Goal: Obtain resource: Download file/media

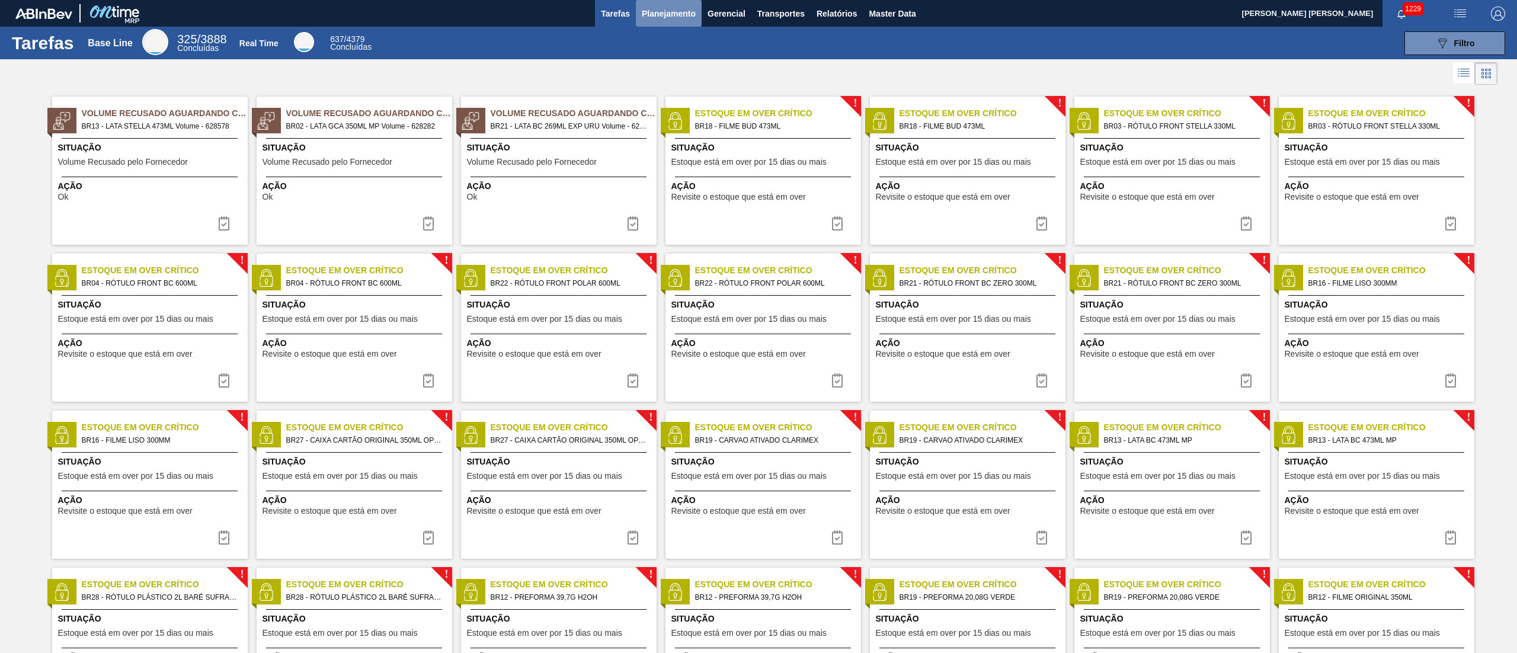
click at [681, 15] on span "Planejamento" at bounding box center [669, 14] width 54 height 14
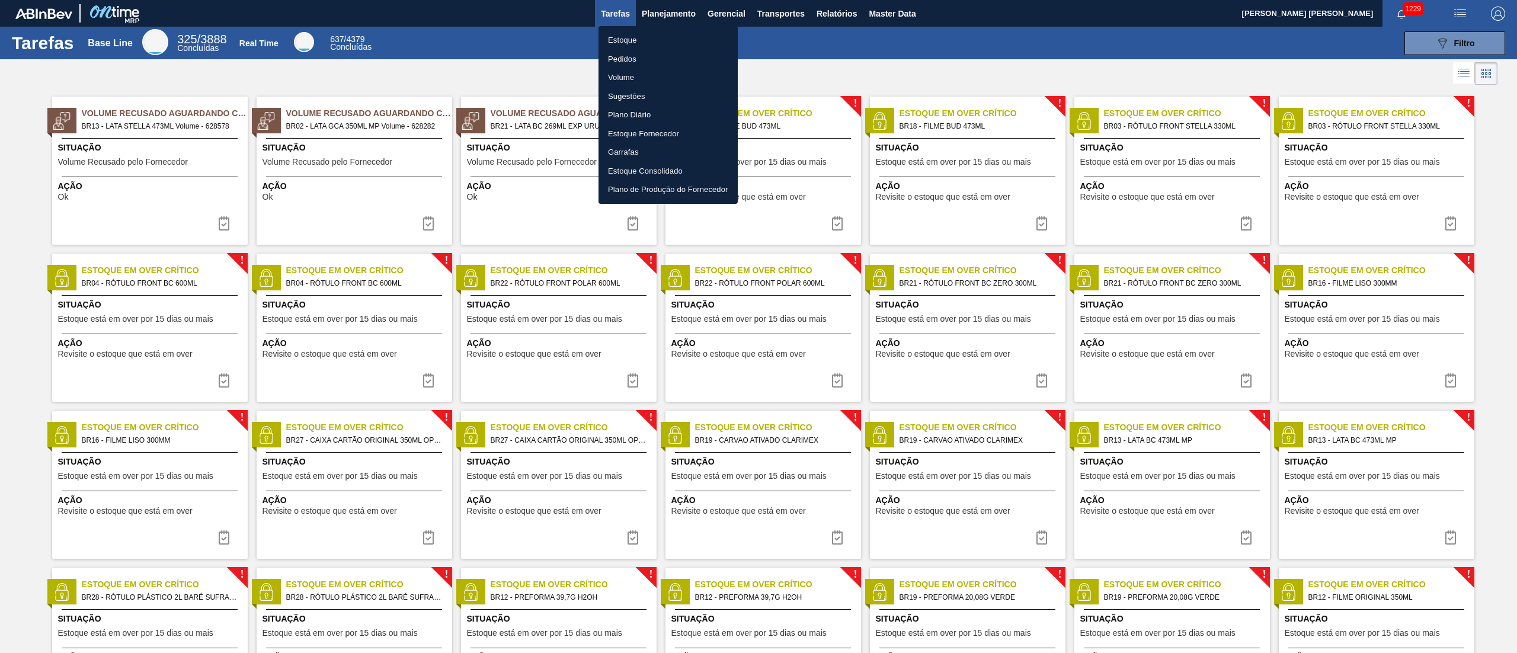
click at [624, 31] on li "Estoque" at bounding box center [668, 40] width 139 height 19
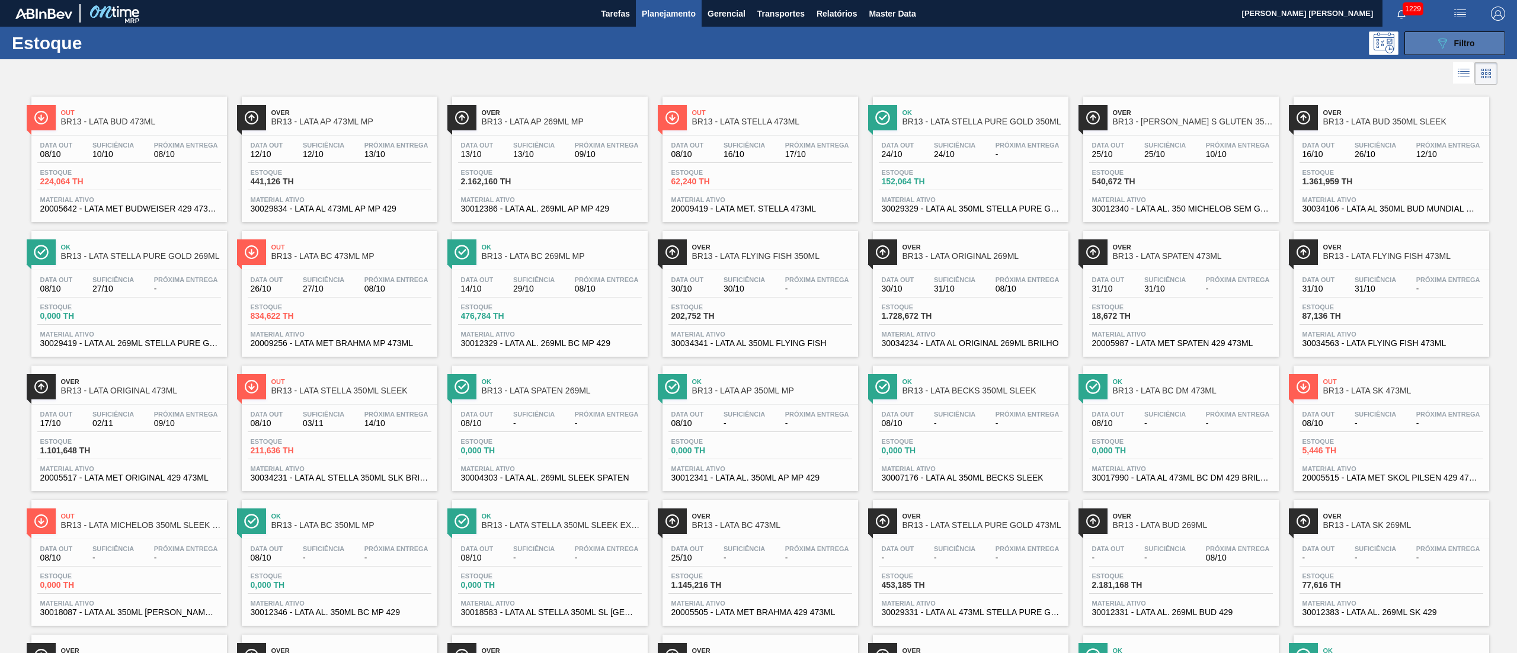
click at [1456, 44] on span "Filtro" at bounding box center [1465, 43] width 21 height 9
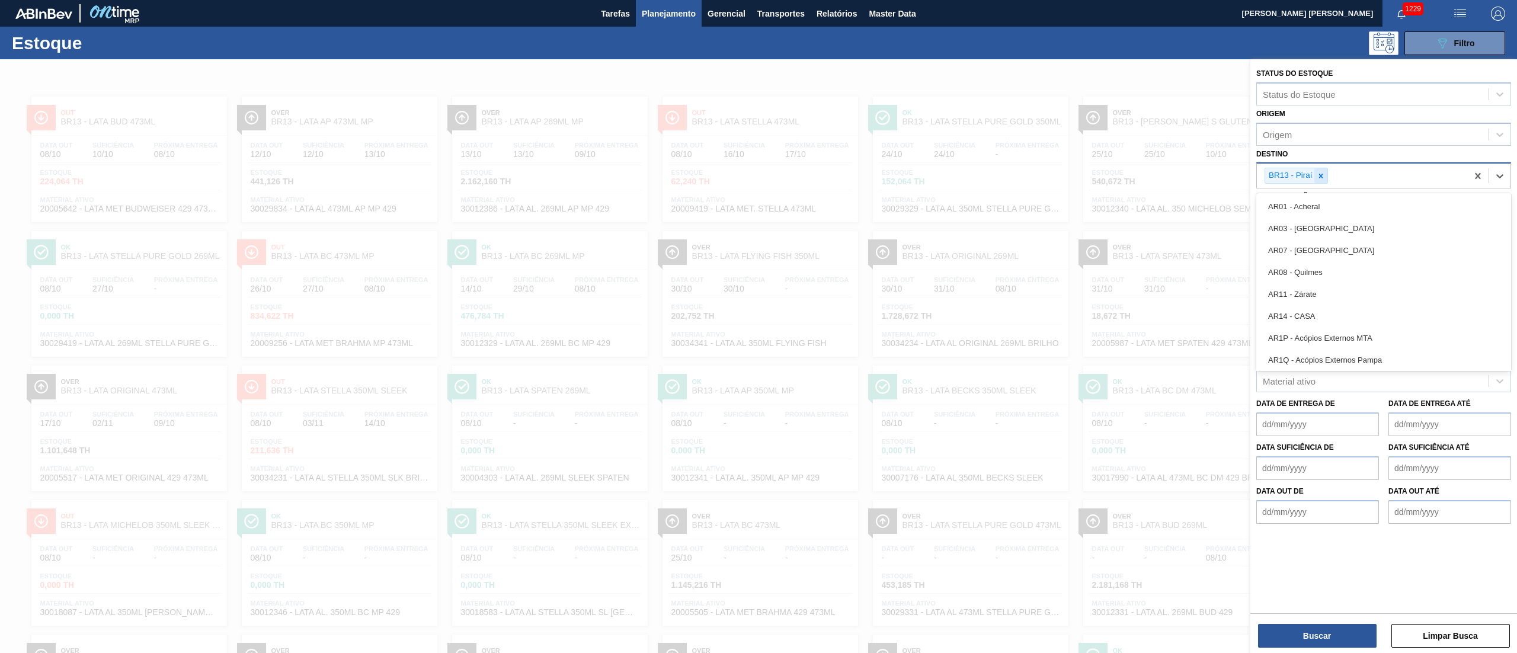
drag, startPoint x: 1328, startPoint y: 183, endPoint x: 1319, endPoint y: 180, distance: 9.2
click at [1322, 183] on div "BR13 - Piraí" at bounding box center [1362, 176] width 210 height 24
click at [1318, 180] on div at bounding box center [1321, 175] width 13 height 15
type input "19"
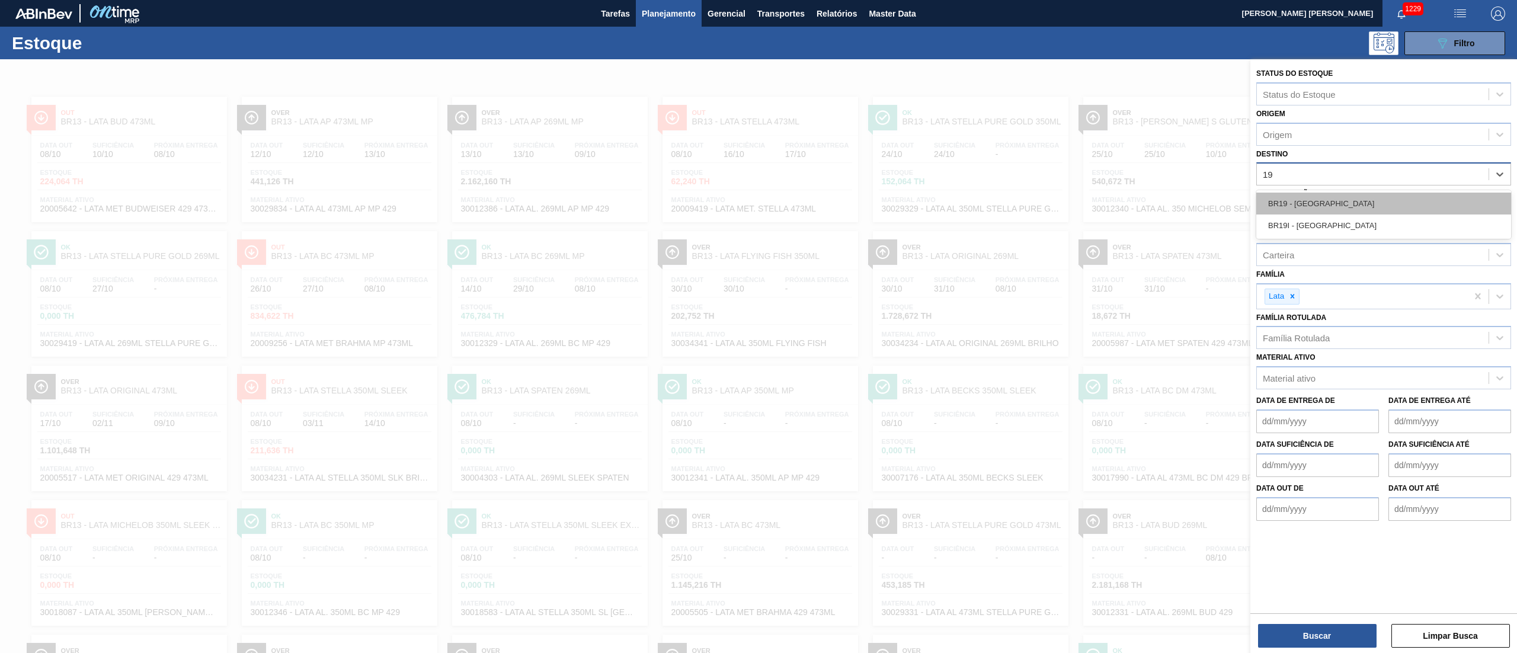
click at [1321, 196] on div "BR19 - Nova Rio" at bounding box center [1384, 204] width 255 height 22
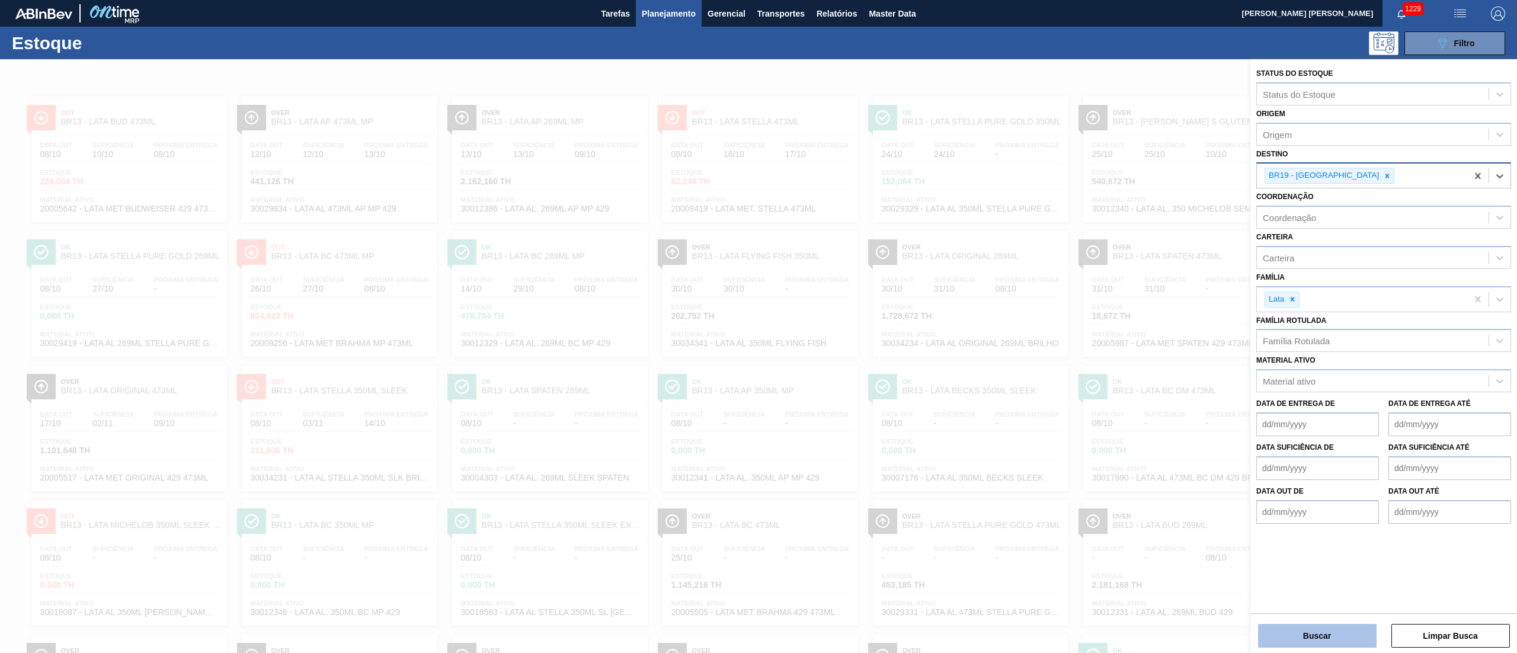
click at [1318, 632] on button "Buscar" at bounding box center [1317, 636] width 119 height 24
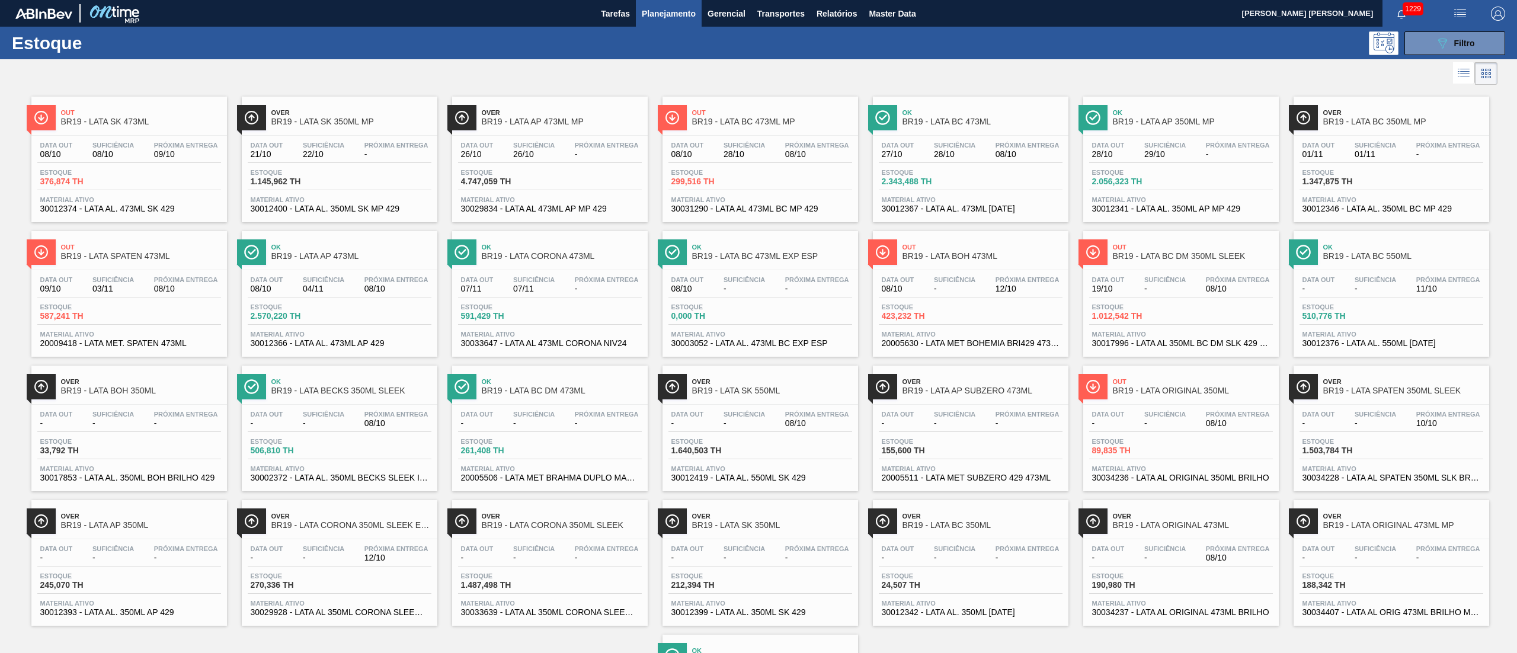
click at [178, 287] on span "08/10" at bounding box center [186, 289] width 64 height 9
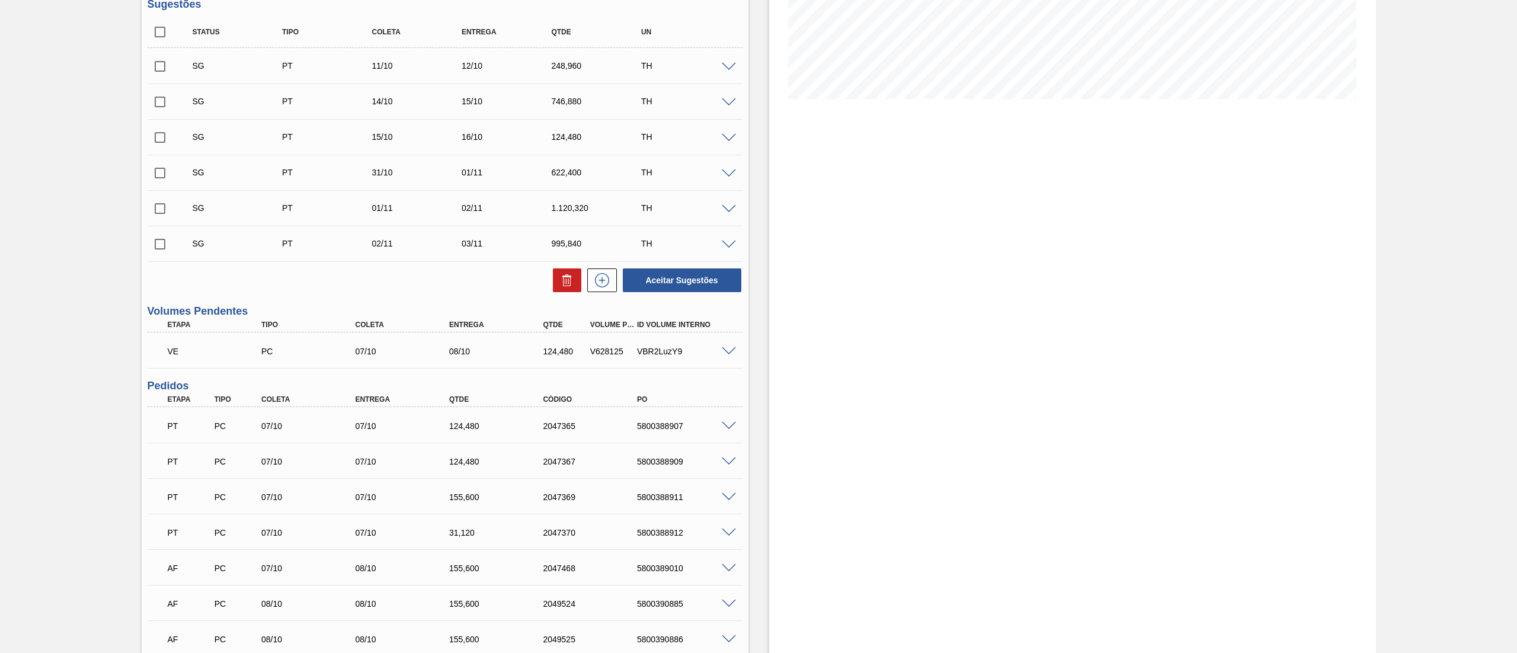
scroll to position [134, 0]
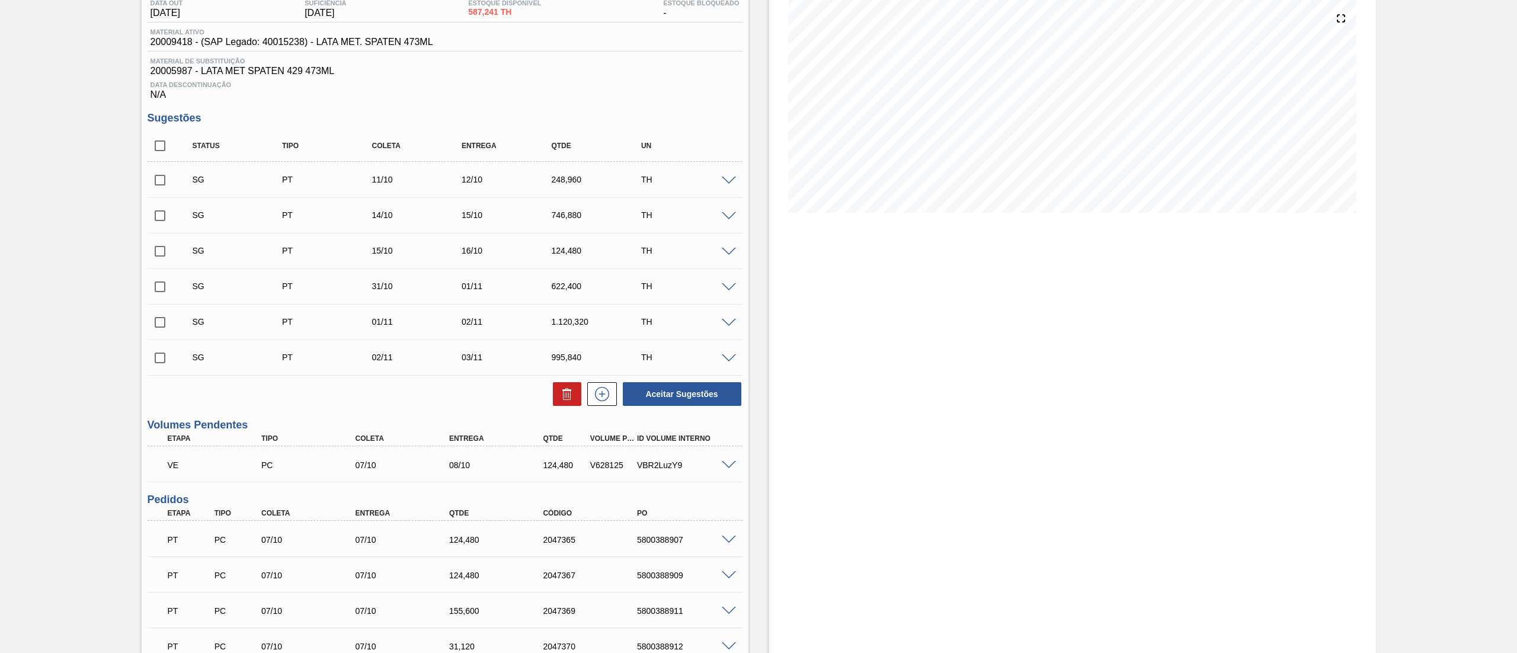
click at [158, 151] on input "checkbox" at bounding box center [160, 145] width 25 height 25
checkbox input "true"
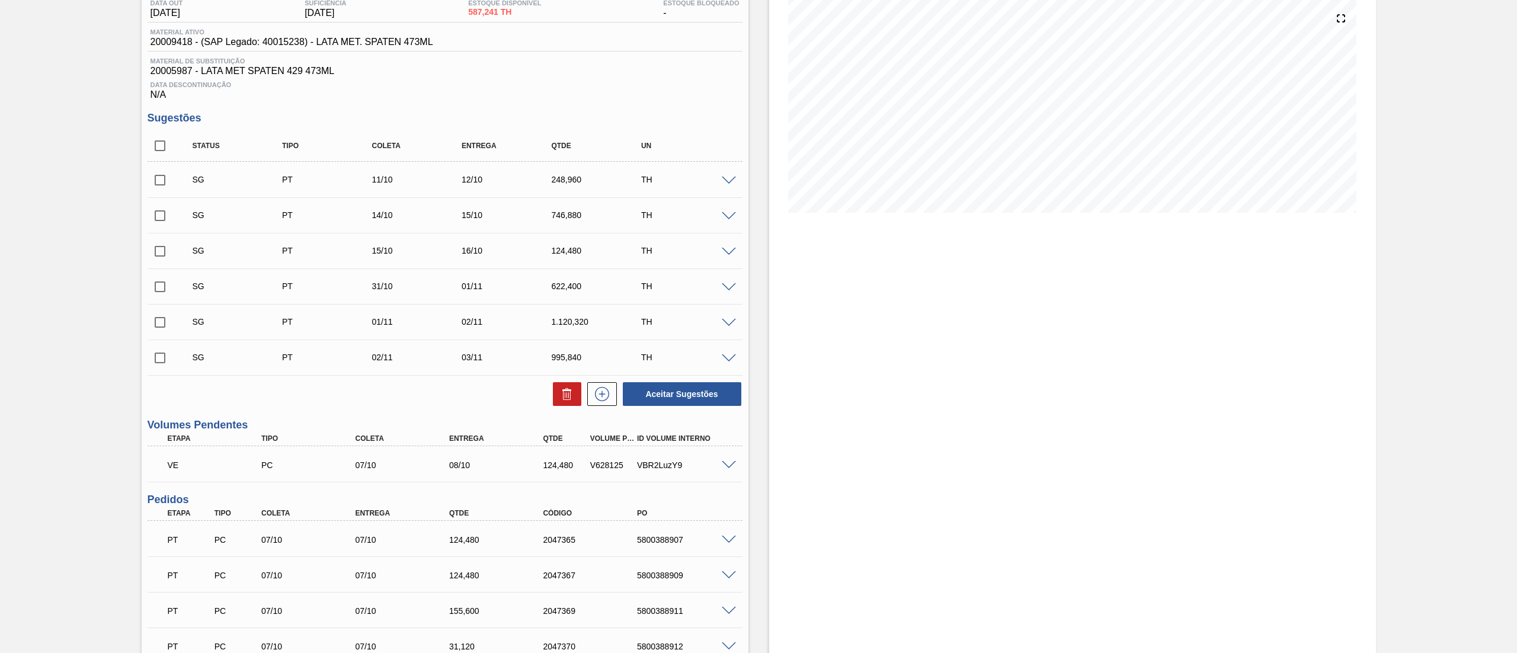
checkbox input "true"
click at [562, 401] on icon at bounding box center [567, 394] width 14 height 14
checkbox input "false"
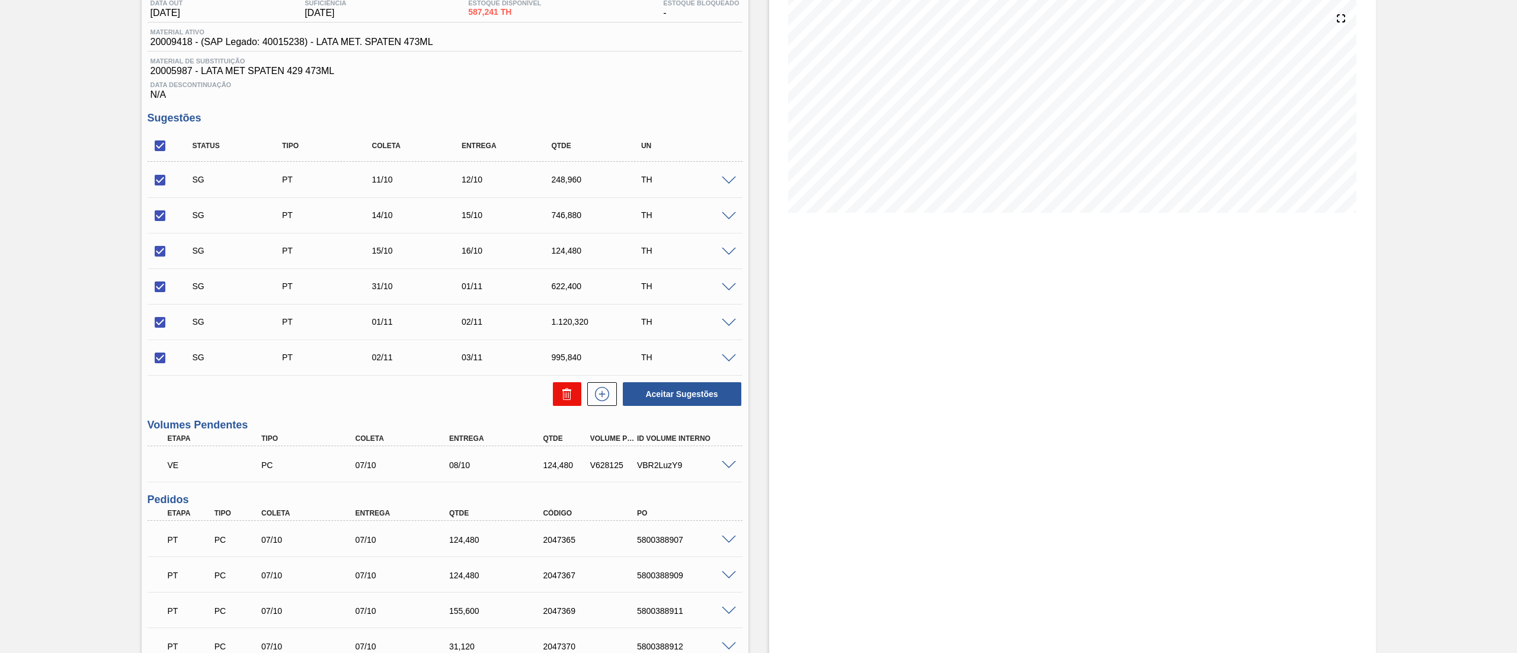
checkbox input "false"
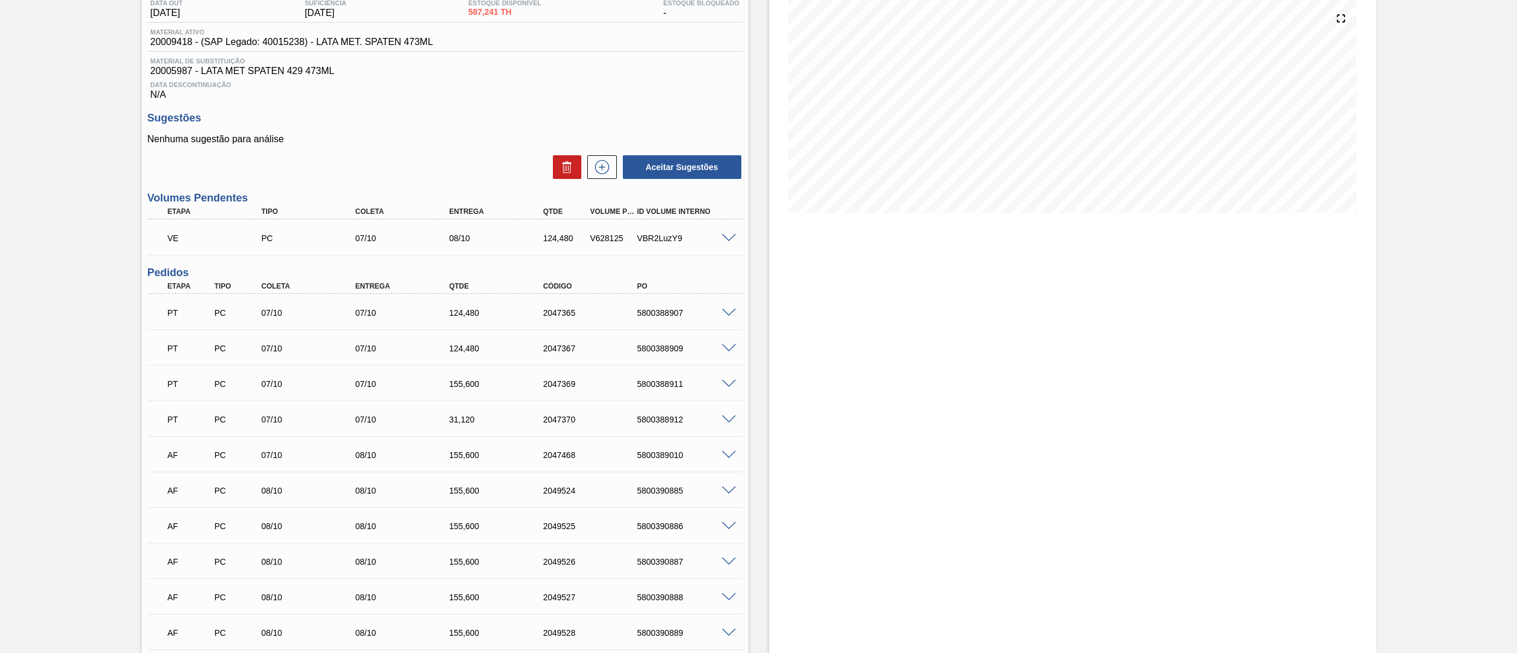
scroll to position [263, 0]
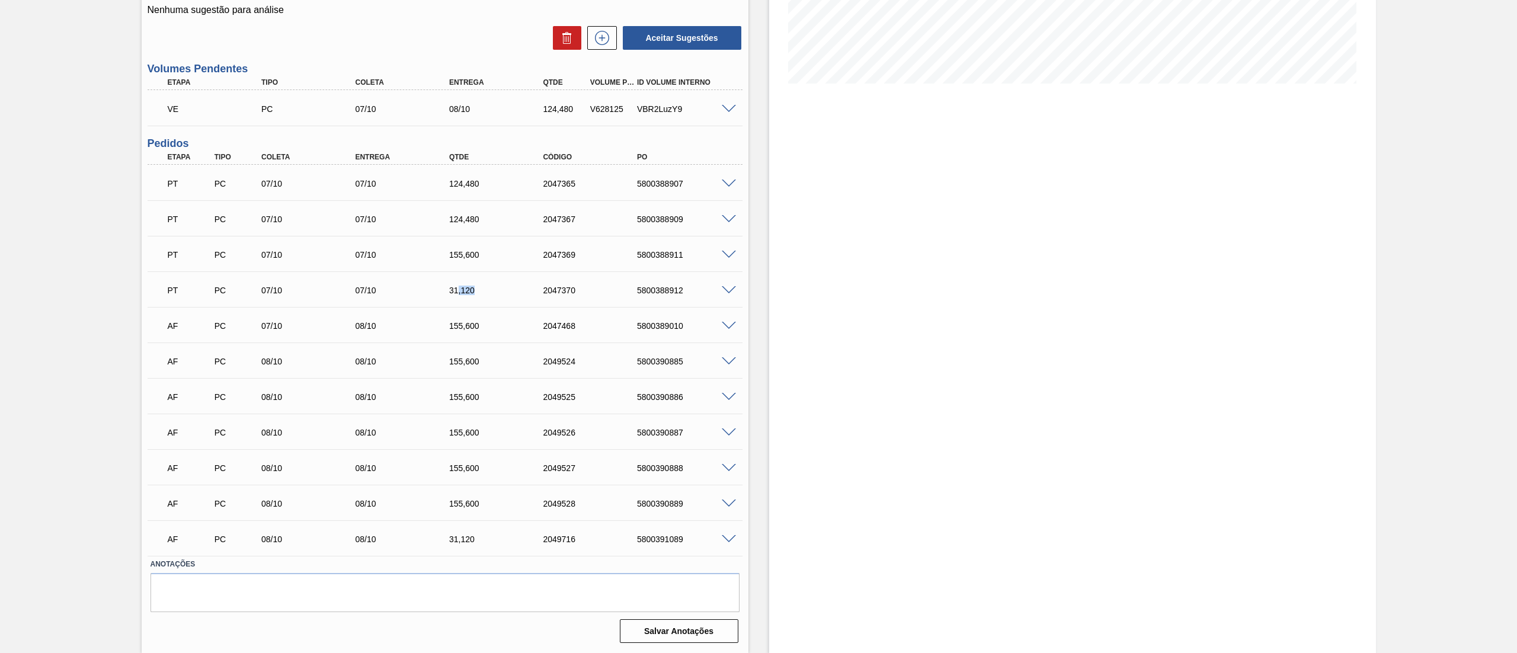
drag, startPoint x: 456, startPoint y: 292, endPoint x: 480, endPoint y: 292, distance: 23.1
click at [480, 292] on div "31,120" at bounding box center [499, 290] width 107 height 9
click at [731, 291] on span at bounding box center [729, 290] width 14 height 9
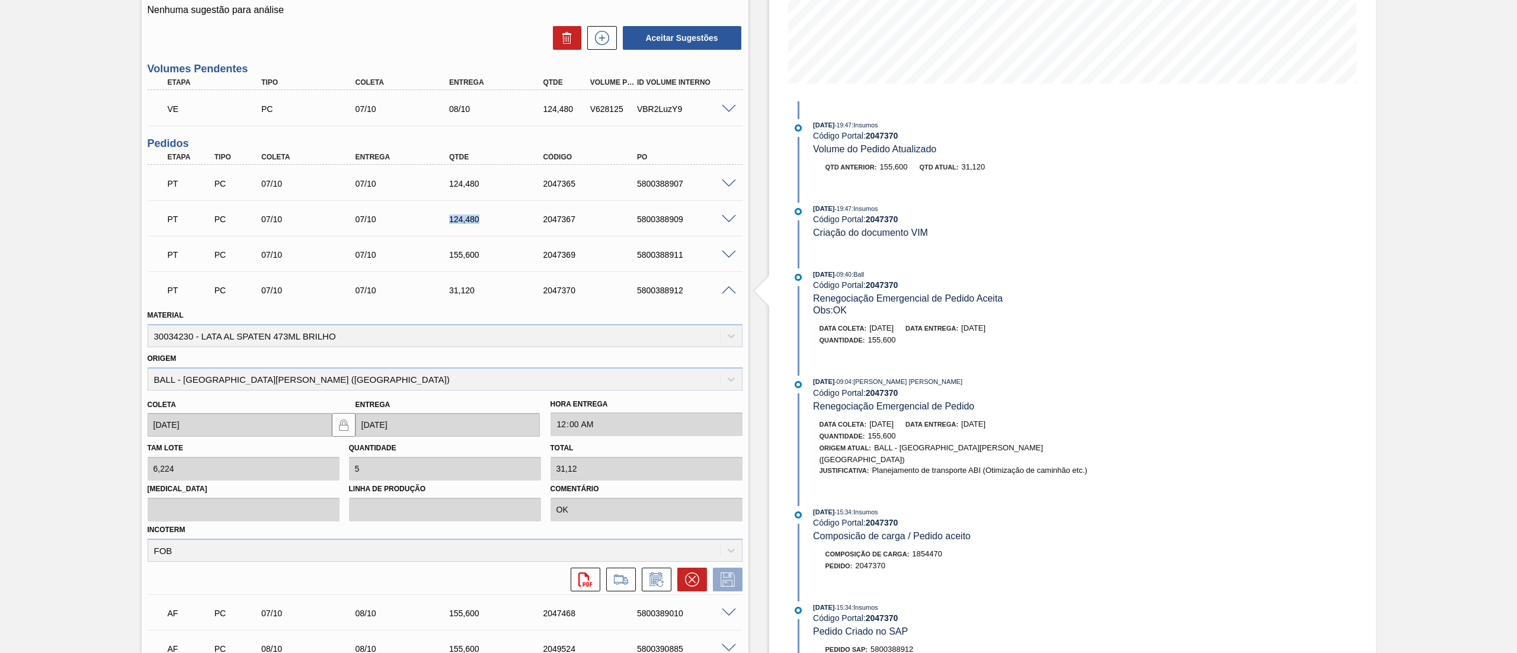
drag, startPoint x: 481, startPoint y: 218, endPoint x: 447, endPoint y: 218, distance: 34.4
click at [447, 218] on div "124,480" at bounding box center [499, 219] width 107 height 9
drag, startPoint x: 475, startPoint y: 289, endPoint x: 426, endPoint y: 293, distance: 49.4
click at [426, 293] on div "PT PC 07/10 07/10 31,120 2047370 5800388912" at bounding box center [442, 289] width 564 height 24
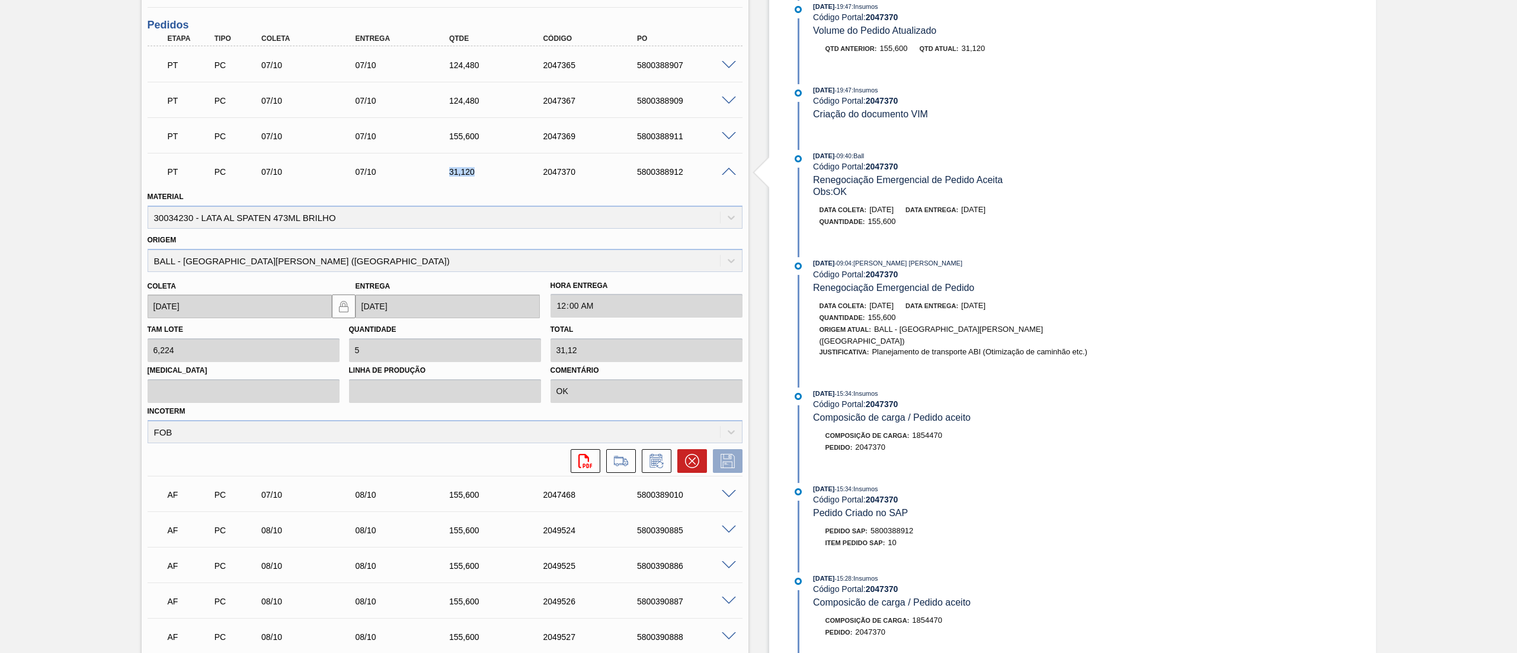
scroll to position [0, 0]
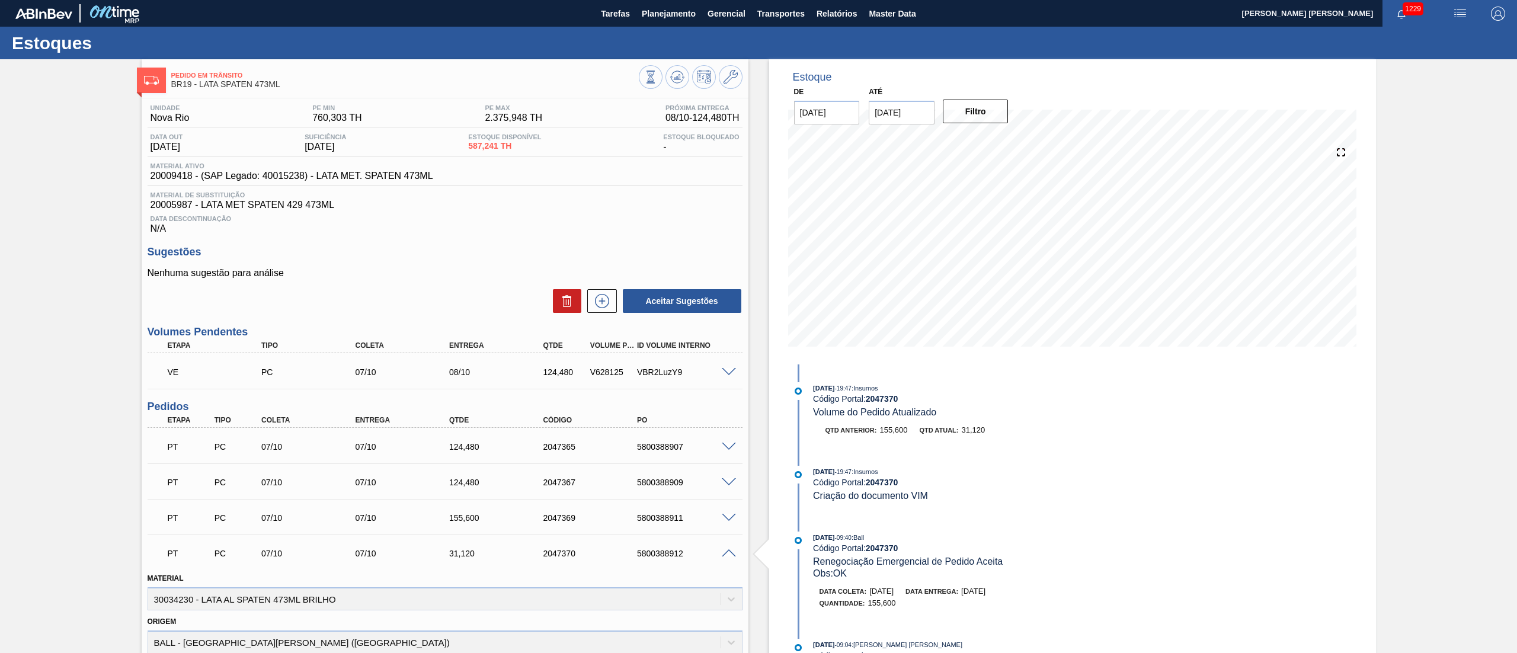
click at [731, 554] on span at bounding box center [729, 553] width 14 height 9
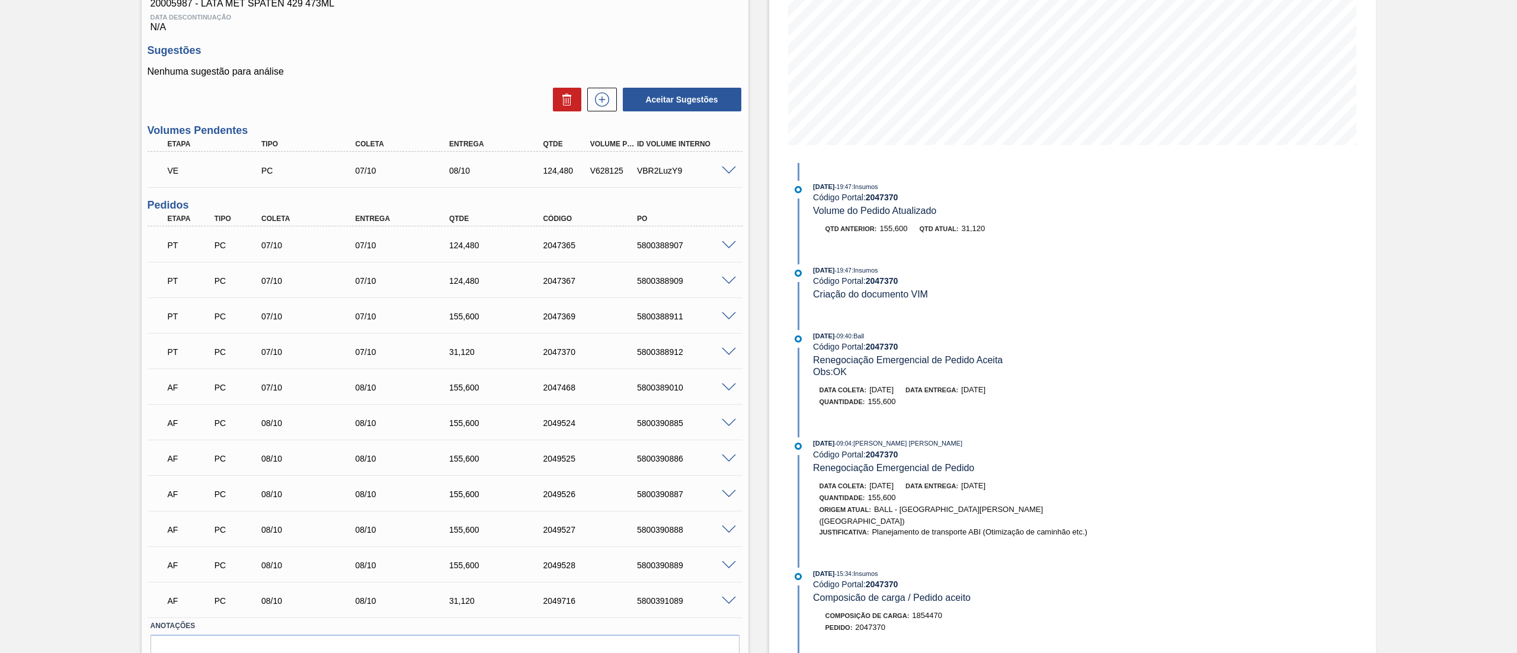
scroll to position [237, 0]
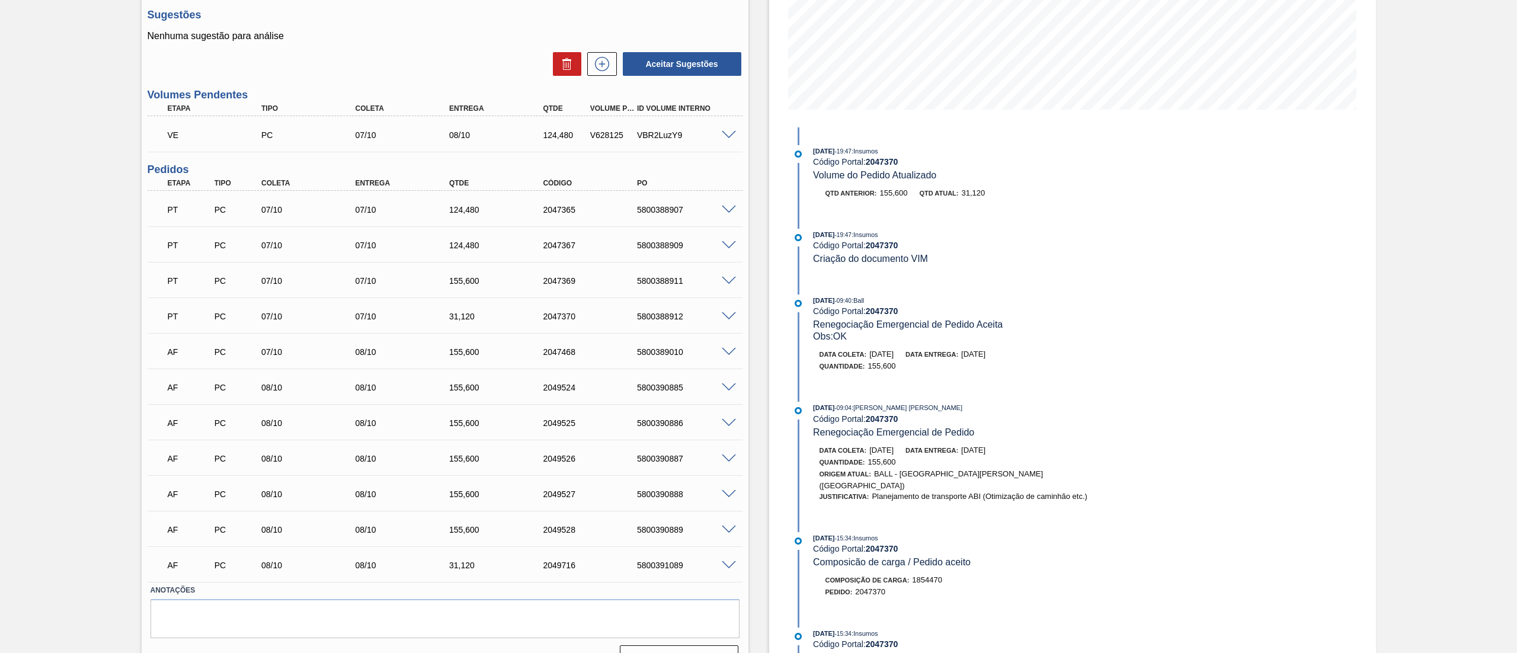
click at [162, 358] on div "AF" at bounding box center [183, 352] width 47 height 26
click at [722, 348] on span at bounding box center [729, 352] width 14 height 9
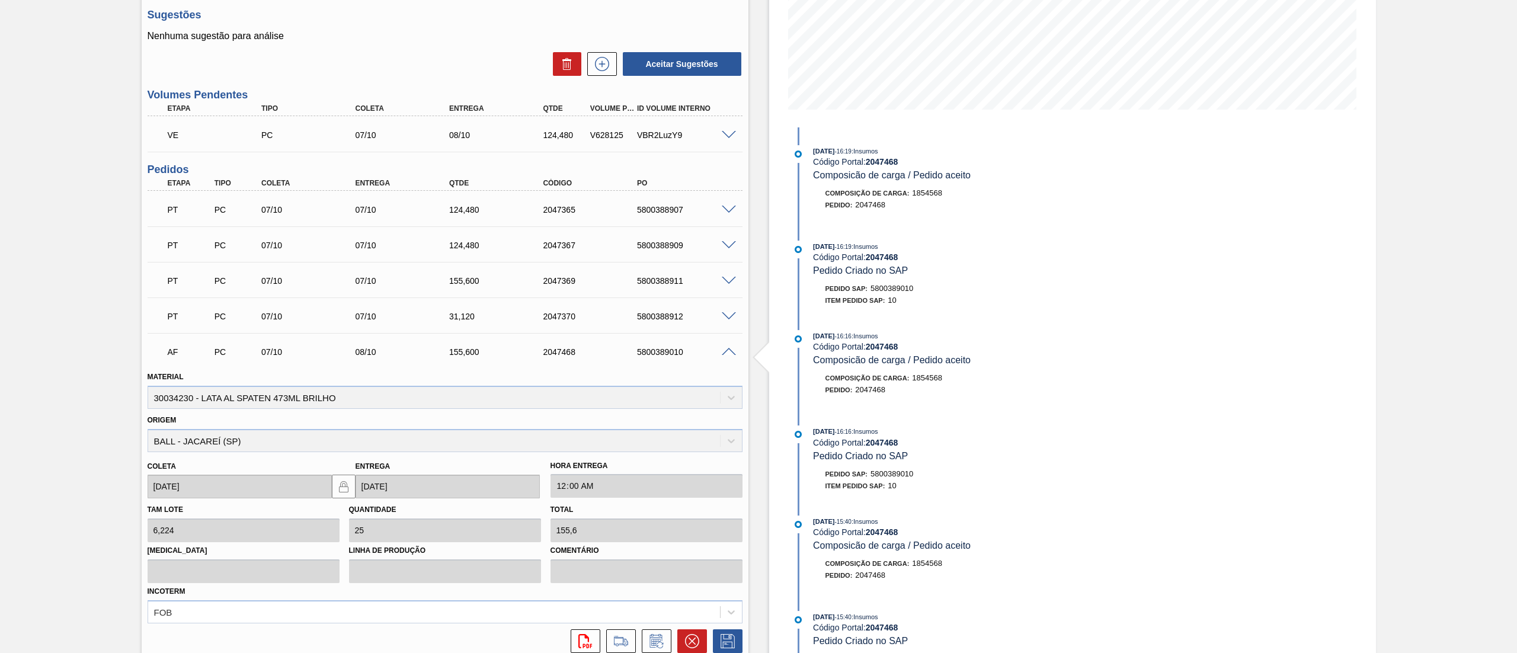
click at [727, 350] on span at bounding box center [729, 352] width 14 height 9
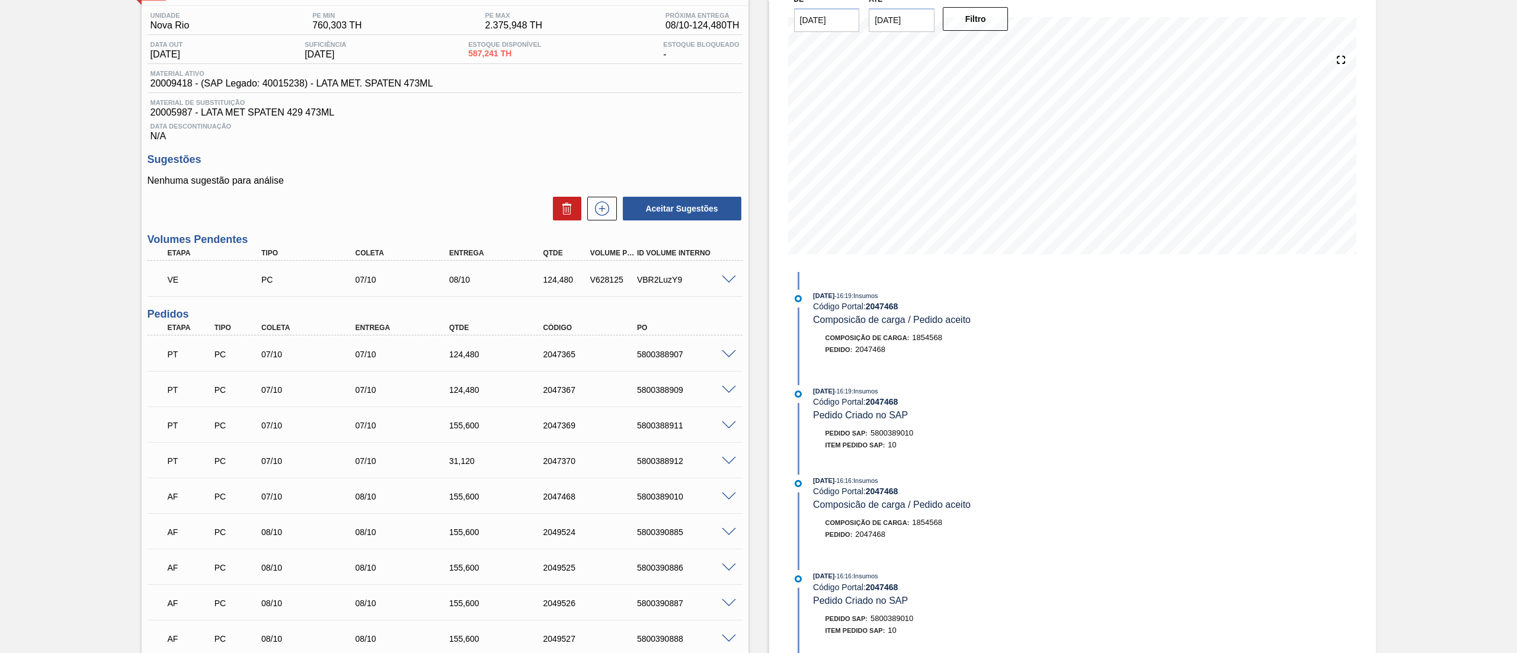
scroll to position [0, 0]
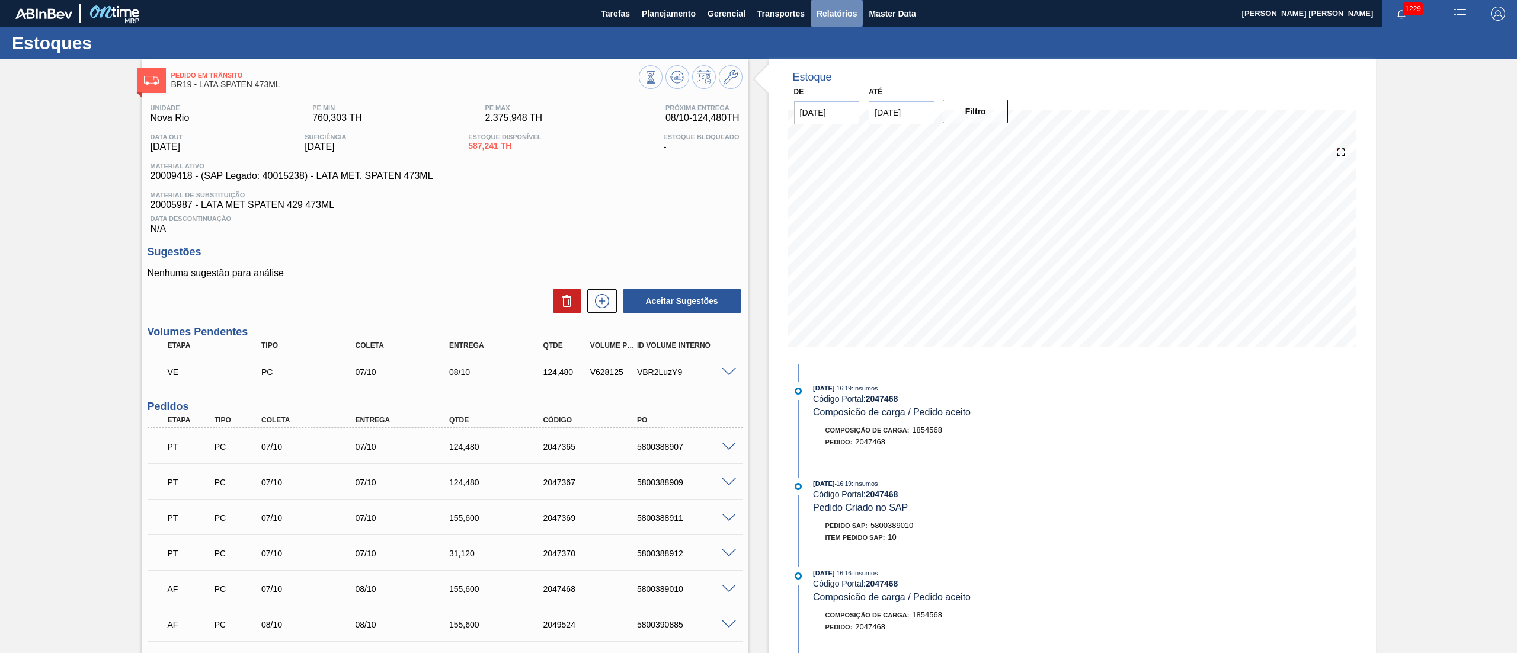
click at [831, 7] on span "Relatórios" at bounding box center [837, 14] width 40 height 14
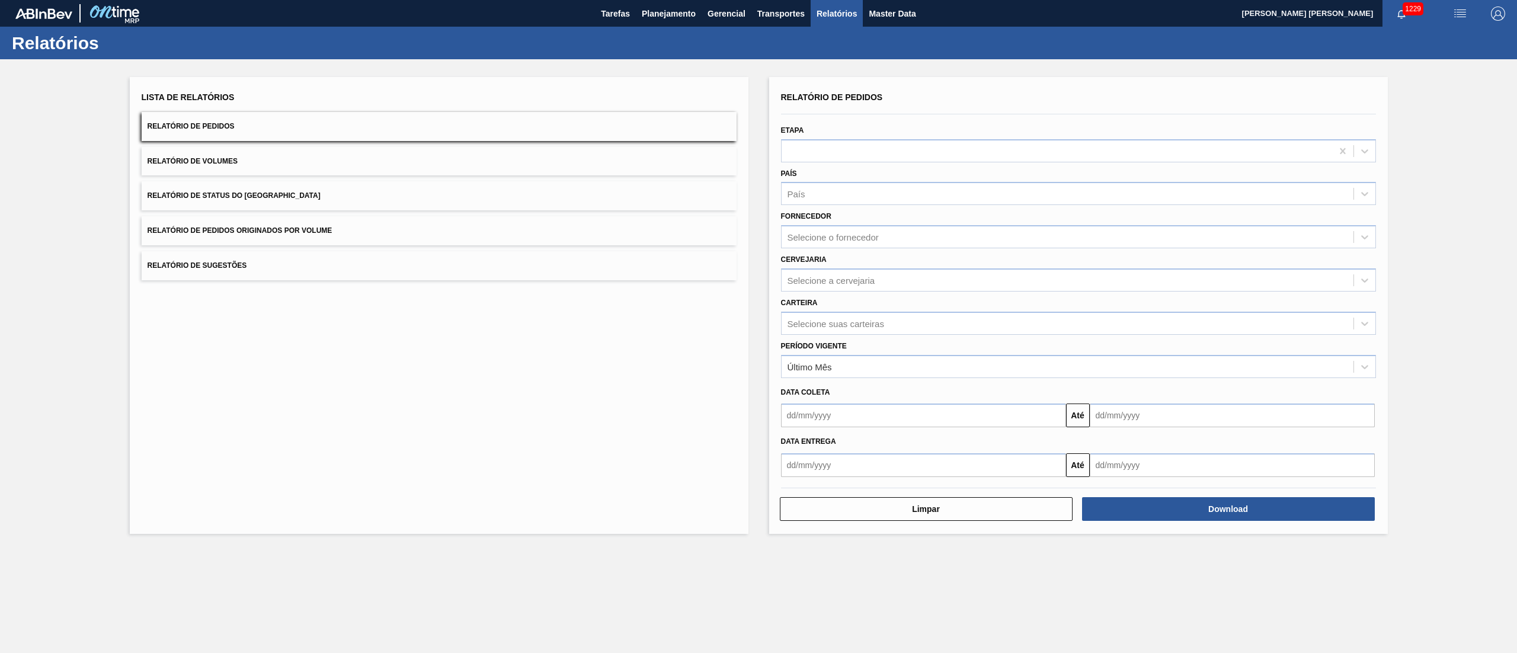
click at [851, 409] on input "text" at bounding box center [923, 416] width 285 height 24
click at [837, 496] on div "7" at bounding box center [833, 501] width 16 height 16
type input "07/10/2025"
click at [791, 277] on div "Selecione a cervejaria" at bounding box center [832, 280] width 88 height 10
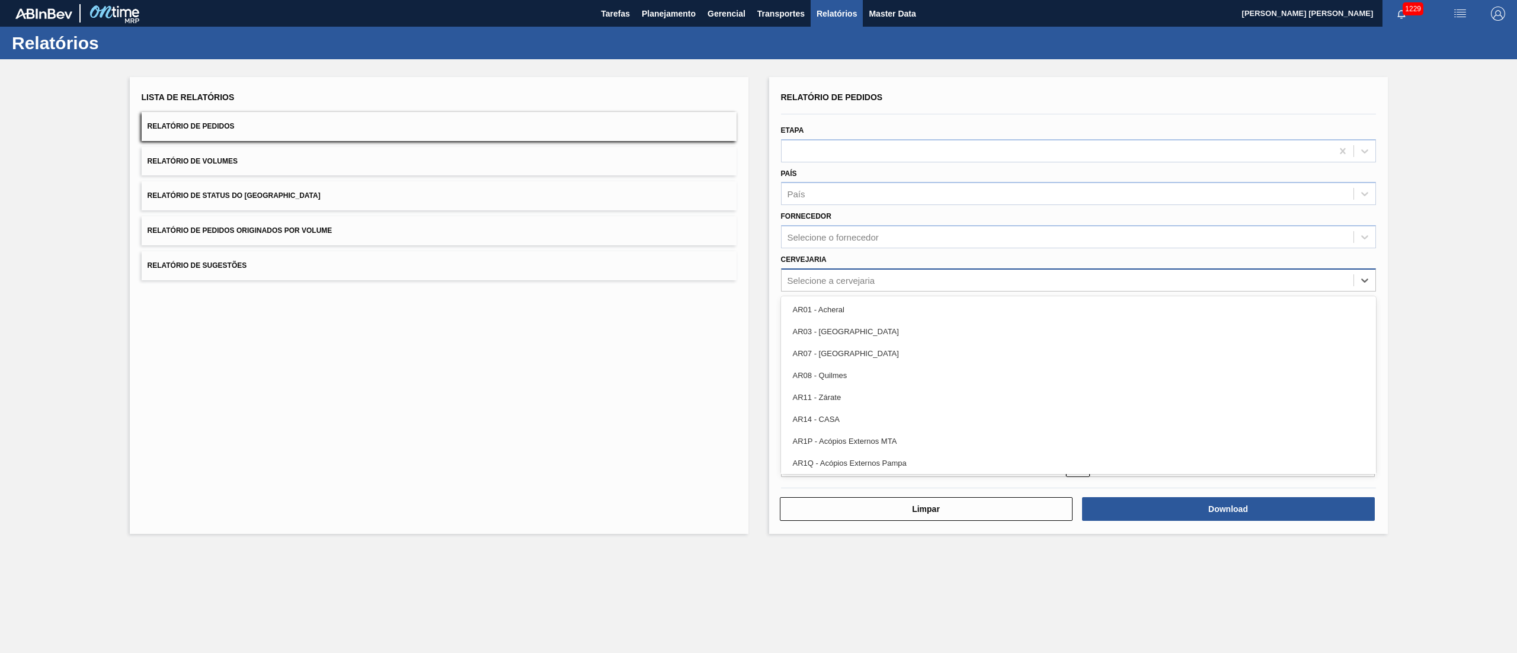
type input "10"
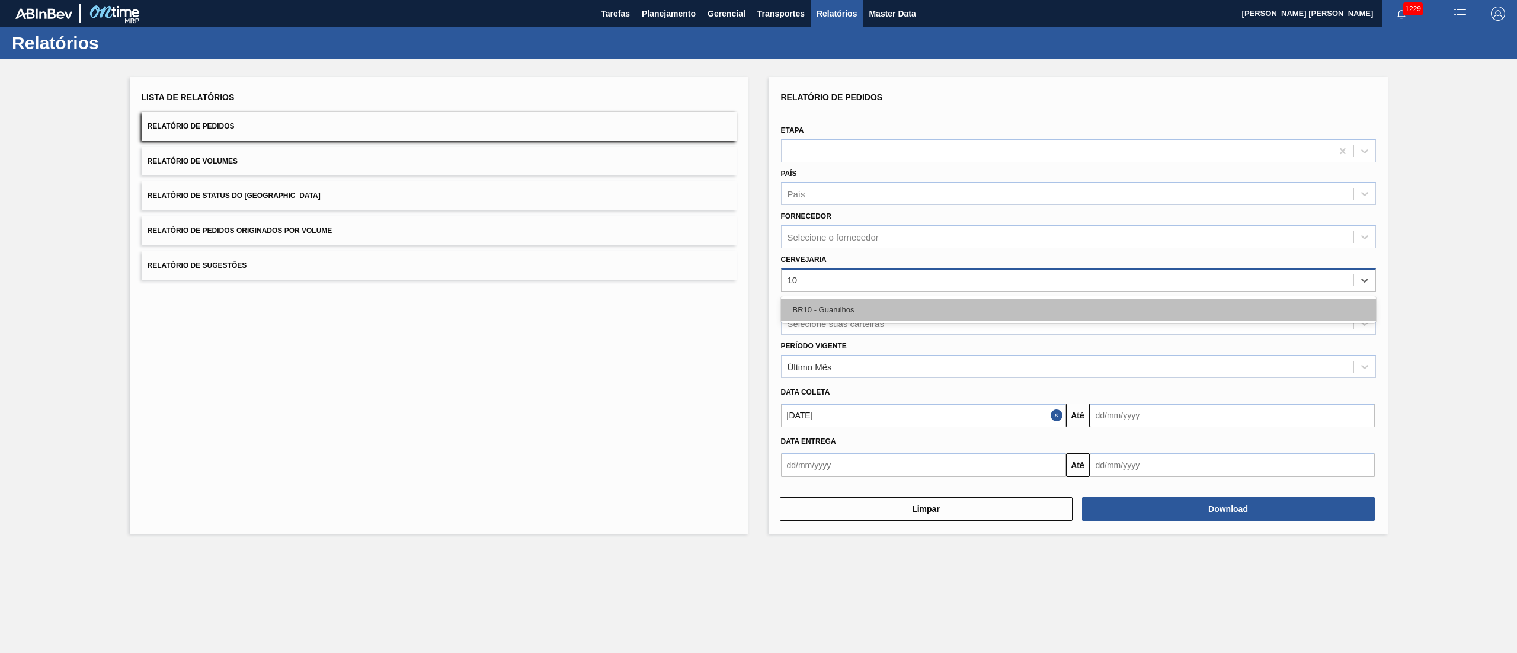
click at [807, 312] on div "BR10 - Guarulhos" at bounding box center [1078, 310] width 595 height 22
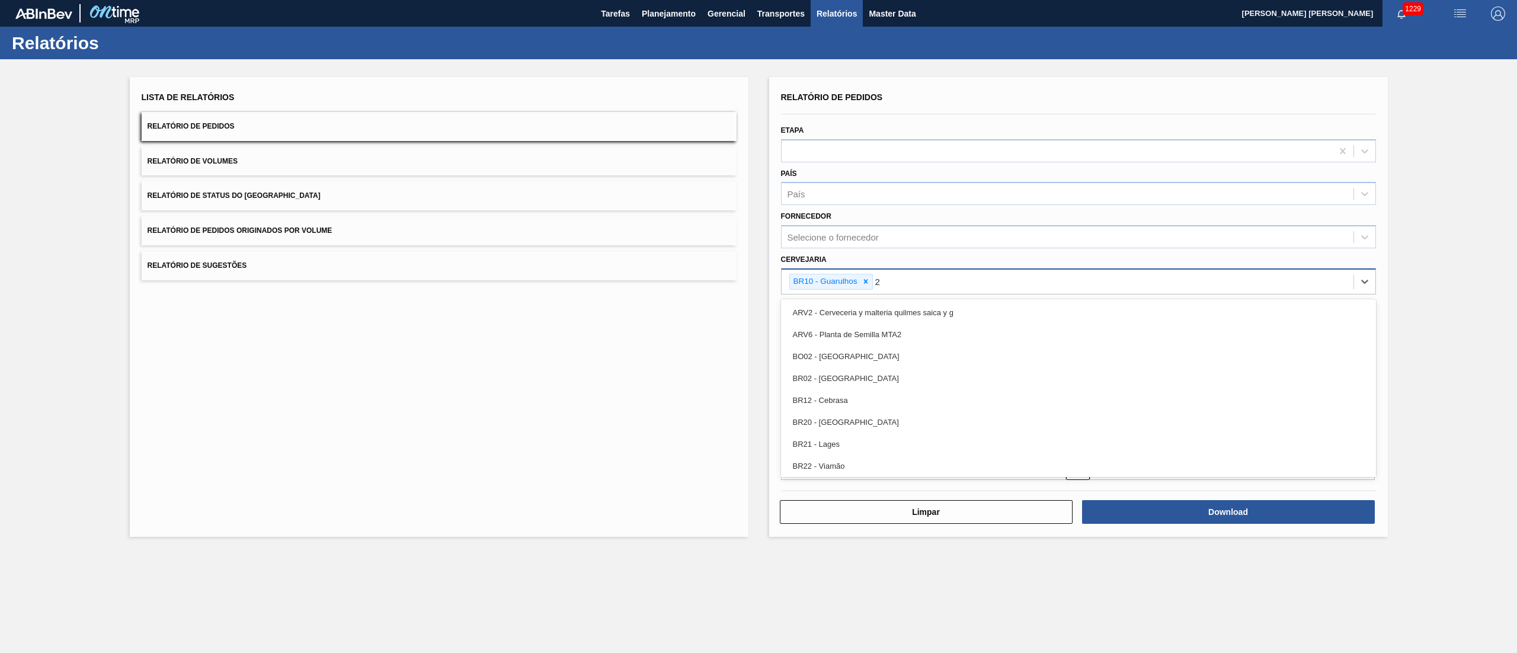
type input "23"
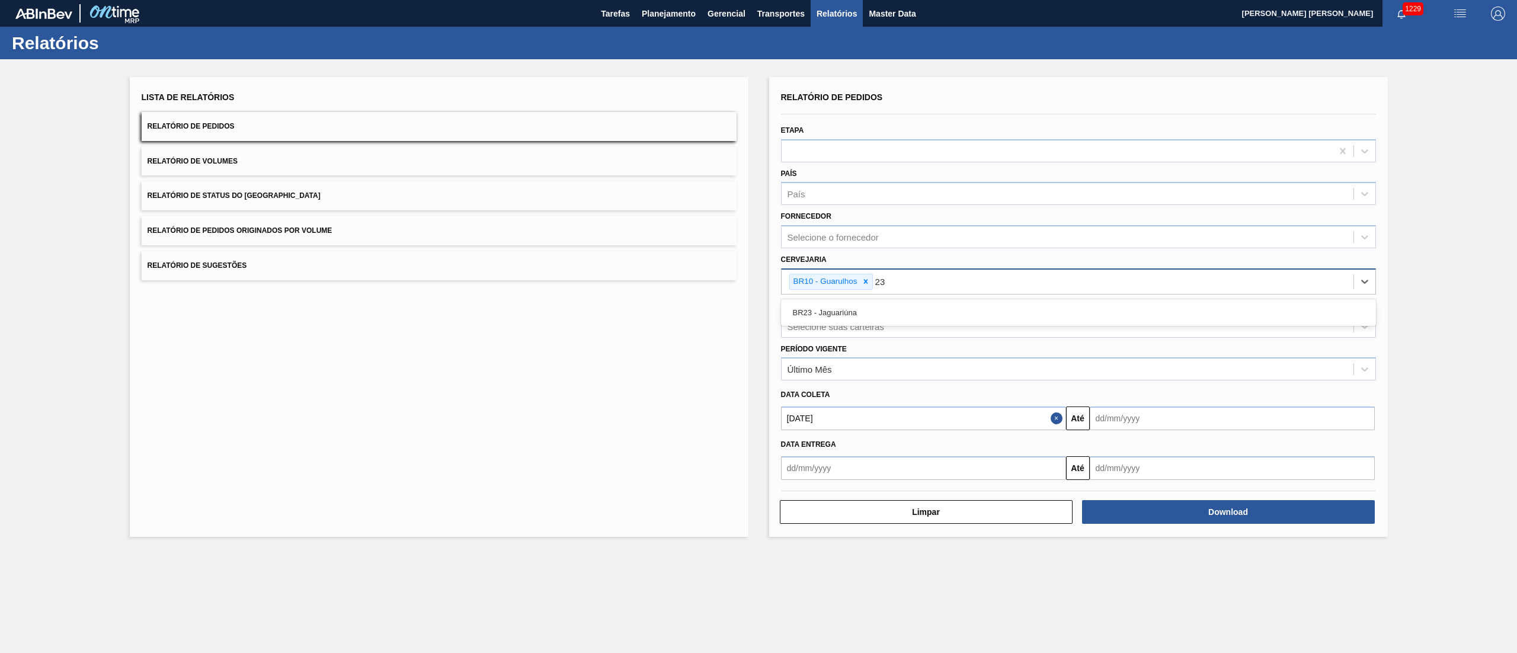
click at [807, 312] on div "BR23 - Jaguariúna" at bounding box center [1078, 313] width 595 height 22
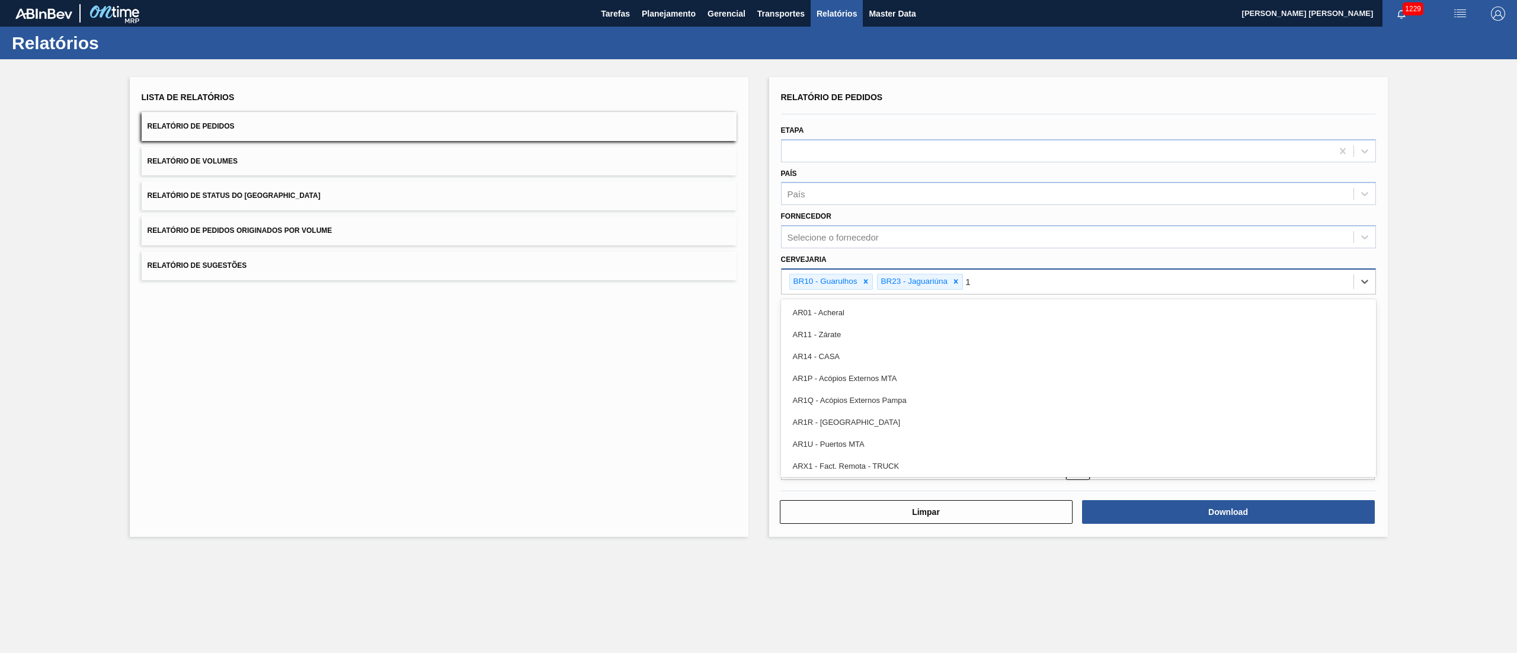
type input "13"
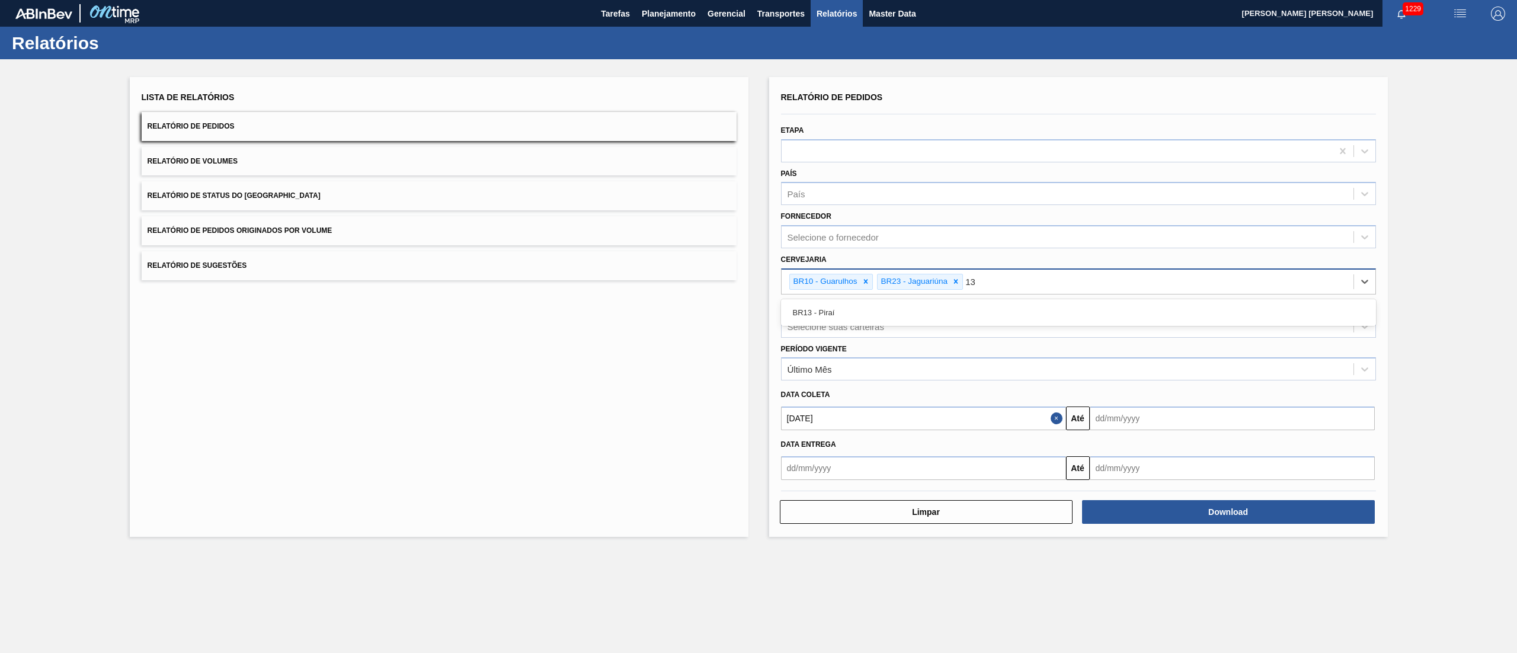
click at [807, 312] on div "BR13 - Piraí" at bounding box center [1078, 313] width 595 height 22
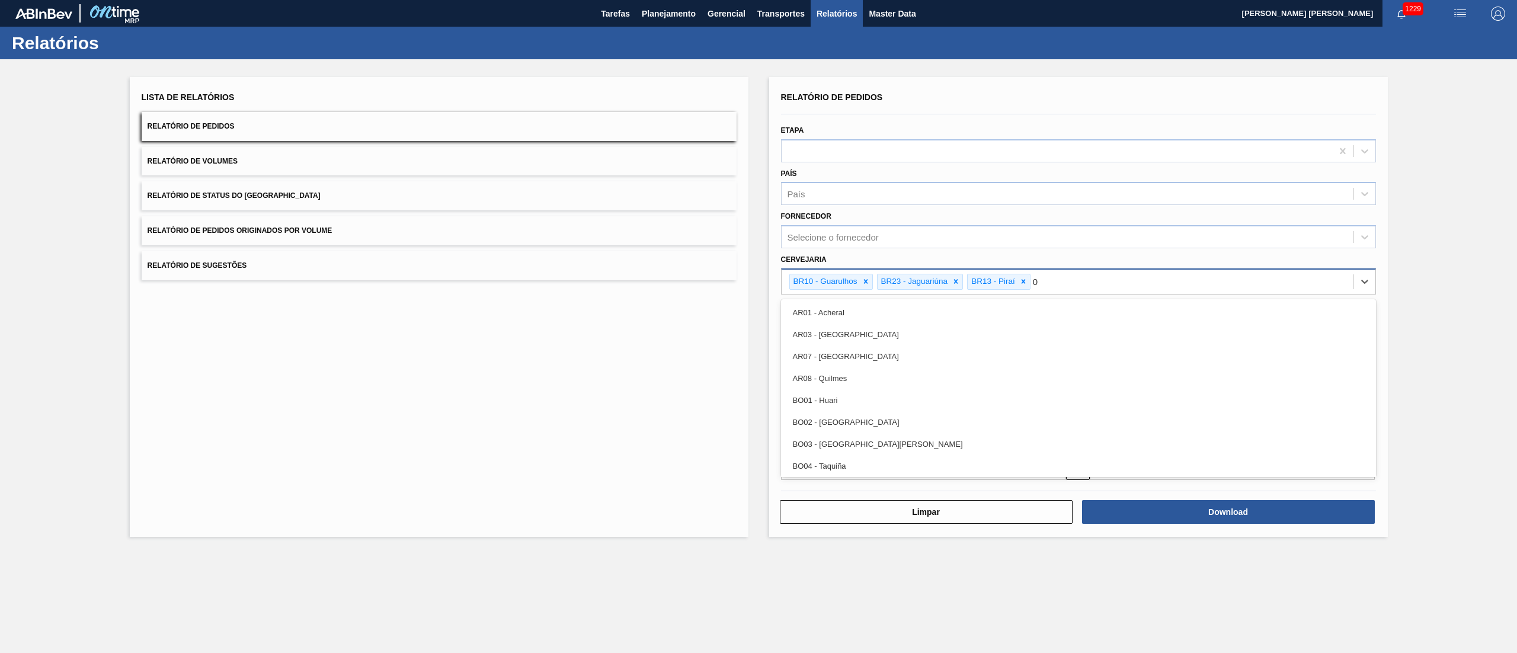
type input "07"
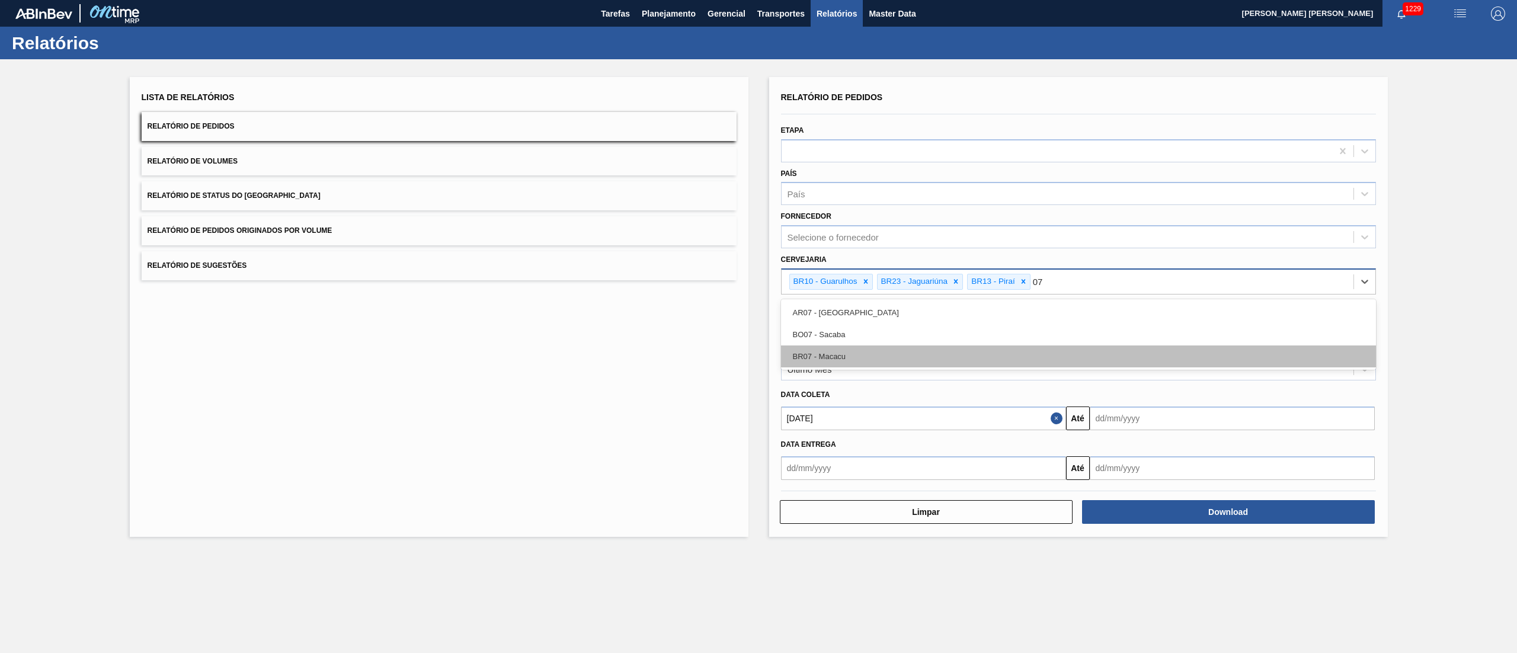
click at [833, 363] on div "BR07 - Macacu" at bounding box center [1078, 357] width 595 height 22
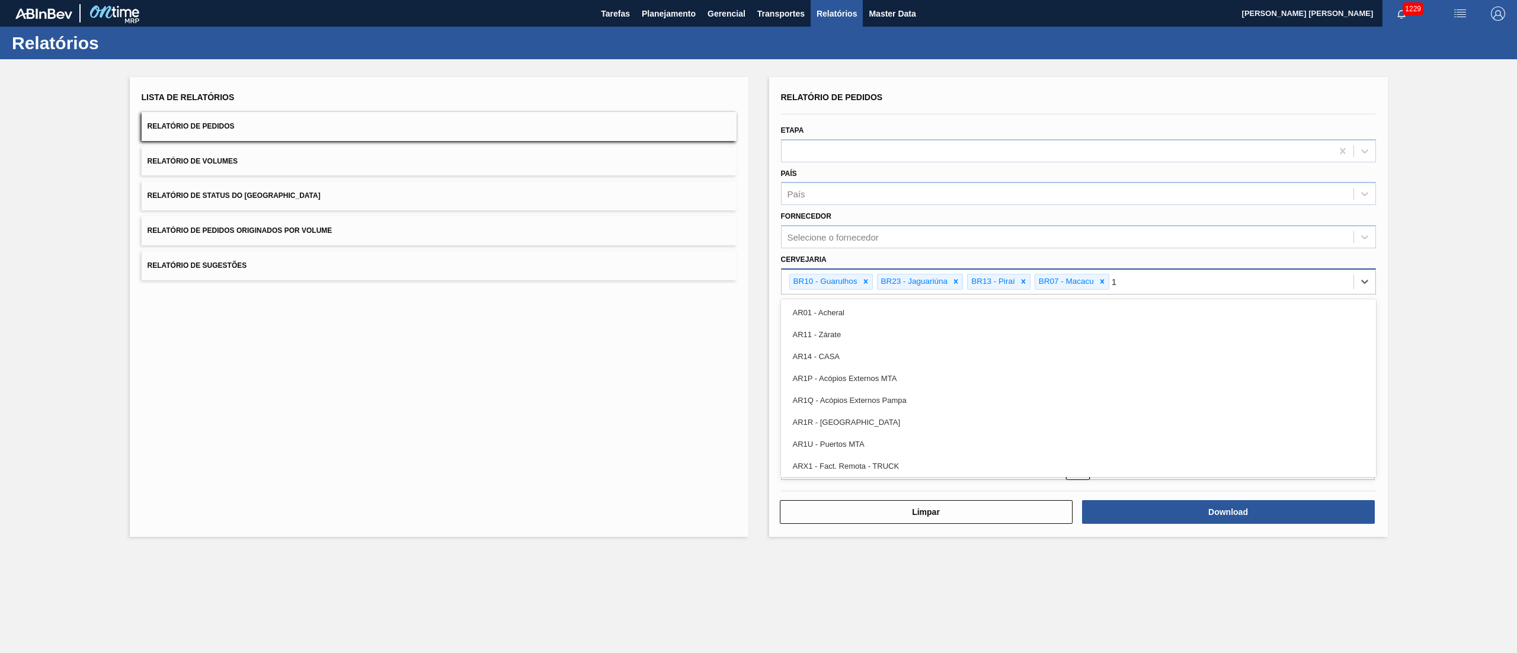
type input "19"
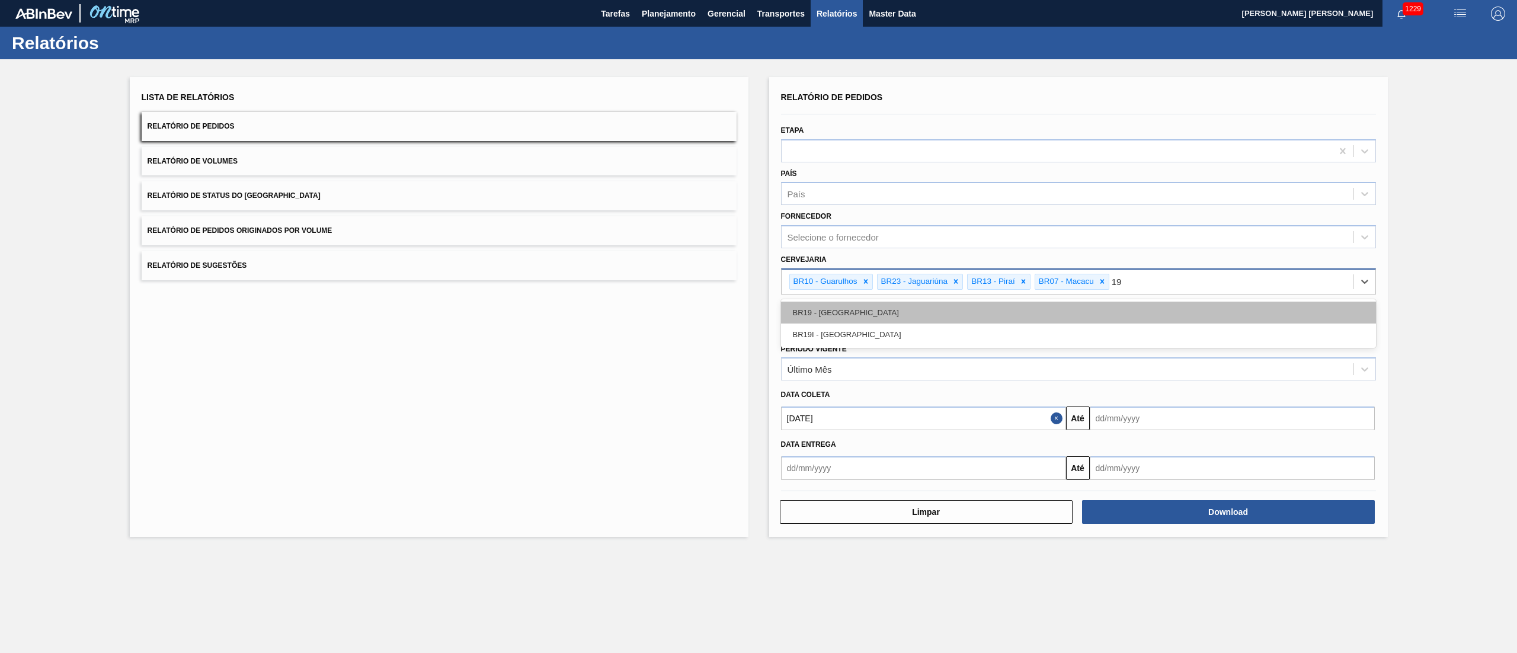
click at [839, 312] on div "BR19 - [GEOGRAPHIC_DATA]" at bounding box center [1078, 313] width 595 height 22
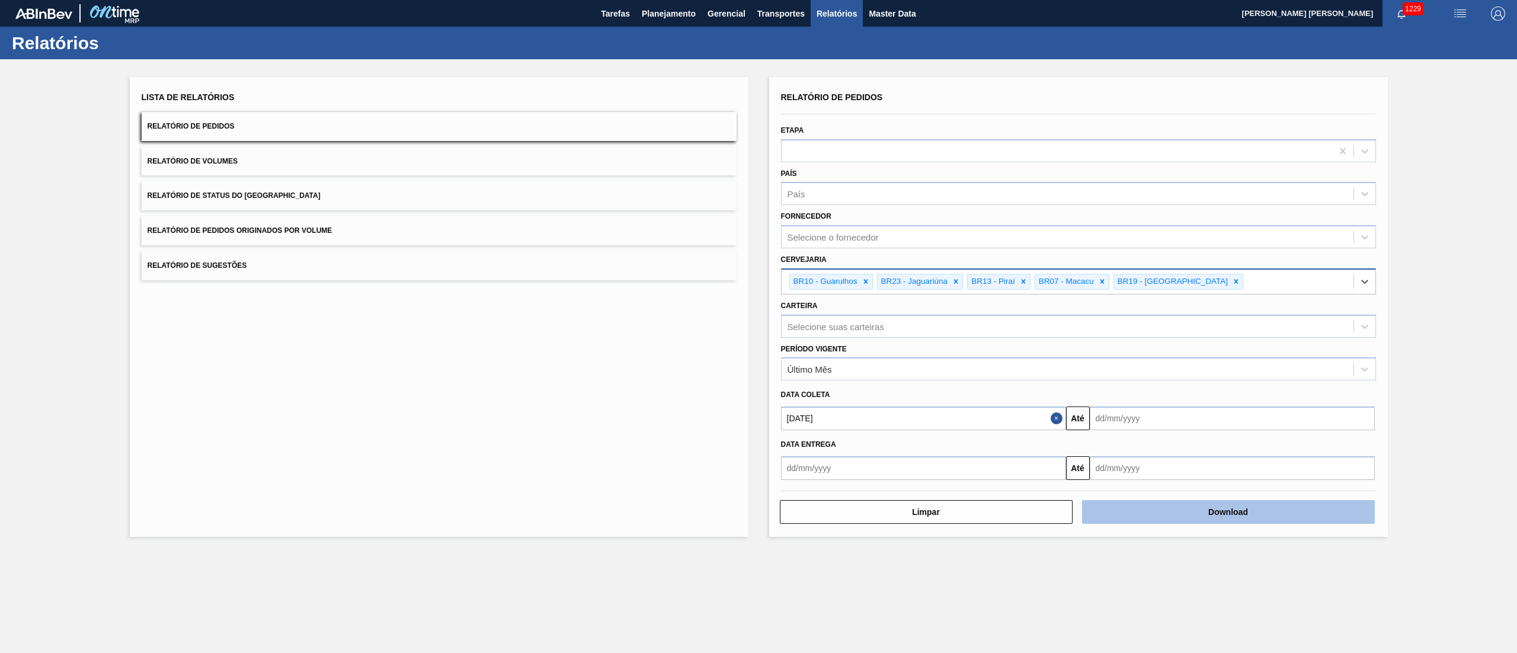
click at [1159, 507] on button "Download" at bounding box center [1228, 512] width 293 height 24
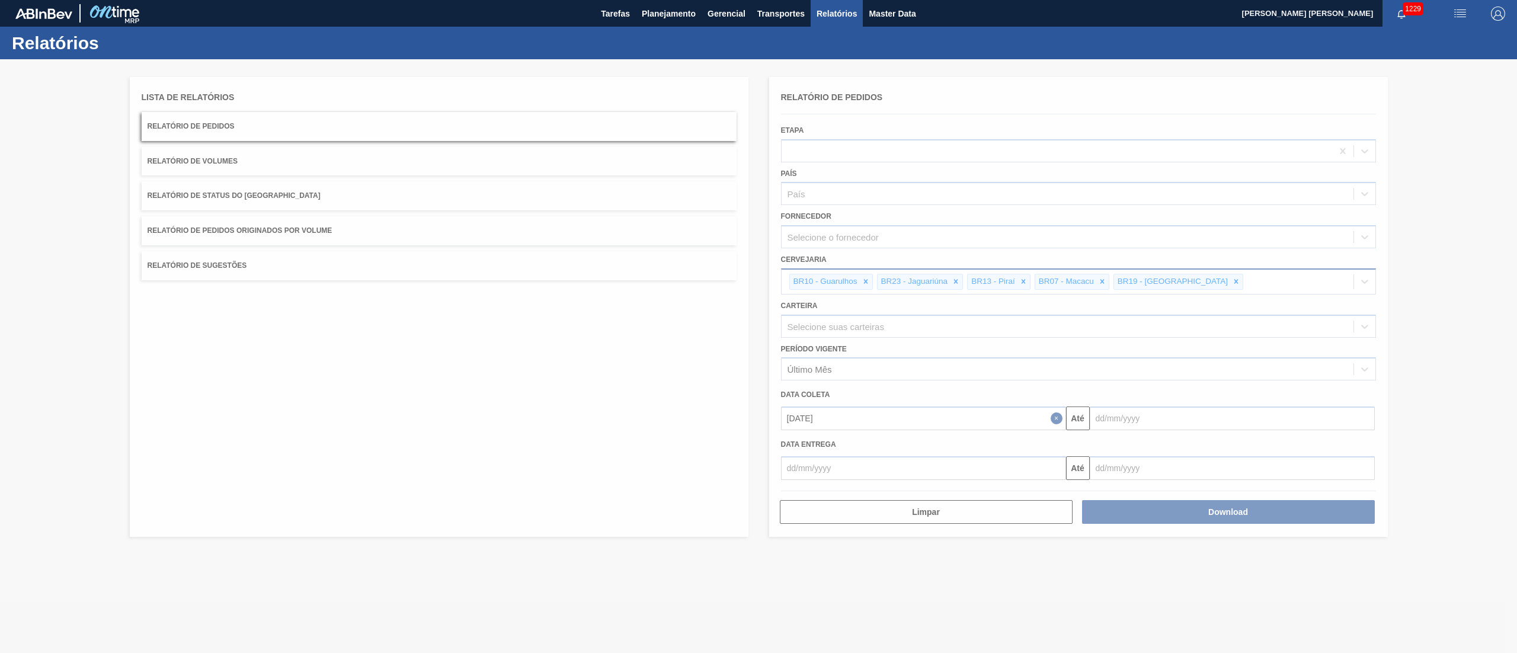
click at [622, 337] on div at bounding box center [758, 356] width 1517 height 594
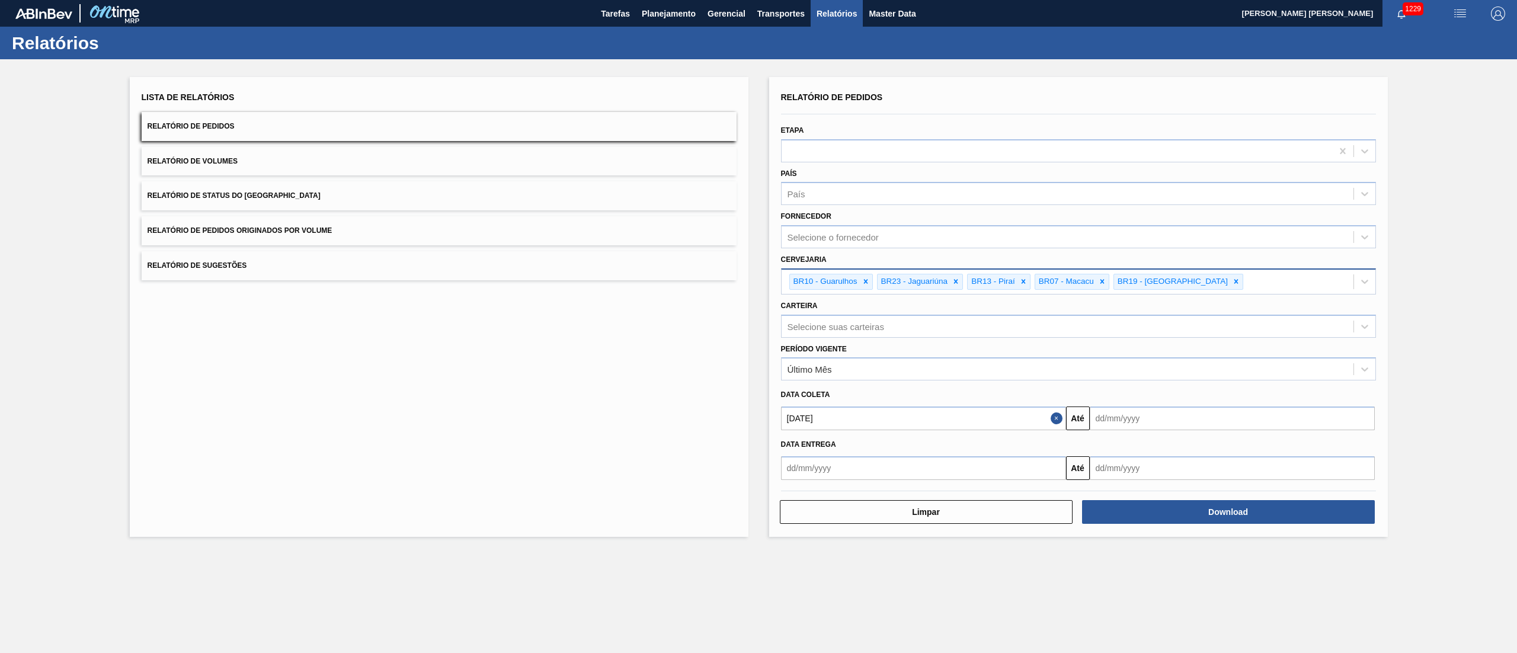
click at [1146, 412] on input "text" at bounding box center [1232, 419] width 285 height 24
click at [1148, 505] on div "7" at bounding box center [1142, 504] width 16 height 16
type input "07/10/2025"
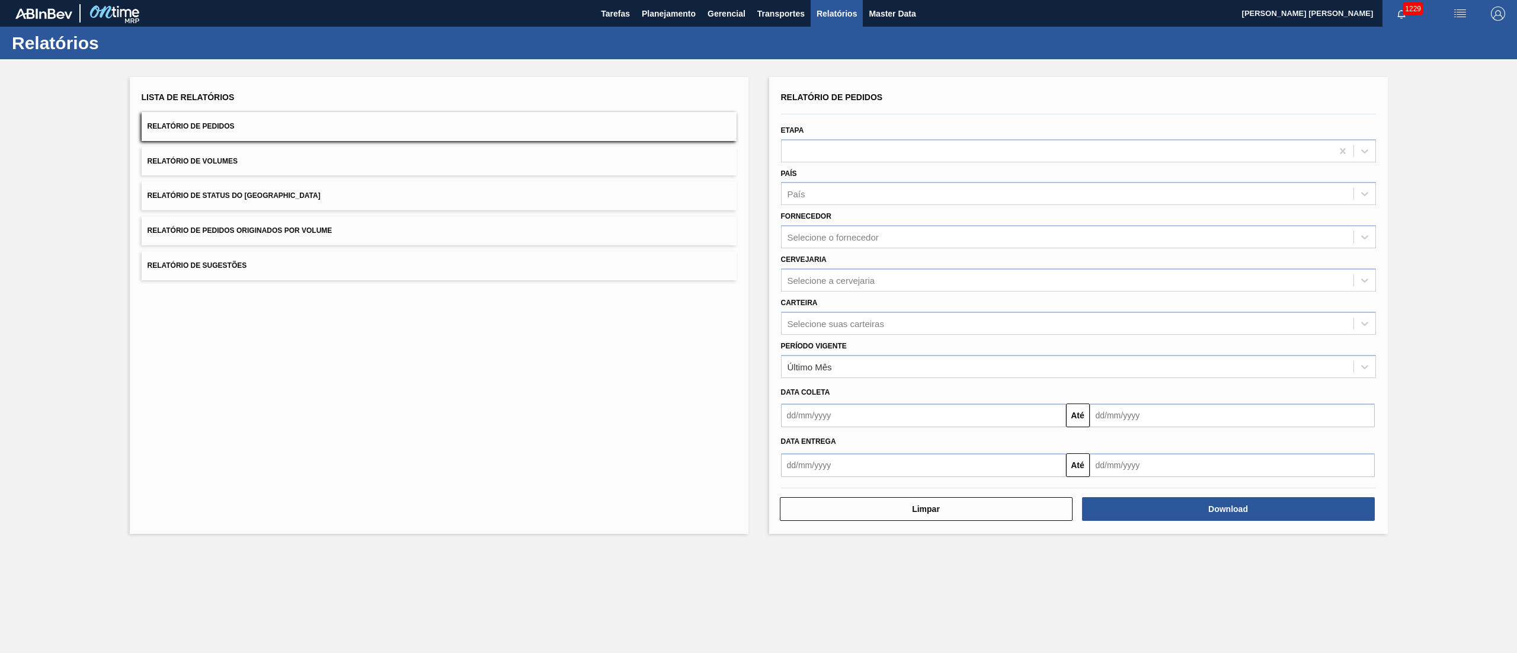
click at [813, 407] on input "text" at bounding box center [923, 416] width 285 height 24
drag, startPoint x: 830, startPoint y: 500, endPoint x: 844, endPoint y: 500, distance: 13.6
click at [830, 500] on div "7" at bounding box center [833, 501] width 16 height 16
type input "[DATE]"
click at [1112, 417] on input "text" at bounding box center [1232, 416] width 285 height 24
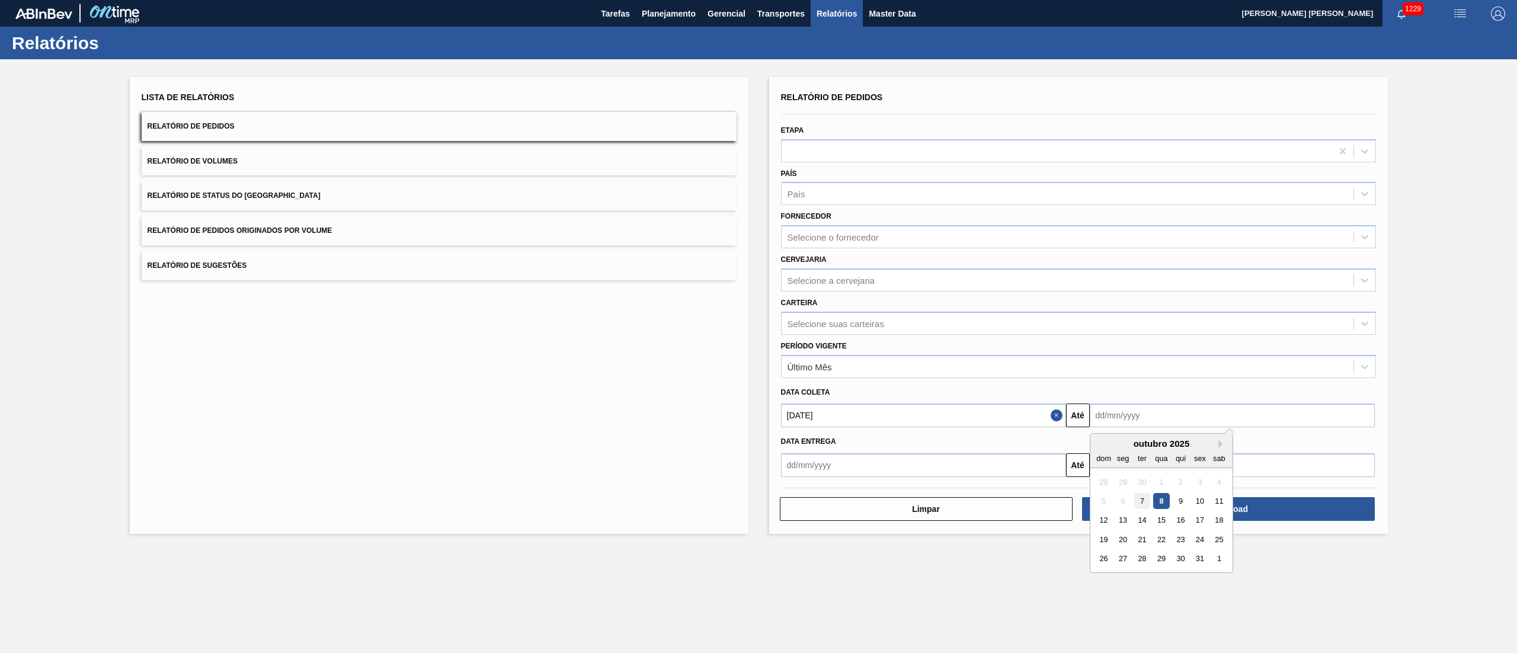
click at [1136, 493] on div "7" at bounding box center [1142, 501] width 16 height 16
type input "[DATE]"
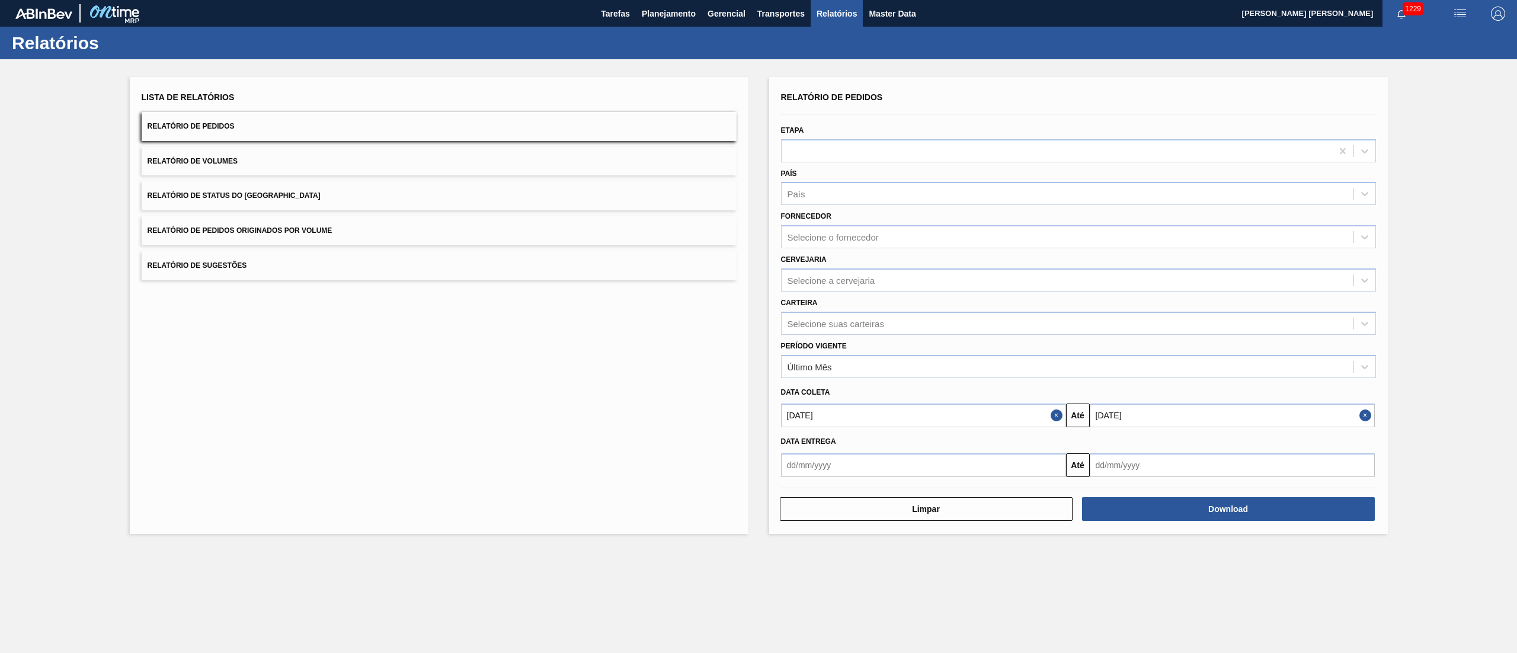
click at [779, 282] on div "Cervejaria Selecione a cervejaria" at bounding box center [1078, 271] width 605 height 40
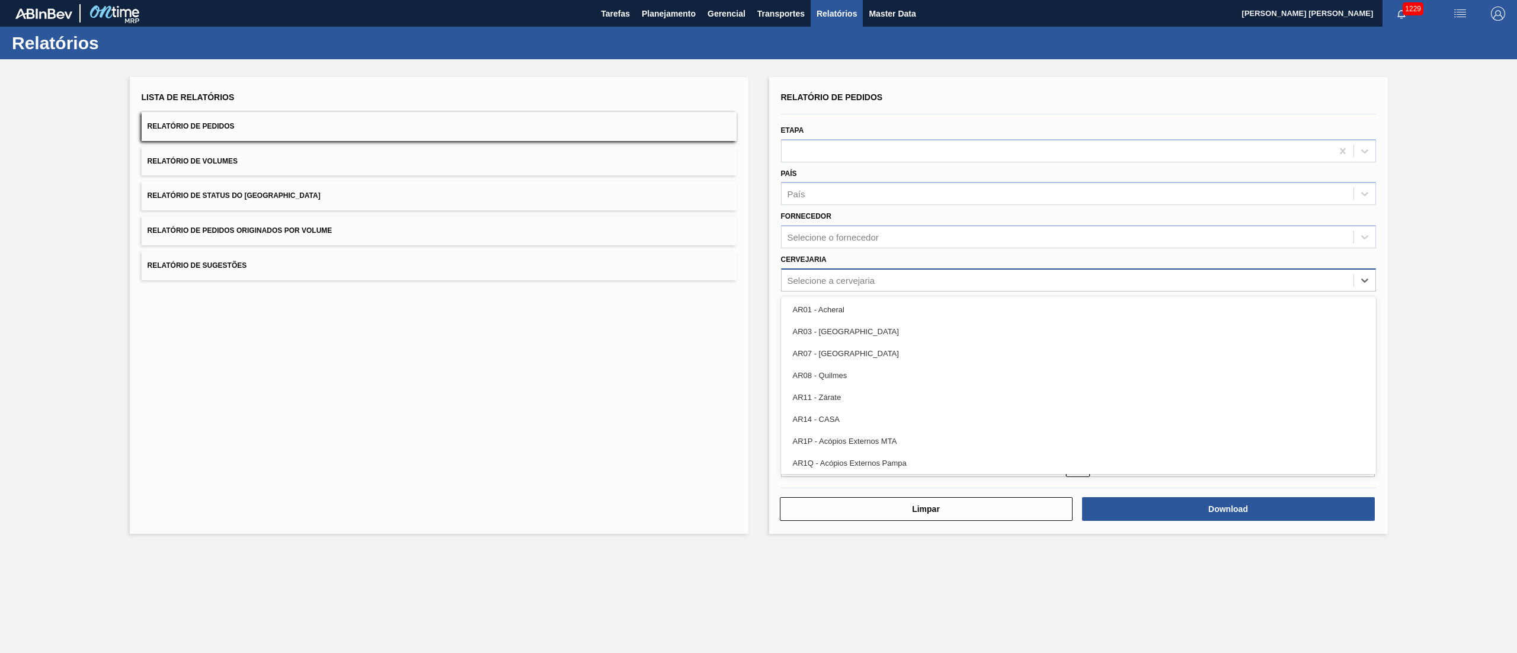
click at [800, 282] on div "Selecione a cervejaria" at bounding box center [832, 280] width 88 height 10
type input "23"
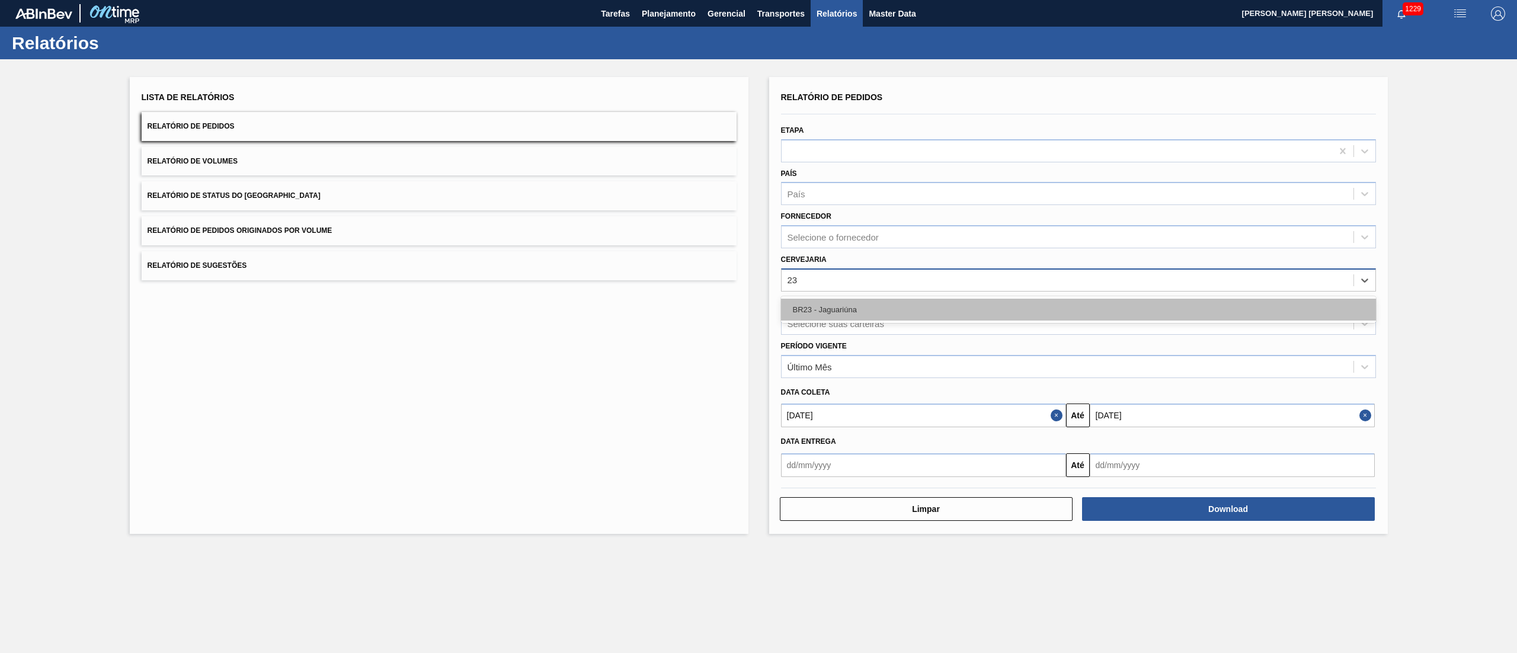
click at [858, 311] on div "BR23 - Jaguariúna" at bounding box center [1078, 310] width 595 height 22
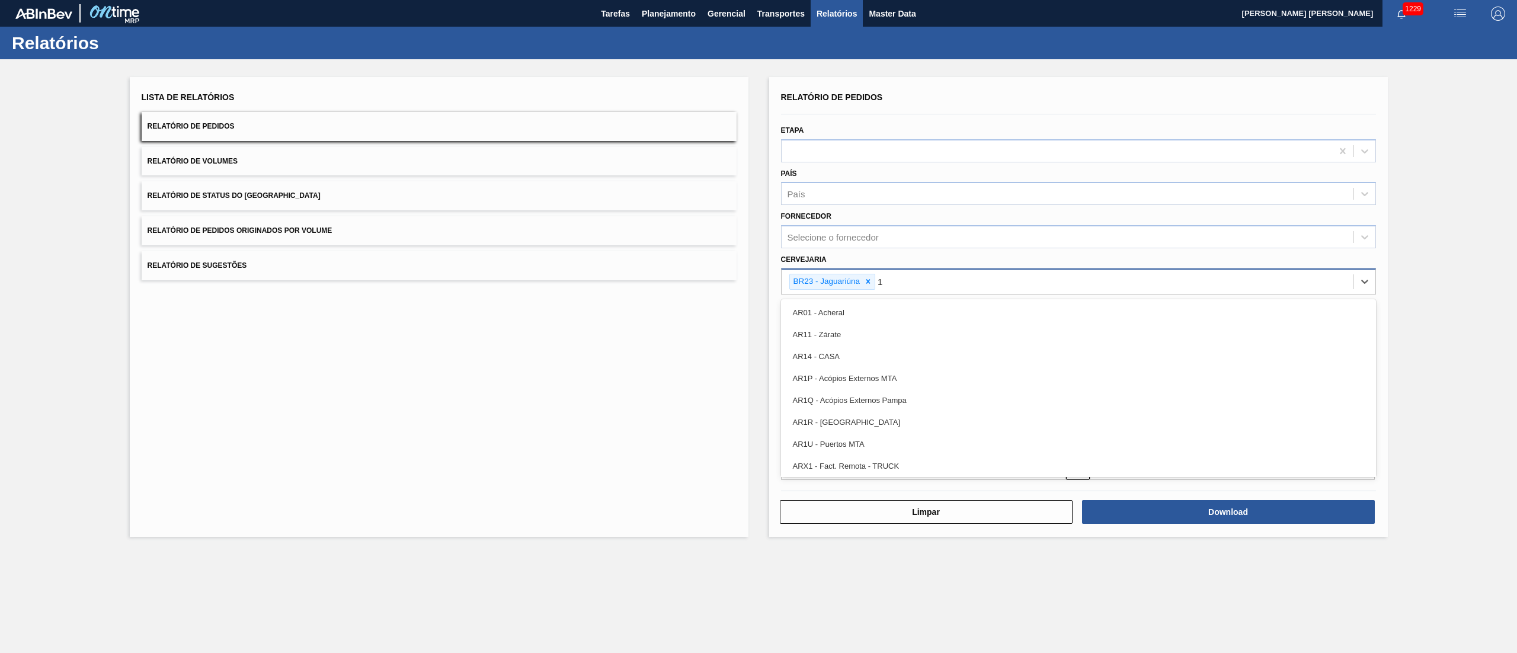
type input "10"
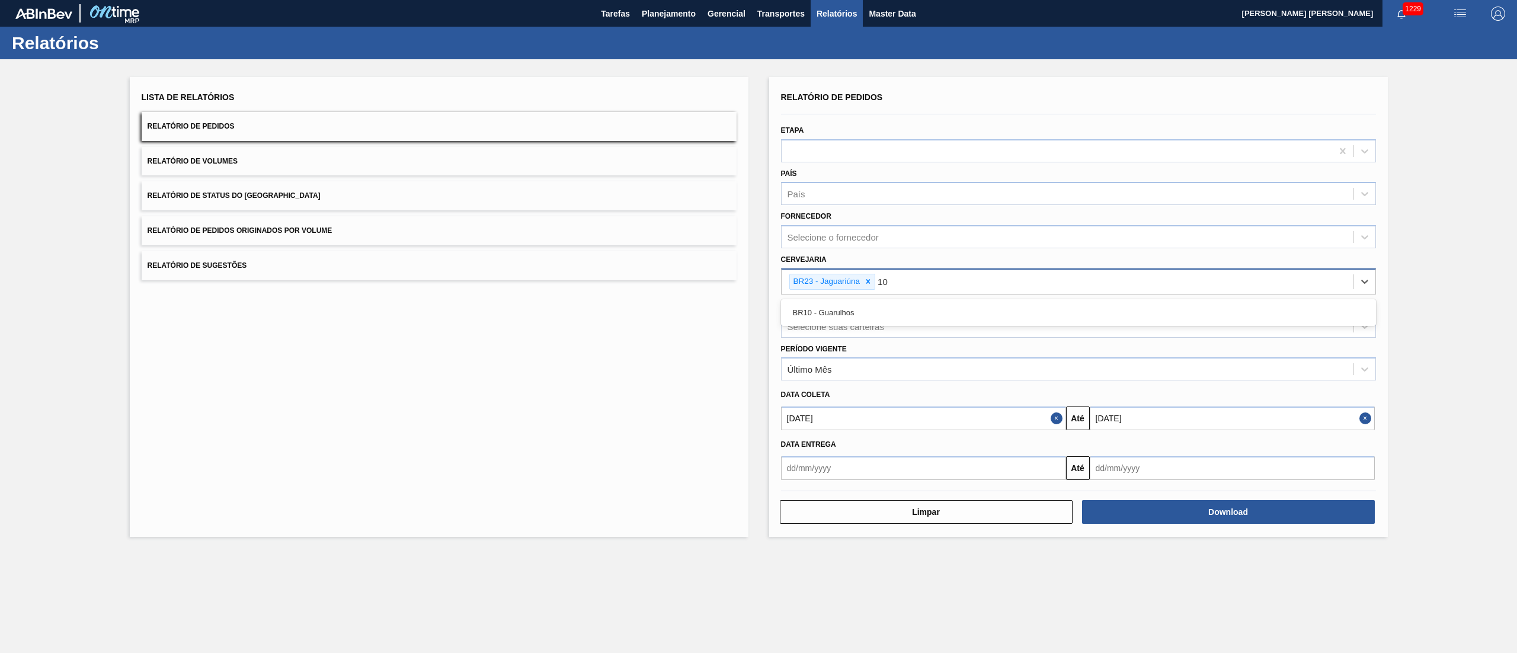
click at [858, 311] on div "BR10 - Guarulhos" at bounding box center [1078, 313] width 595 height 22
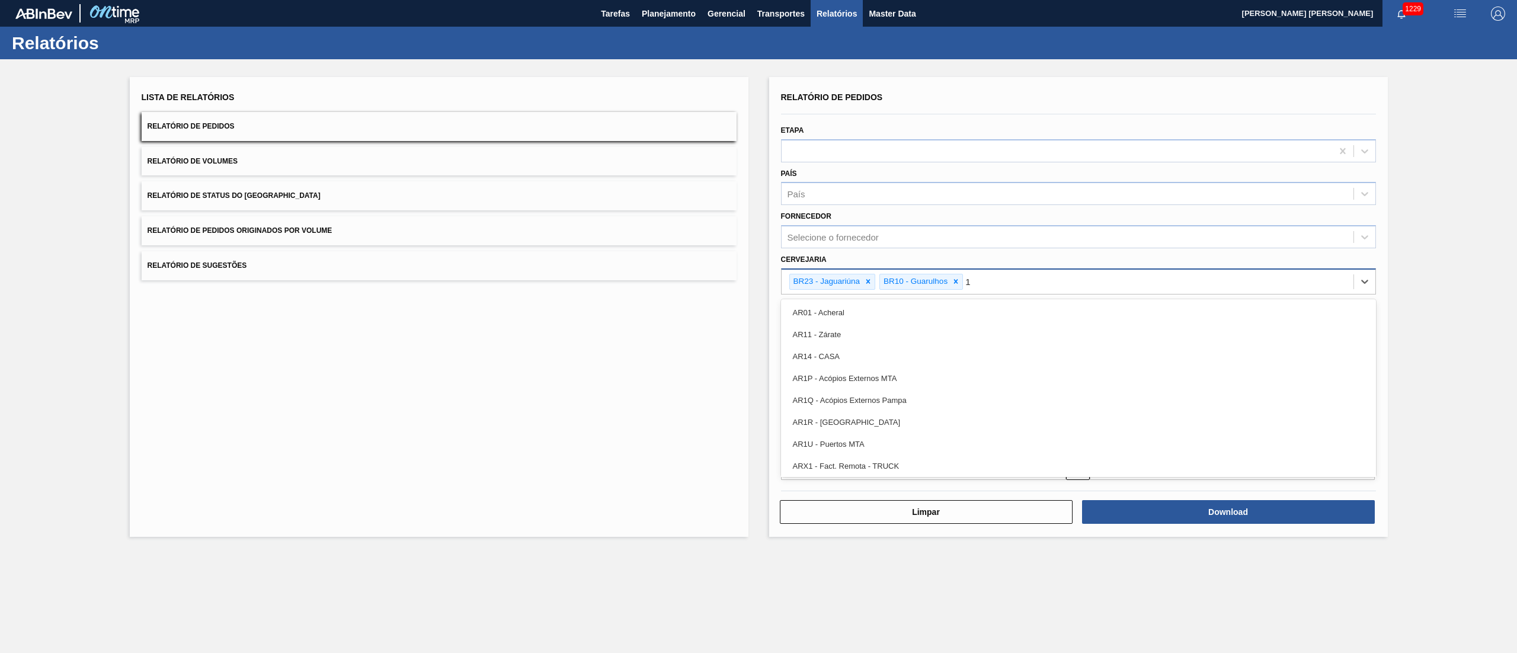
type input "13"
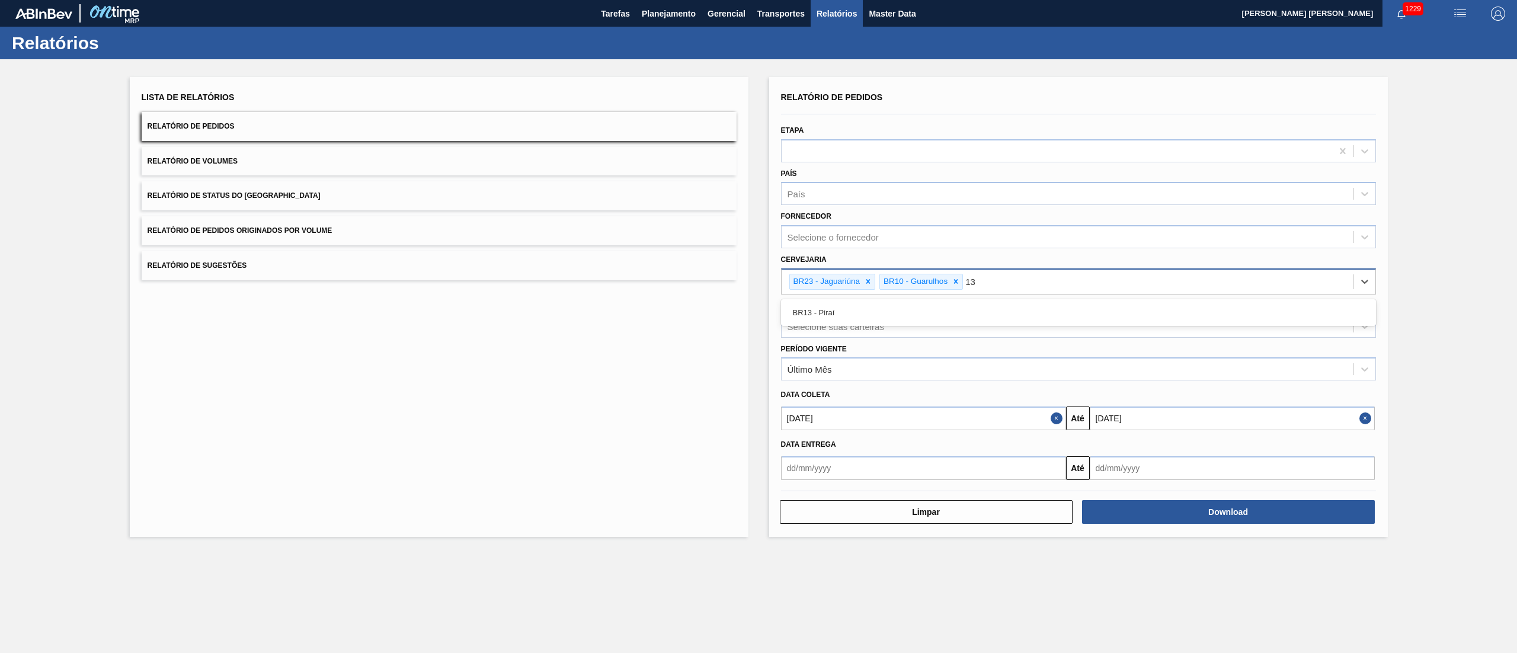
click at [858, 311] on div "BR13 - Piraí" at bounding box center [1078, 313] width 595 height 22
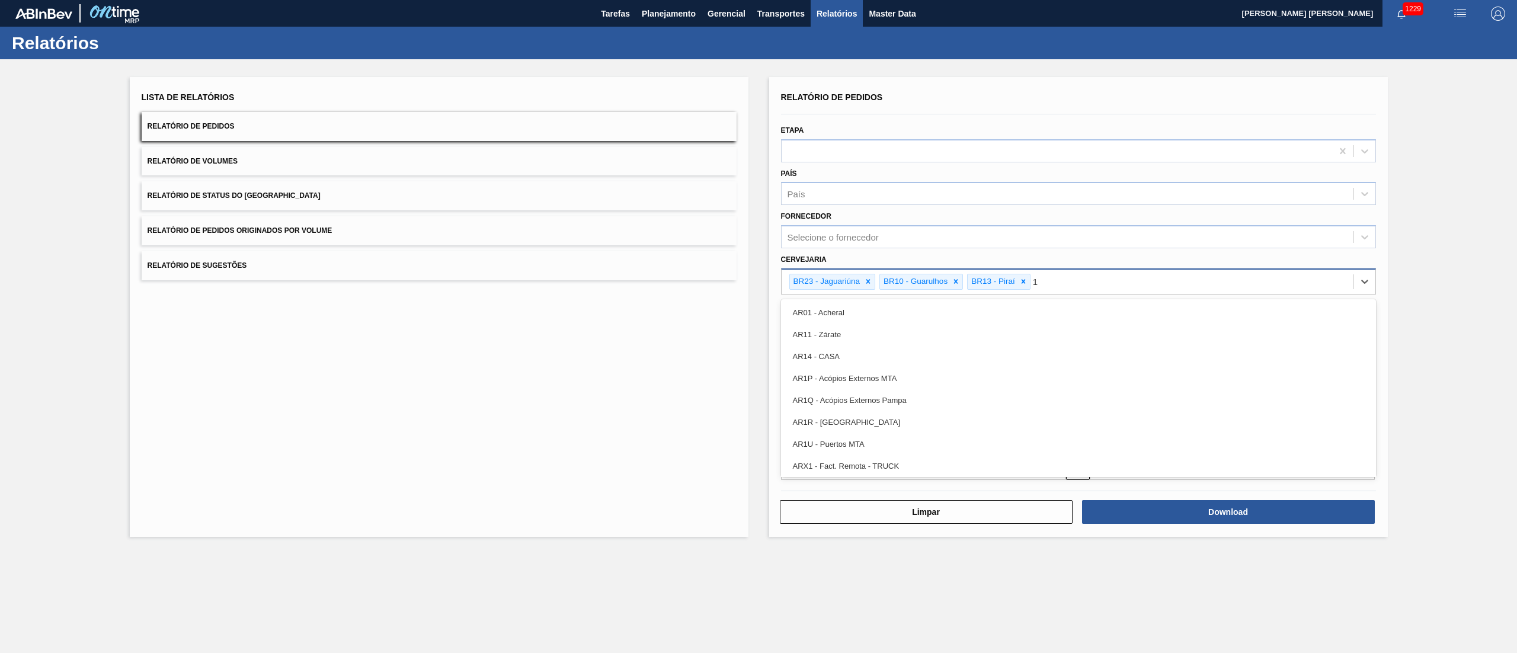
type input "19"
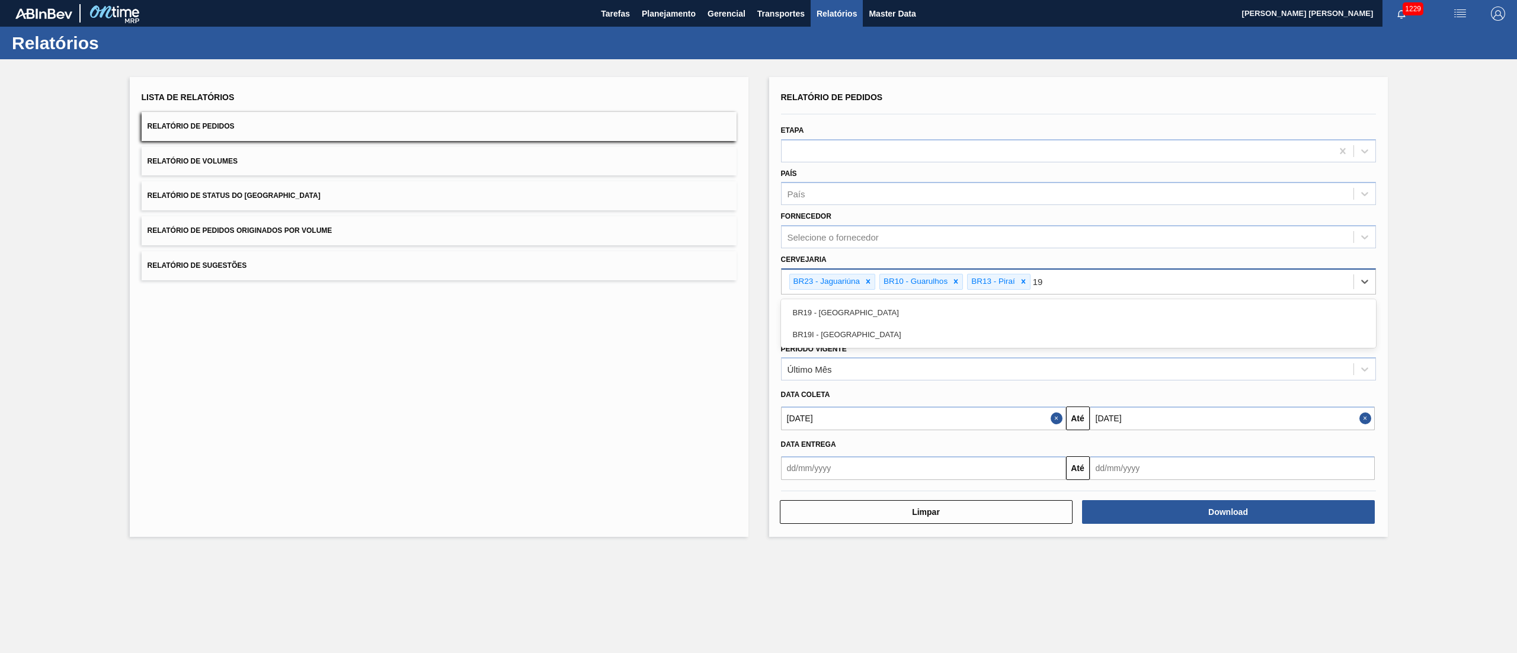
click at [858, 311] on div "BR19 - [GEOGRAPHIC_DATA]" at bounding box center [1078, 313] width 595 height 22
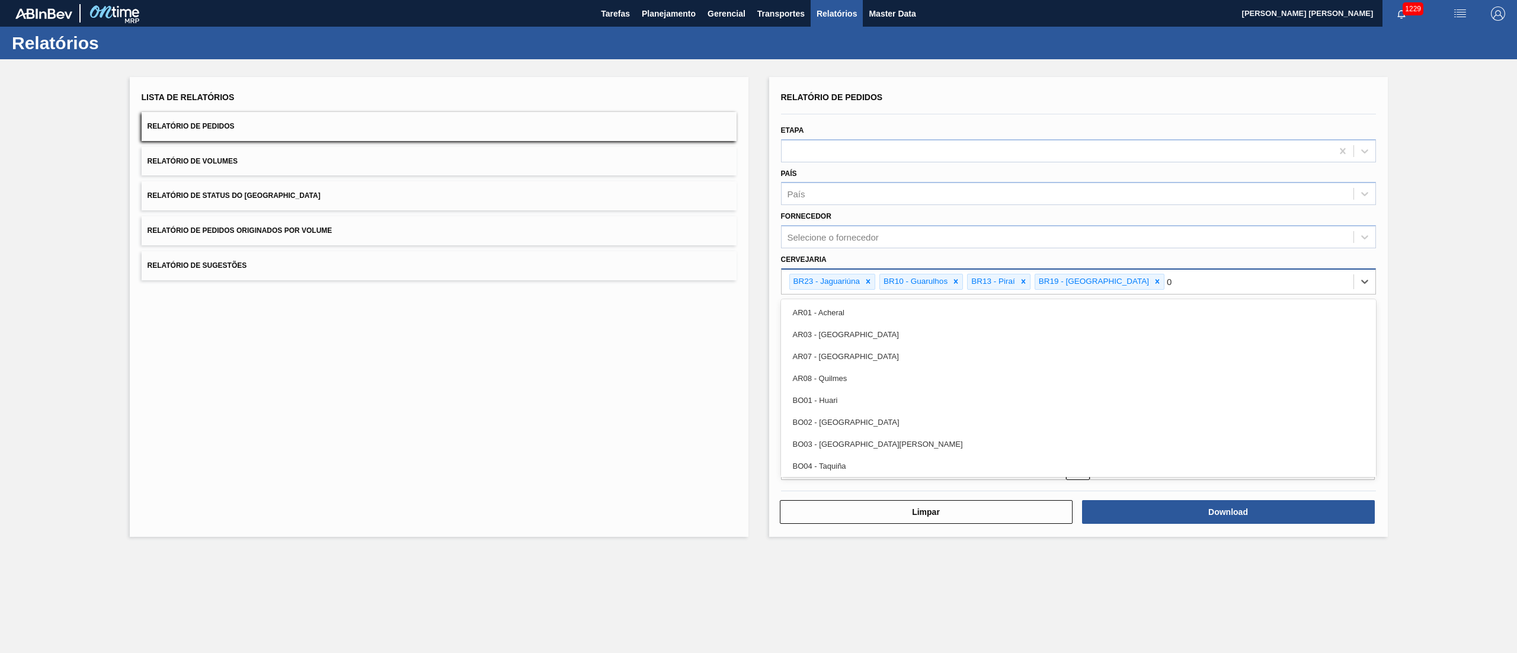
type input "07"
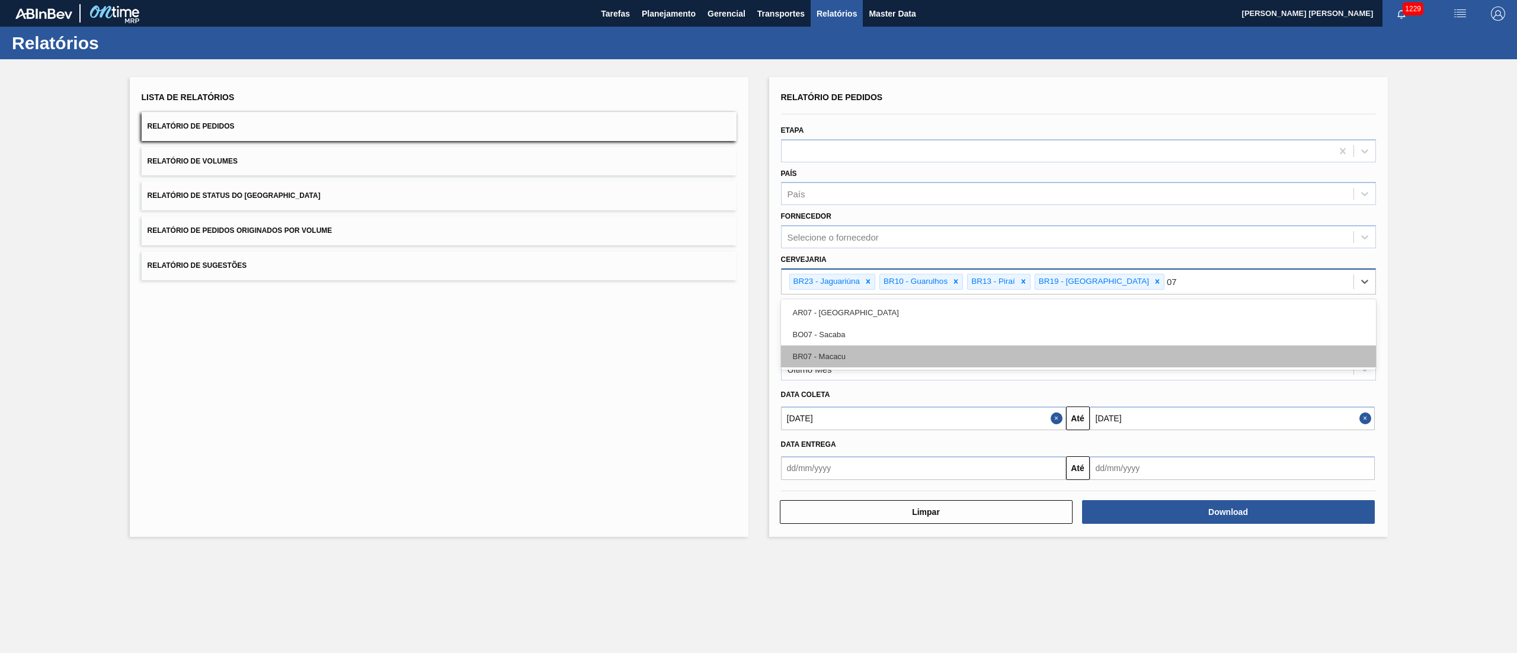
click at [845, 348] on div "BR07 - Macacu" at bounding box center [1078, 357] width 595 height 22
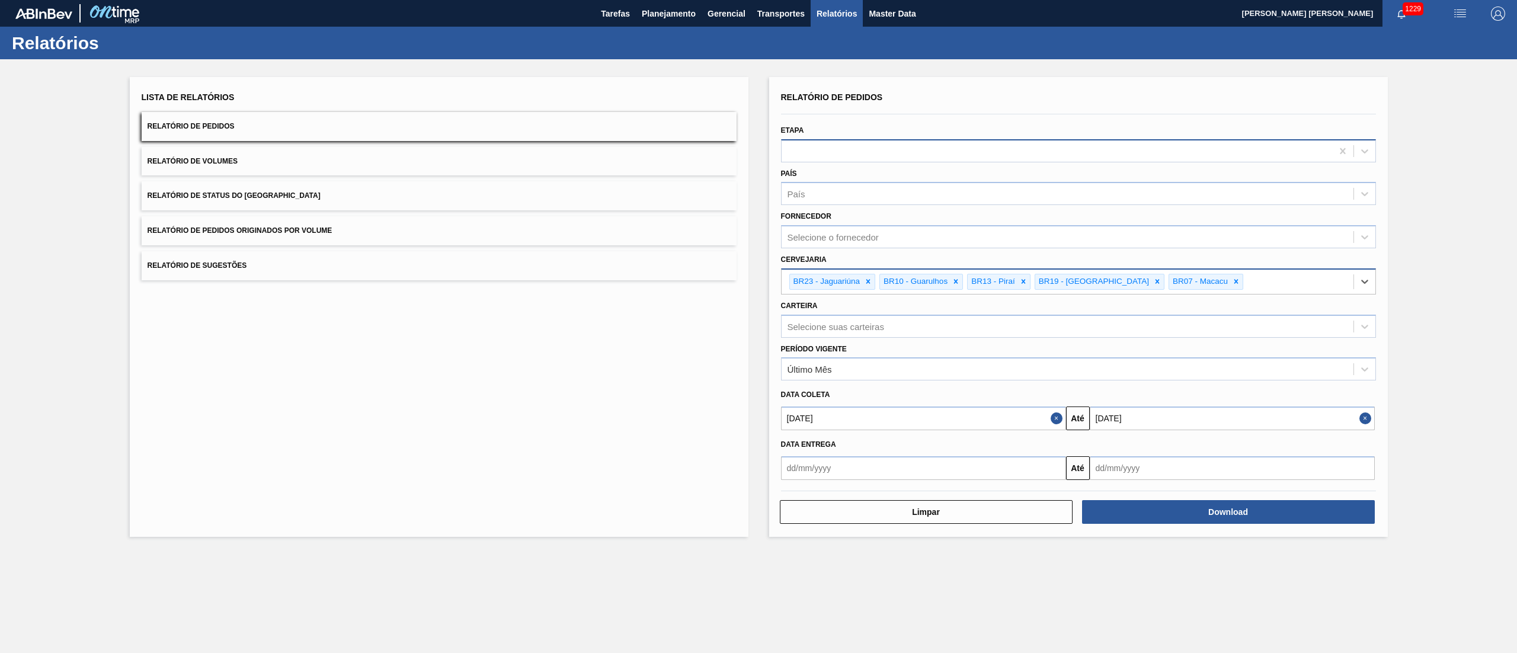
click at [798, 146] on div at bounding box center [1057, 150] width 551 height 17
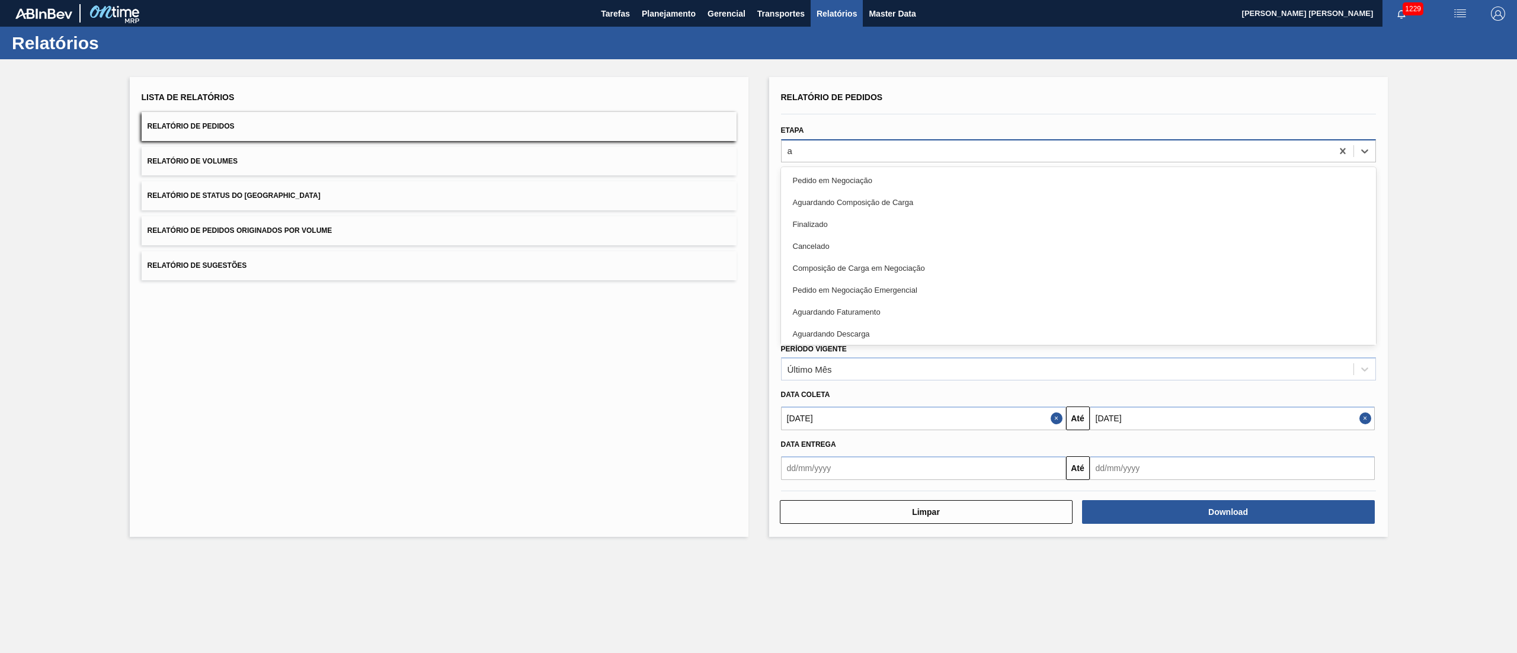
type input "ag"
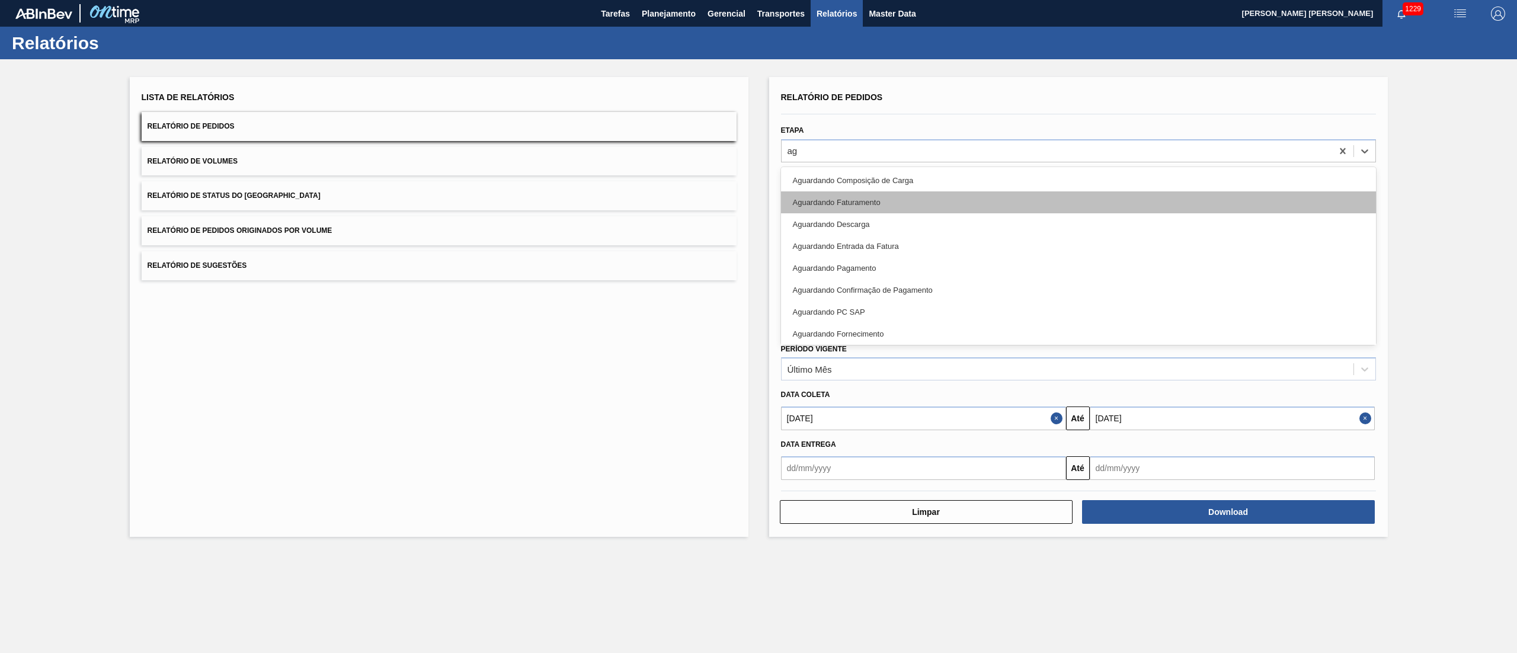
click at [845, 205] on div "Aguardando Faturamento" at bounding box center [1078, 202] width 595 height 22
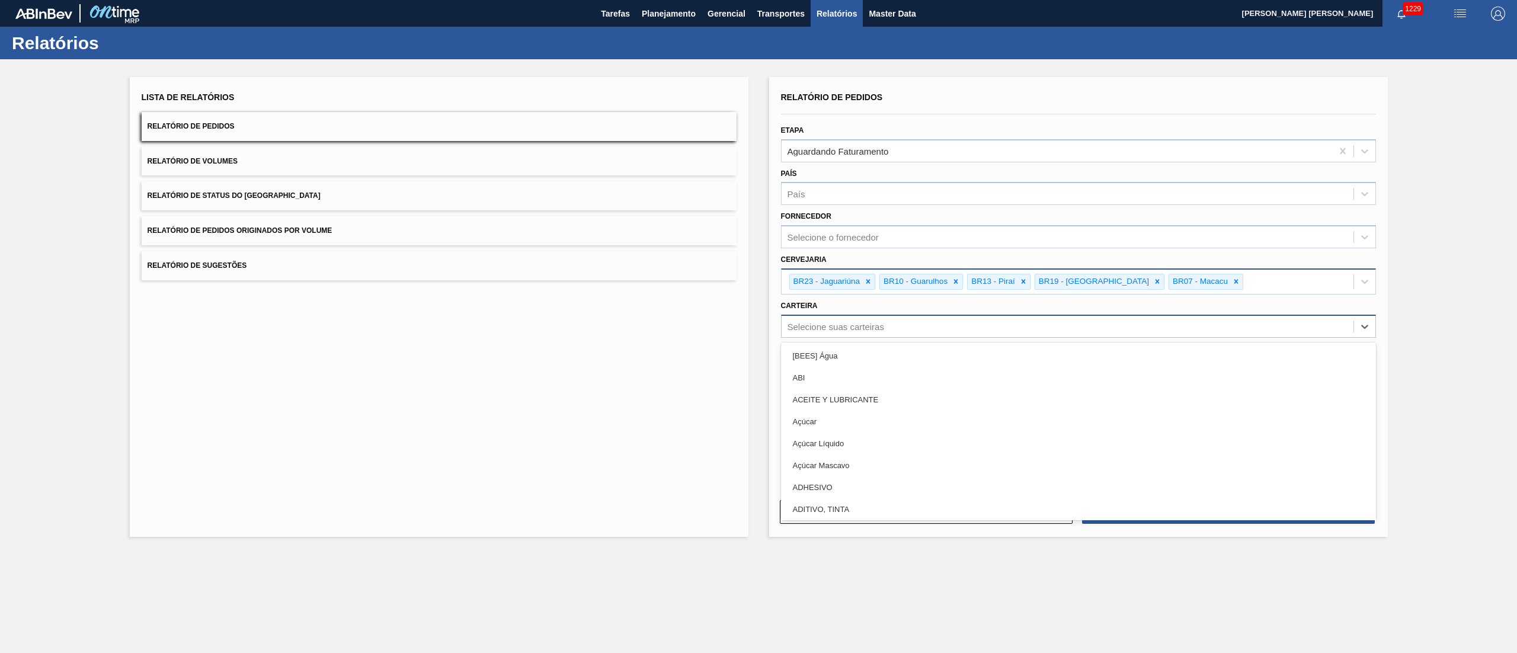
click at [925, 332] on div "Selecione suas carteiras" at bounding box center [1068, 326] width 572 height 17
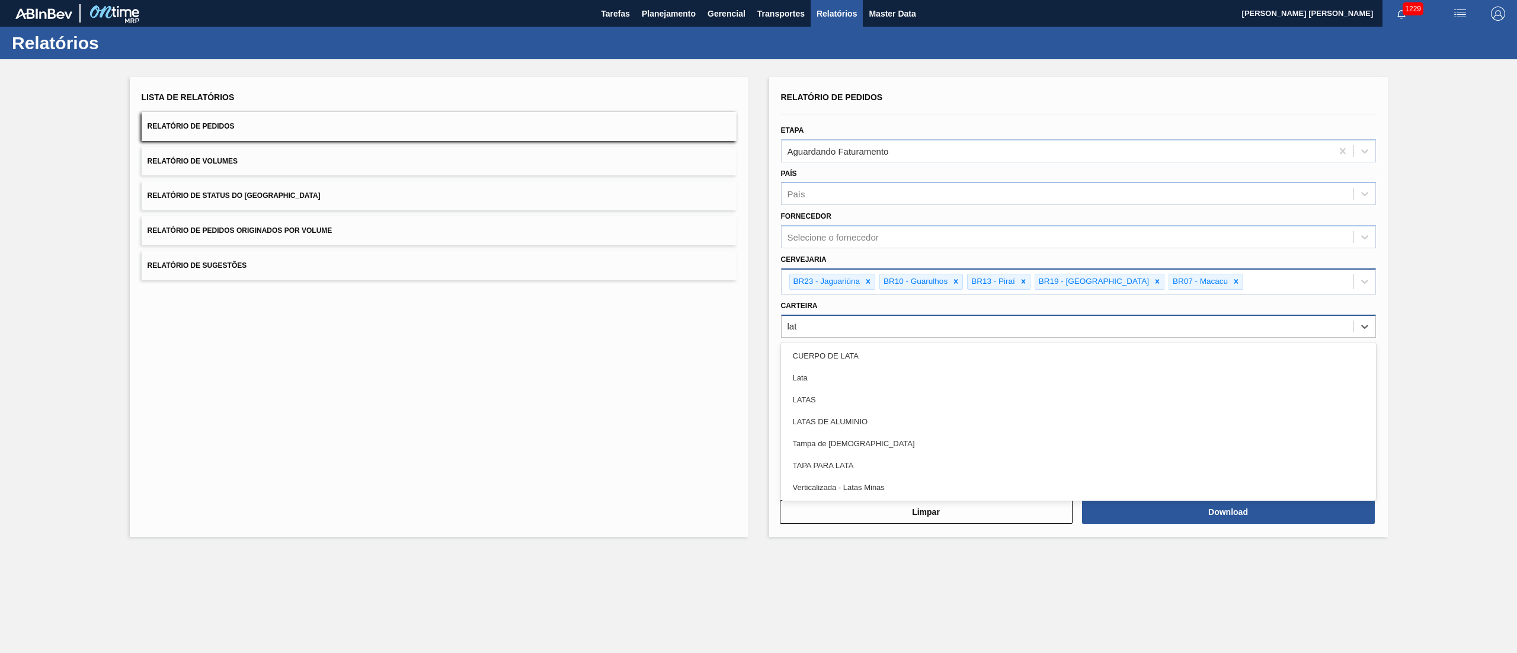
type input "lata"
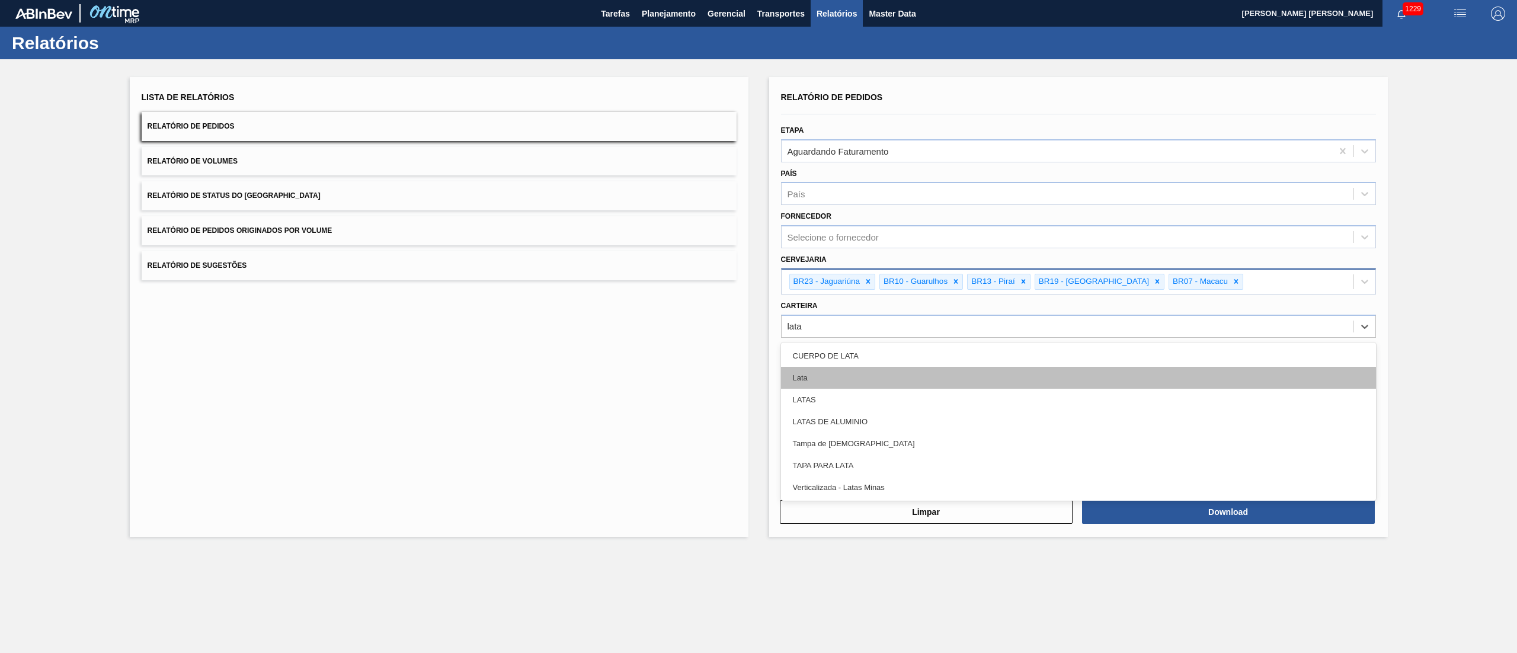
click at [835, 379] on div "Lata" at bounding box center [1078, 378] width 595 height 22
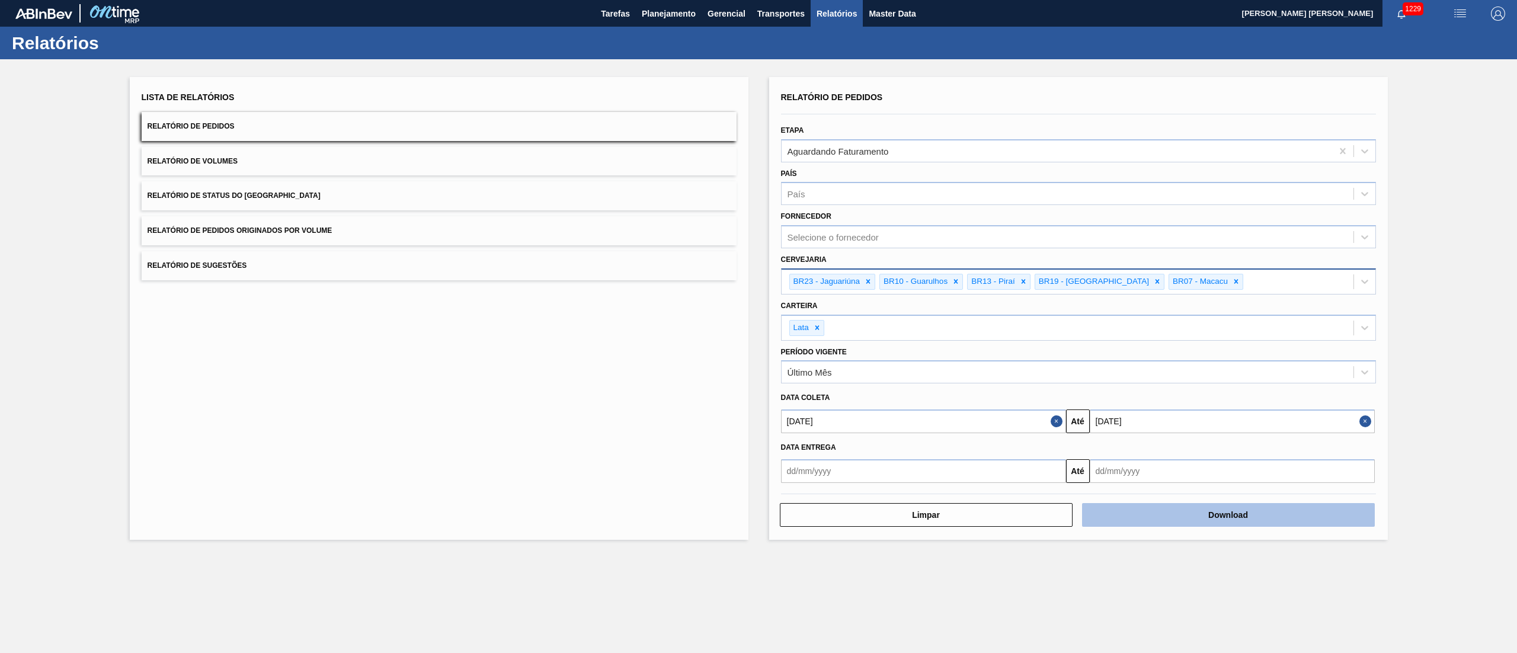
click at [1152, 506] on button "Download" at bounding box center [1228, 515] width 293 height 24
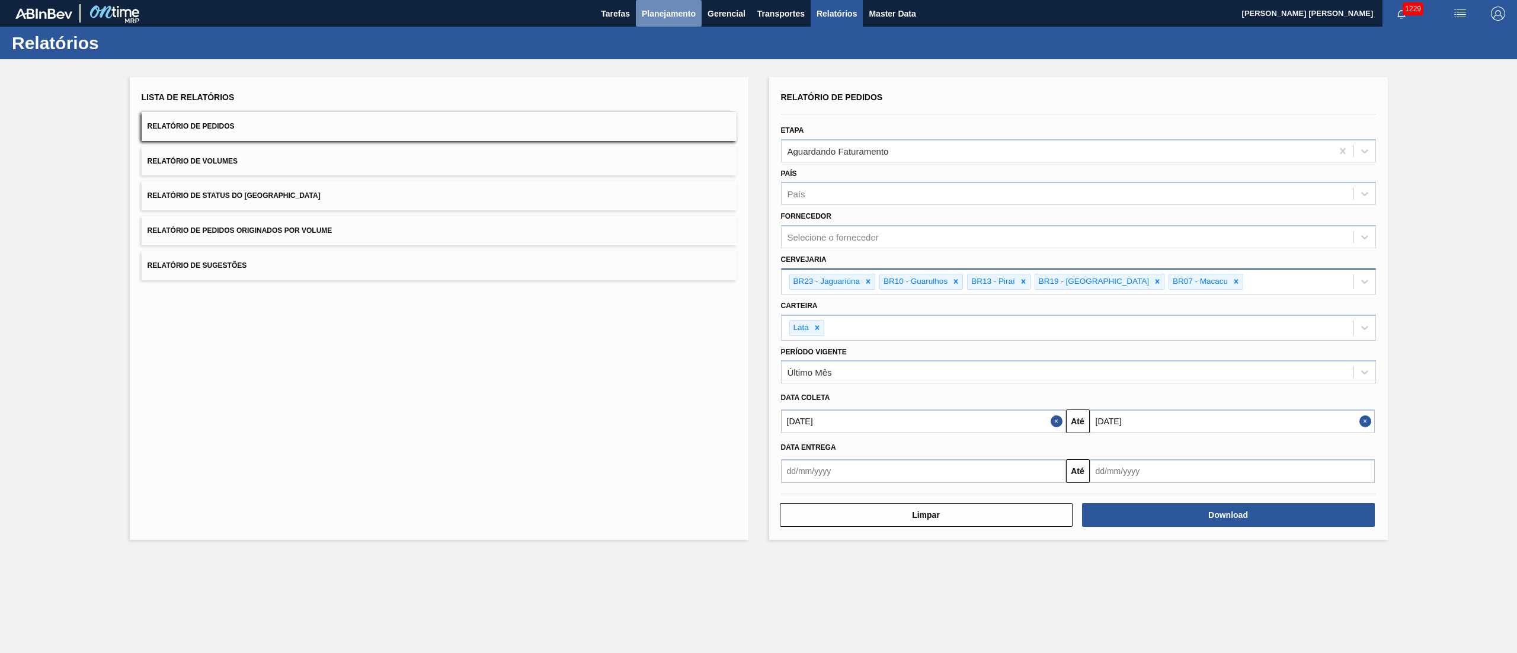
click at [677, 12] on span "Planejamento" at bounding box center [669, 14] width 54 height 14
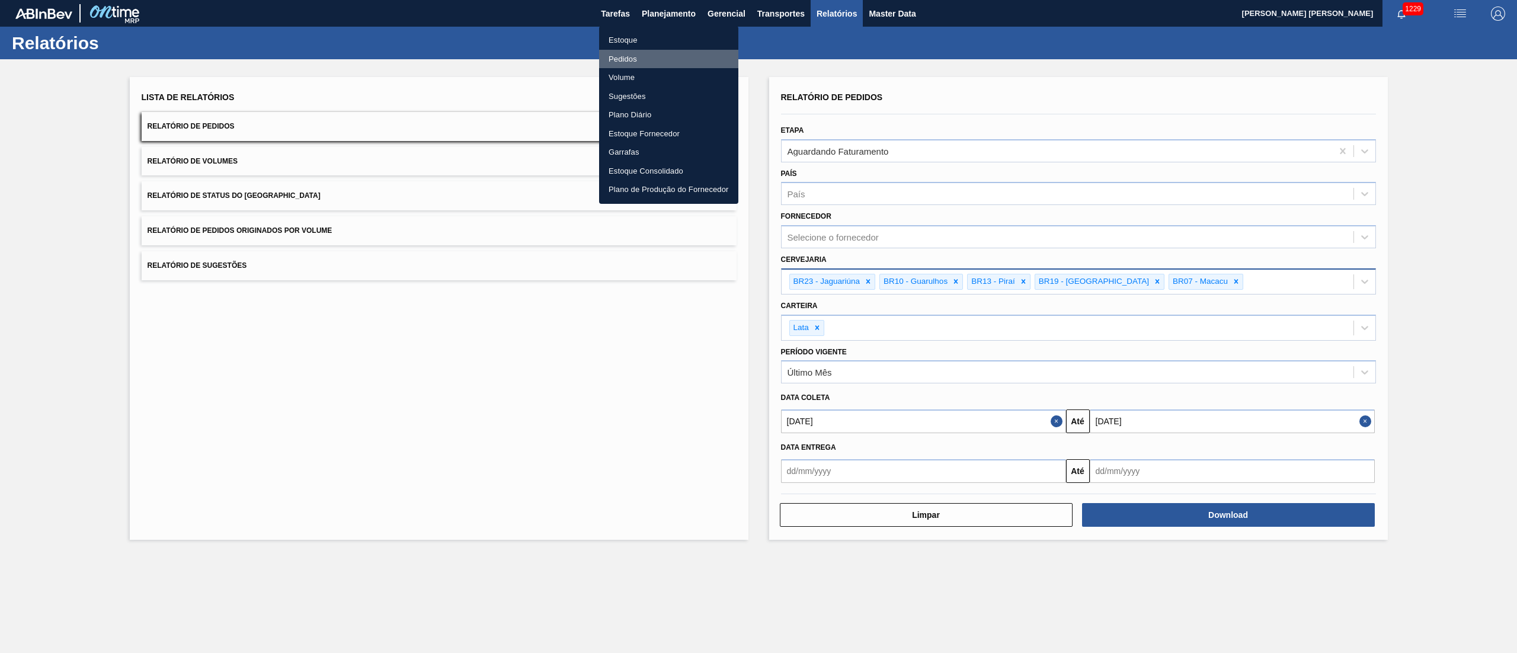
click at [643, 57] on li "Pedidos" at bounding box center [668, 59] width 139 height 19
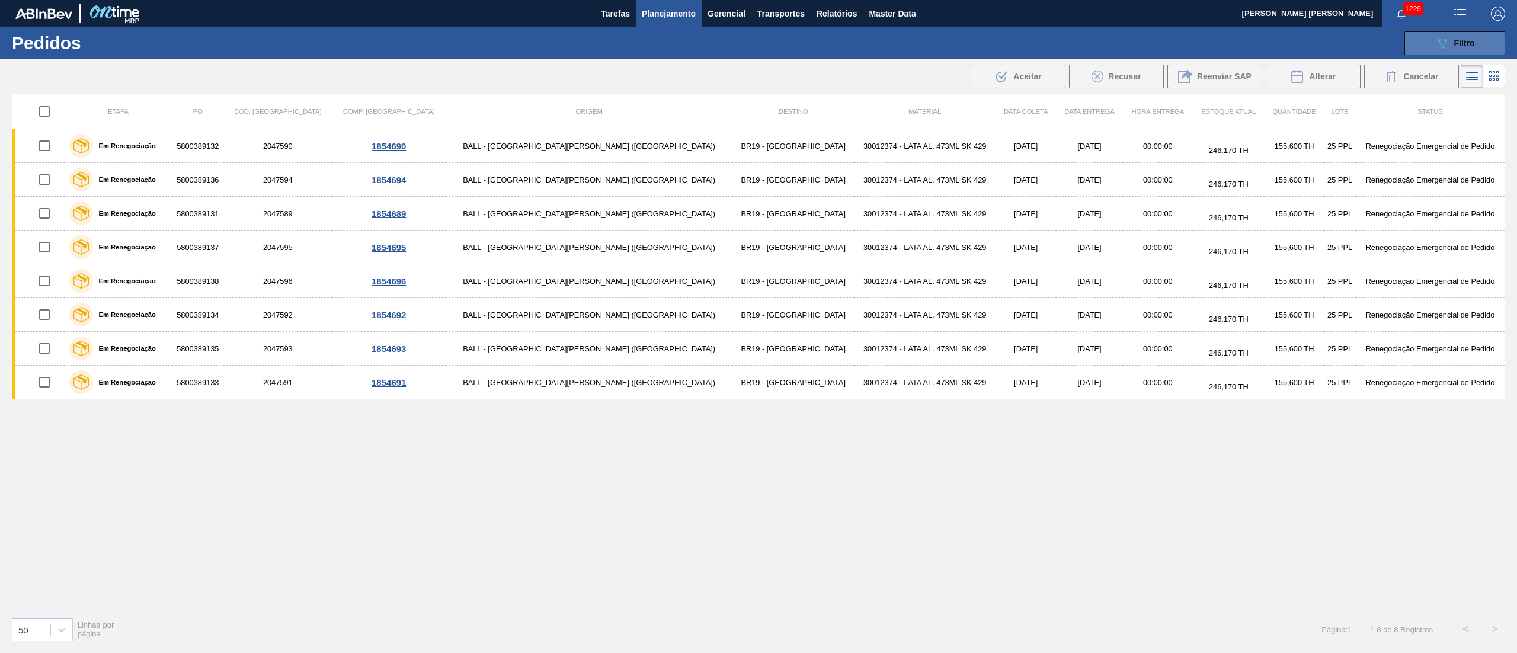
click at [1456, 49] on div "089F7B8B-B2A5-4AFE-B5C0-19BA573D28AC Filtro" at bounding box center [1456, 43] width 40 height 14
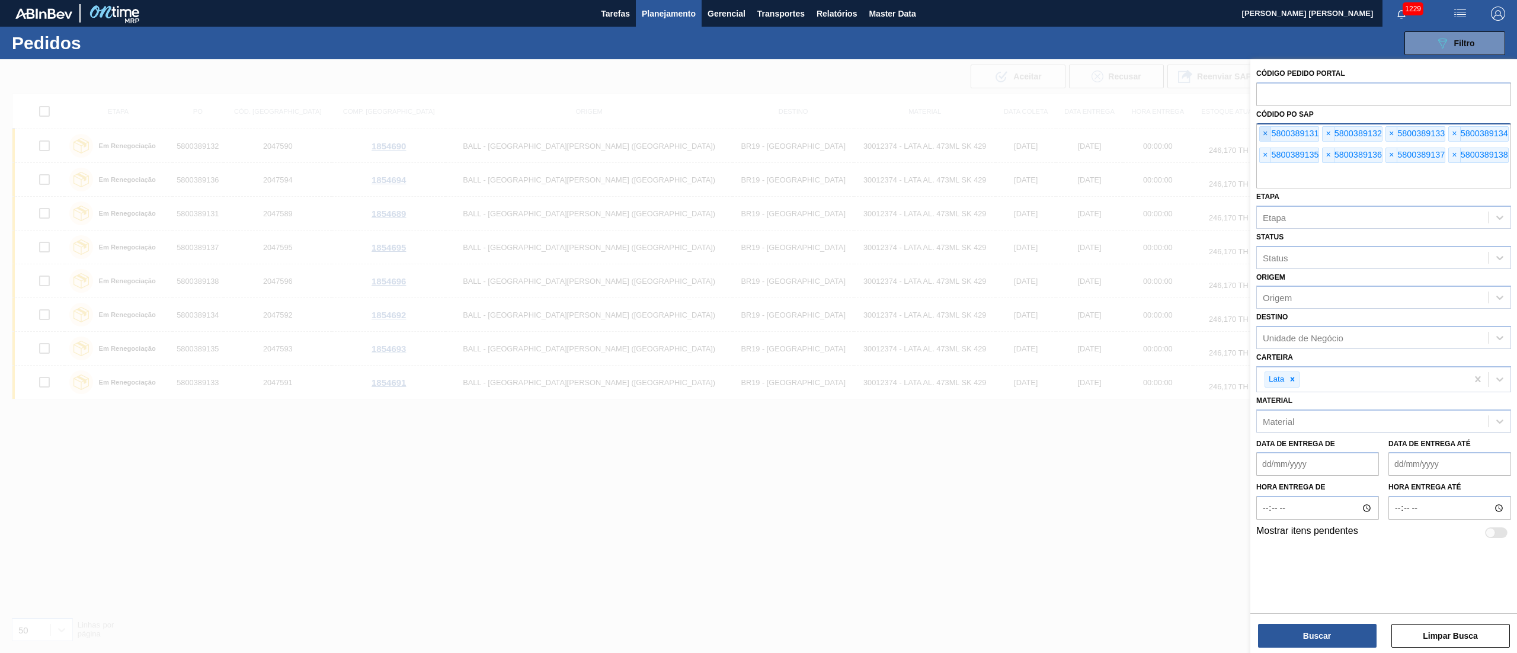
click at [1262, 135] on span "×" at bounding box center [1265, 134] width 11 height 14
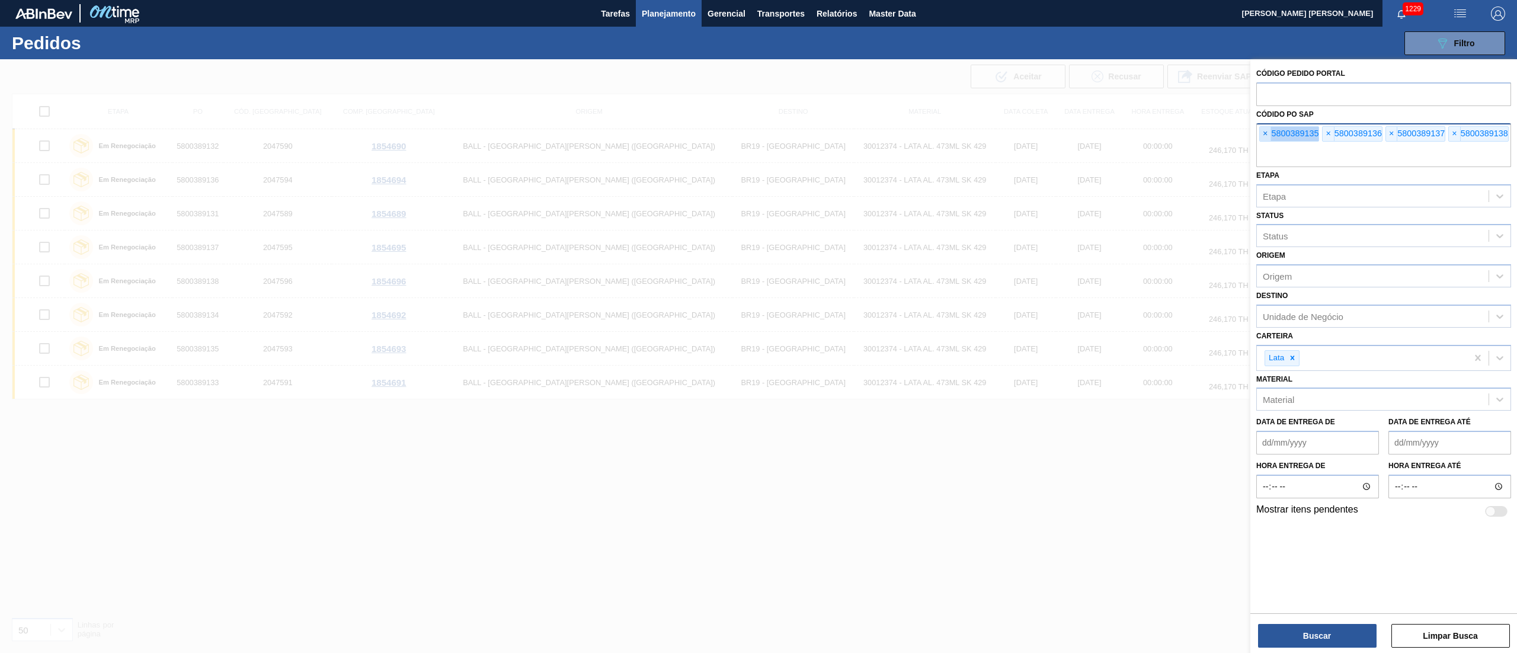
click at [1262, 135] on span "×" at bounding box center [1265, 134] width 11 height 14
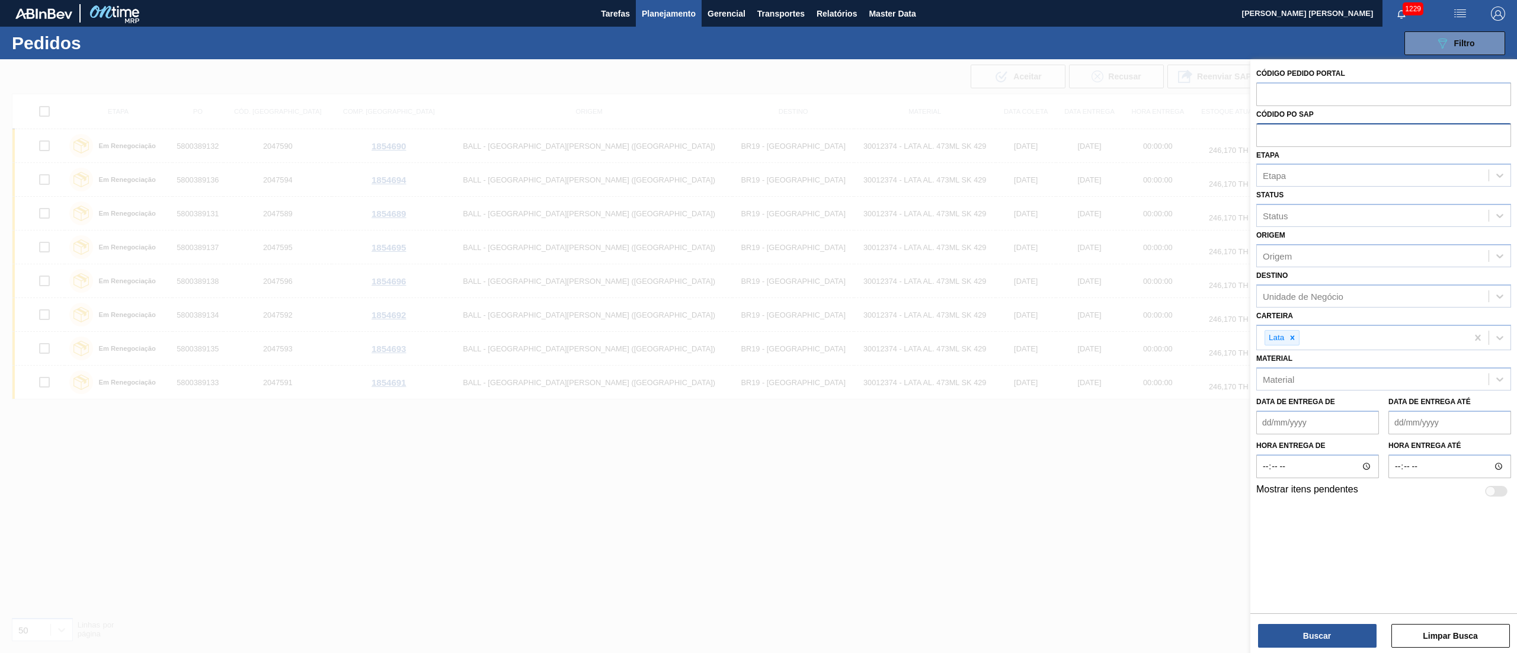
paste input "text"
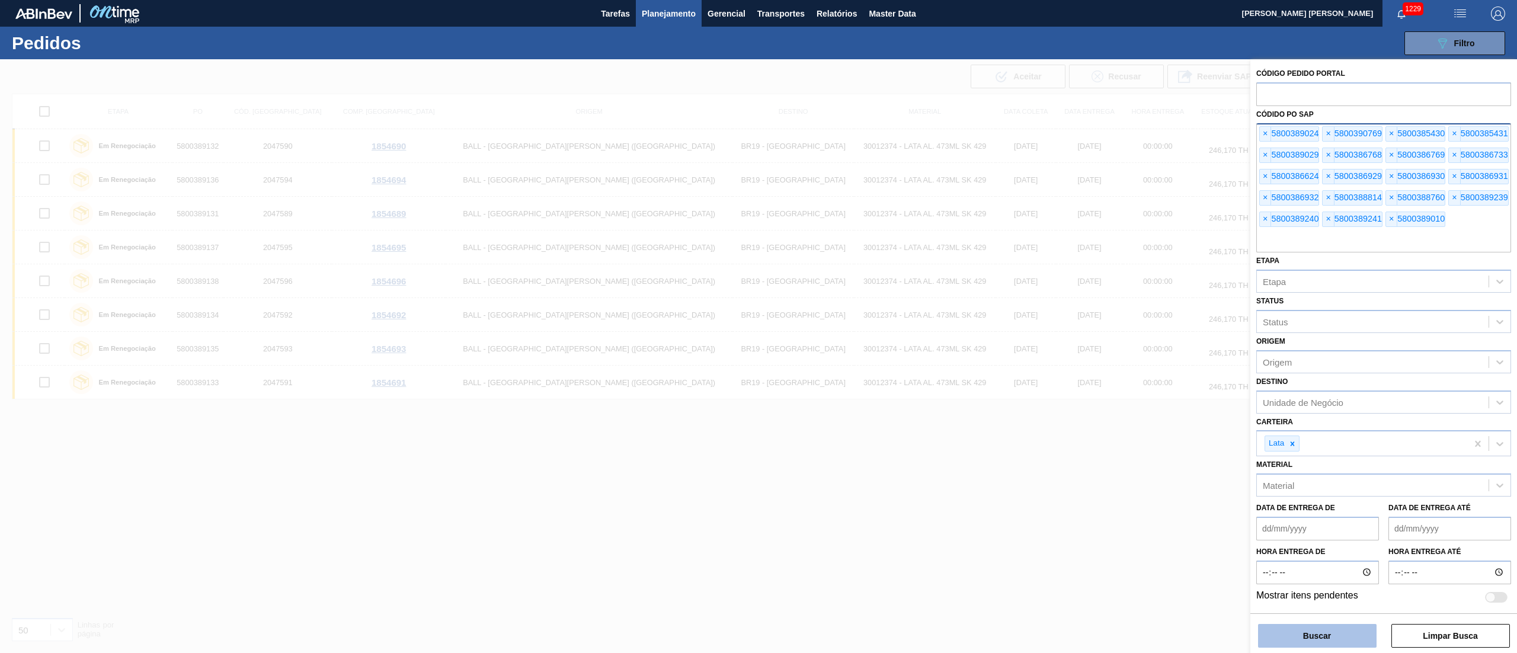
click at [1319, 638] on button "Buscar" at bounding box center [1317, 636] width 119 height 24
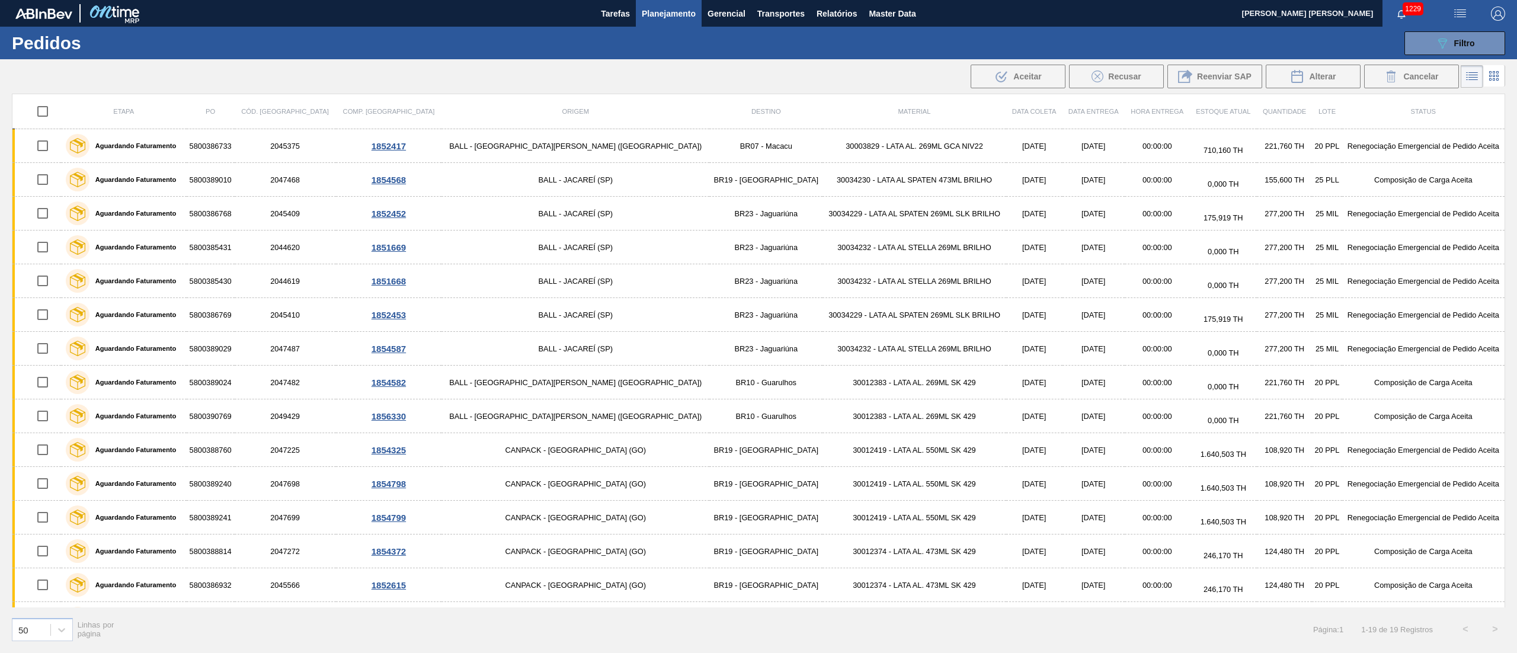
click at [46, 109] on input "checkbox" at bounding box center [42, 111] width 25 height 25
checkbox input "true"
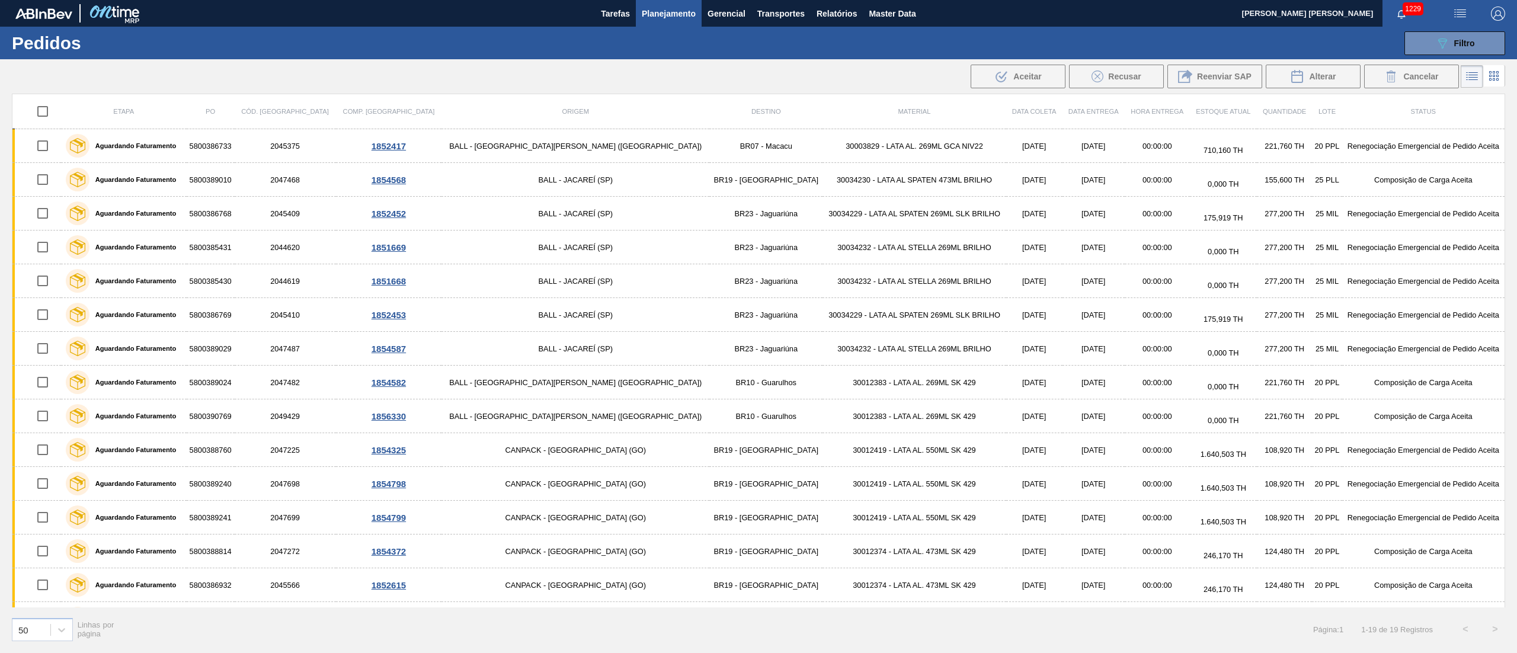
checkbox input "true"
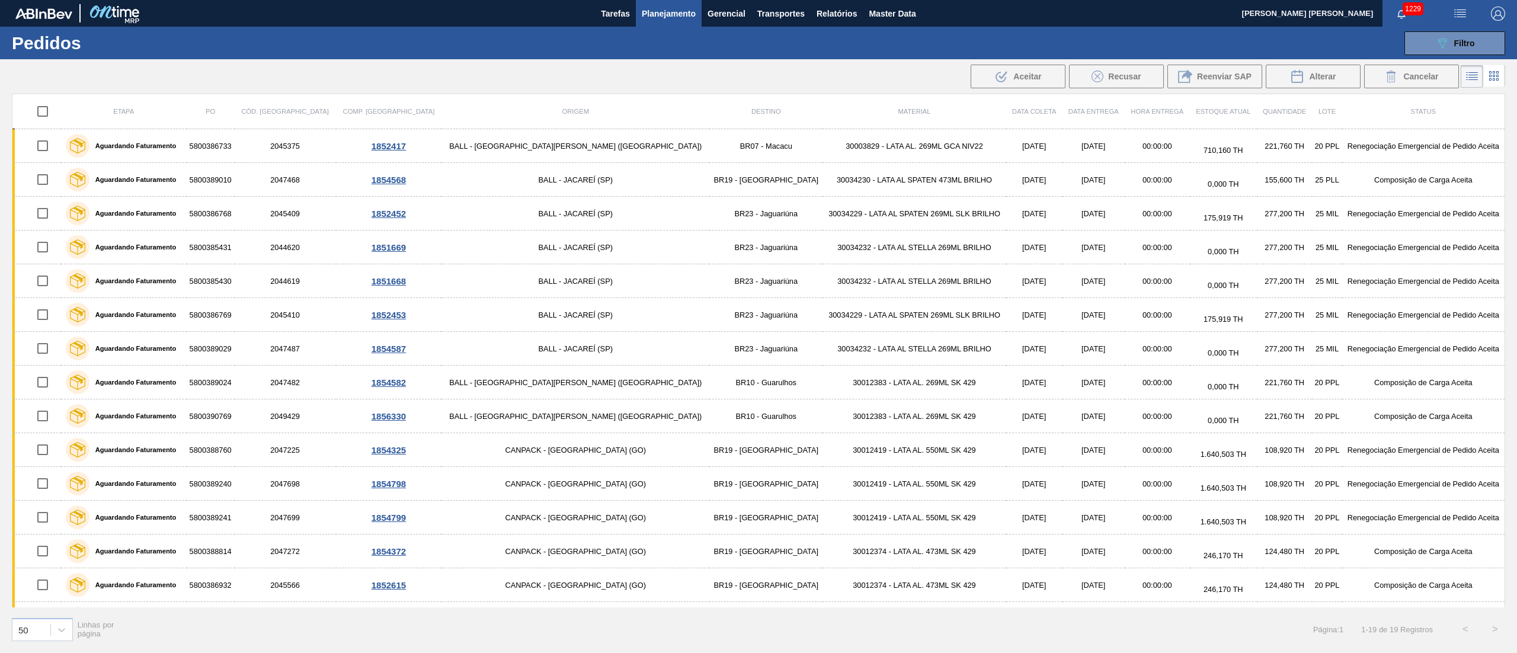
checkbox input "true"
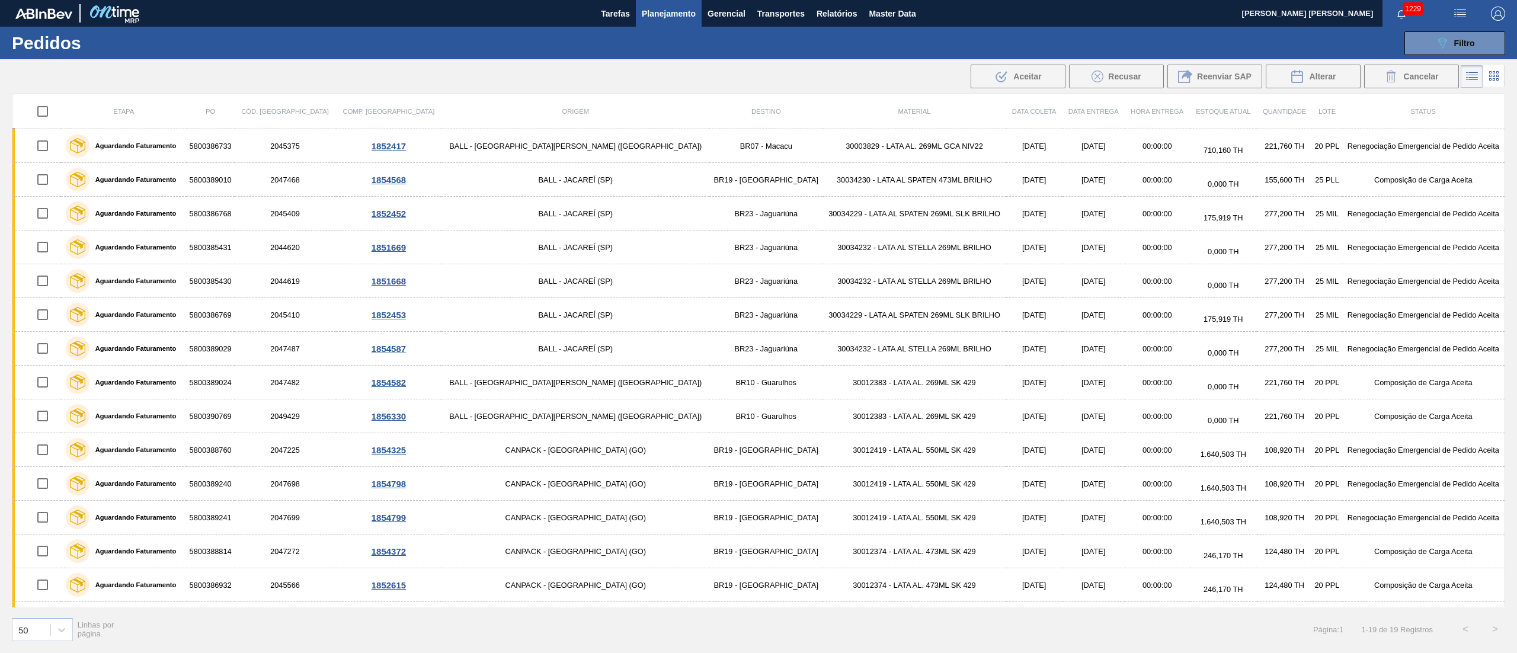
checkbox input "true"
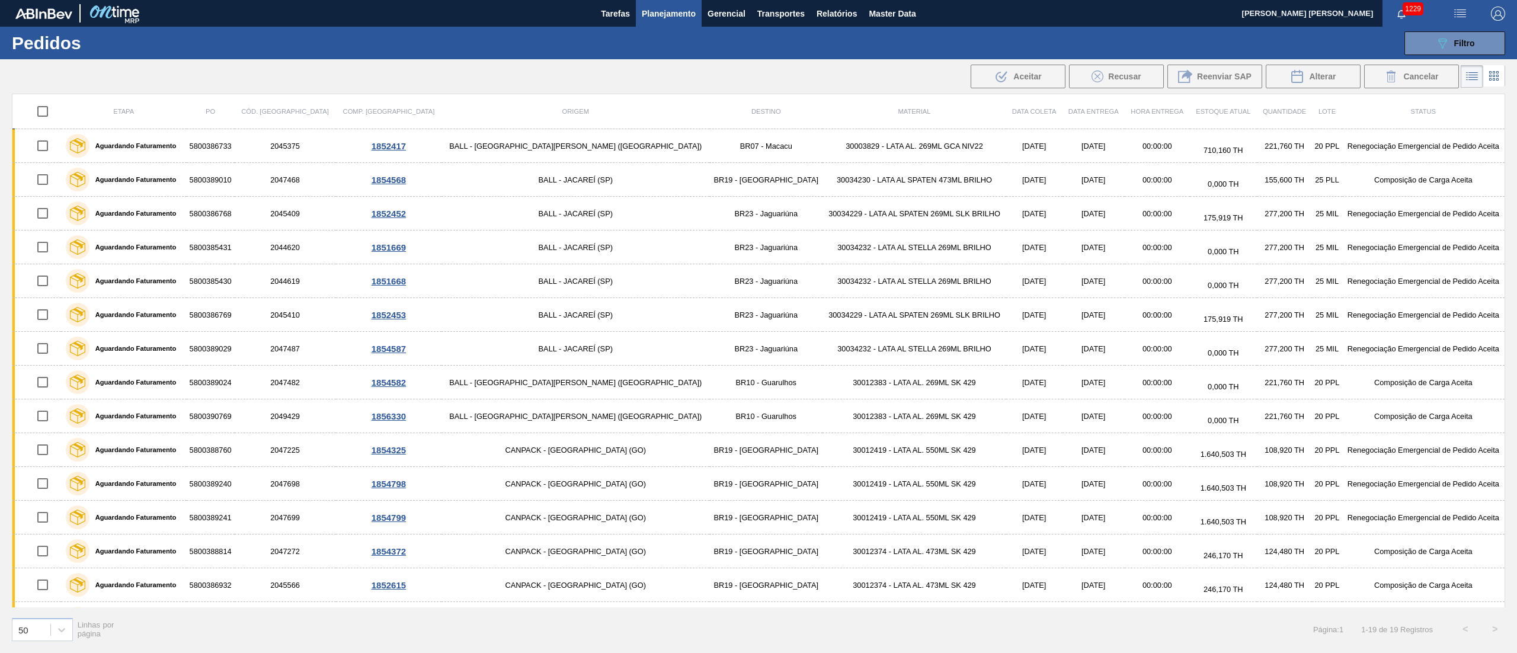
checkbox input "true"
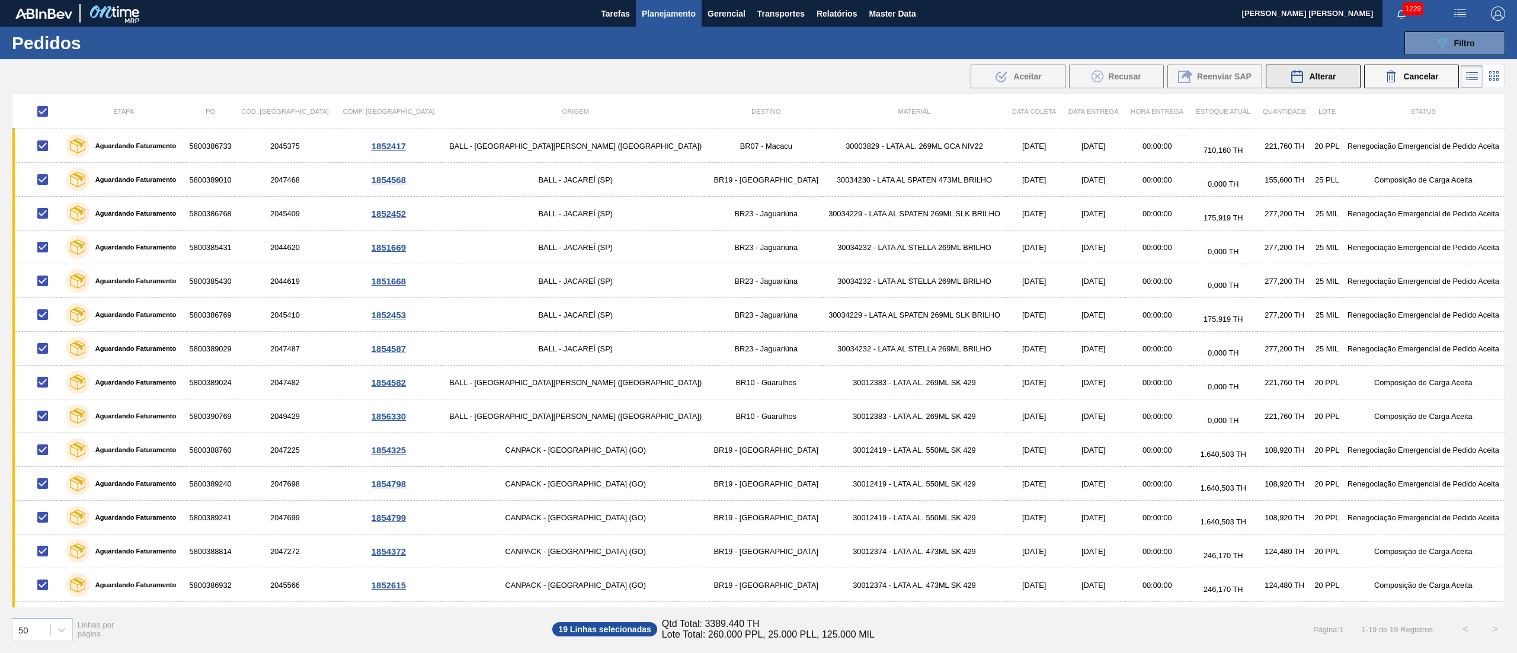
click at [1312, 80] on span "Alterar" at bounding box center [1322, 76] width 27 height 9
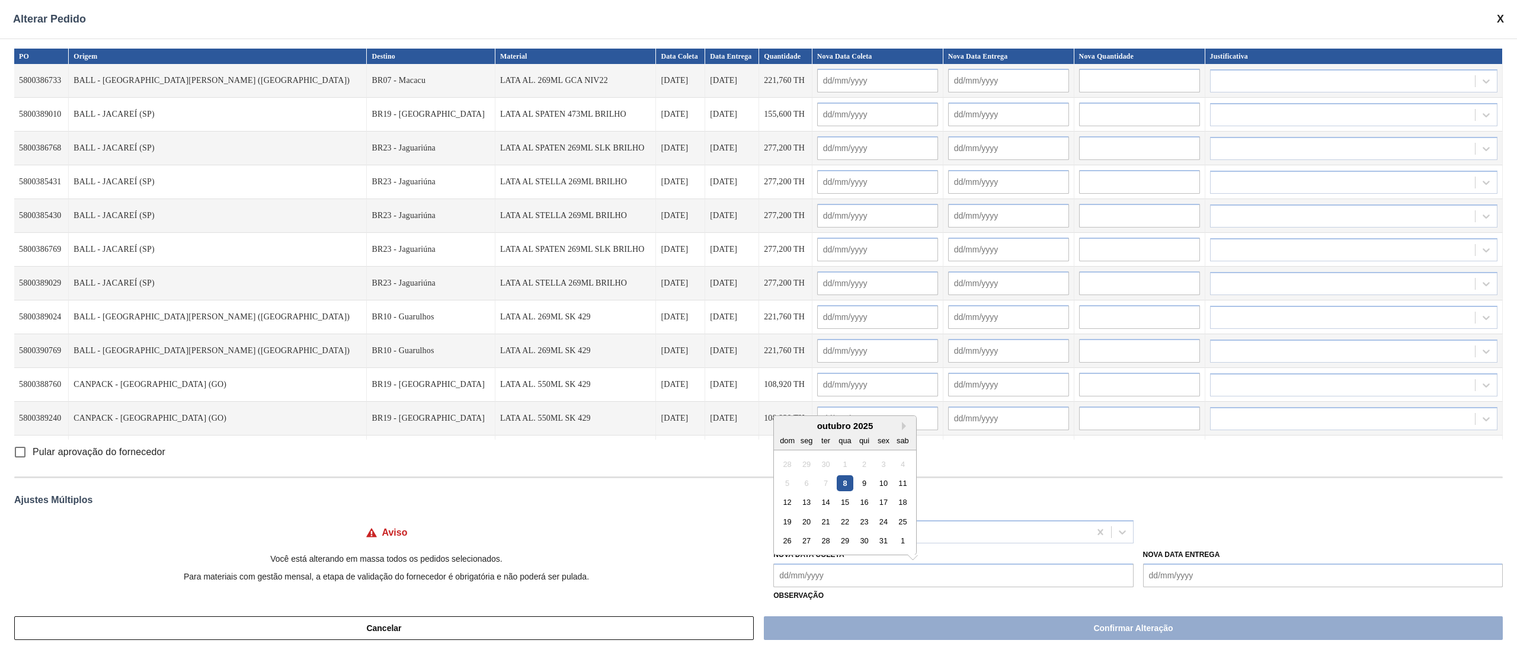
drag, startPoint x: 902, startPoint y: 582, endPoint x: 911, endPoint y: 583, distance: 9.6
click at [913, 583] on Coleta "Nova Data Coleta" at bounding box center [953, 576] width 360 height 24
click at [851, 485] on div "8" at bounding box center [846, 483] width 16 height 16
type Coleta "[DATE]"
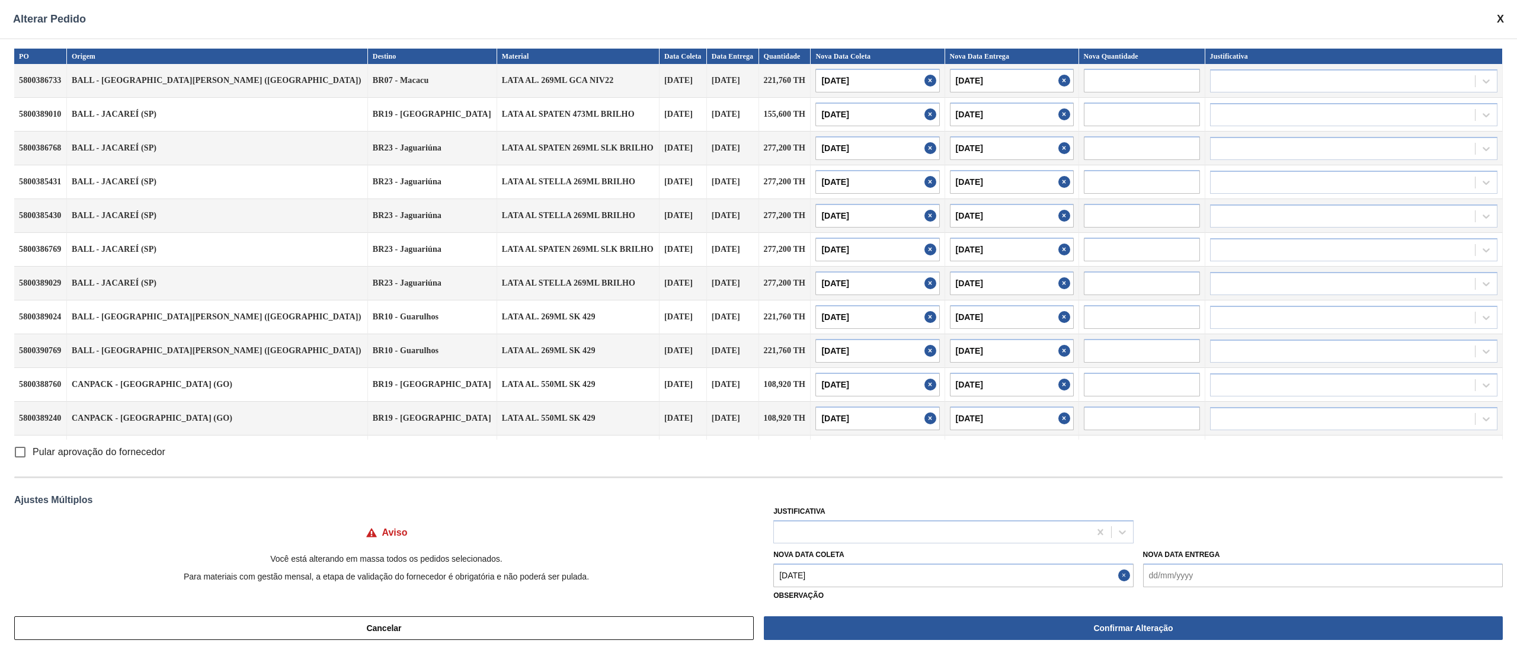
type input "[DATE]"
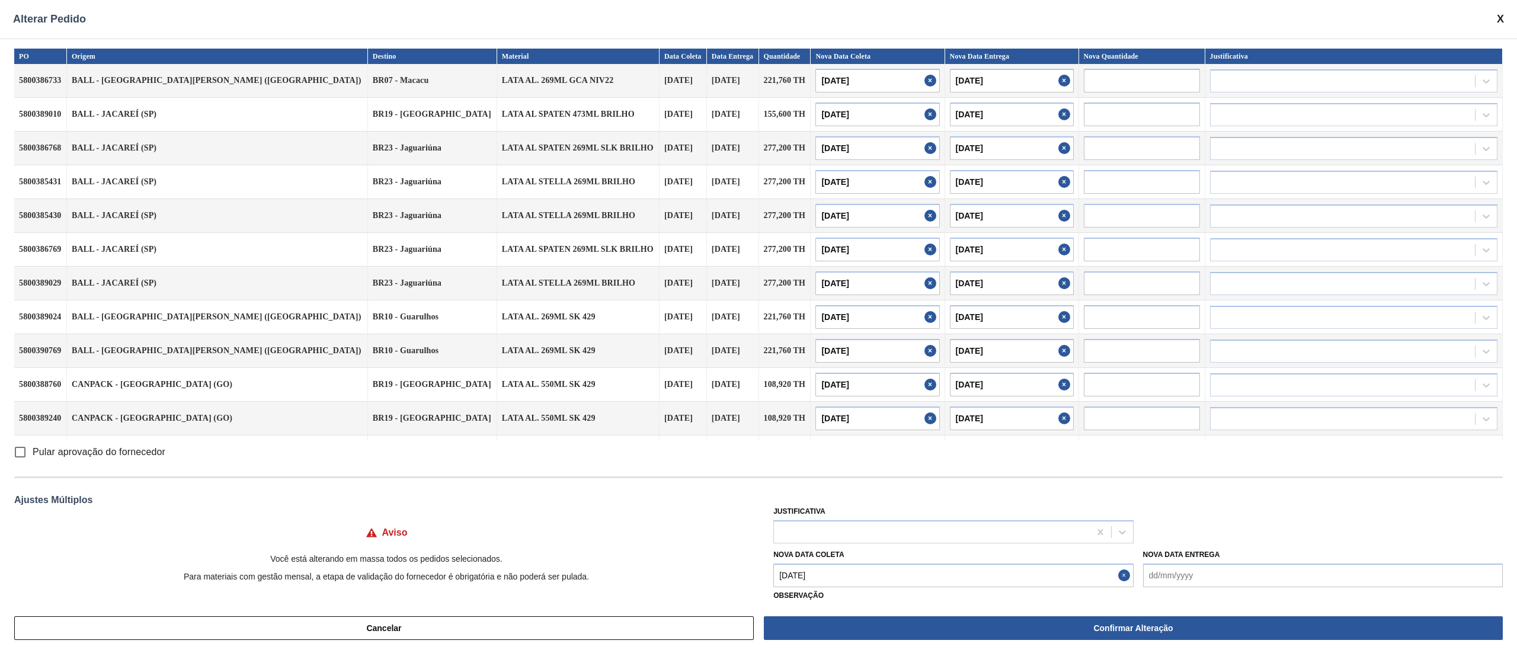
type input "[DATE]"
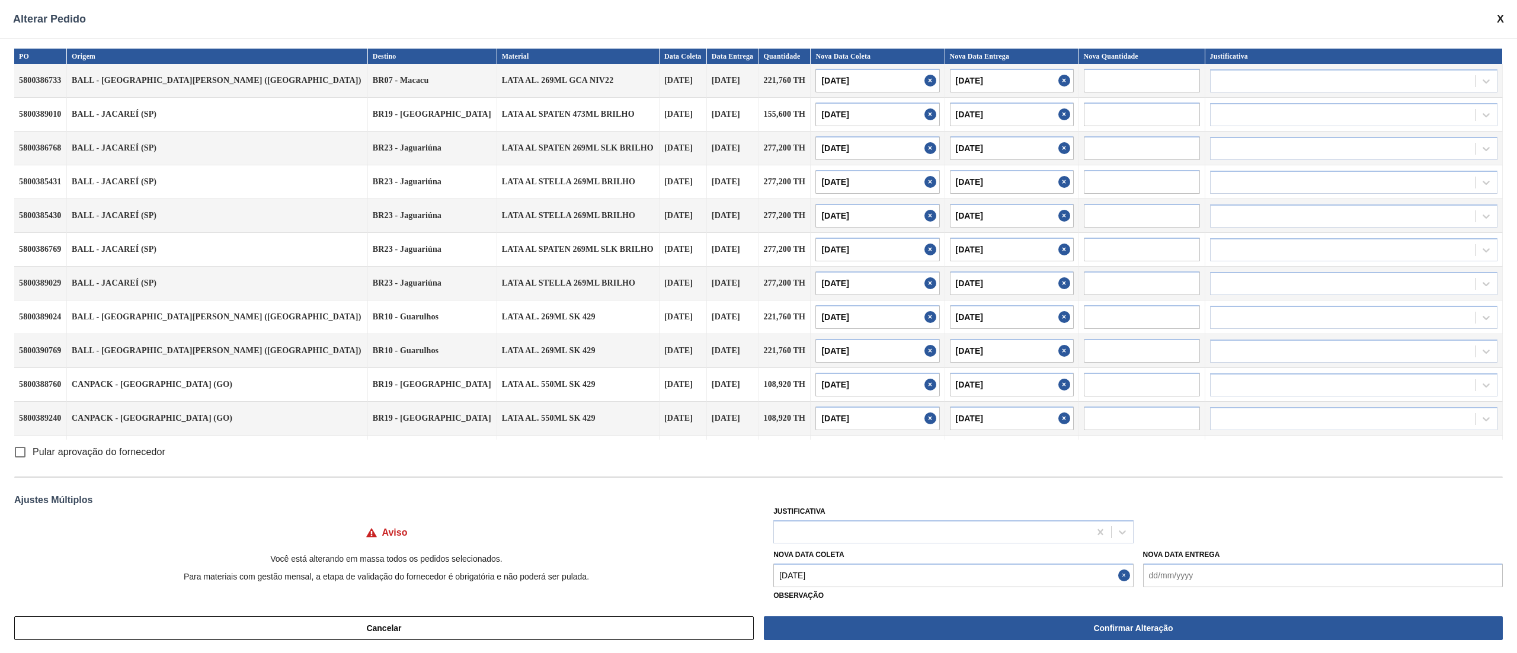
type input "[DATE]"
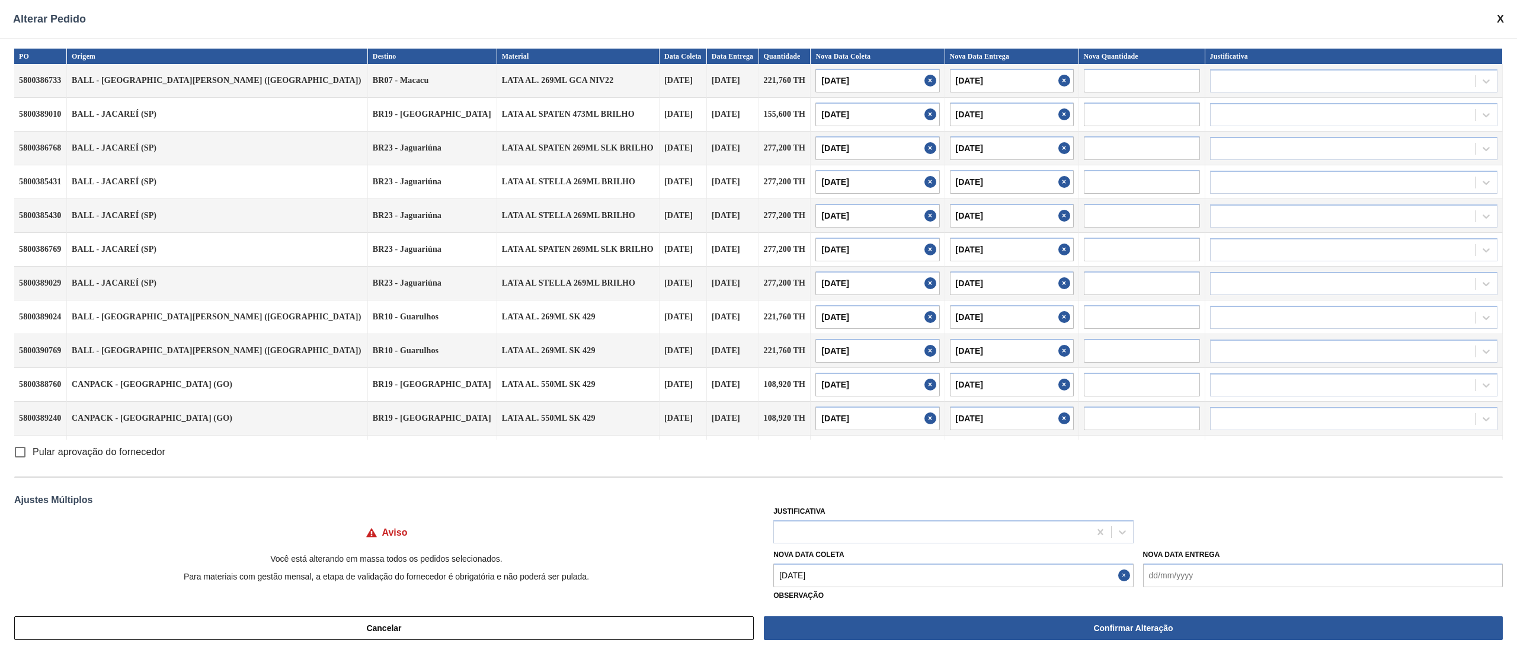
type input "[DATE]"
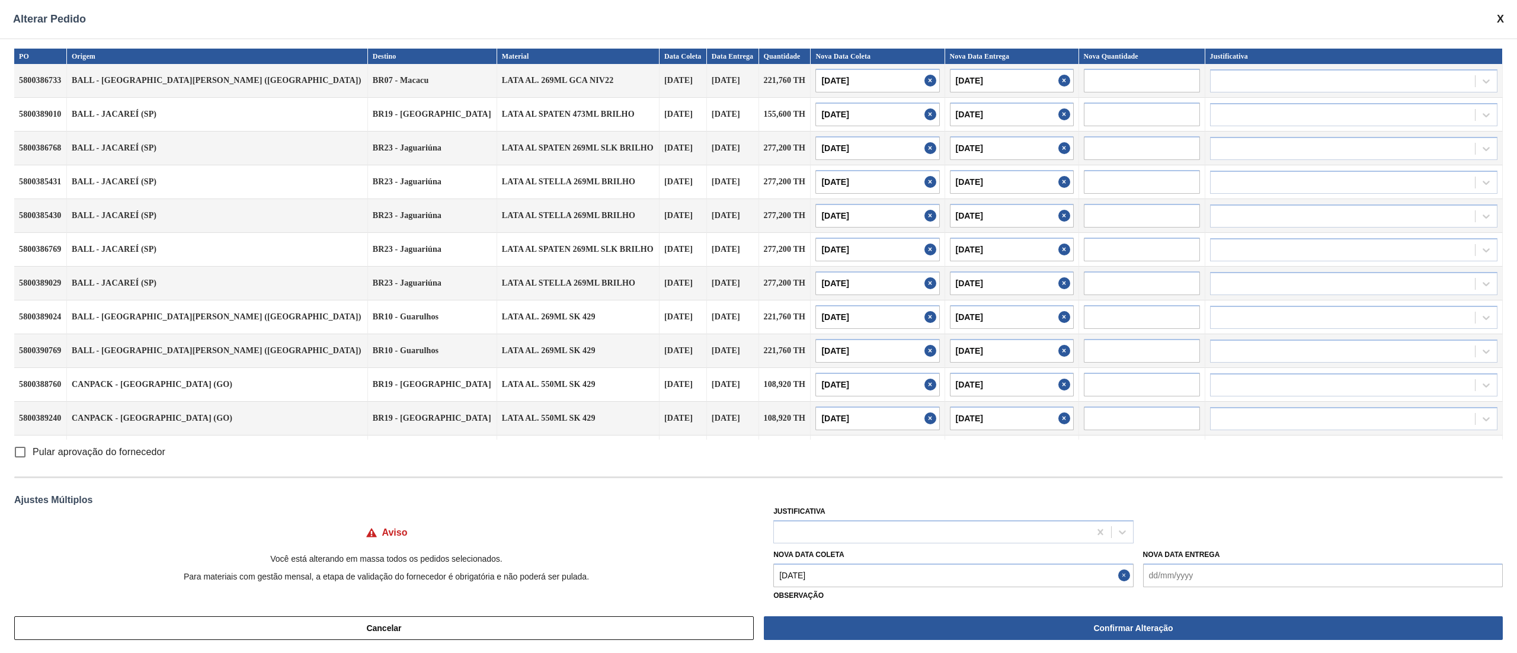
type input "[DATE]"
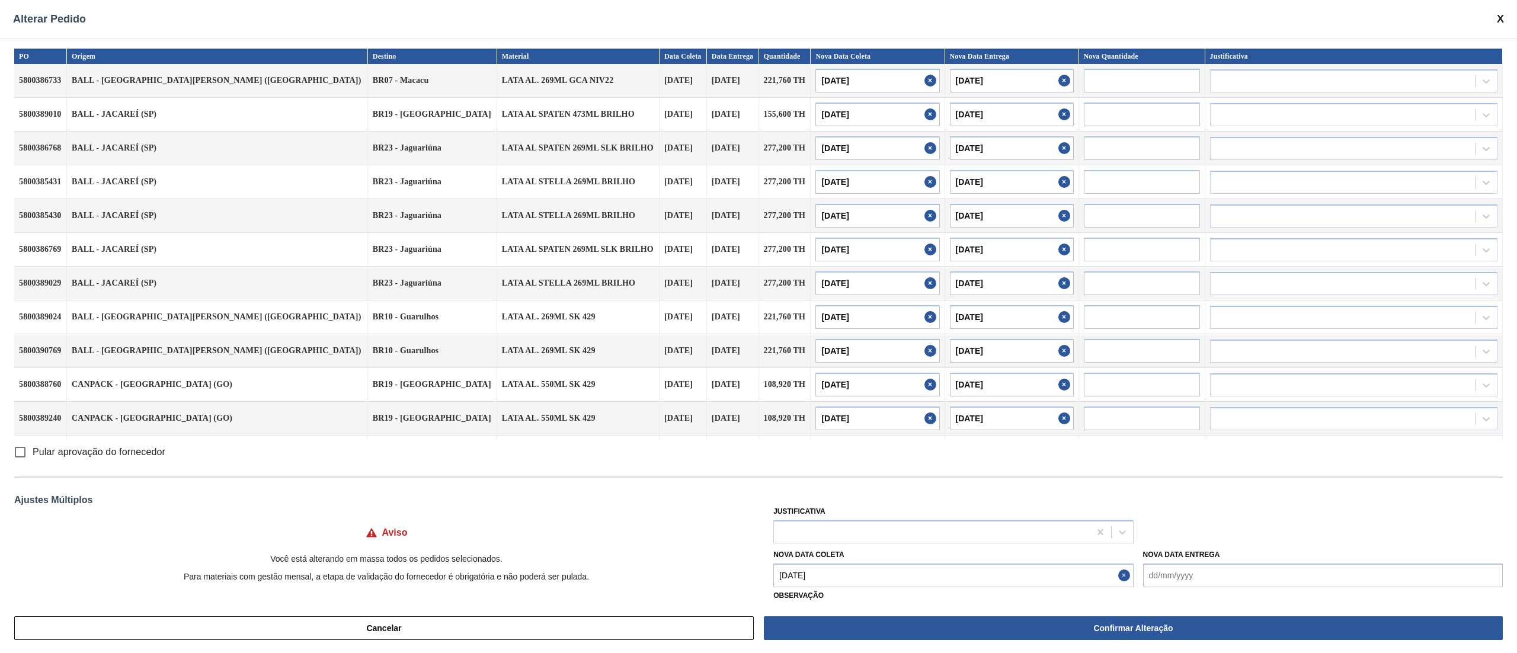
type input "[DATE]"
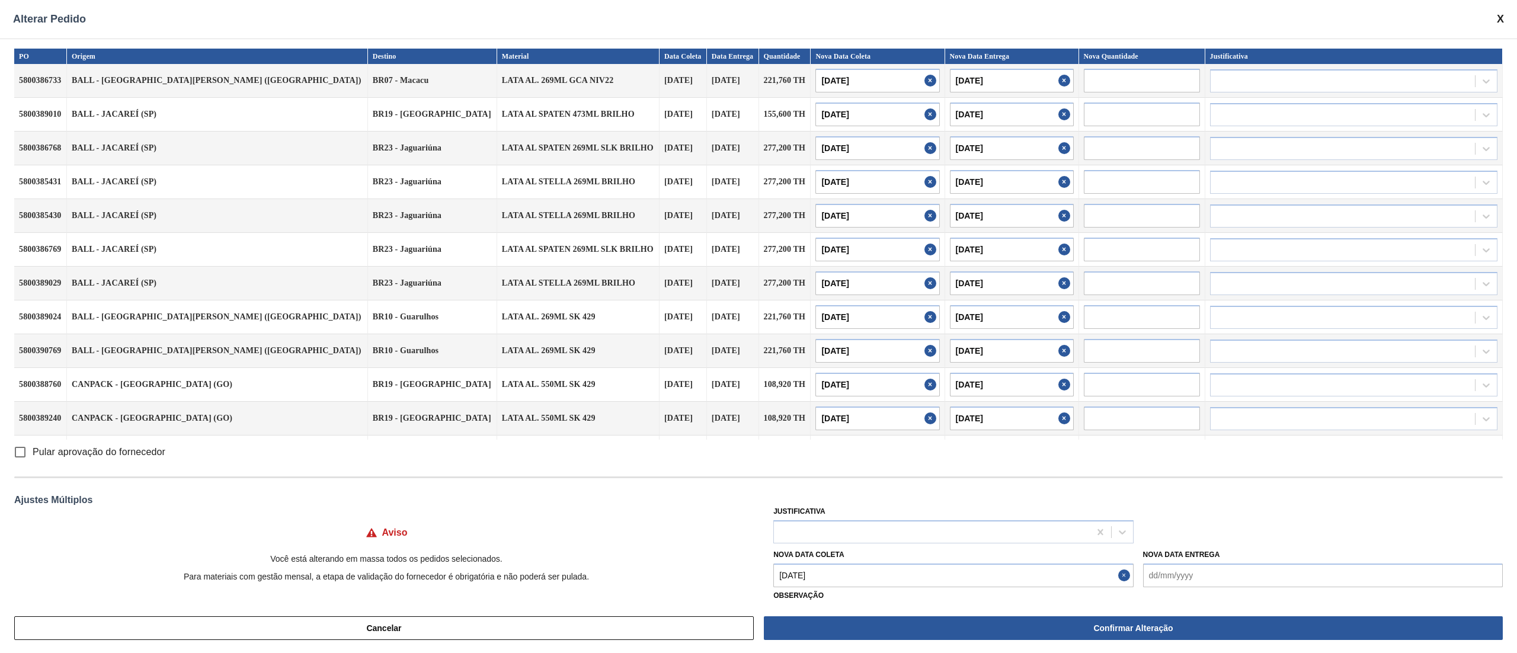
type input "[DATE]"
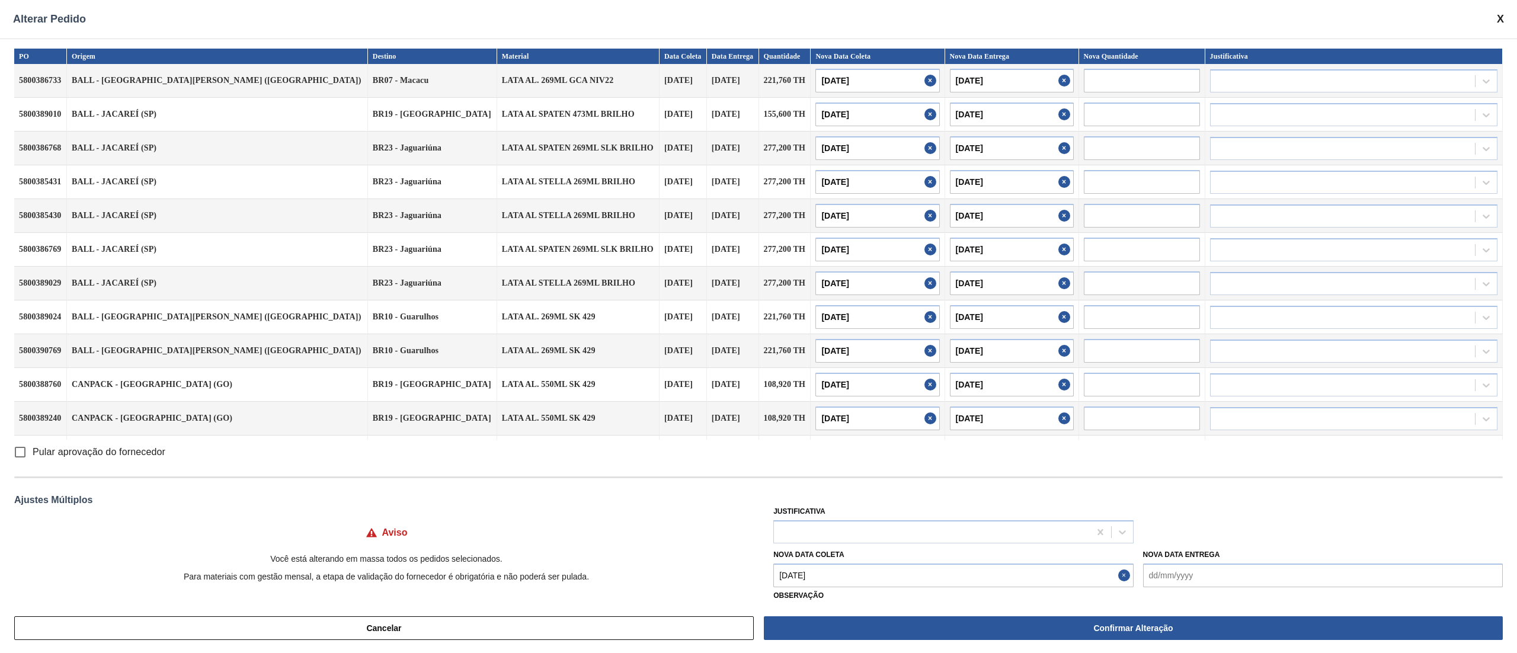
type input "10/10/2025"
type input "[DATE]"
type input "10/10/2025"
click at [877, 537] on div at bounding box center [931, 531] width 315 height 17
type input "tra"
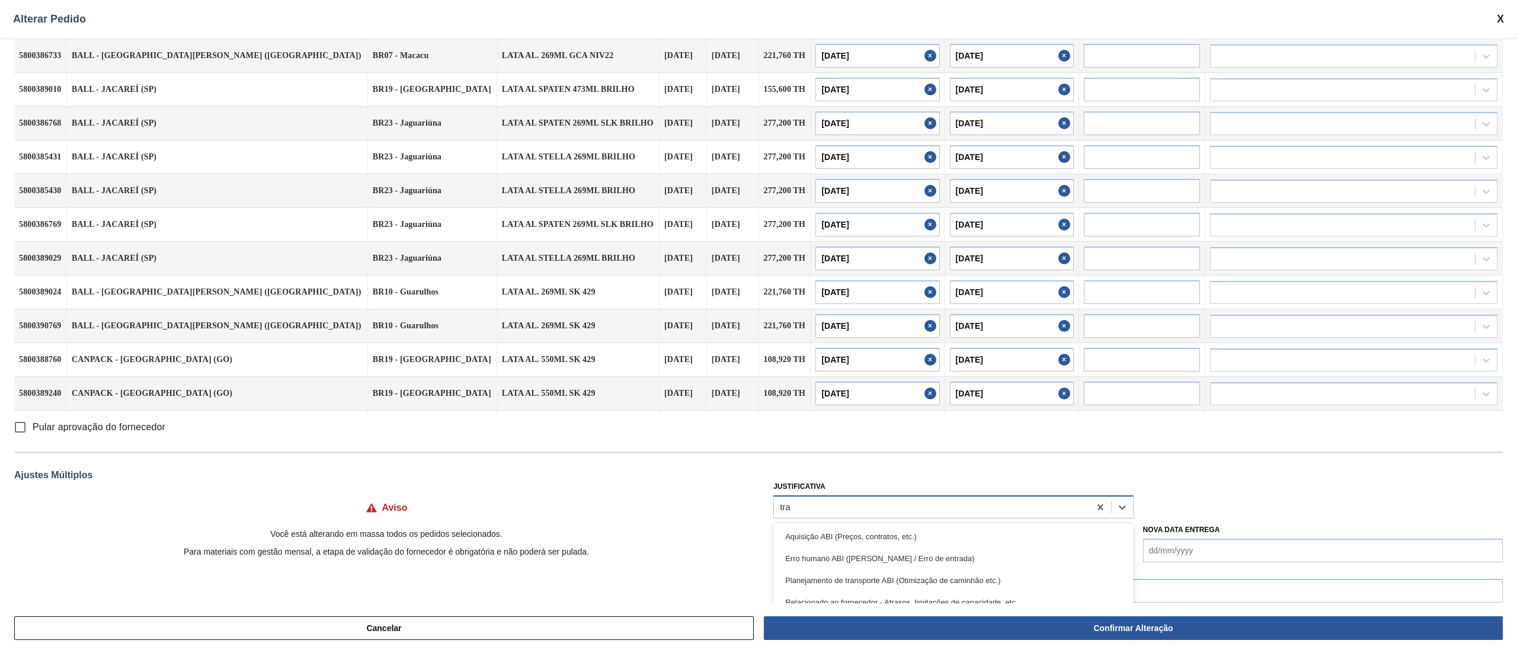
scroll to position [39, 0]
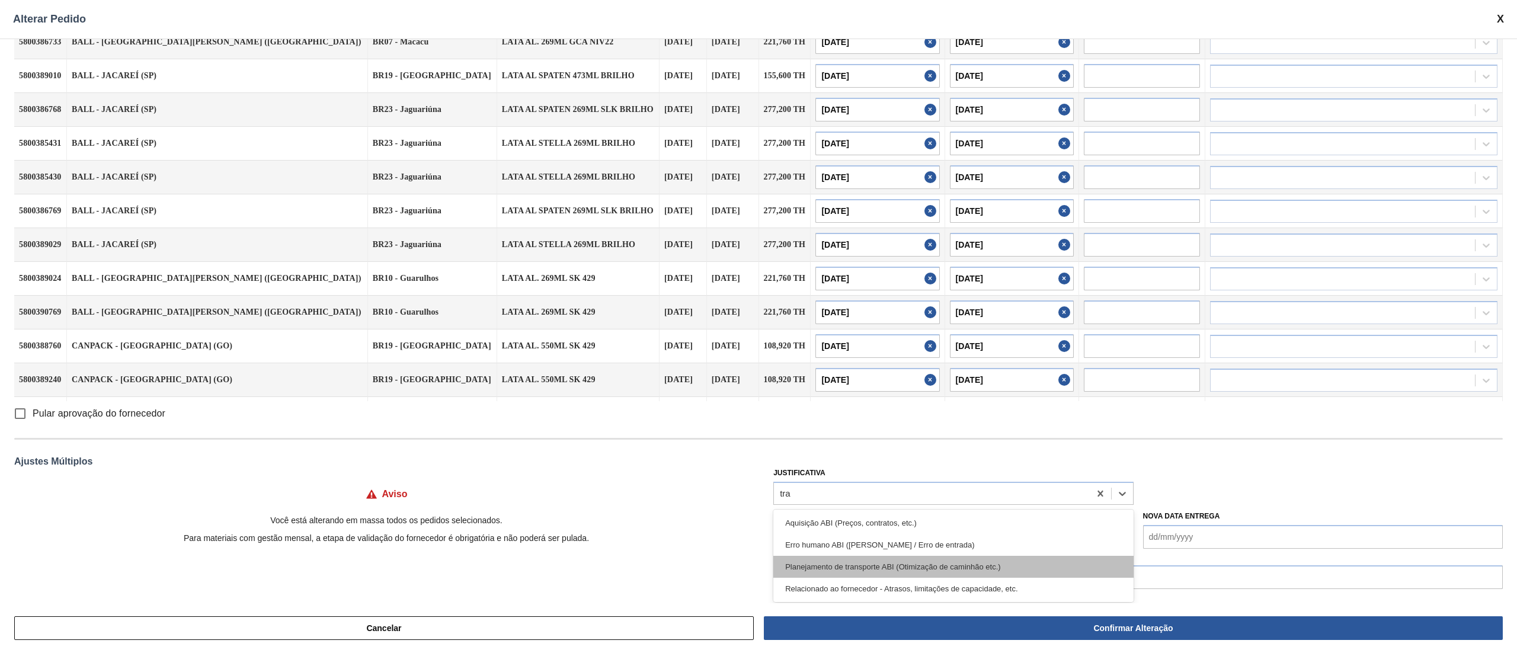
click at [882, 559] on div "Planejamento de transporte ABI (Otimização de caminhão etc.)" at bounding box center [953, 567] width 360 height 22
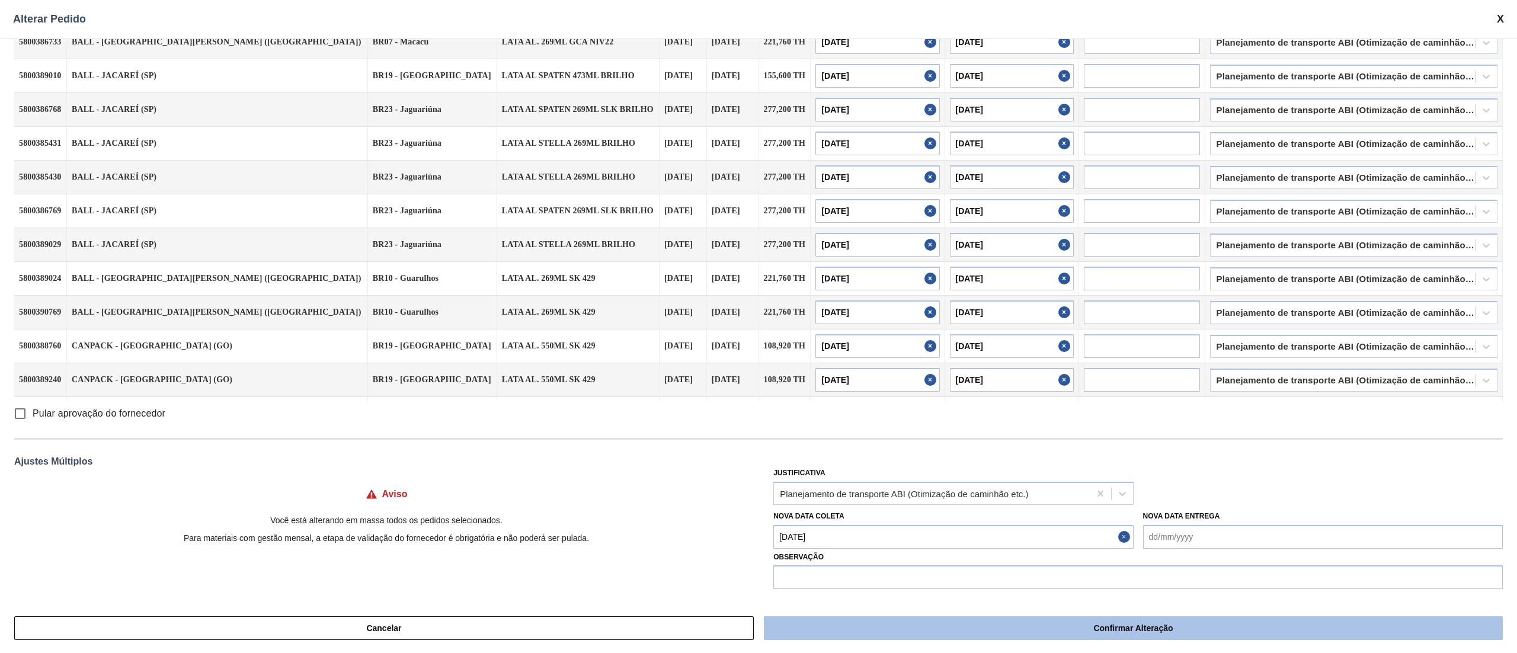
click at [987, 632] on button "Confirmar Alteração" at bounding box center [1133, 628] width 739 height 24
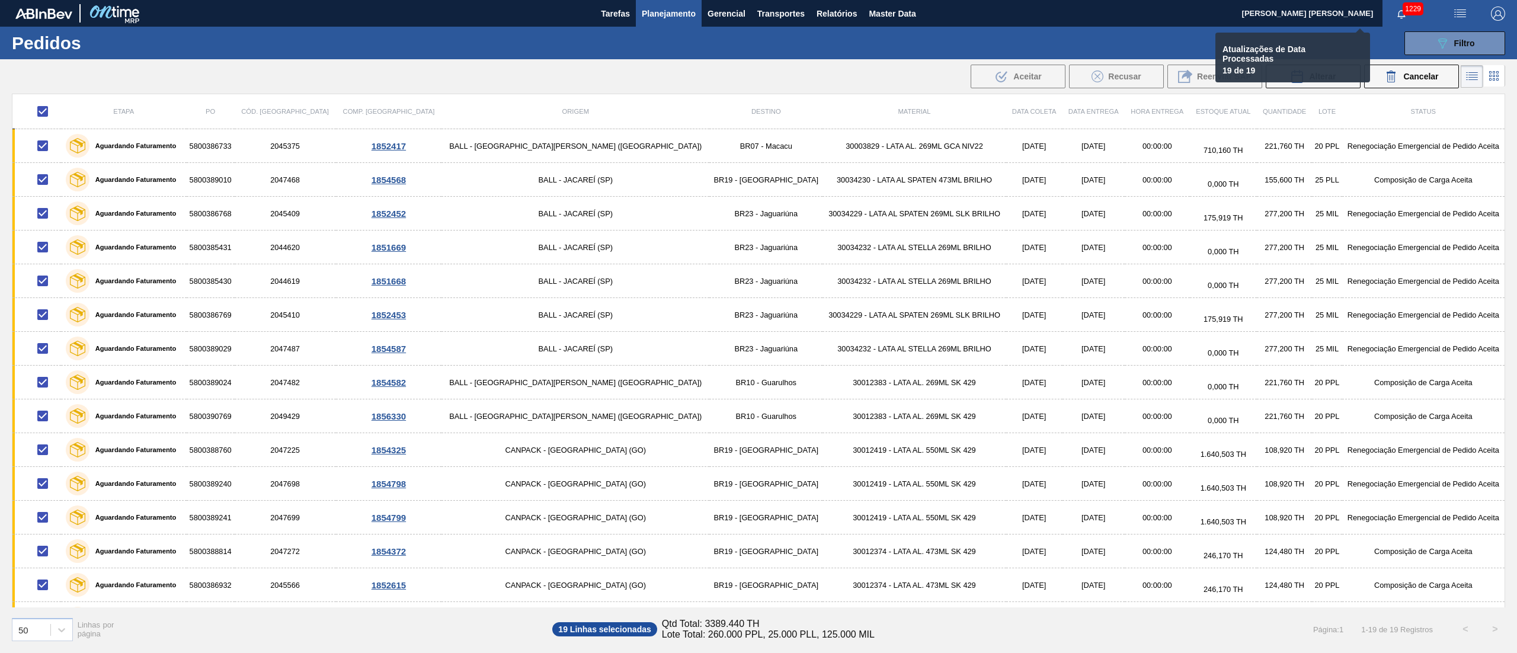
checkbox input "false"
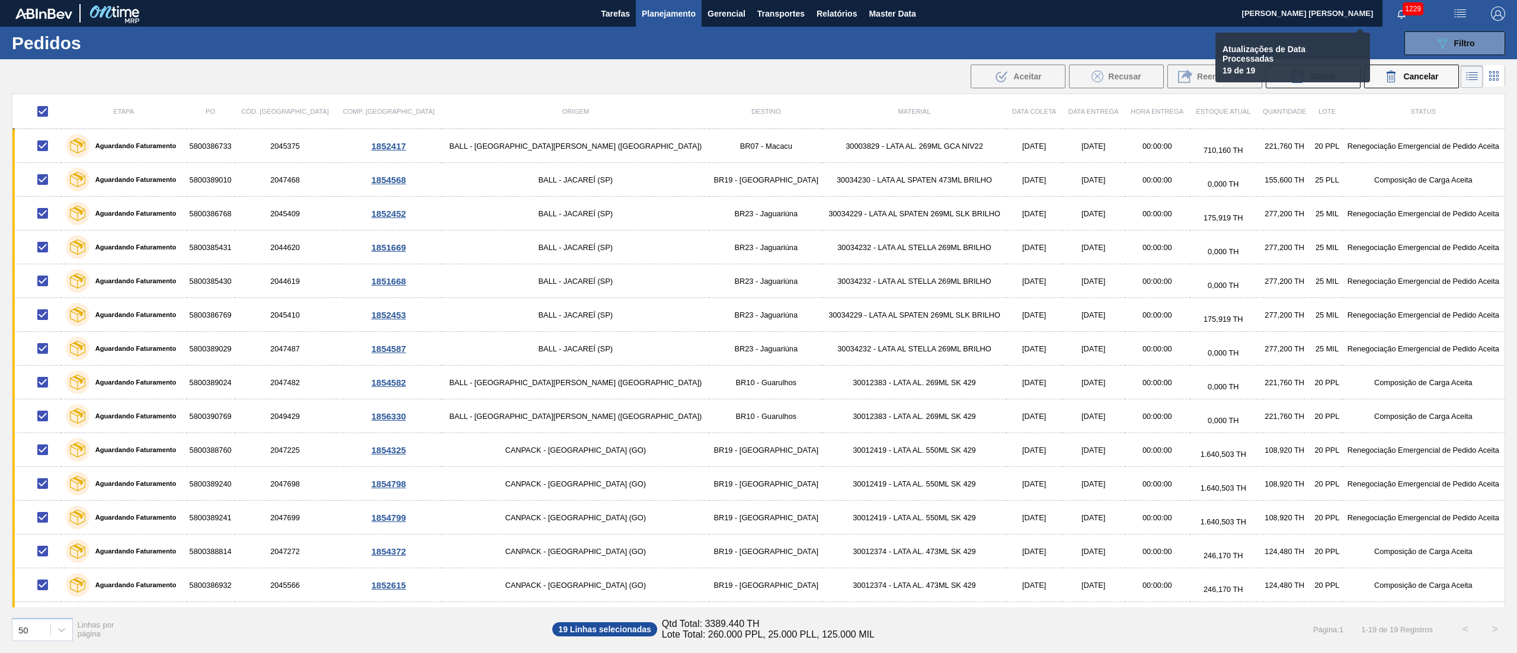
checkbox input "false"
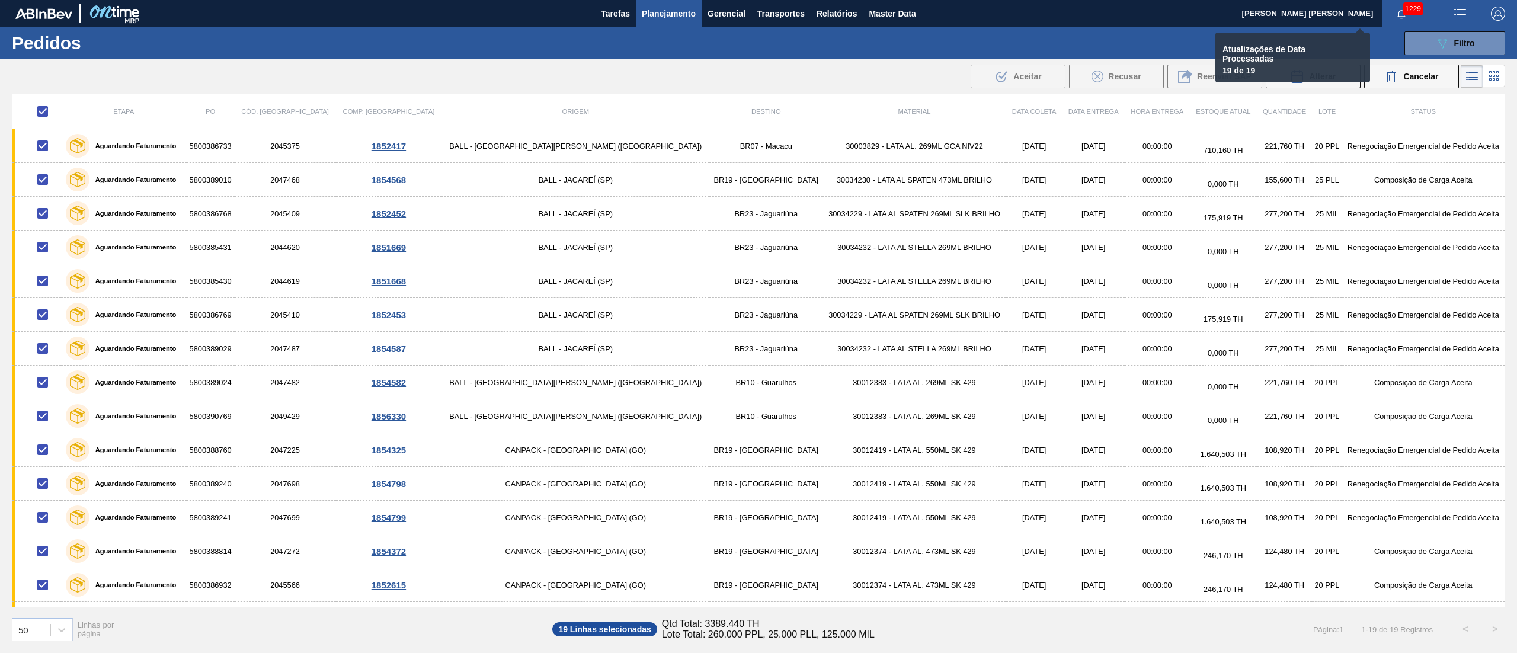
checkbox input "false"
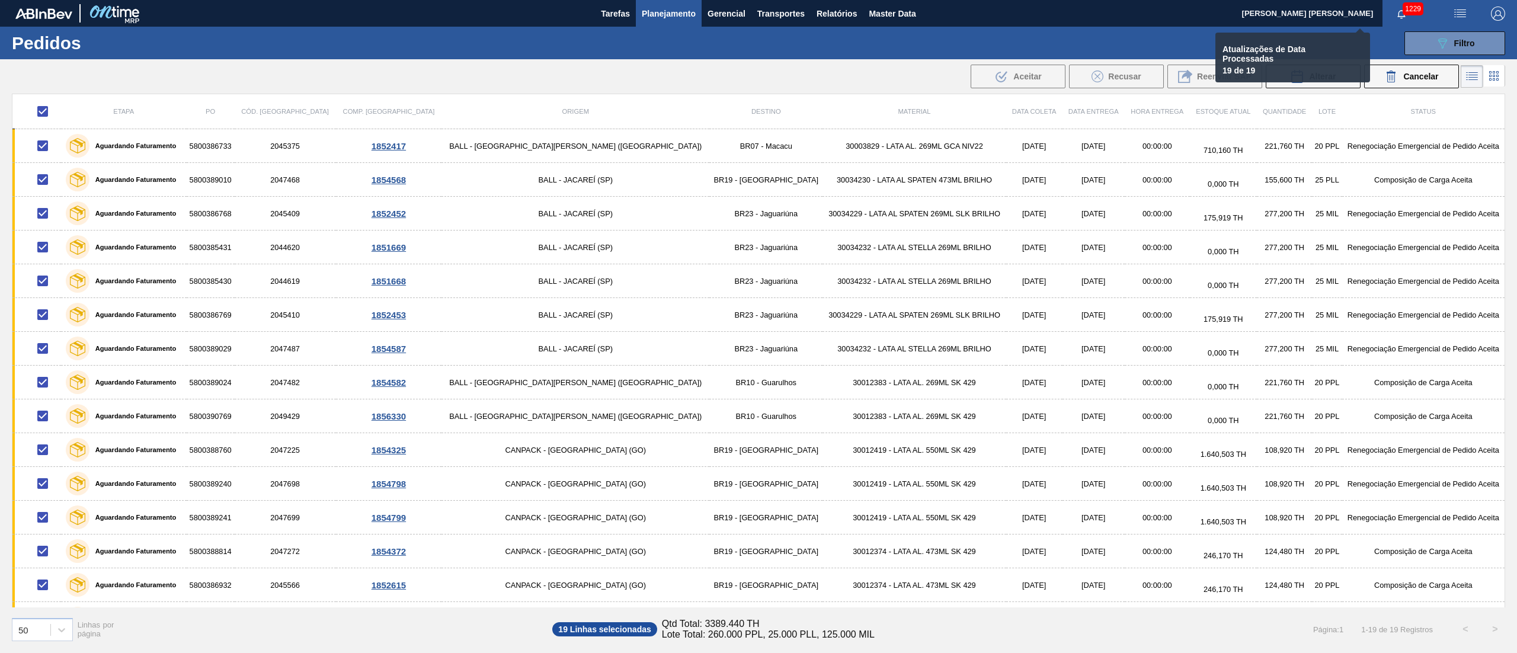
checkbox input "false"
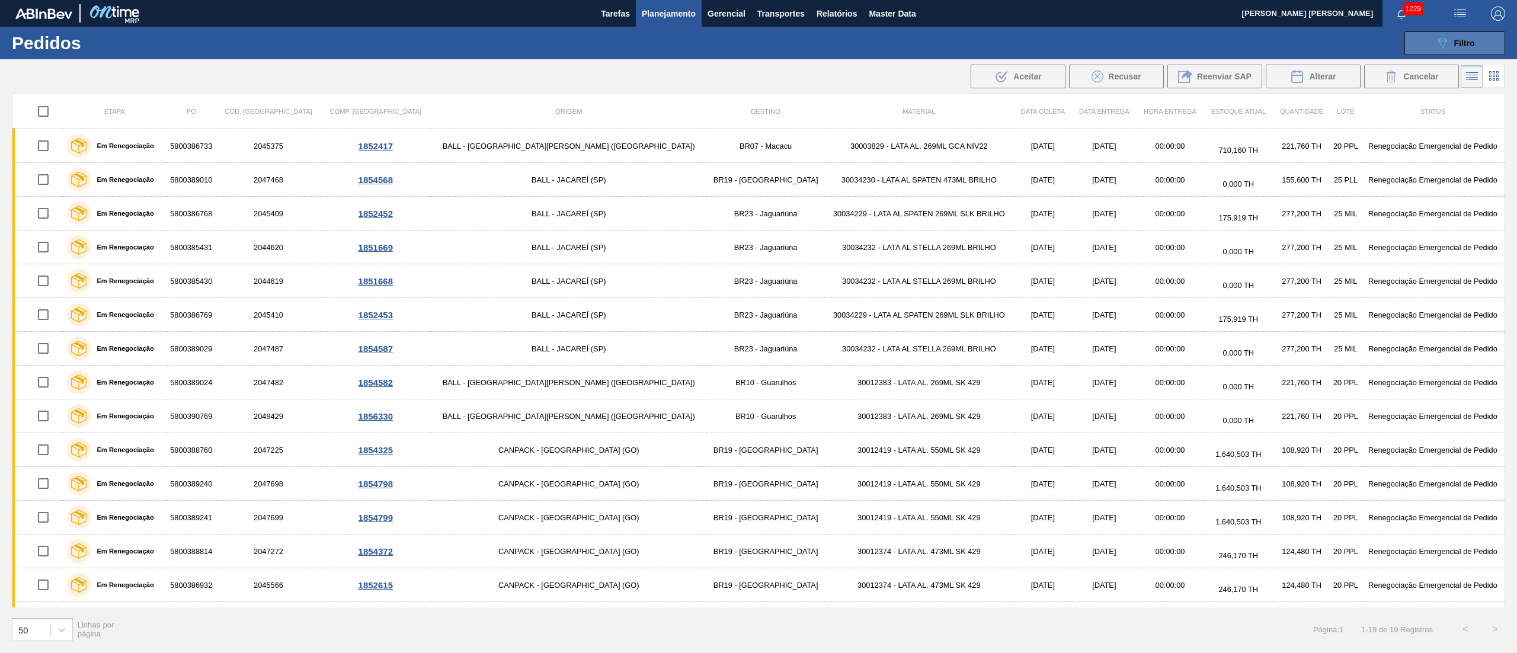
click at [1434, 46] on button "089F7B8B-B2A5-4AFE-B5C0-19BA573D28AC Filtro" at bounding box center [1455, 43] width 101 height 24
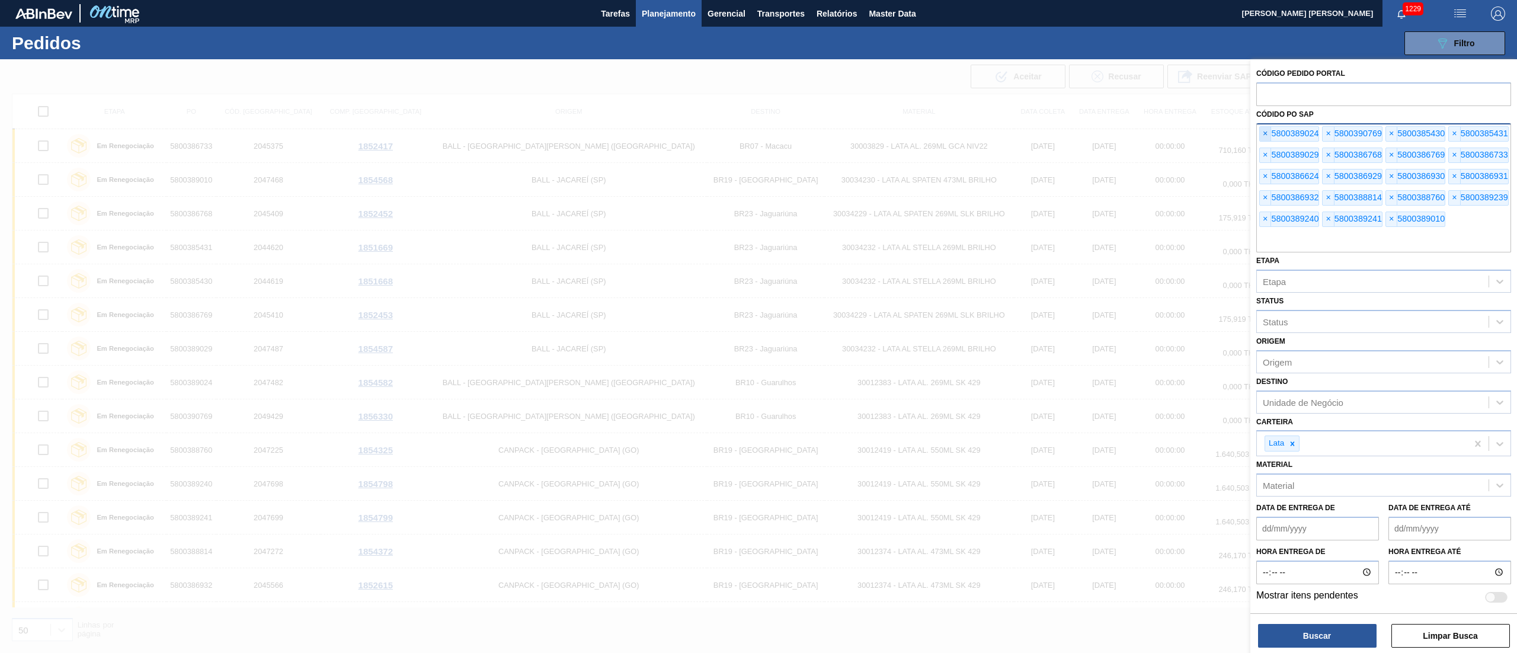
click at [1269, 133] on span "×" at bounding box center [1265, 134] width 11 height 14
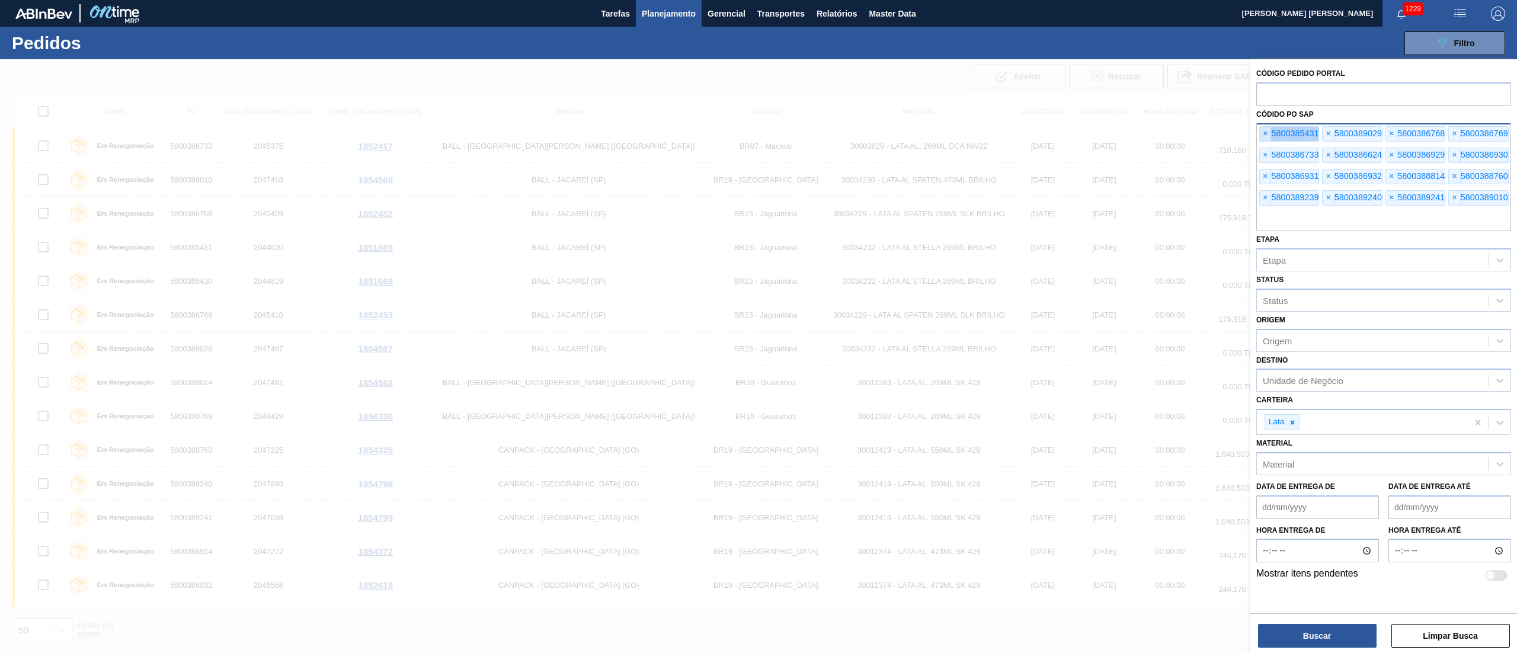
click at [1269, 133] on span "×" at bounding box center [1265, 134] width 11 height 14
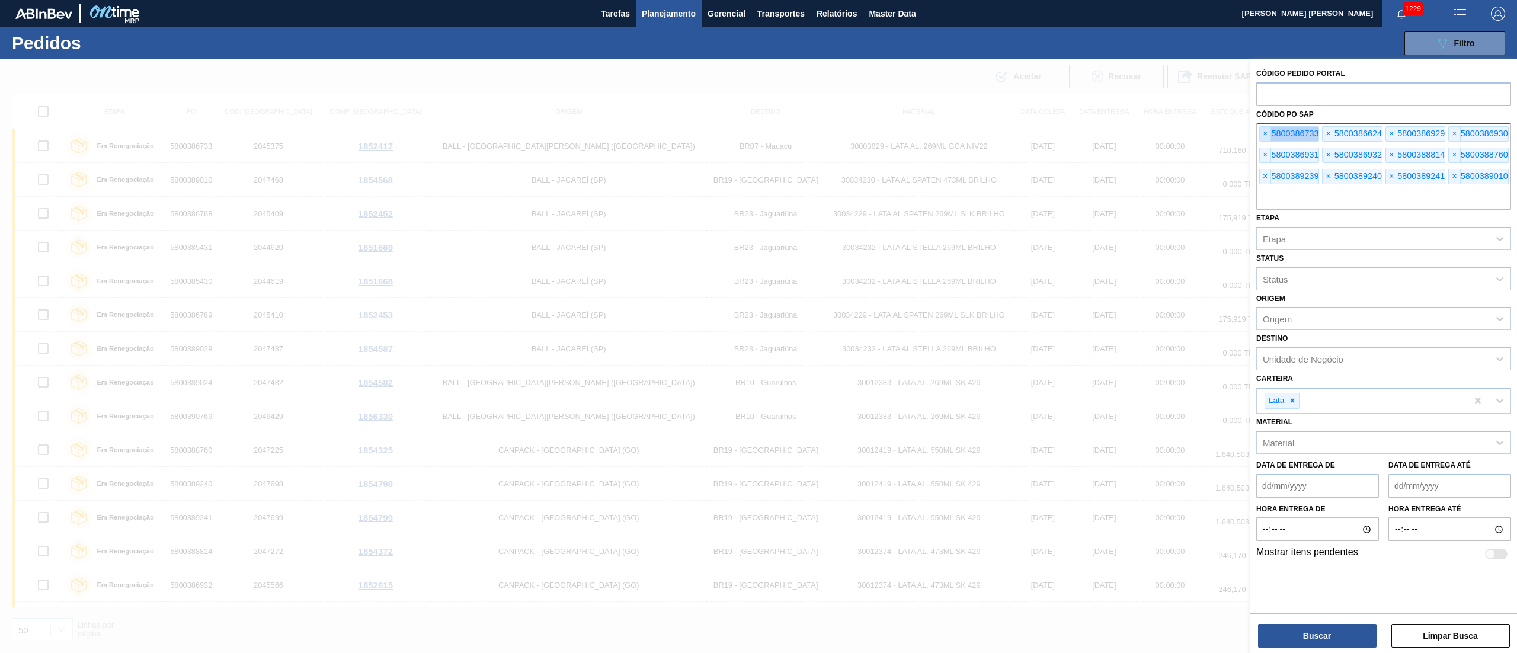
click at [1269, 133] on span "×" at bounding box center [1265, 134] width 11 height 14
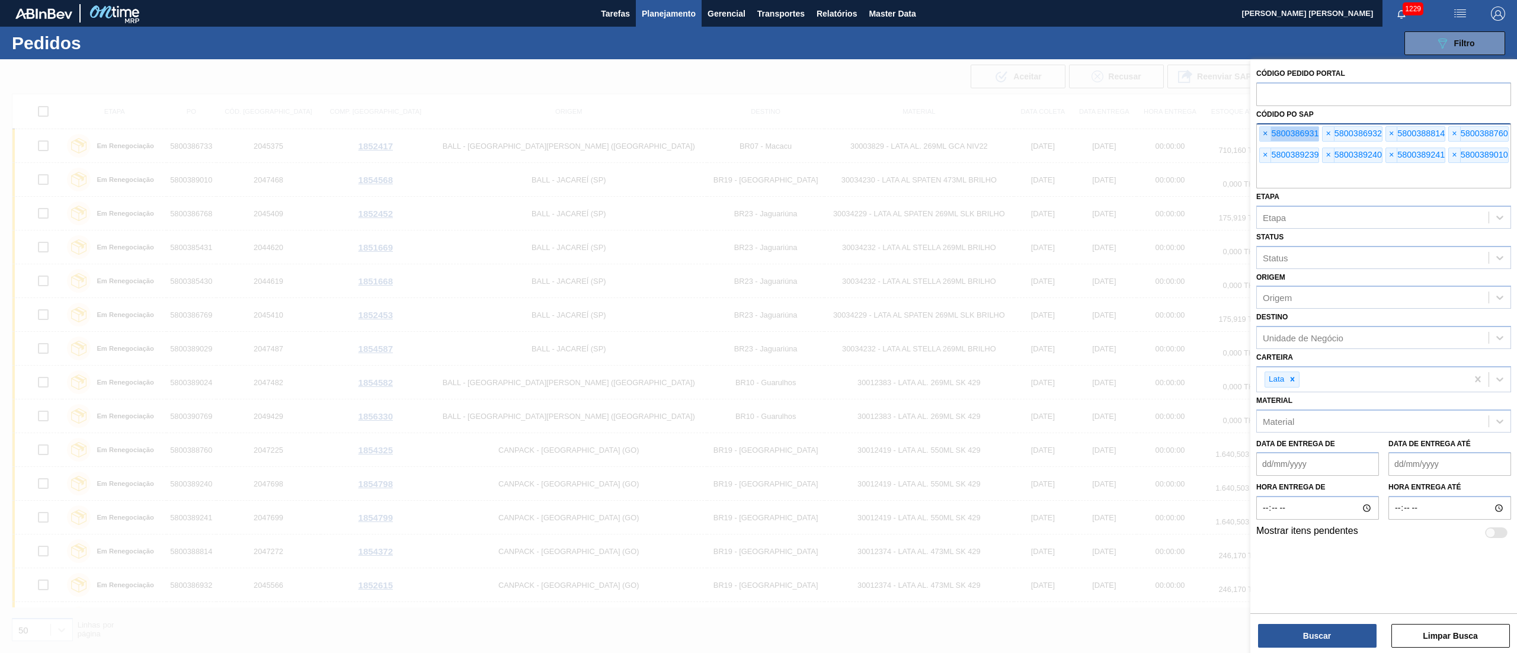
click at [1269, 133] on span "×" at bounding box center [1265, 134] width 11 height 14
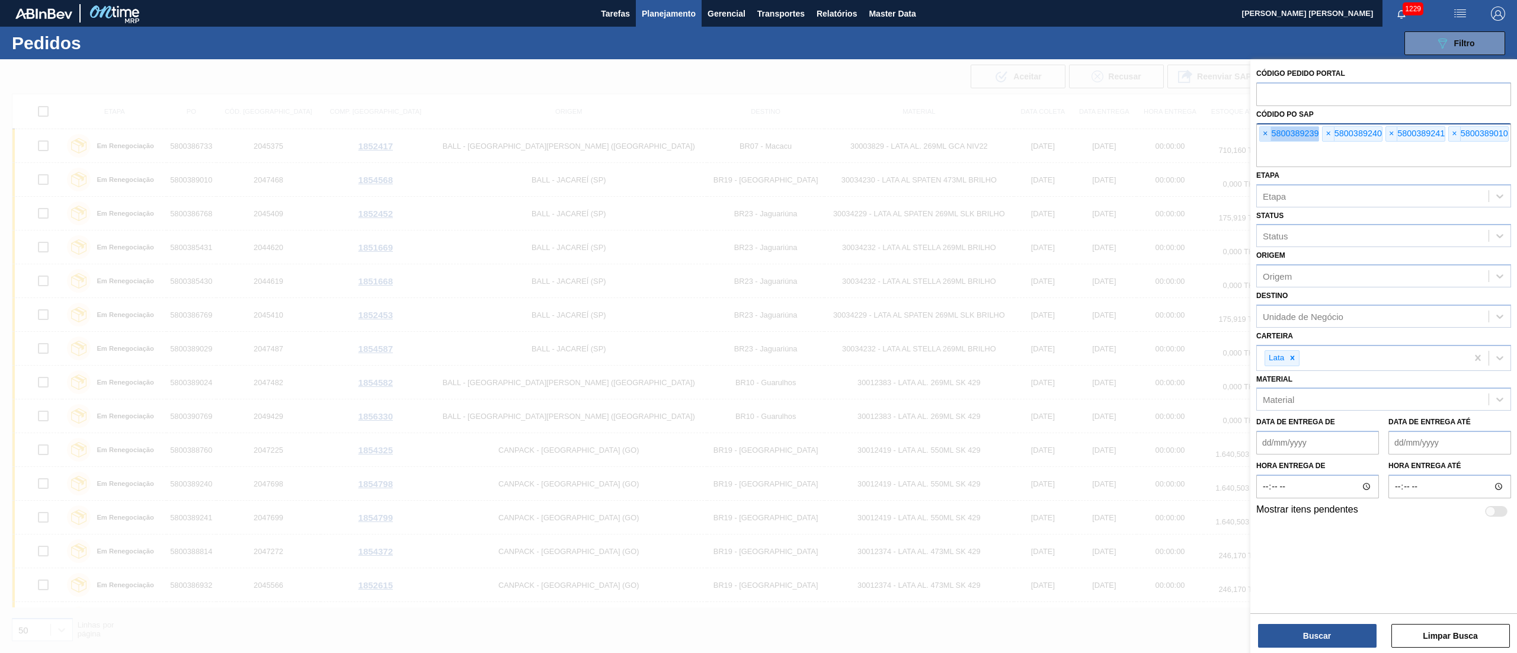
click at [1269, 133] on span "×" at bounding box center [1265, 134] width 11 height 14
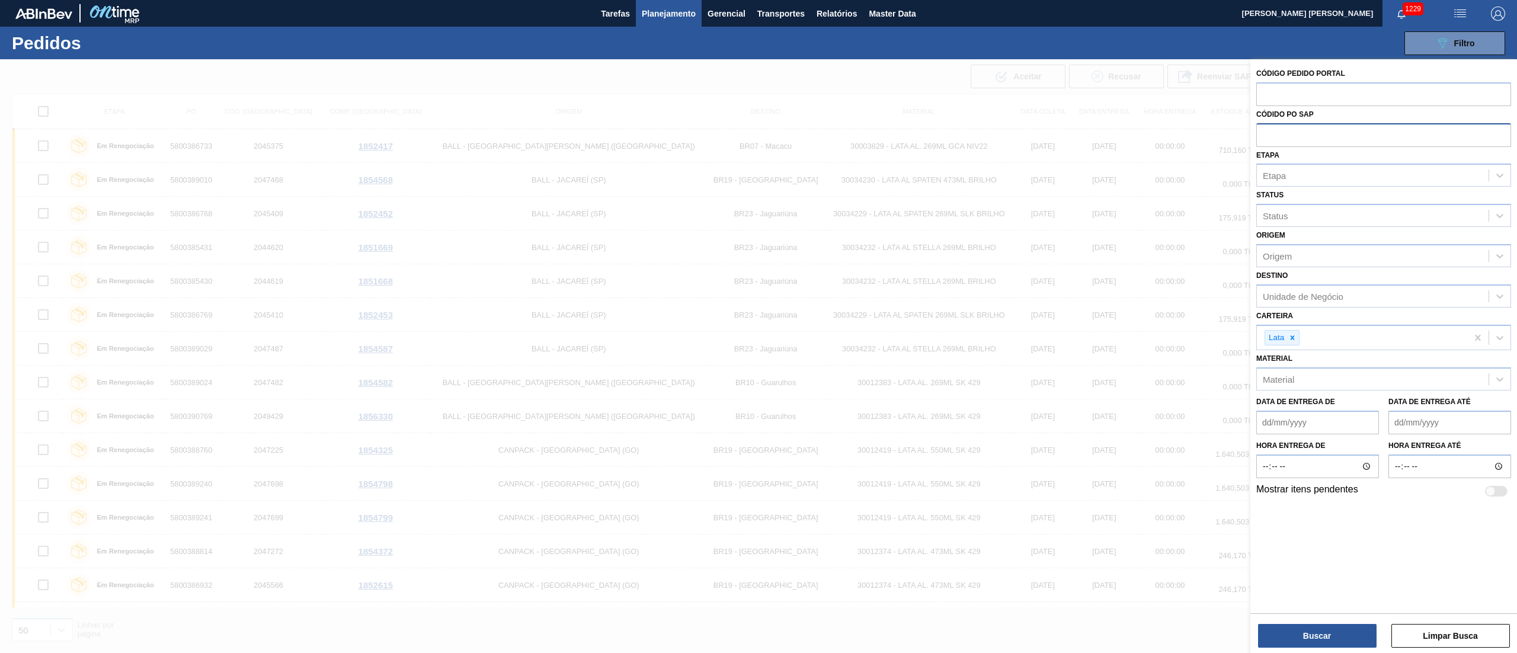
paste input "text"
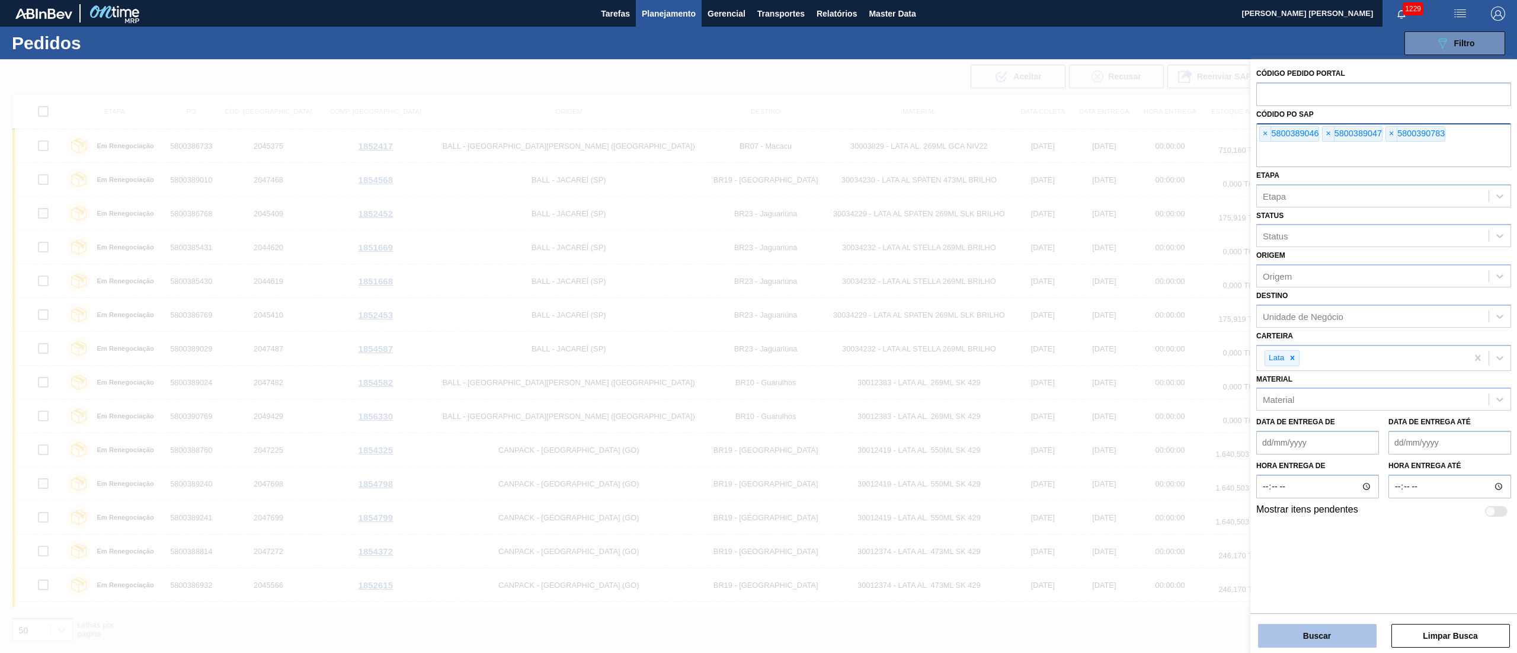
click at [1328, 632] on button "Buscar" at bounding box center [1317, 636] width 119 height 24
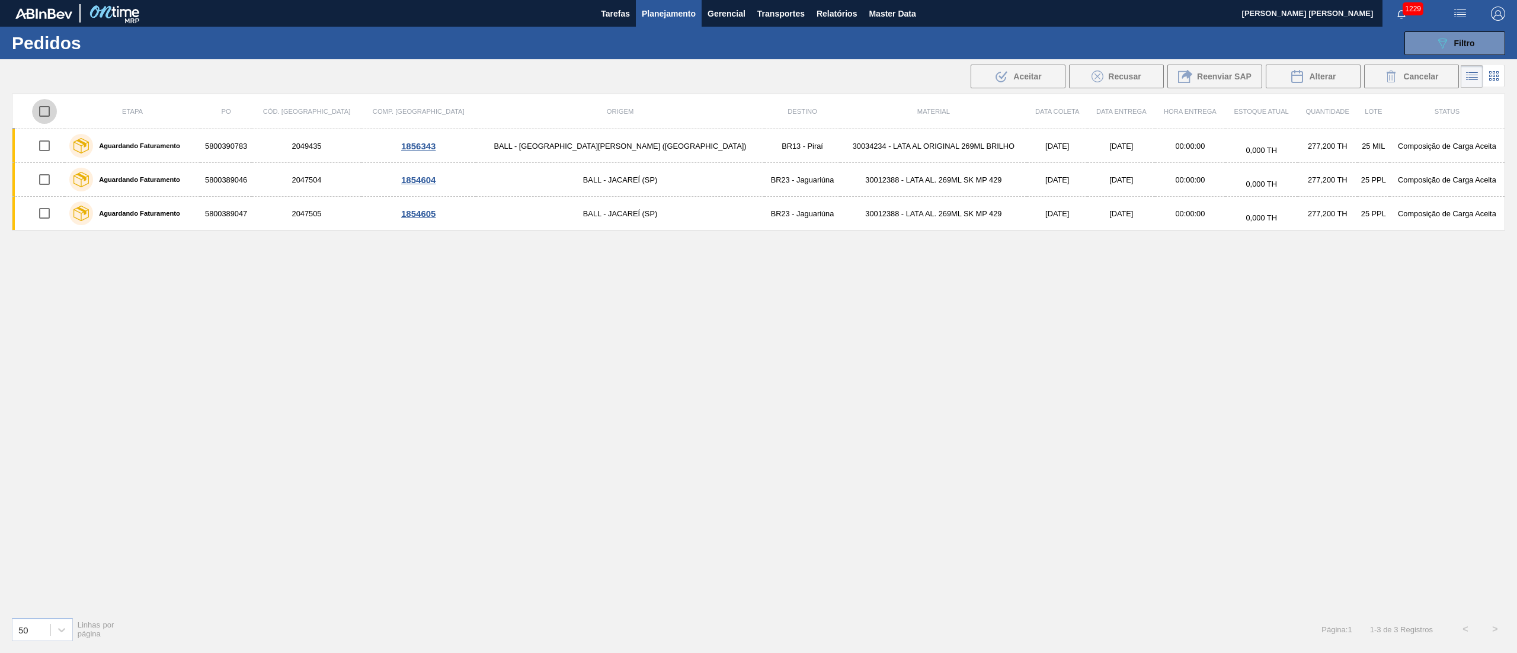
click at [50, 109] on input "checkbox" at bounding box center [44, 111] width 25 height 25
checkbox input "true"
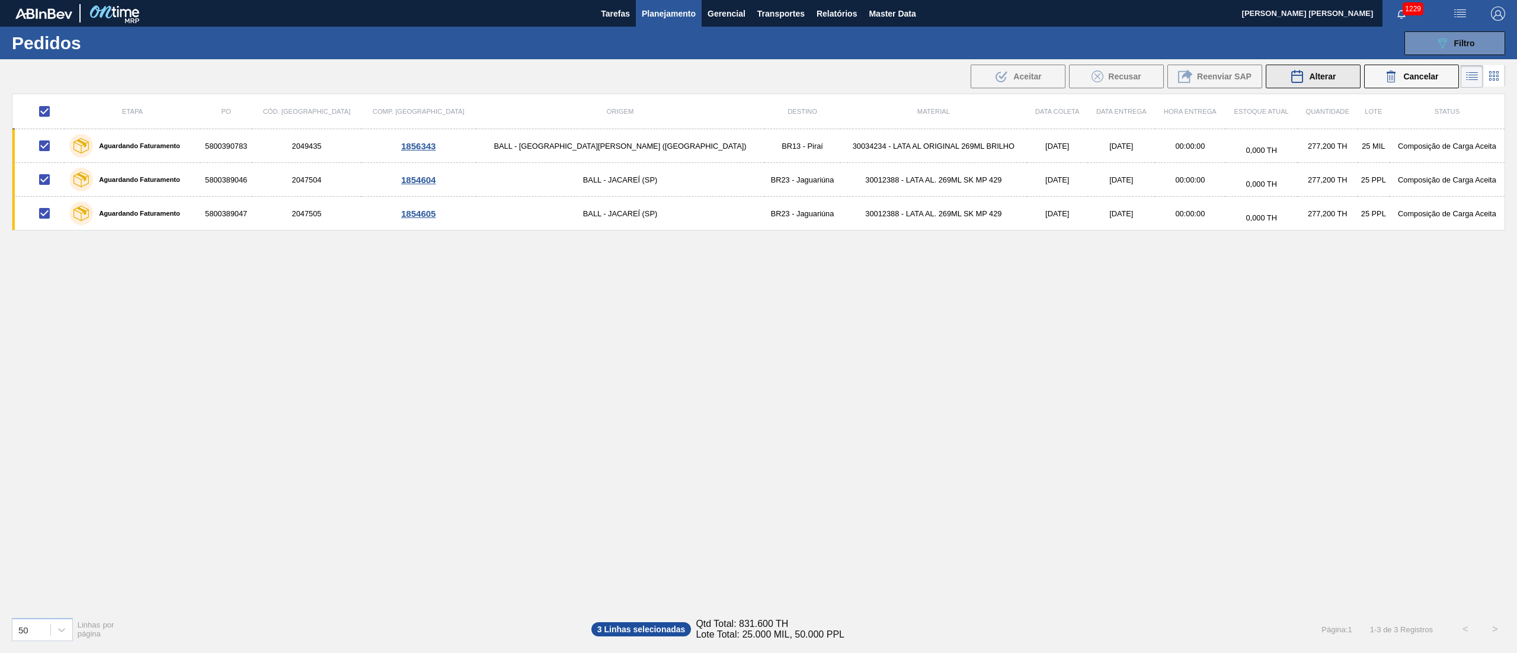
click at [1294, 75] on icon at bounding box center [1297, 76] width 14 height 14
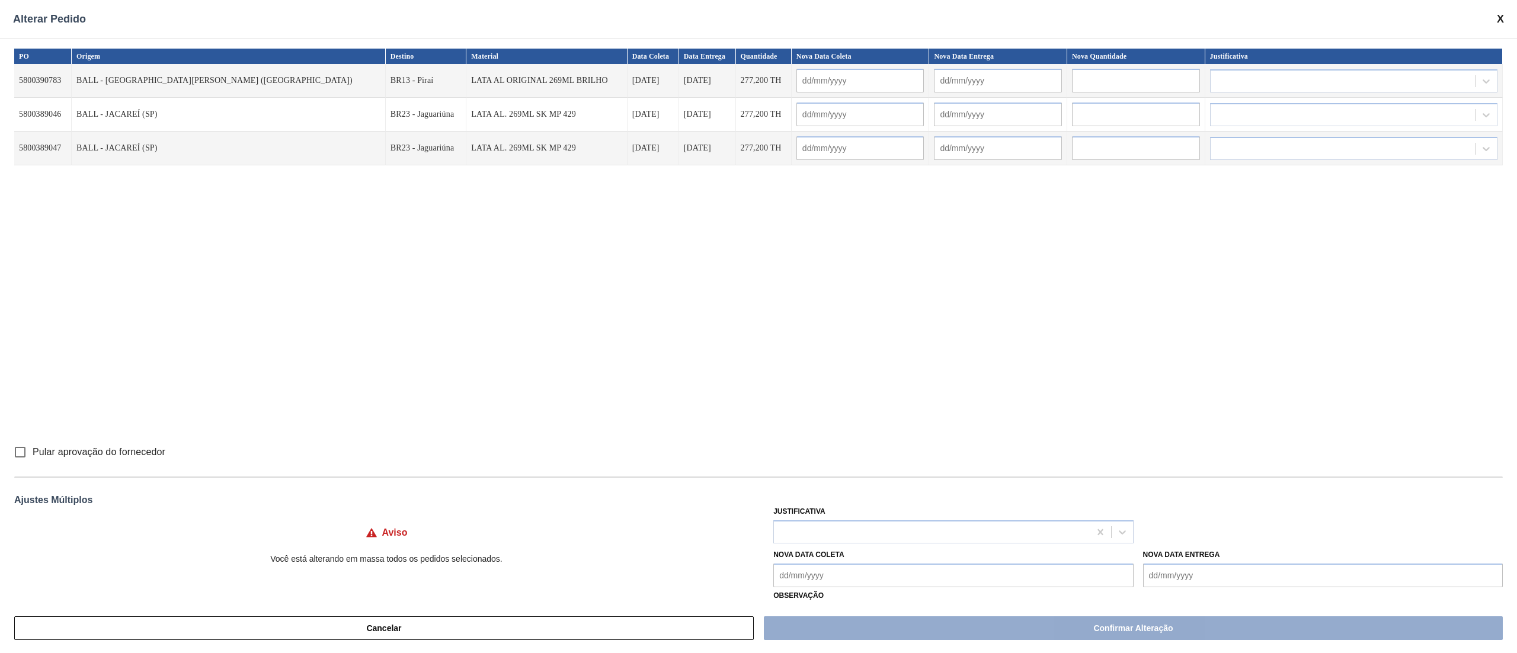
click at [837, 567] on Coleta "Nova Data Coleta" at bounding box center [953, 576] width 360 height 24
click at [859, 485] on div "9" at bounding box center [864, 483] width 16 height 16
type Coleta "09/10/2025"
type input "09/10/2025"
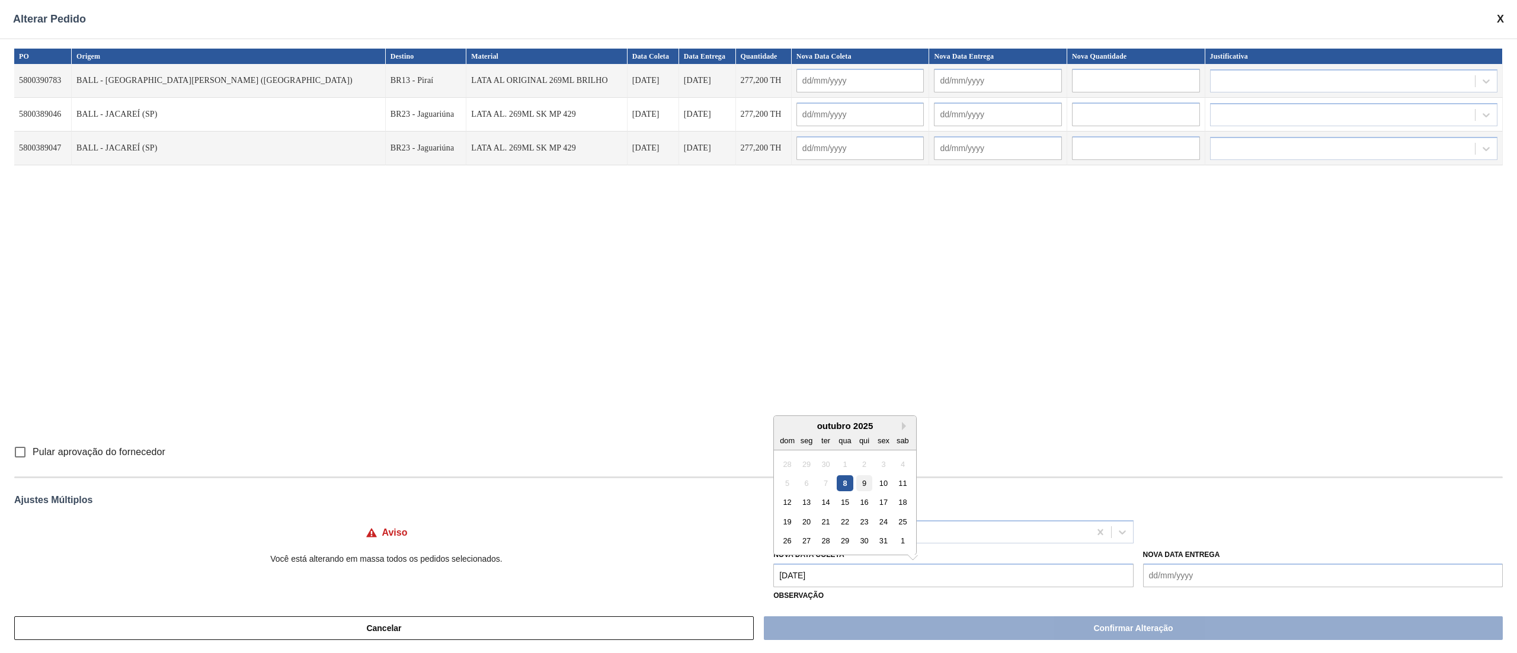
type input "09/10/2025"
type input "10/10/2025"
type input "09/10/2025"
type input "10/10/2025"
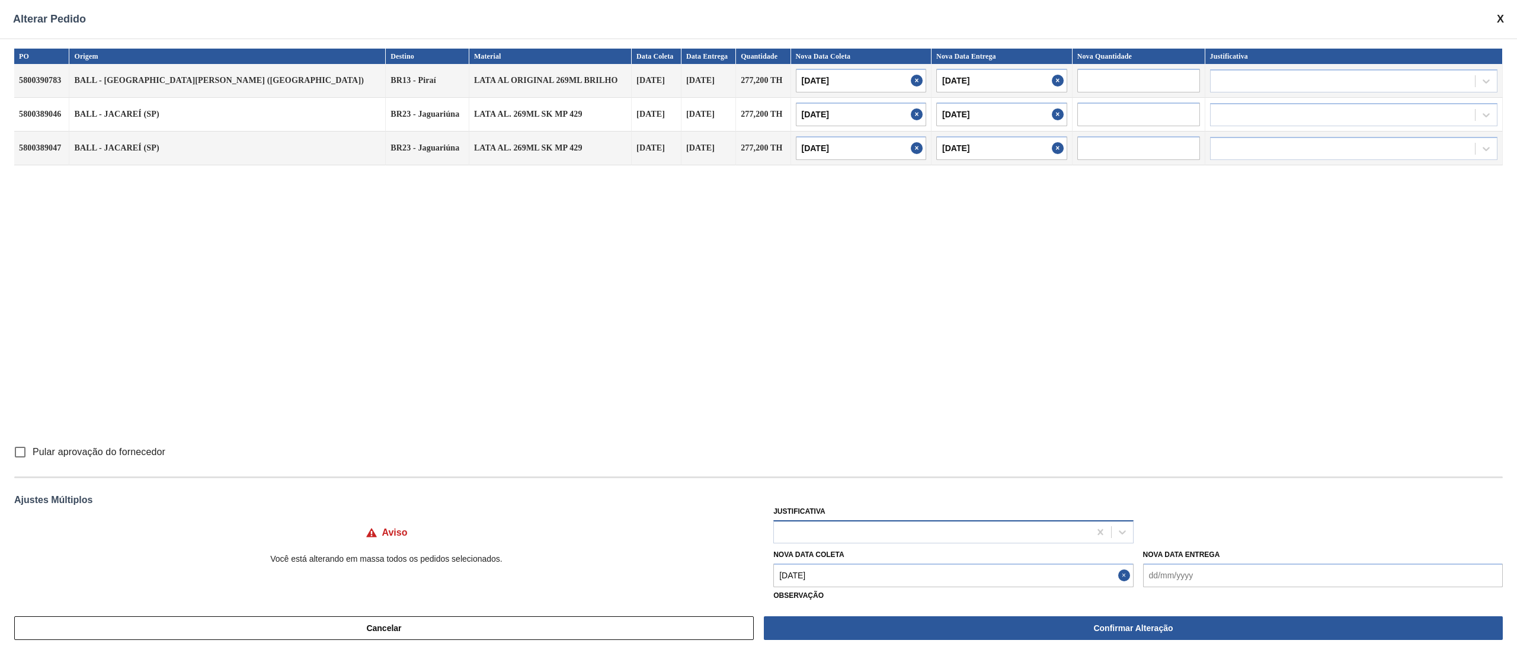
click at [850, 526] on div at bounding box center [931, 531] width 315 height 17
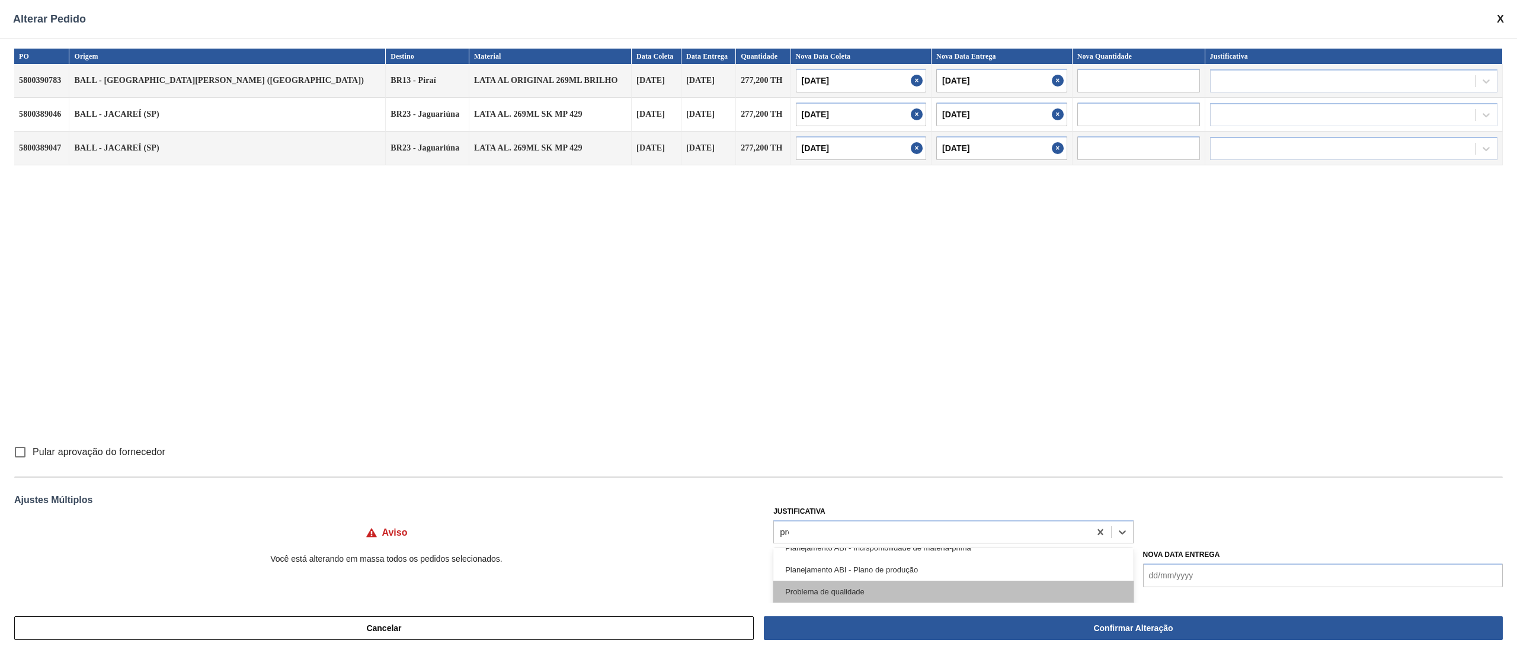
scroll to position [0, 0]
type input "p"
type input "trans"
click at [852, 557] on div "Planejamento de transporte ABI (Otimização de caminhão etc.)" at bounding box center [953, 562] width 360 height 22
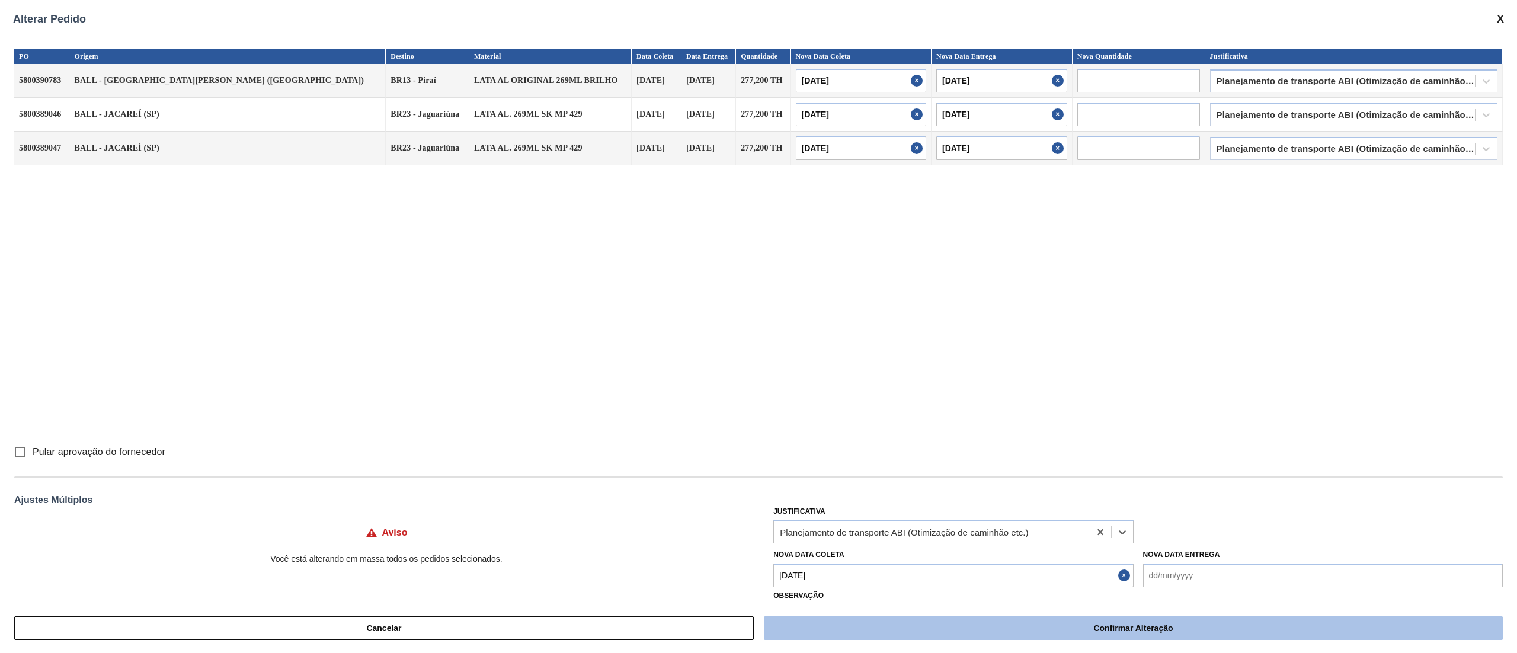
click at [916, 625] on button "Confirmar Alteração" at bounding box center [1133, 628] width 739 height 24
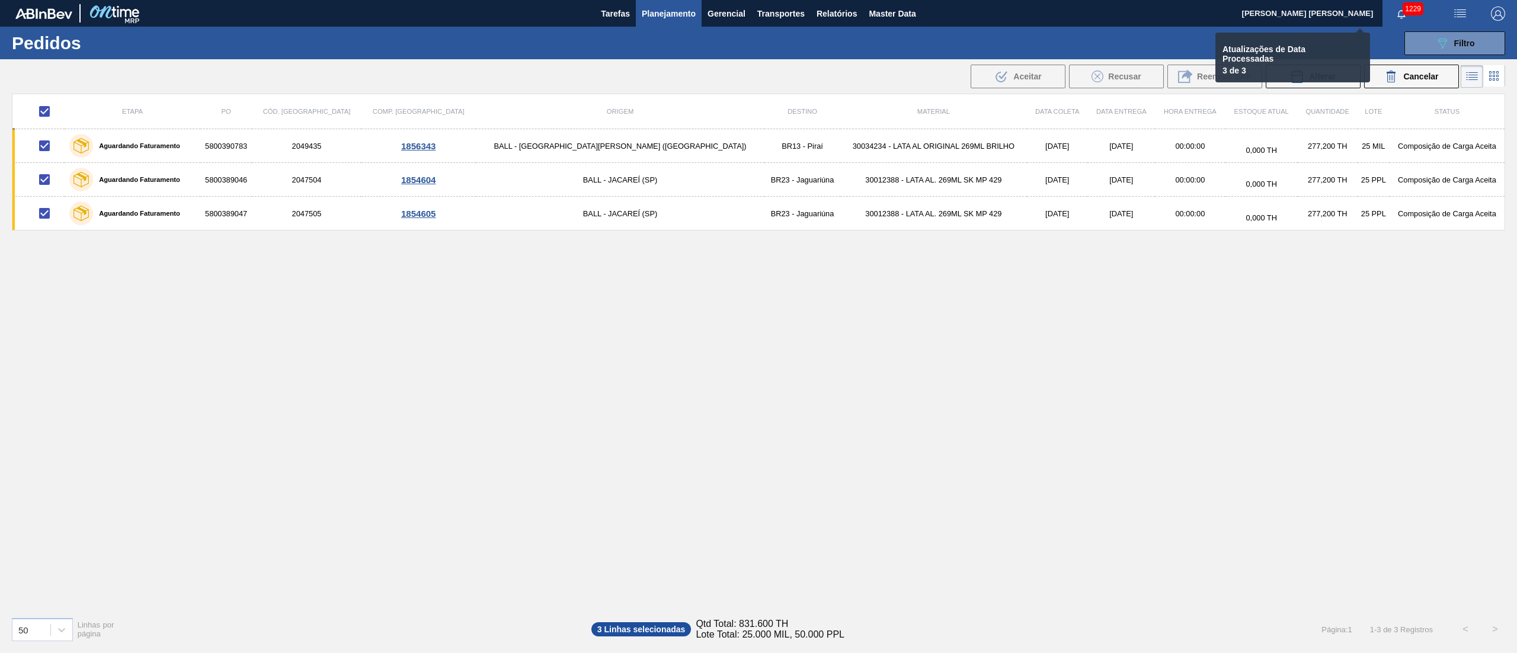
checkbox input "false"
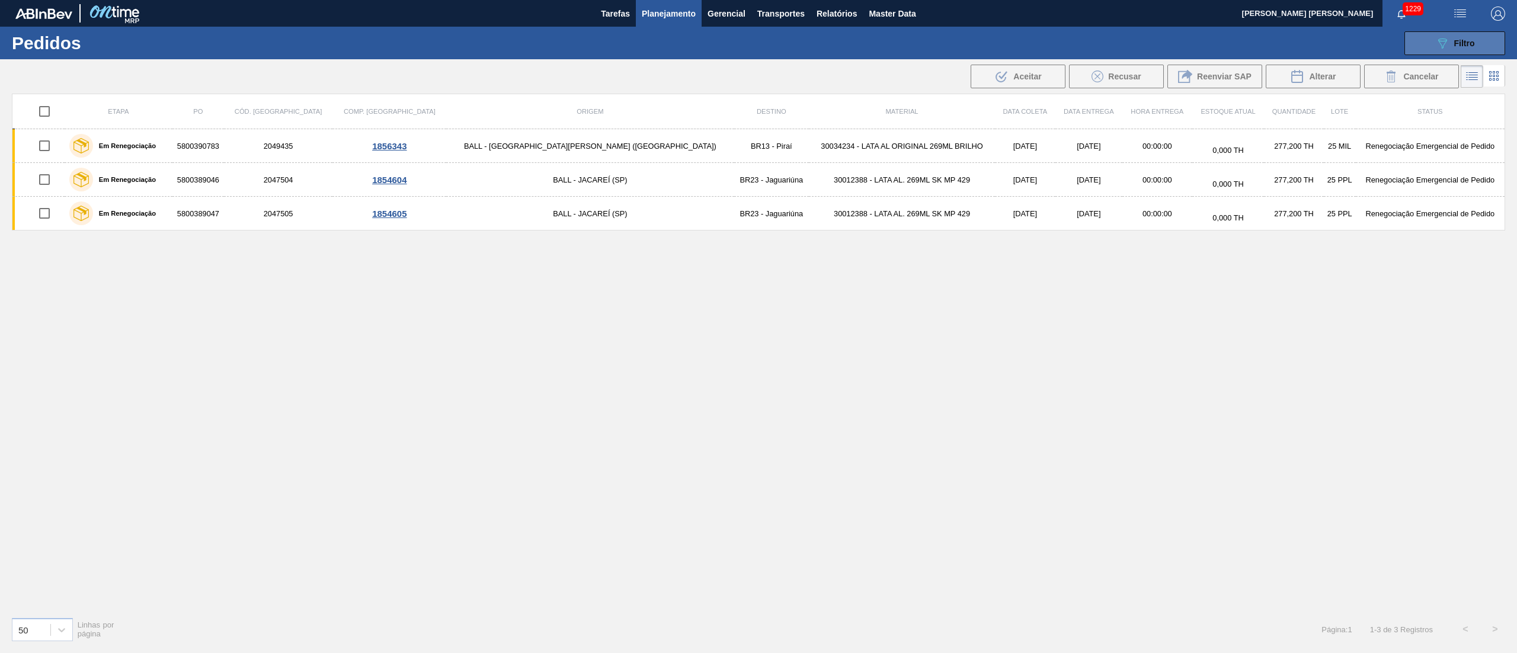
click at [1428, 47] on button "089F7B8B-B2A5-4AFE-B5C0-19BA573D28AC Filtro" at bounding box center [1455, 43] width 101 height 24
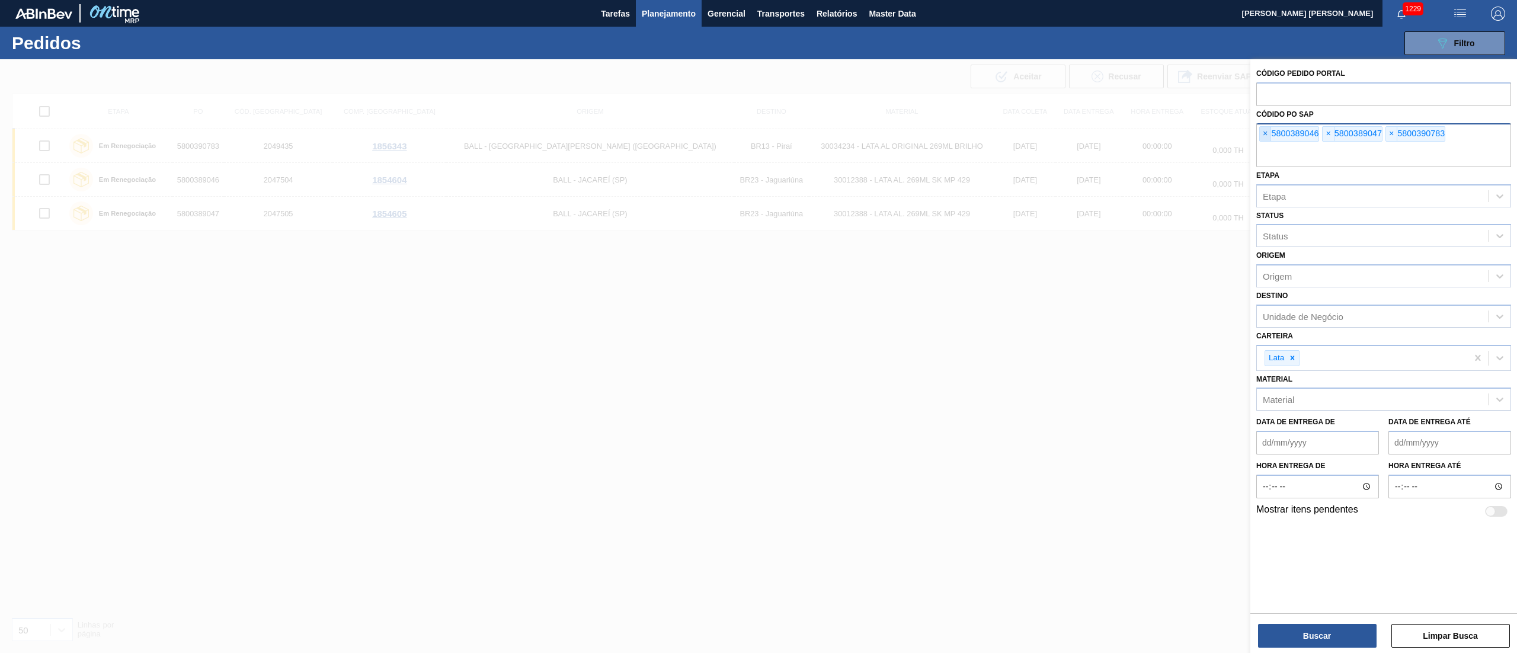
click at [1266, 137] on span "×" at bounding box center [1265, 134] width 11 height 14
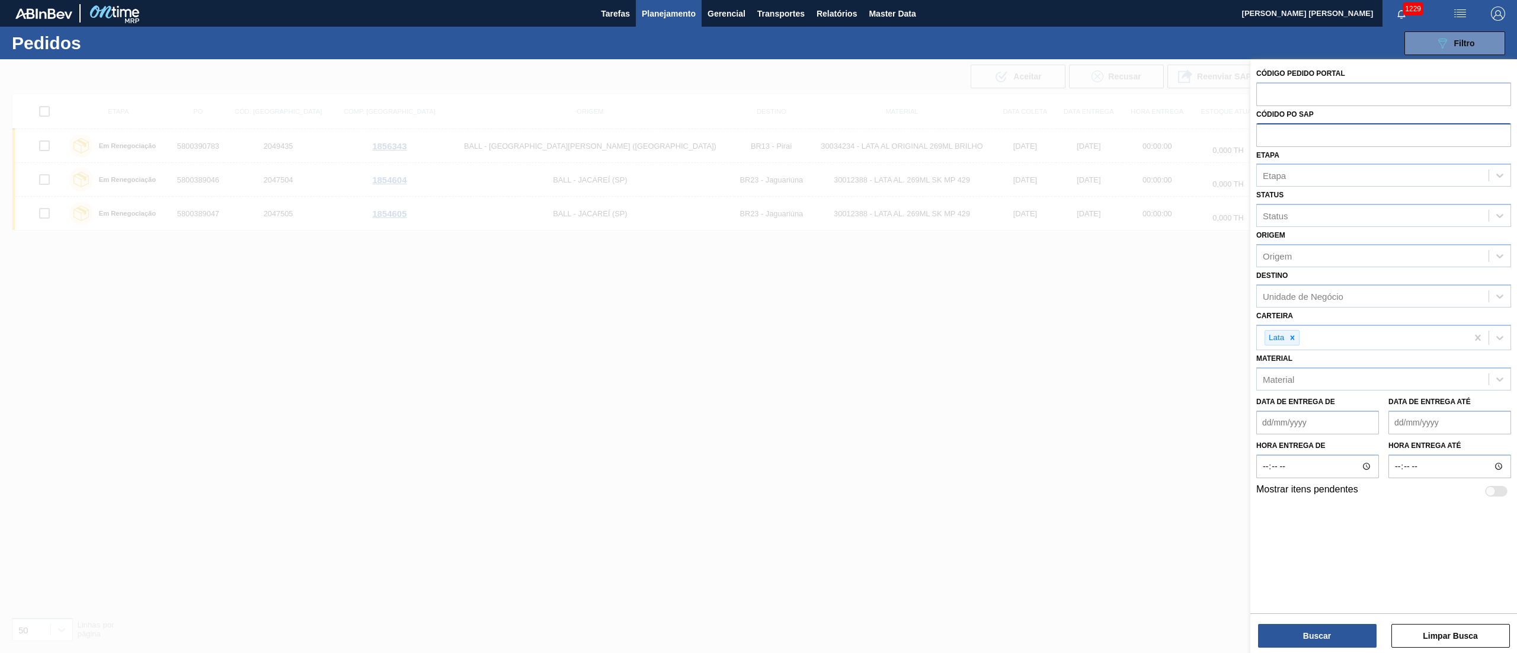
paste input "5800389030"
type input "5800389030"
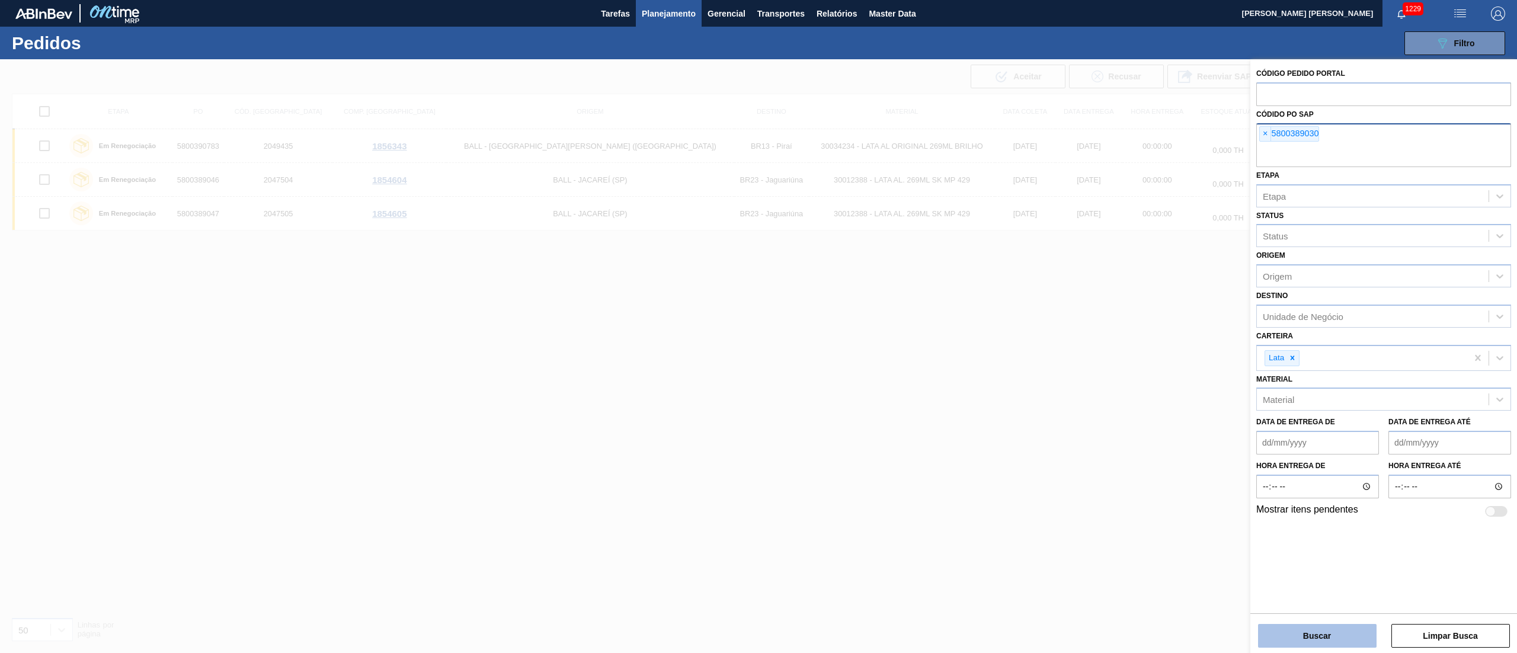
click at [1311, 641] on button "Buscar" at bounding box center [1317, 636] width 119 height 24
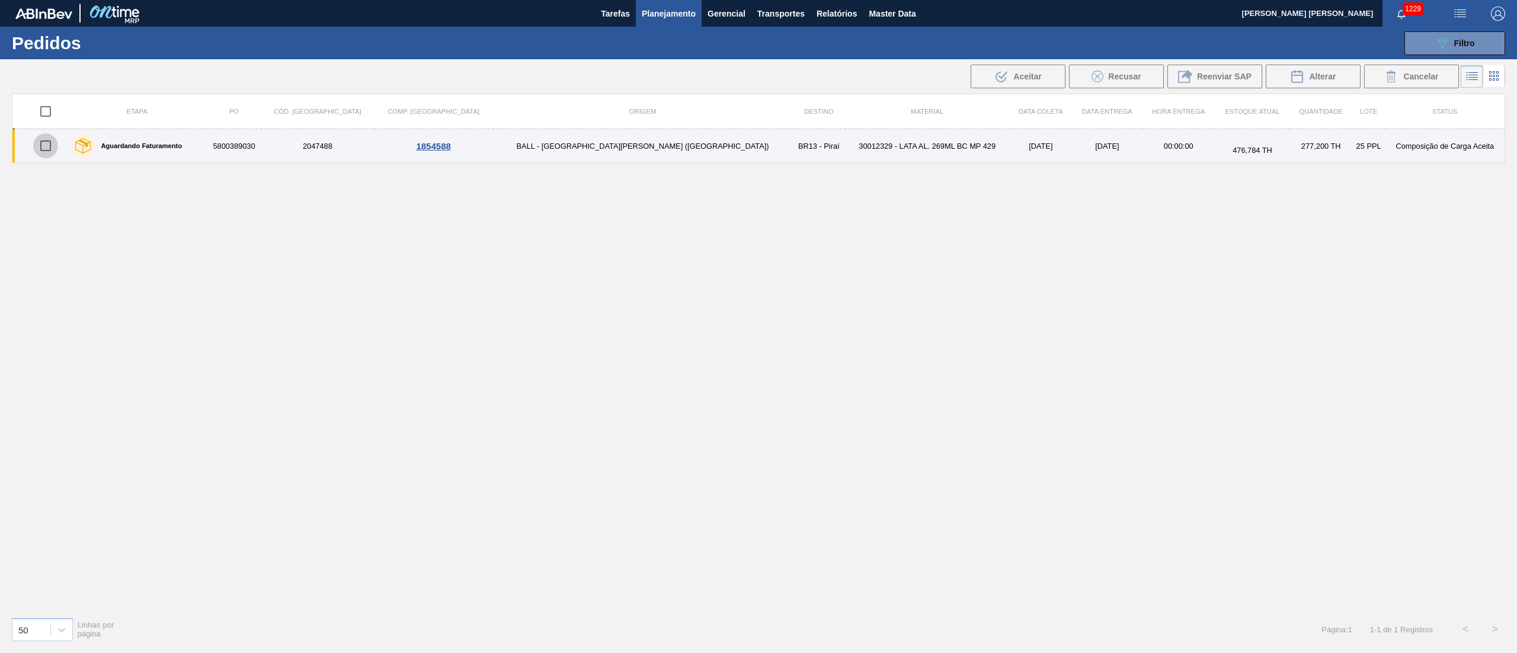
click at [39, 146] on input "checkbox" at bounding box center [45, 145] width 25 height 25
checkbox input "true"
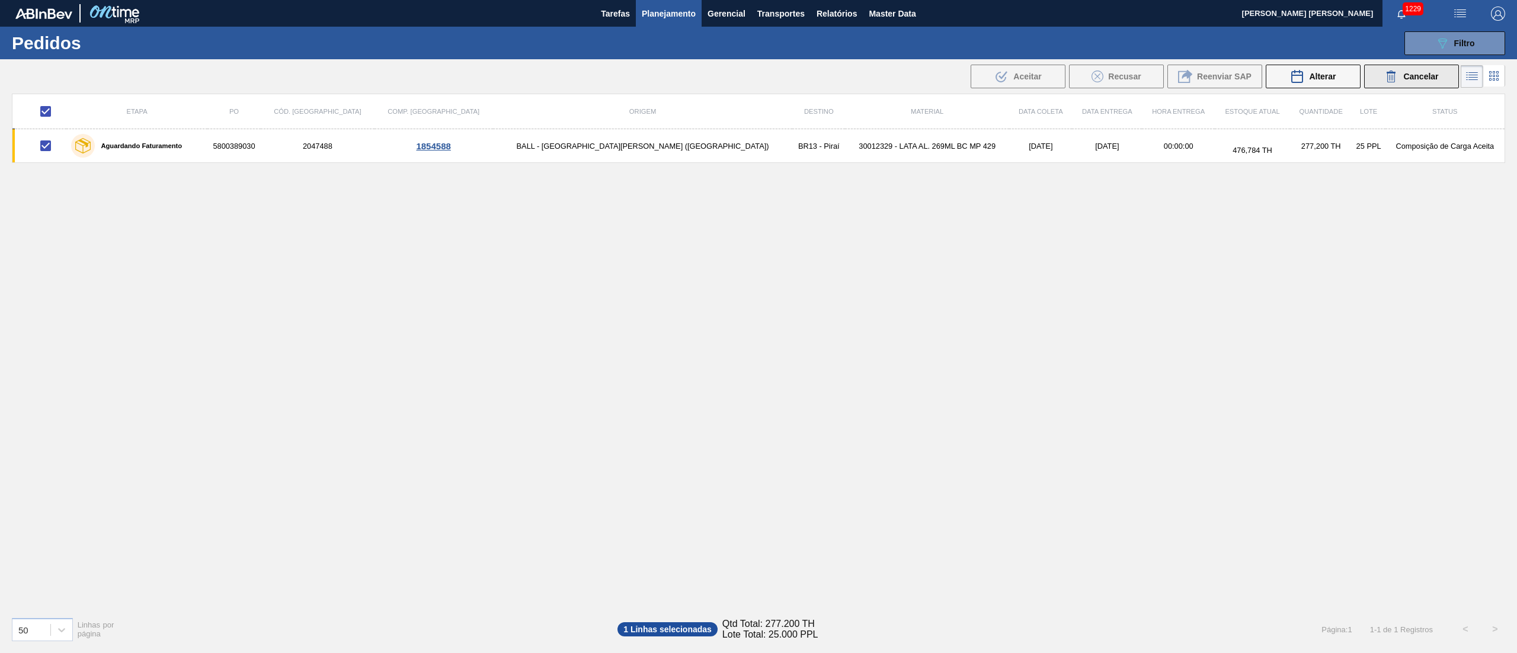
click at [1376, 78] on button "Cancelar" at bounding box center [1411, 77] width 95 height 24
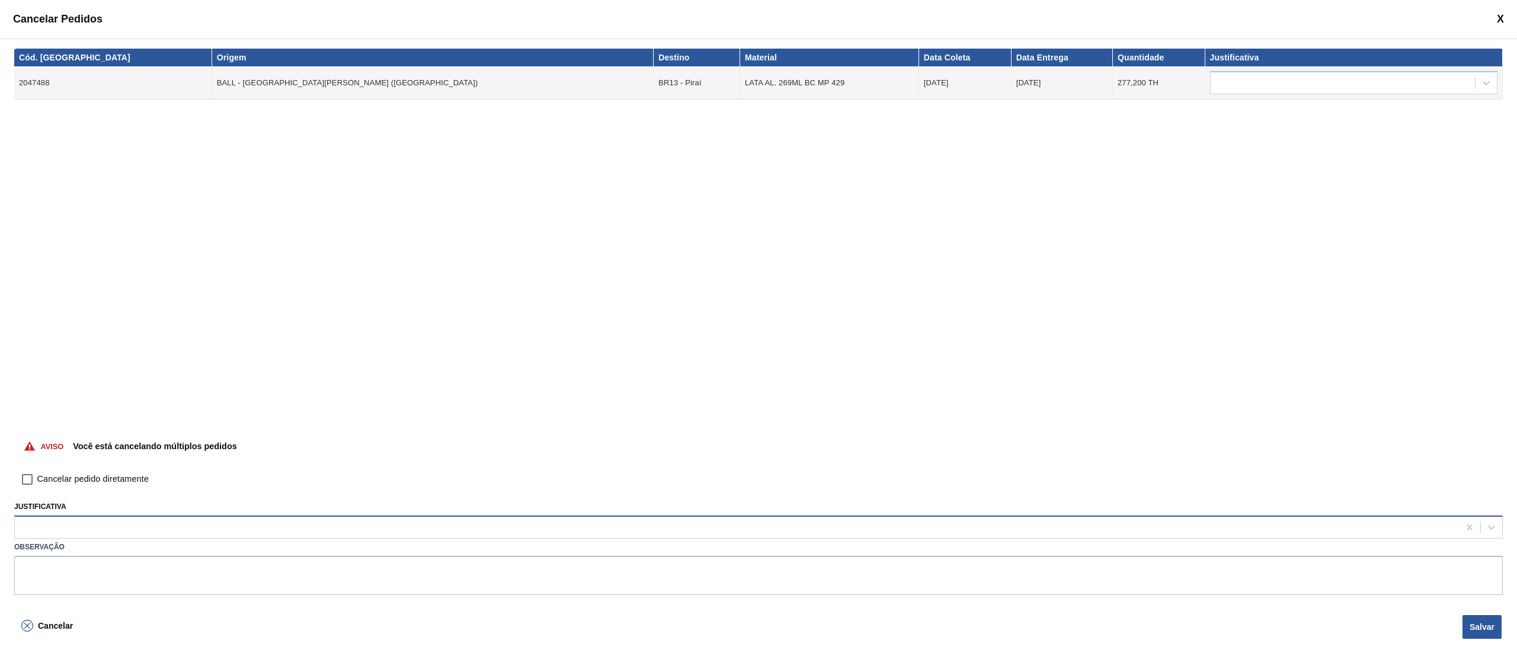
click at [302, 528] on div at bounding box center [737, 527] width 1444 height 17
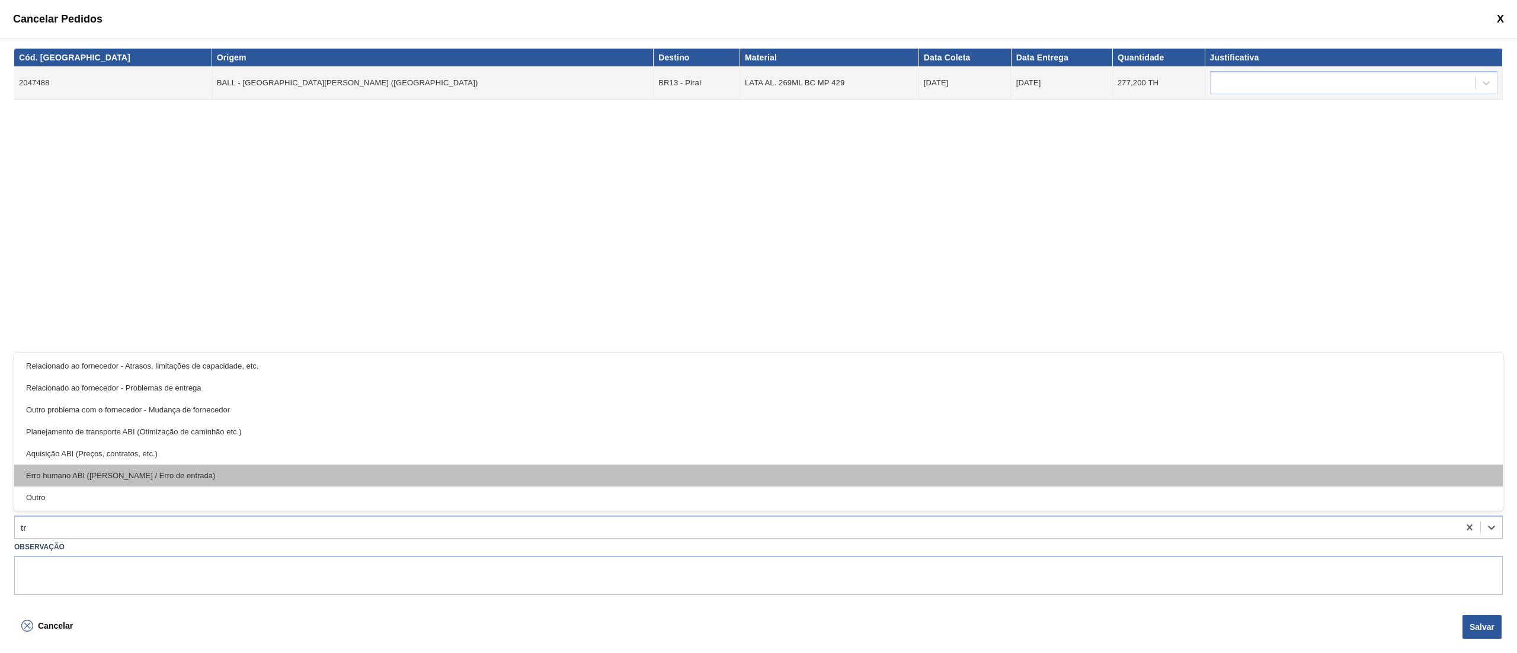
type input "tra"
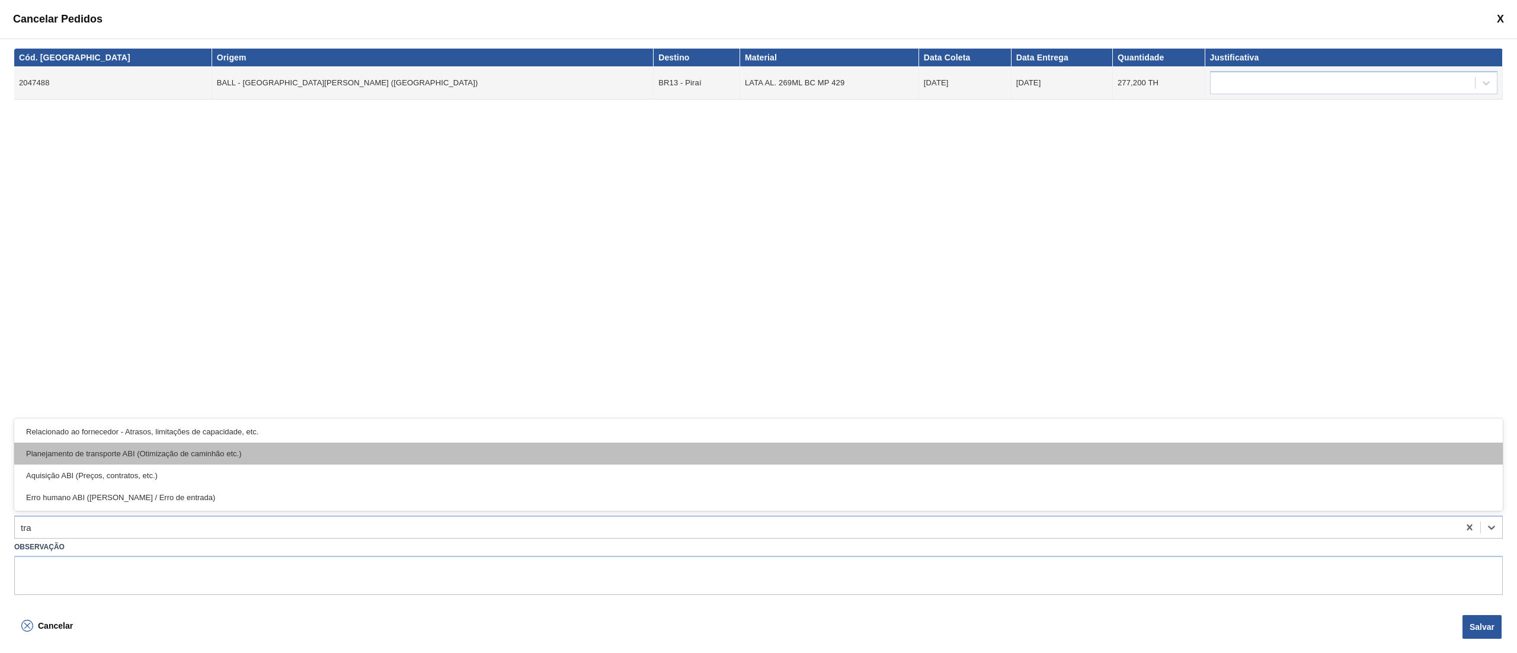
click at [156, 461] on div "Planejamento de transporte ABI (Otimização de caminhão etc.)" at bounding box center [758, 454] width 1489 height 22
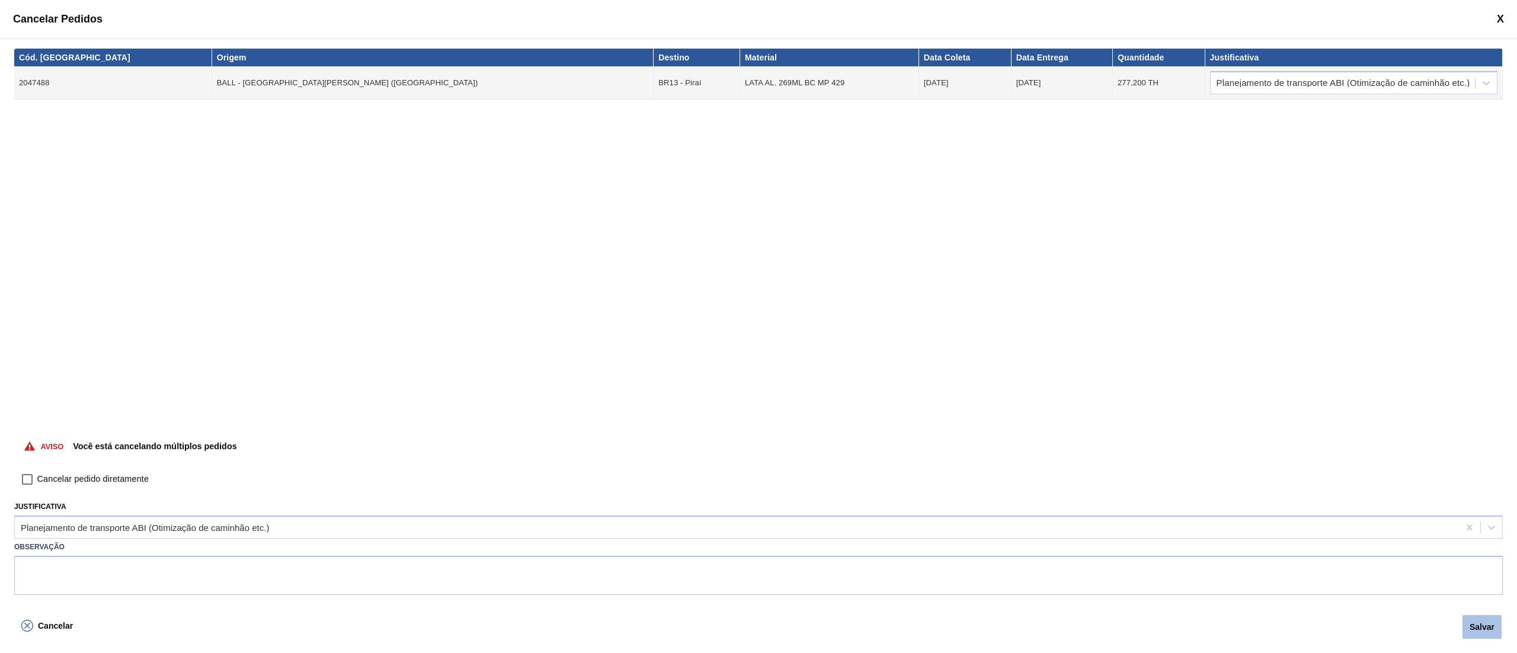
click at [1485, 625] on button "Salvar" at bounding box center [1482, 627] width 39 height 24
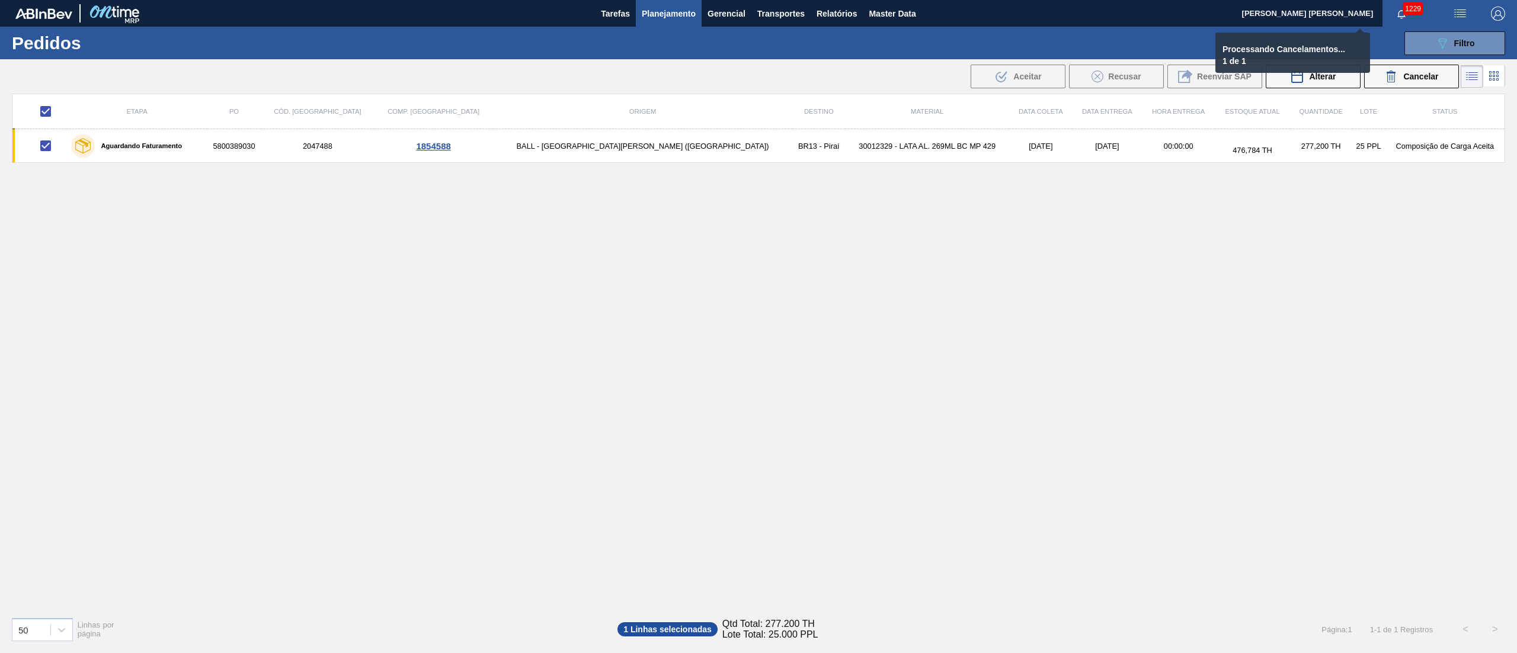
checkbox input "false"
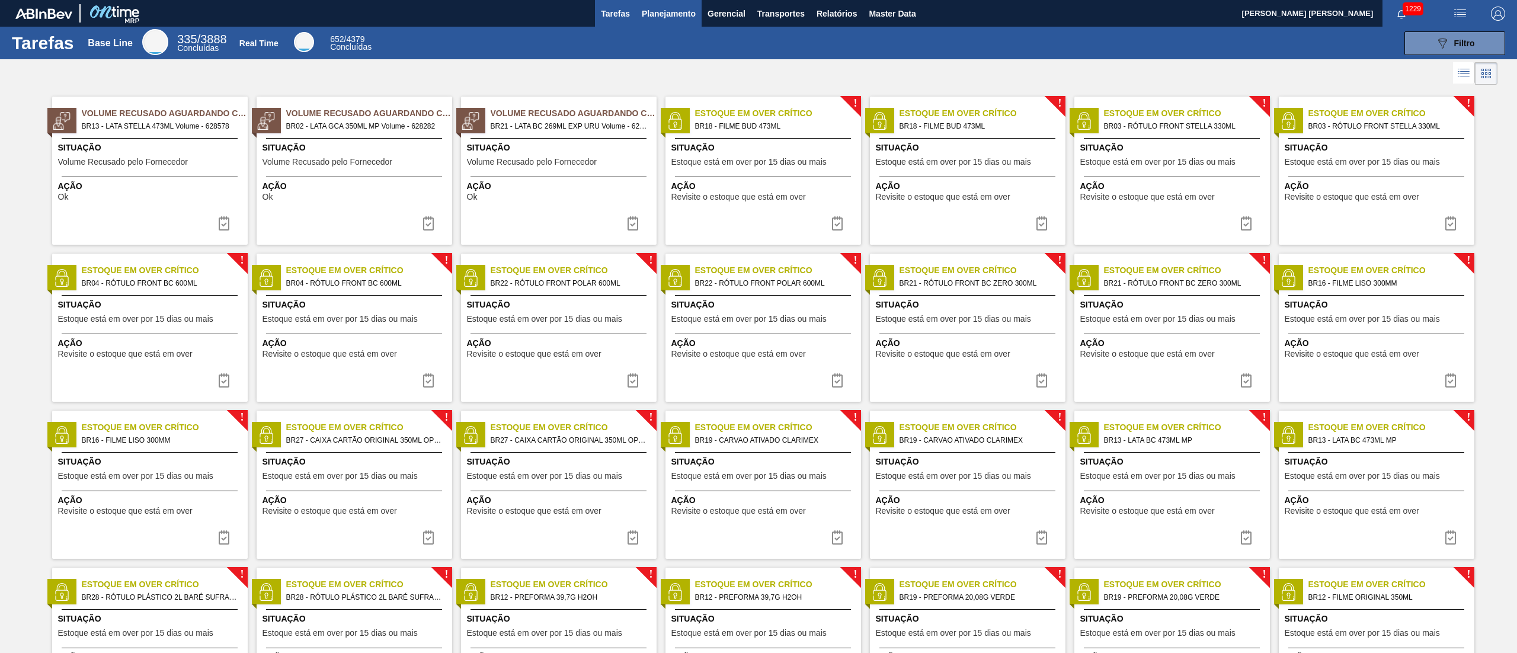
click at [671, 18] on span "Planejamento" at bounding box center [669, 14] width 54 height 14
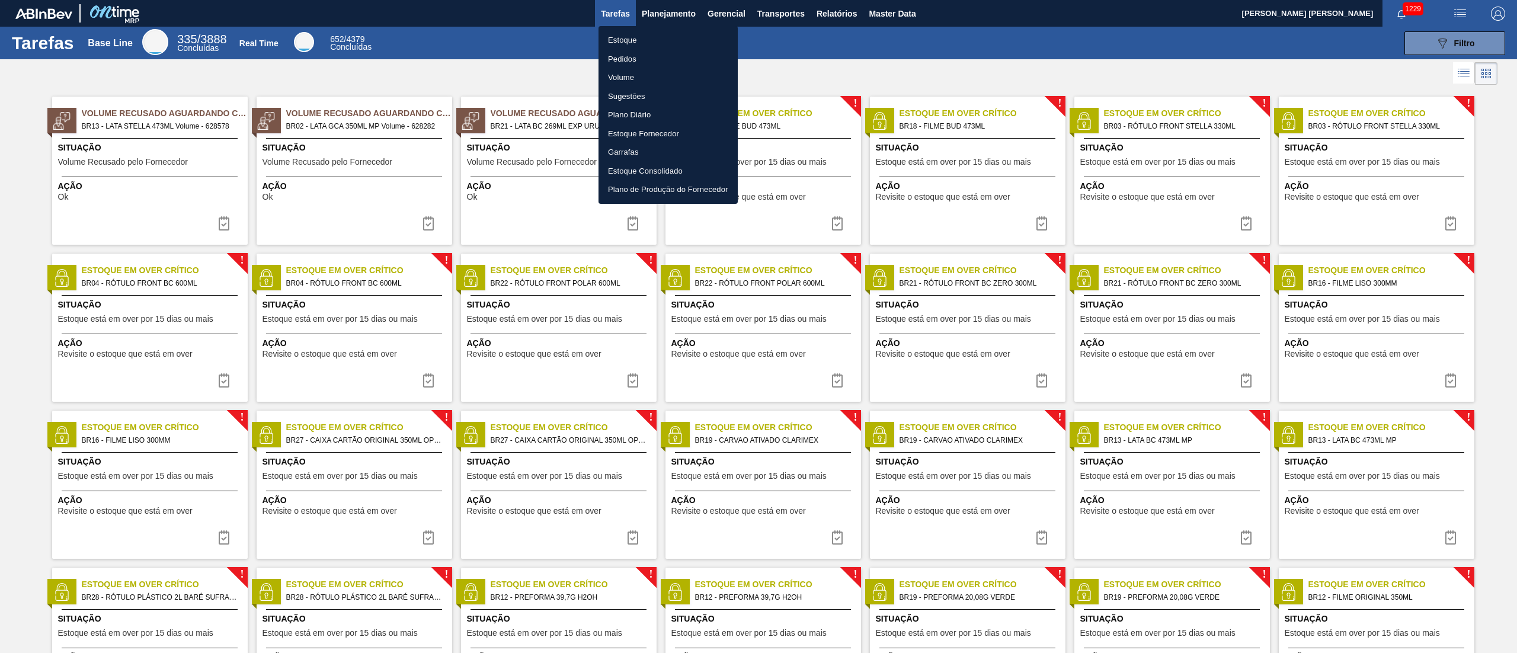
click at [625, 40] on li "Estoque" at bounding box center [668, 40] width 139 height 19
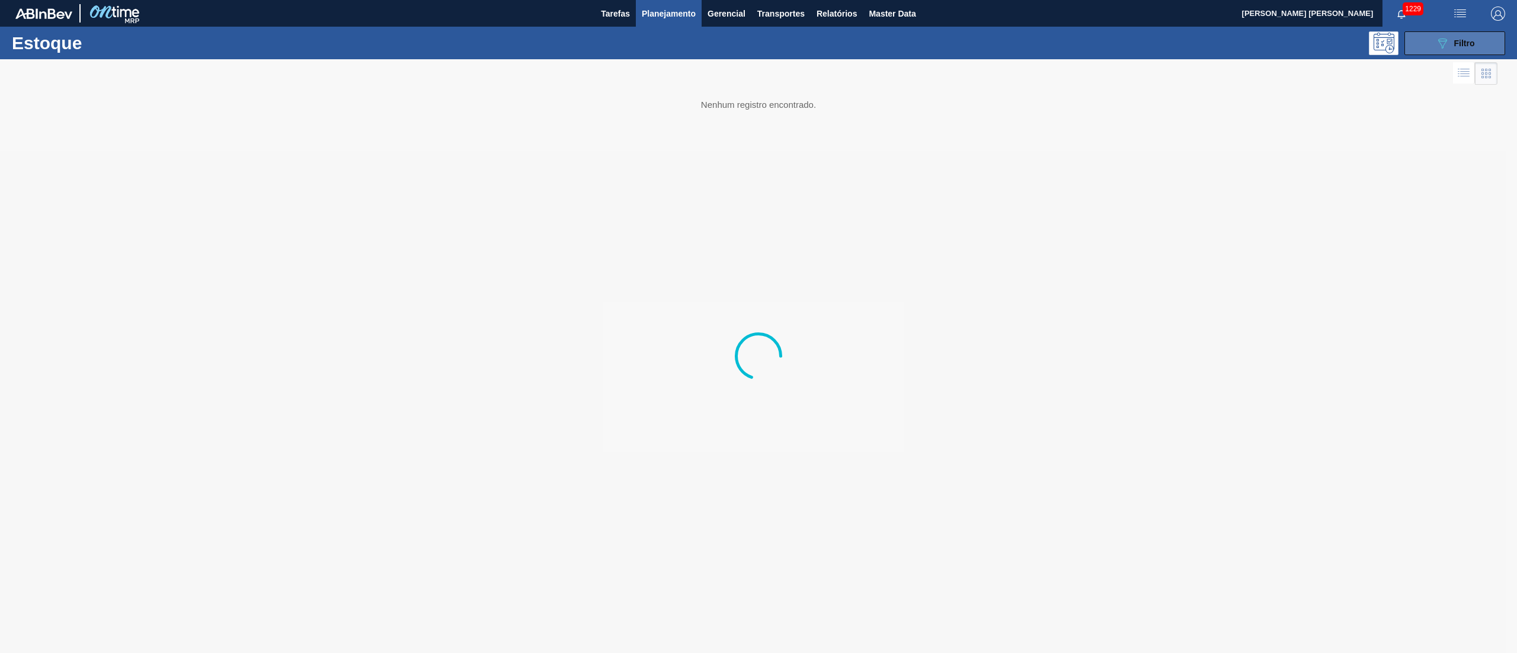
click at [1470, 36] on div "089F7B8B-B2A5-4AFE-B5C0-19BA573D28AC Filtro" at bounding box center [1456, 43] width 40 height 14
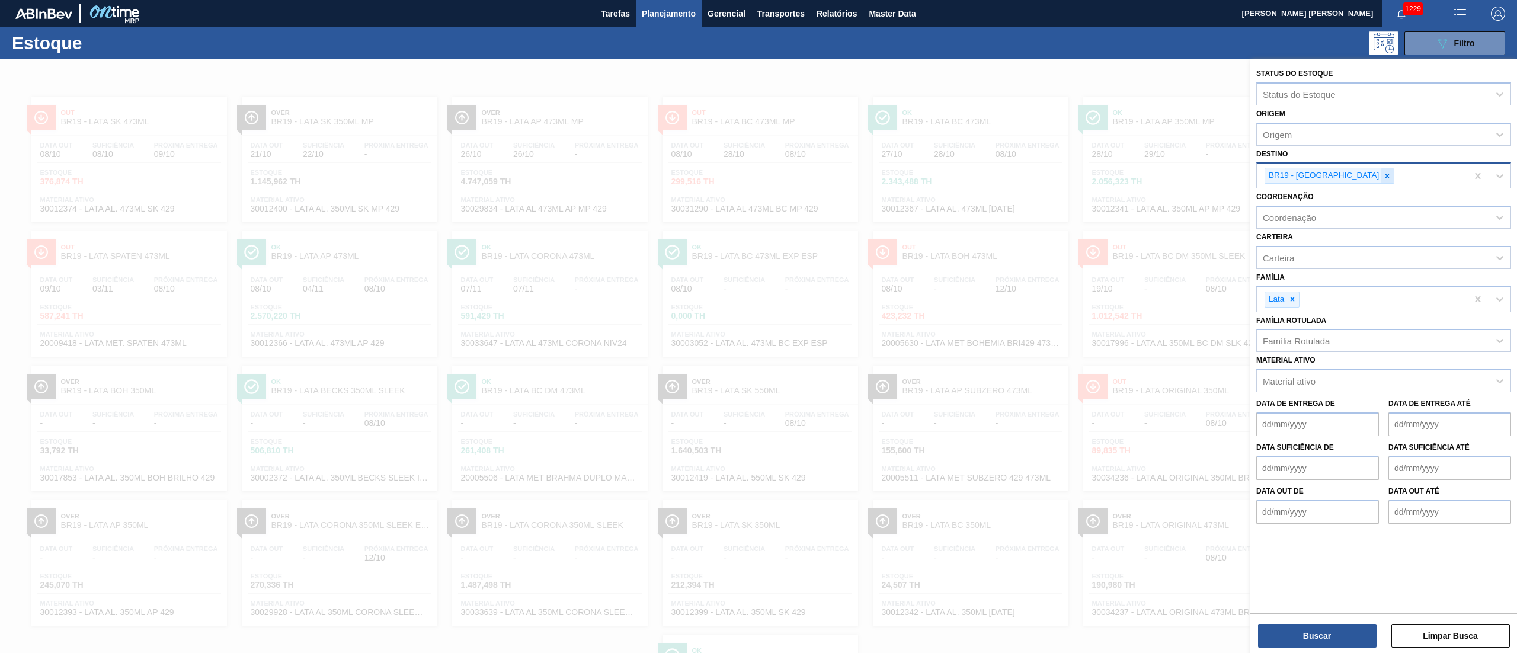
click at [1383, 175] on icon at bounding box center [1387, 176] width 8 height 8
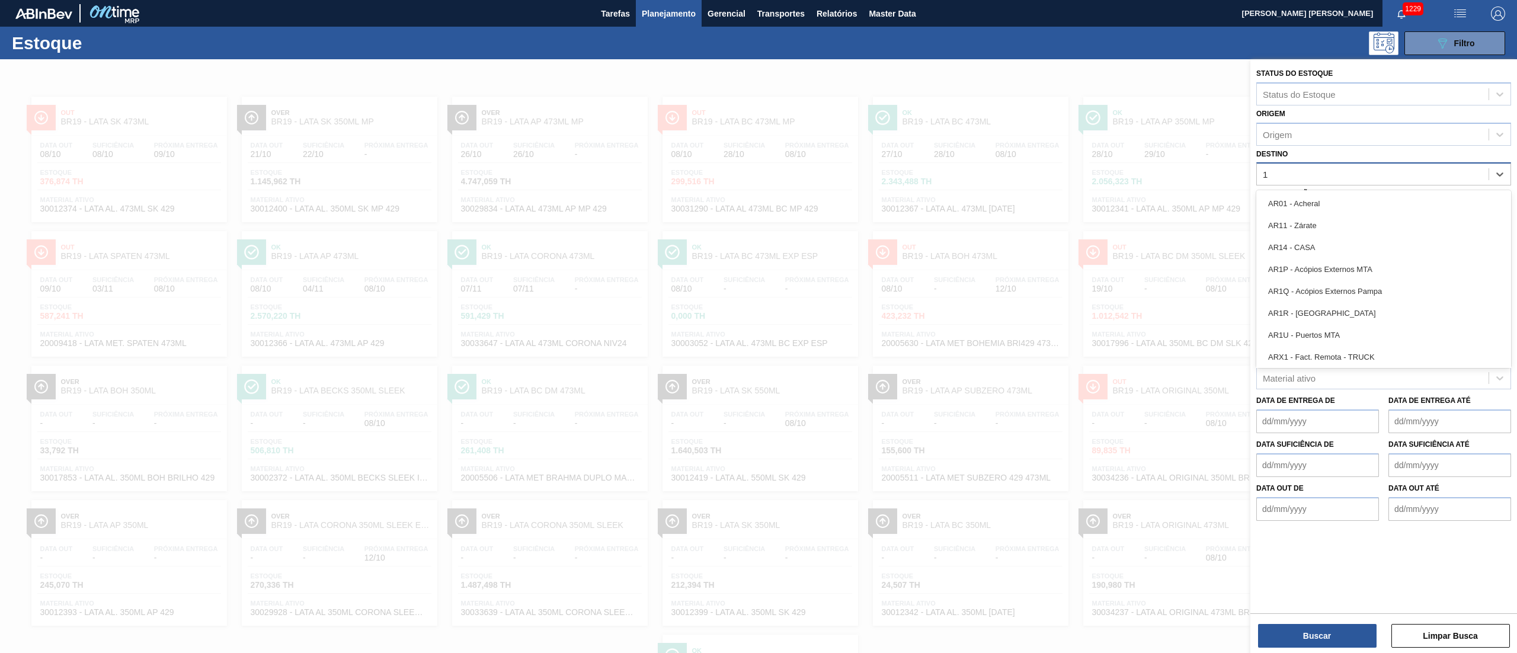
type input "13"
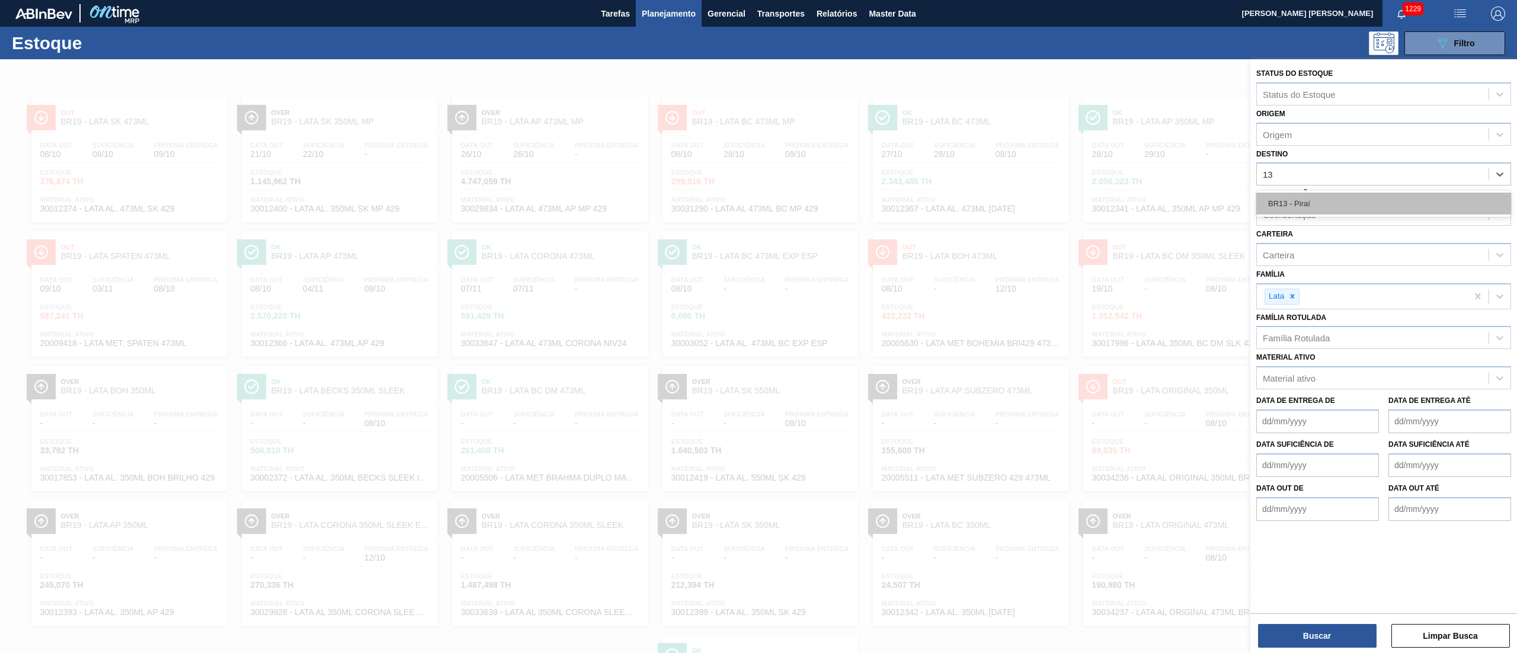
click at [1330, 194] on div "BR13 - Piraí" at bounding box center [1384, 204] width 255 height 22
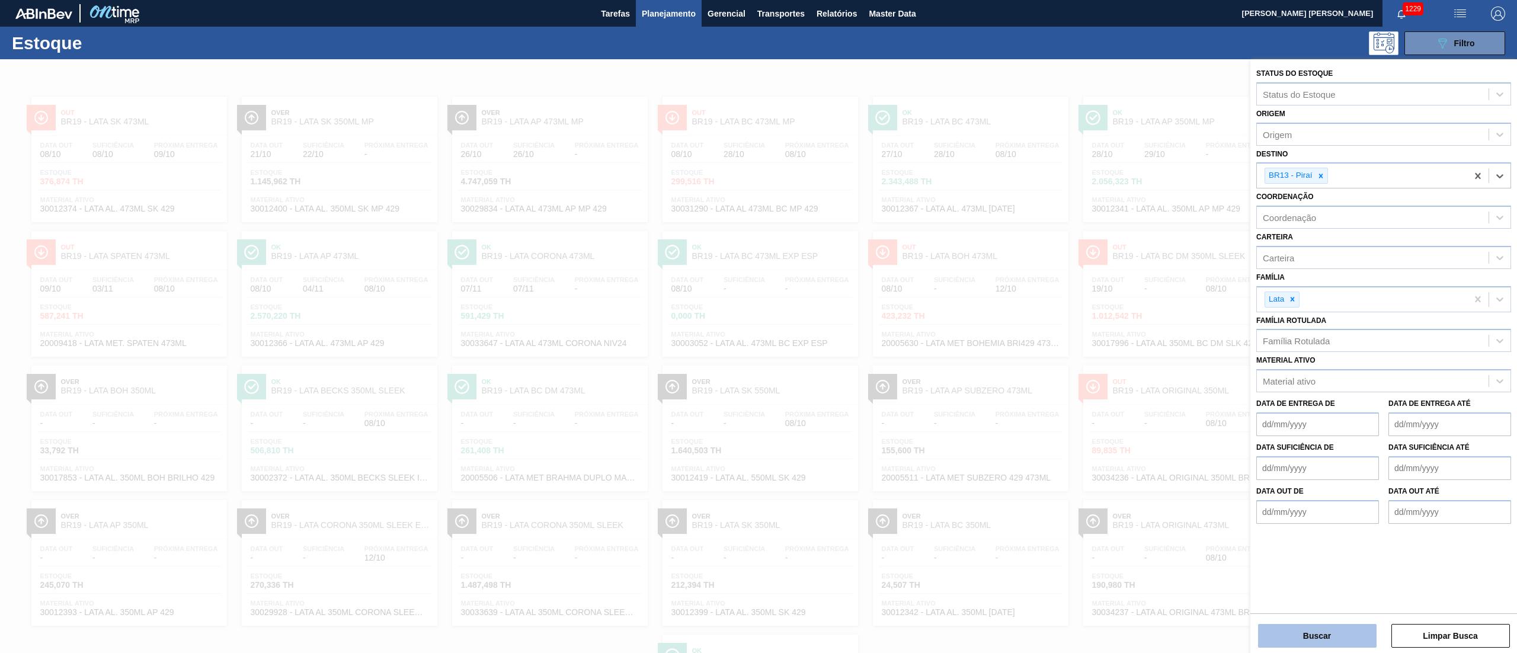
click at [1310, 640] on button "Buscar" at bounding box center [1317, 636] width 119 height 24
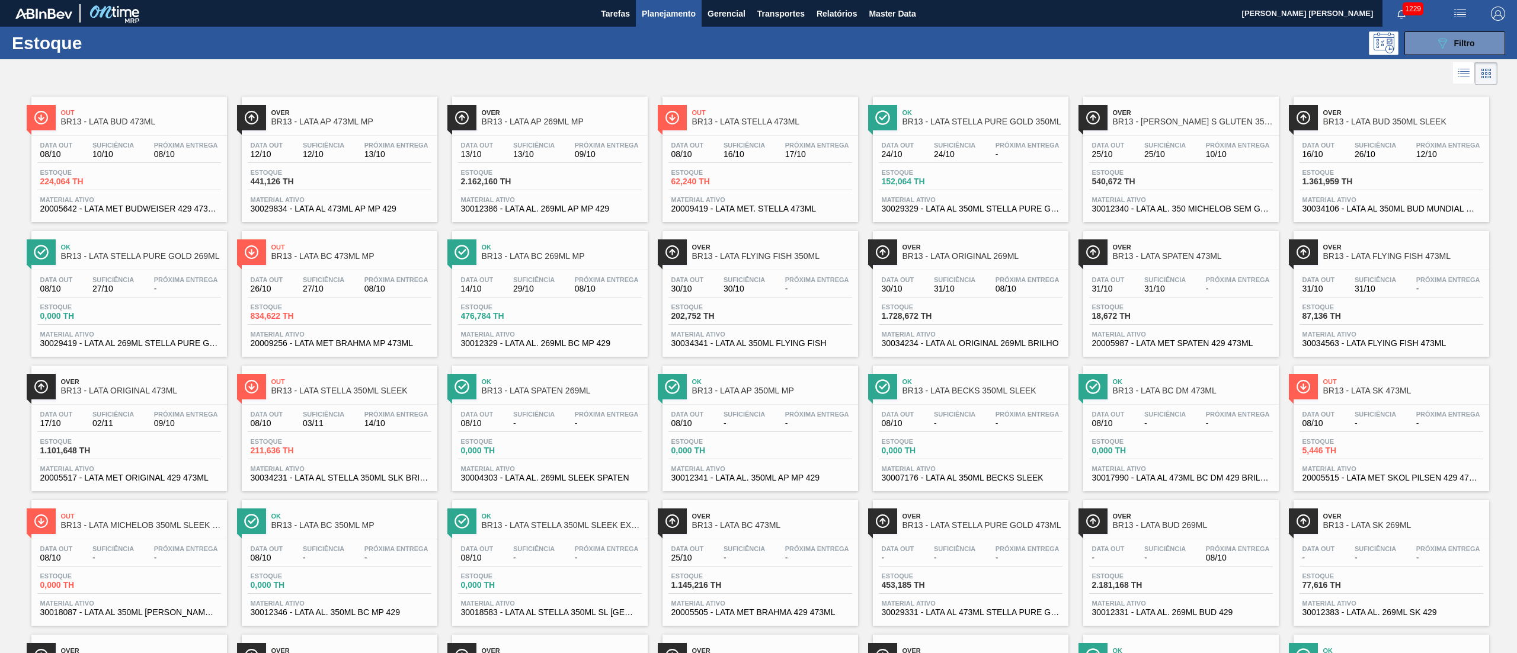
click at [354, 296] on div "Data out 26/10 Suficiência 27/10 Próxima Entrega 08/10" at bounding box center [340, 286] width 184 height 21
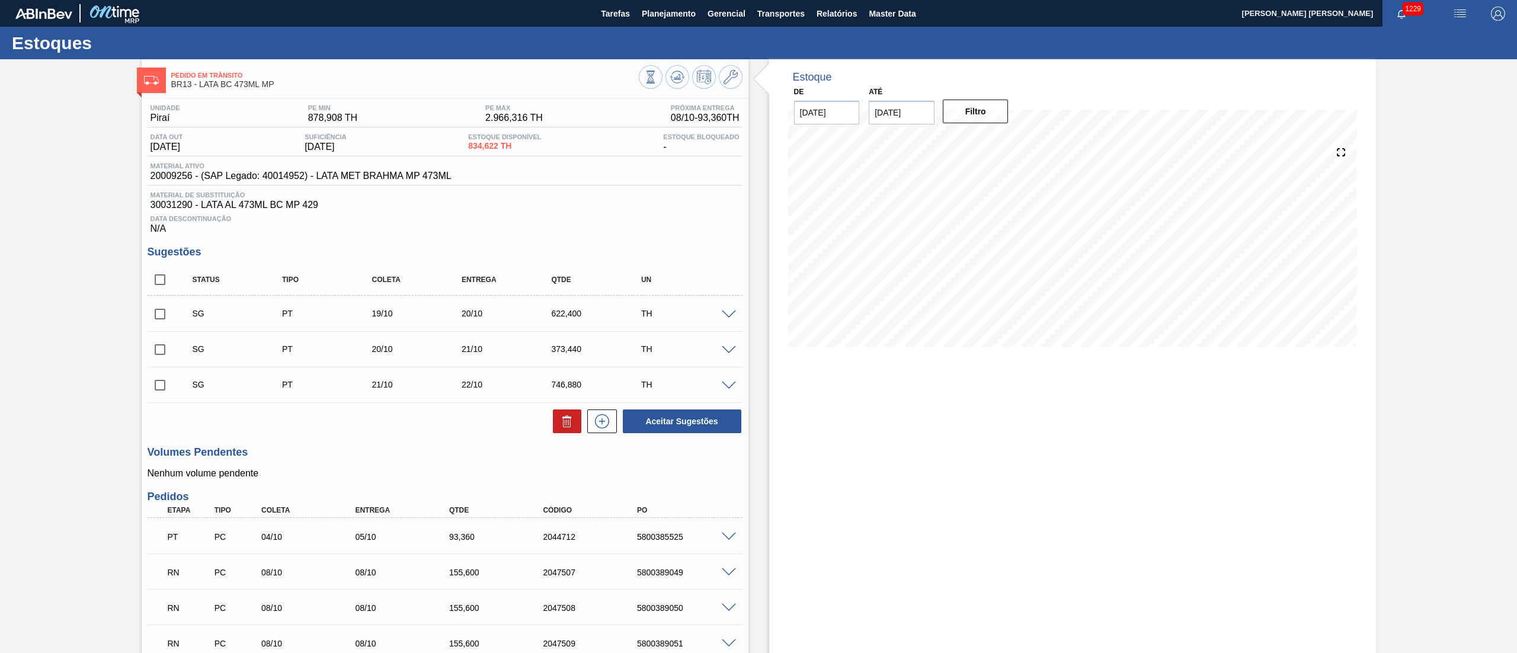
click at [165, 282] on input "checkbox" at bounding box center [160, 279] width 25 height 25
checkbox input "true"
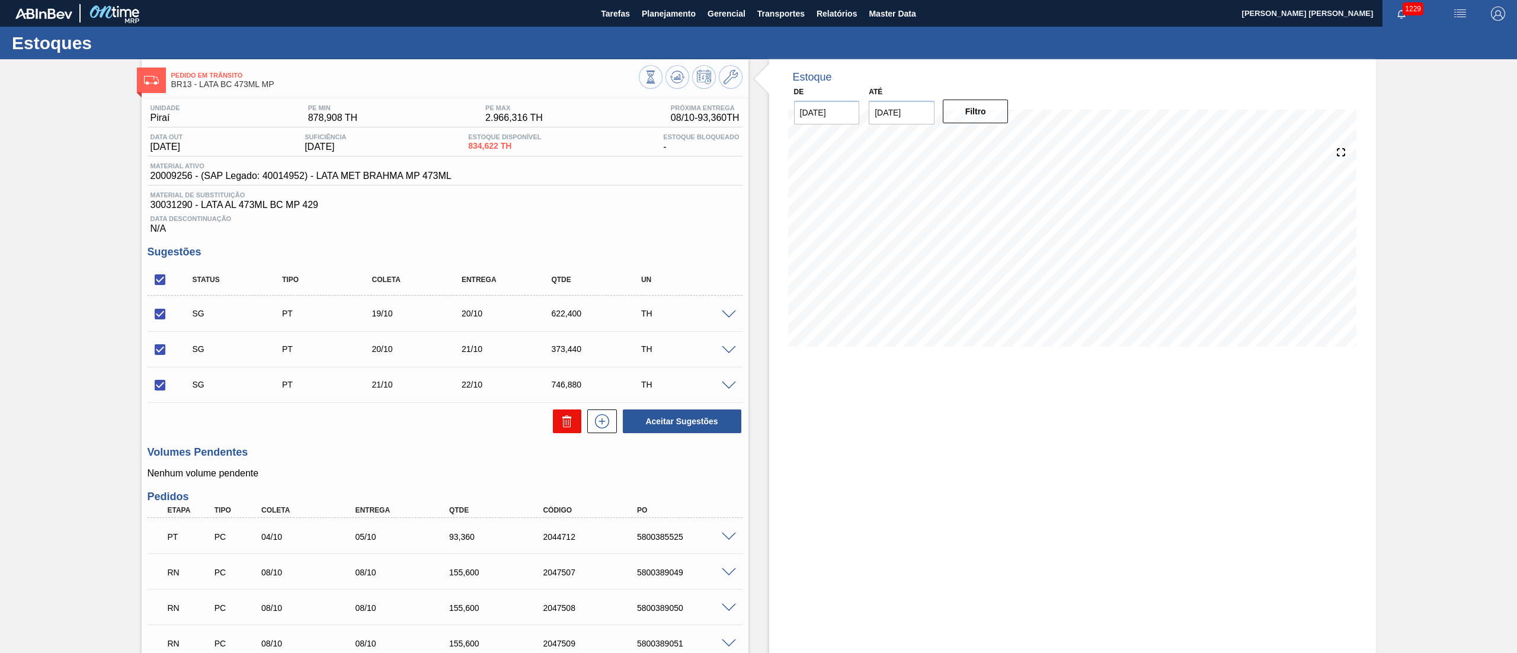
click at [560, 429] on icon at bounding box center [567, 421] width 14 height 14
checkbox input "false"
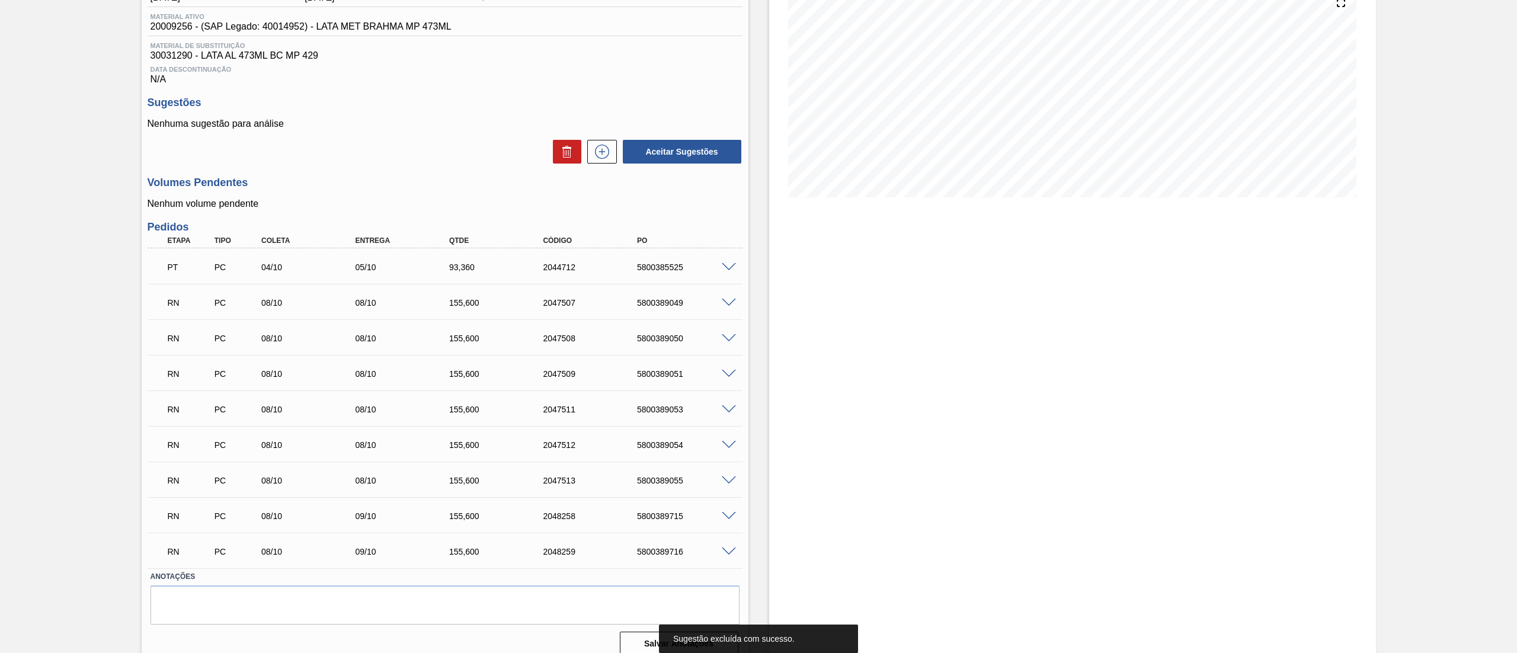
scroll to position [162, 0]
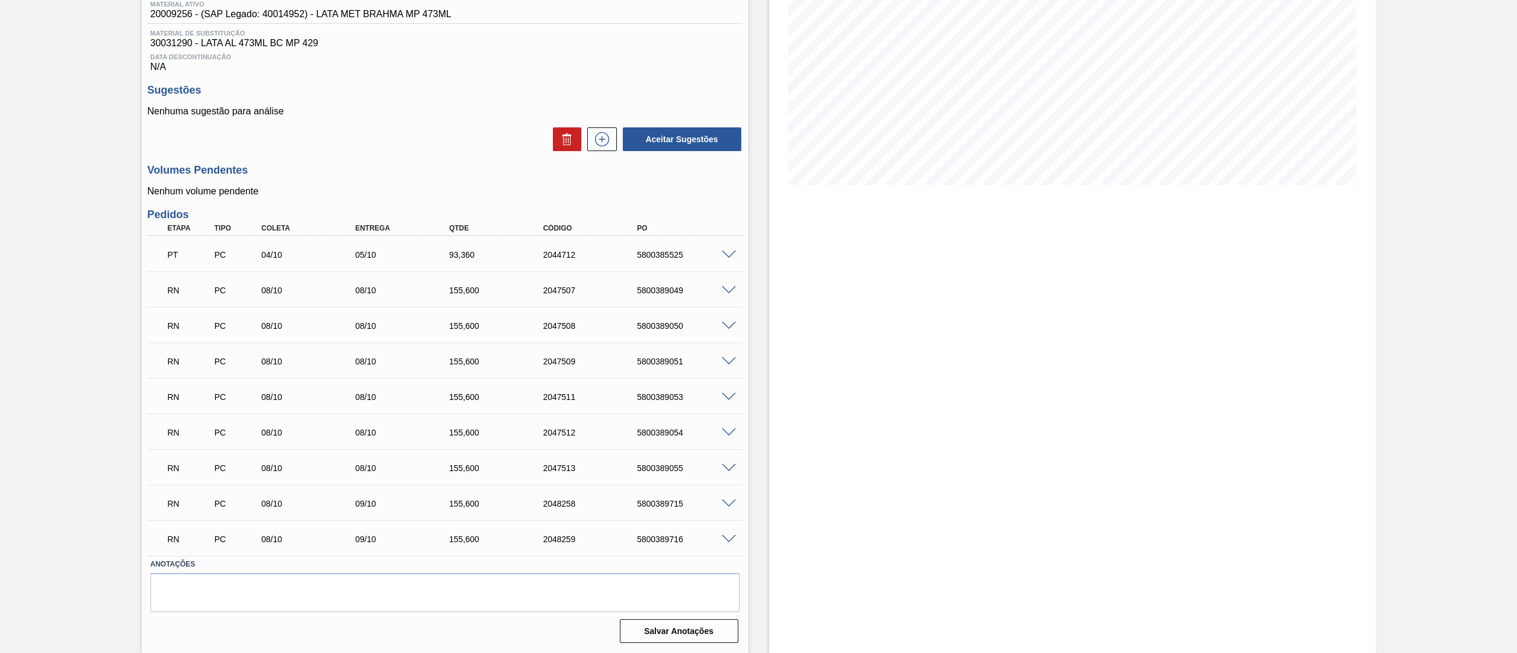
click at [731, 289] on span at bounding box center [729, 290] width 14 height 9
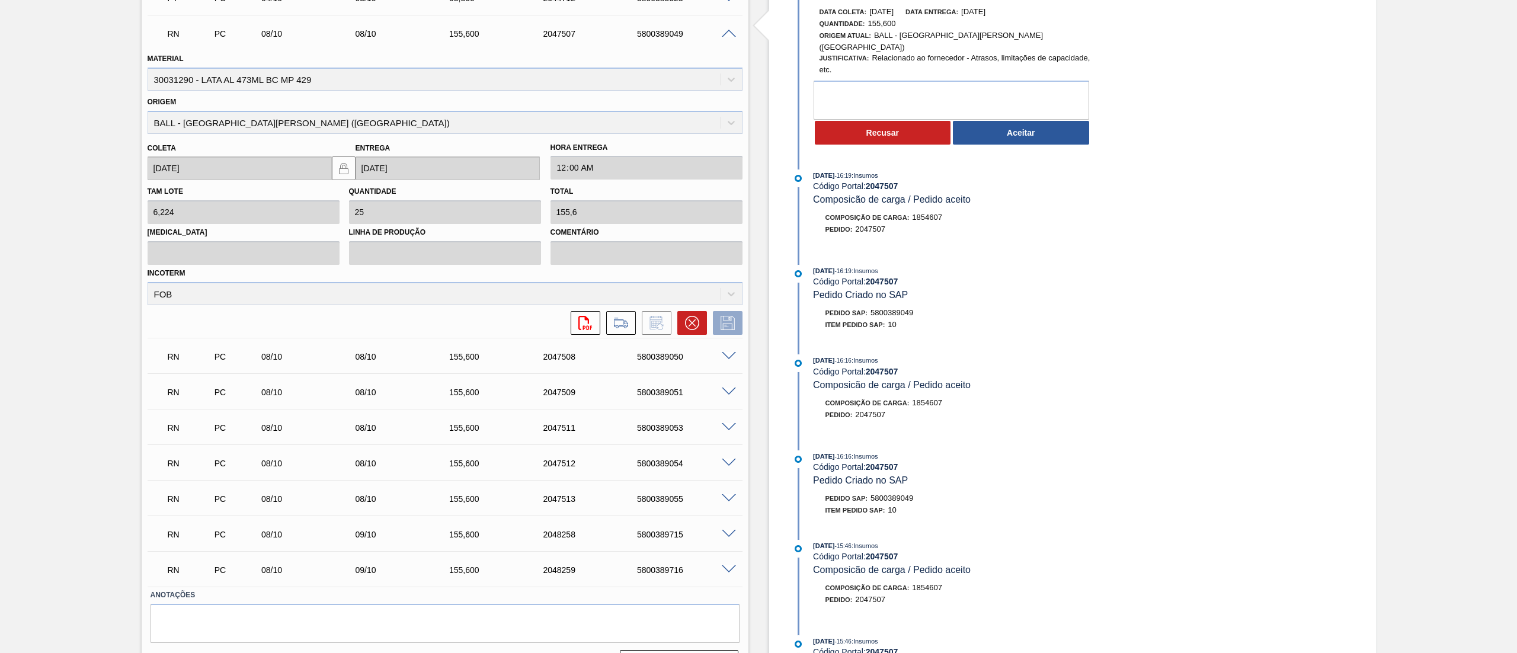
scroll to position [449, 0]
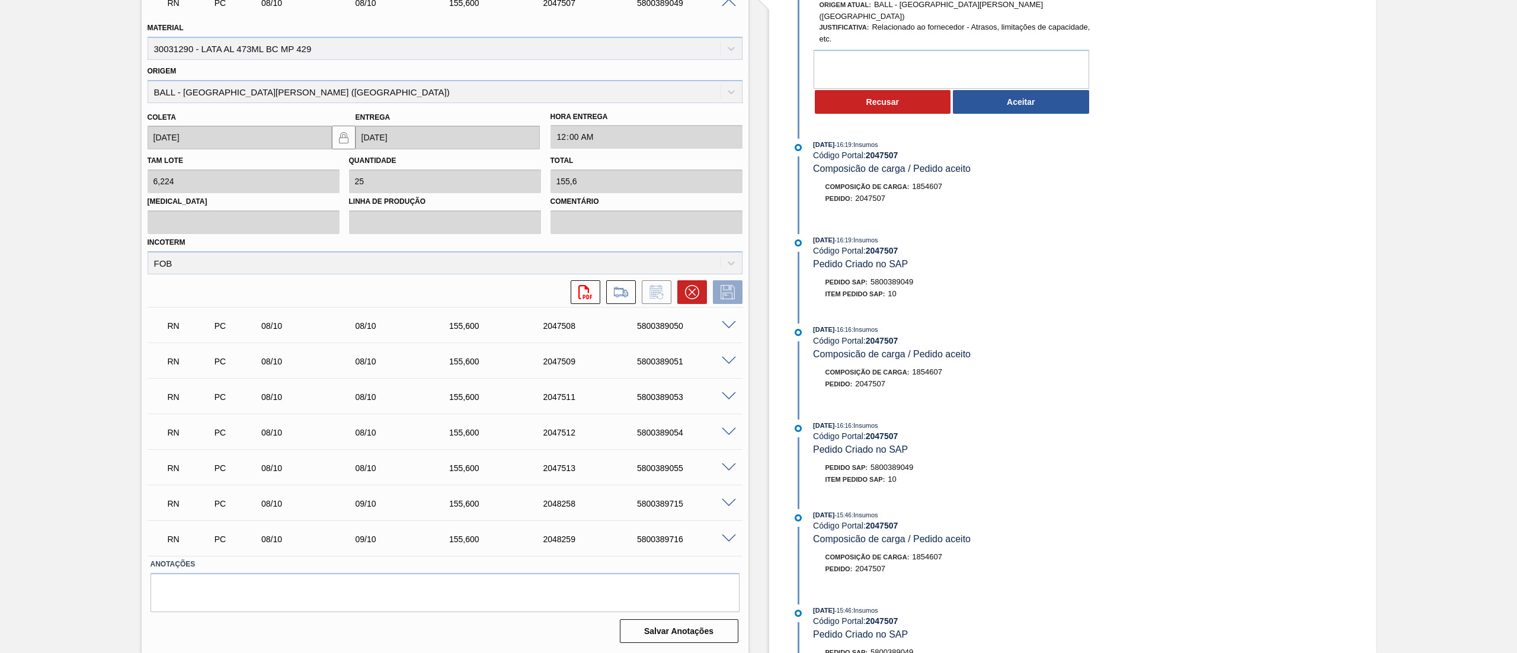
click at [723, 329] on span at bounding box center [729, 325] width 14 height 9
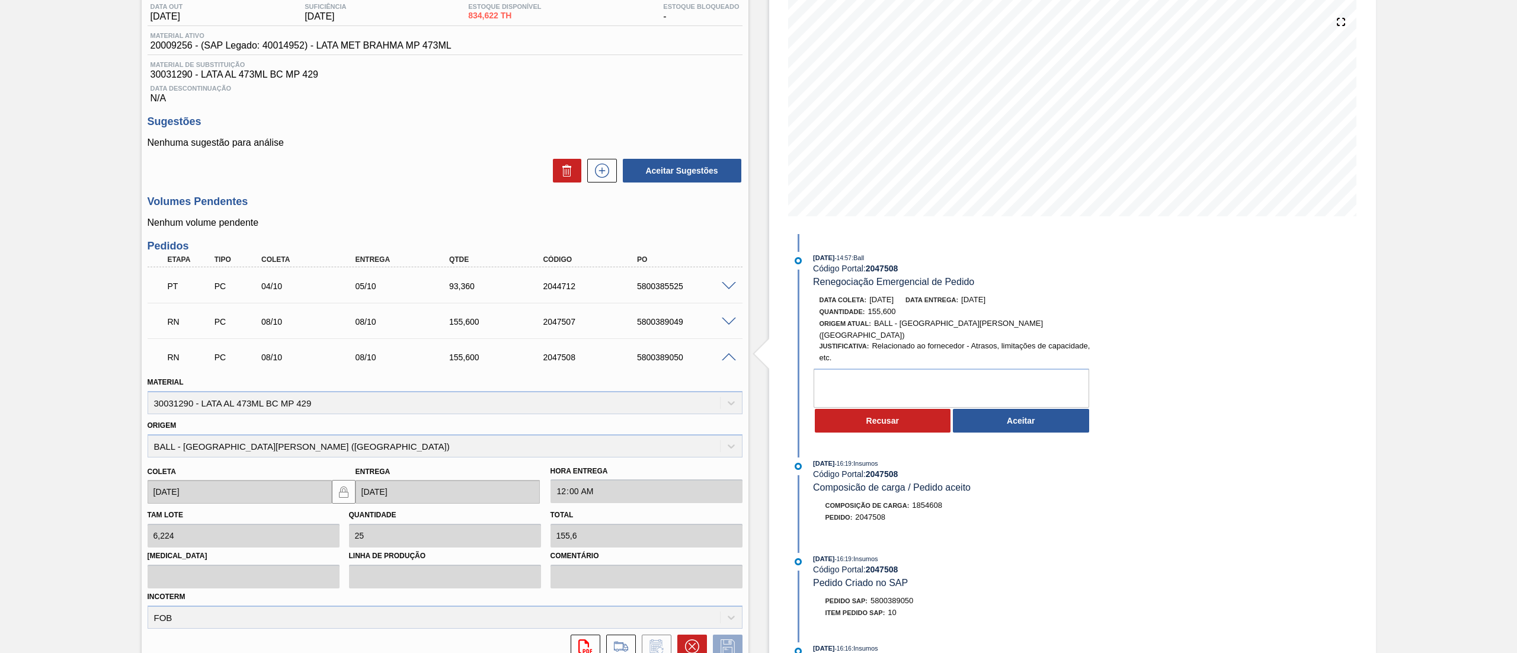
scroll to position [94, 0]
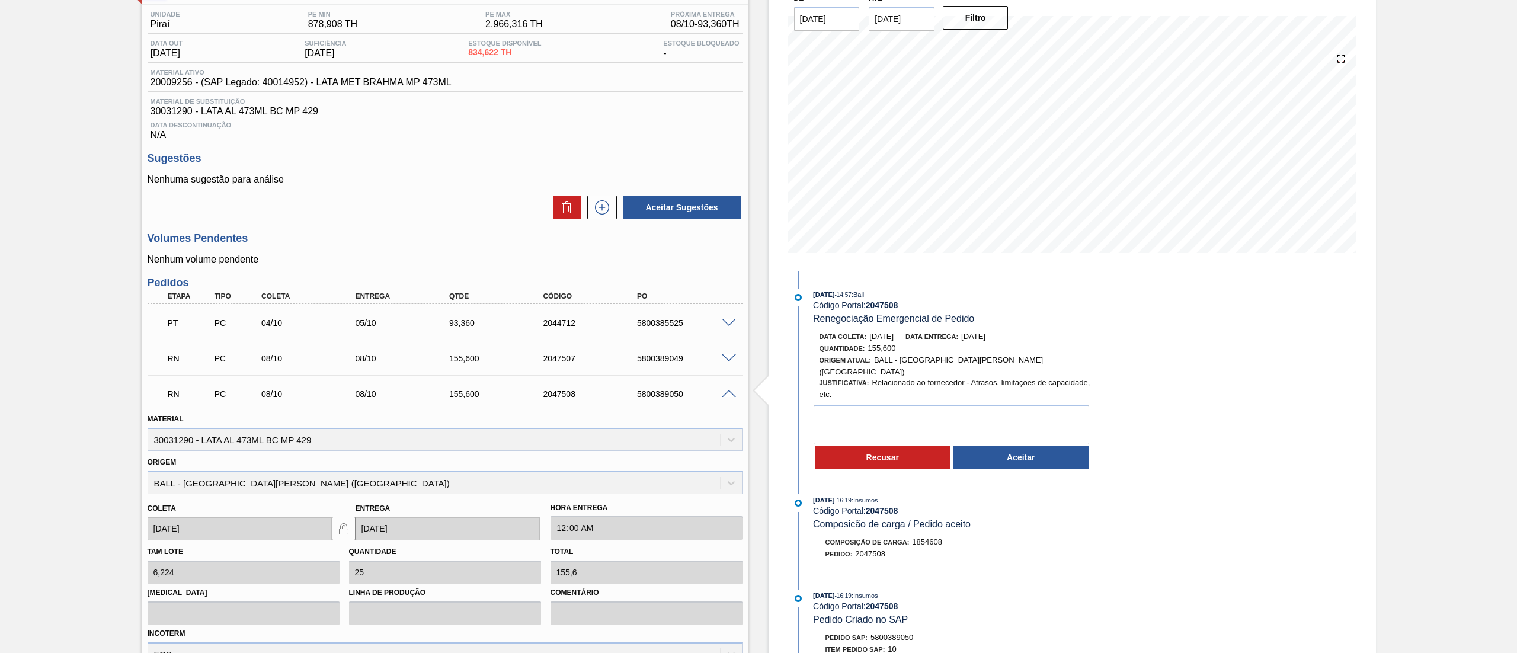
click at [731, 358] on span at bounding box center [729, 358] width 14 height 9
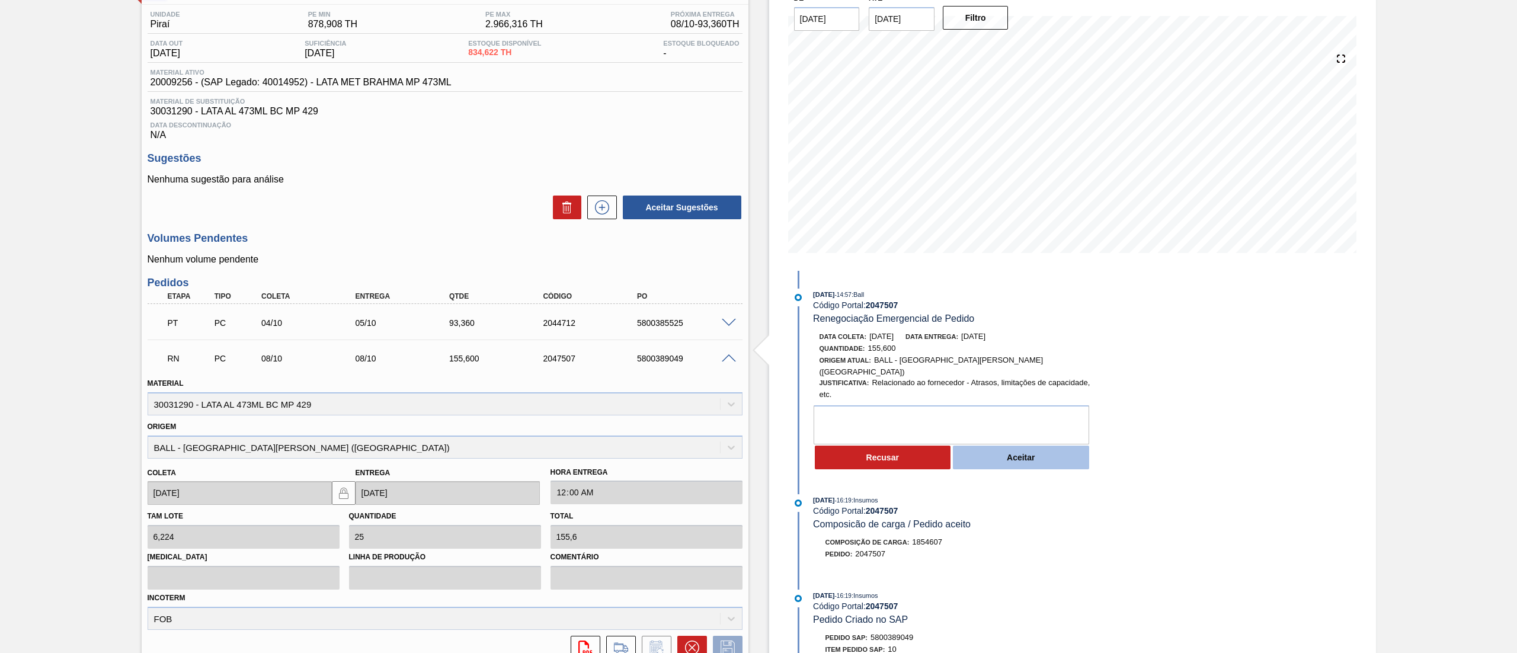
click at [1024, 453] on button "Aceitar" at bounding box center [1021, 458] width 136 height 24
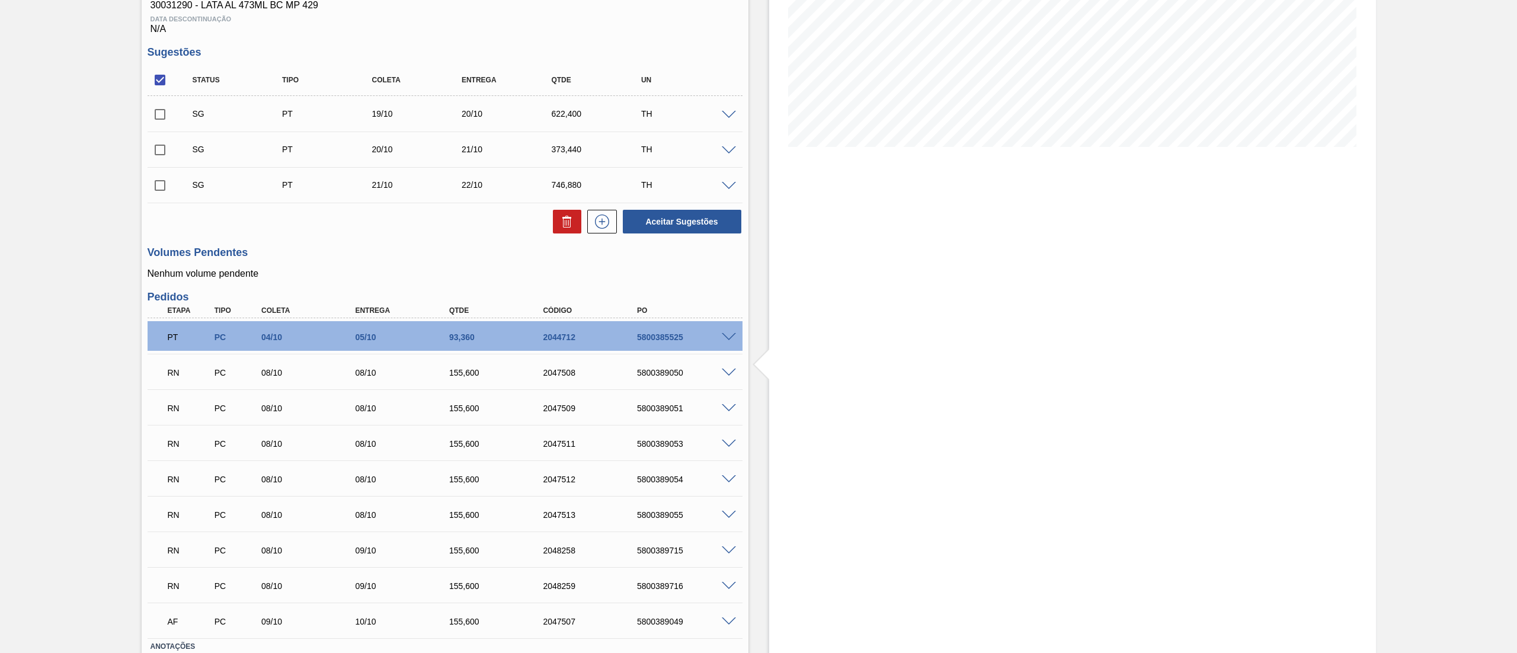
scroll to position [237, 0]
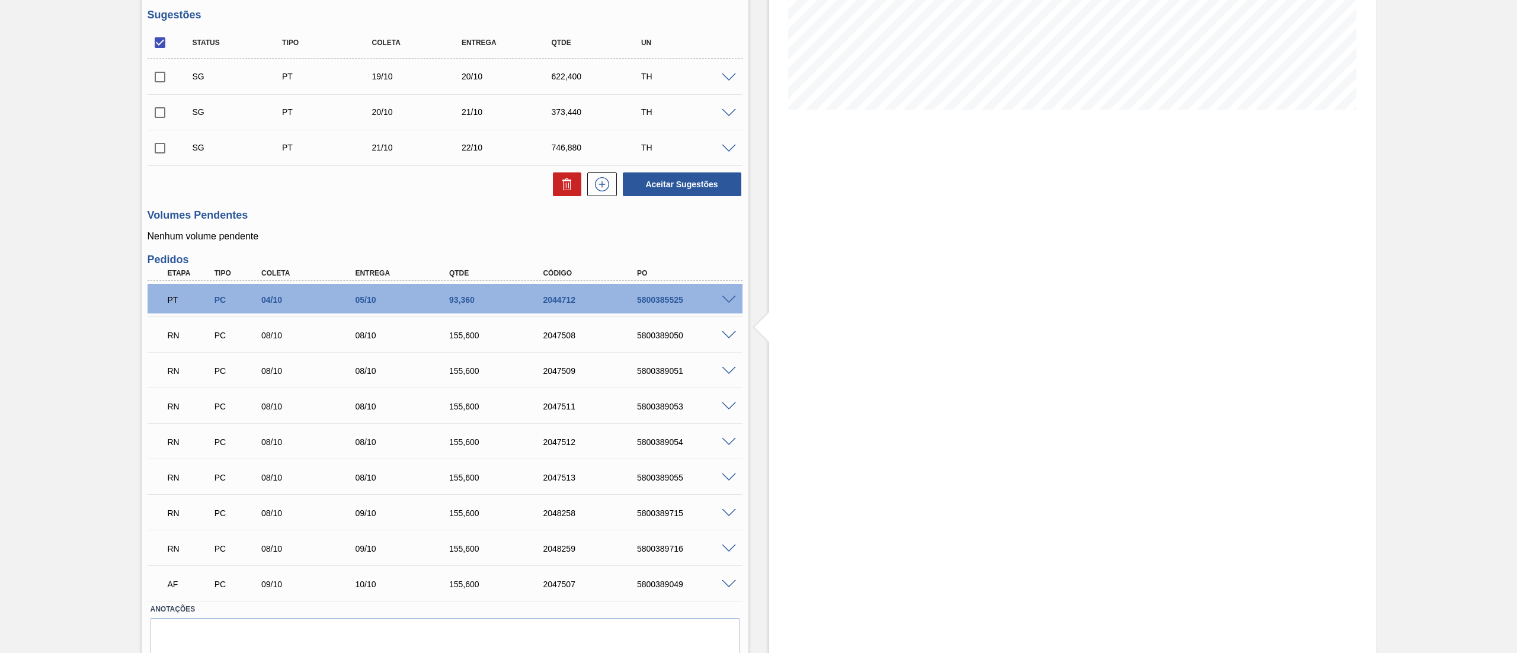
click at [730, 369] on span at bounding box center [729, 371] width 14 height 9
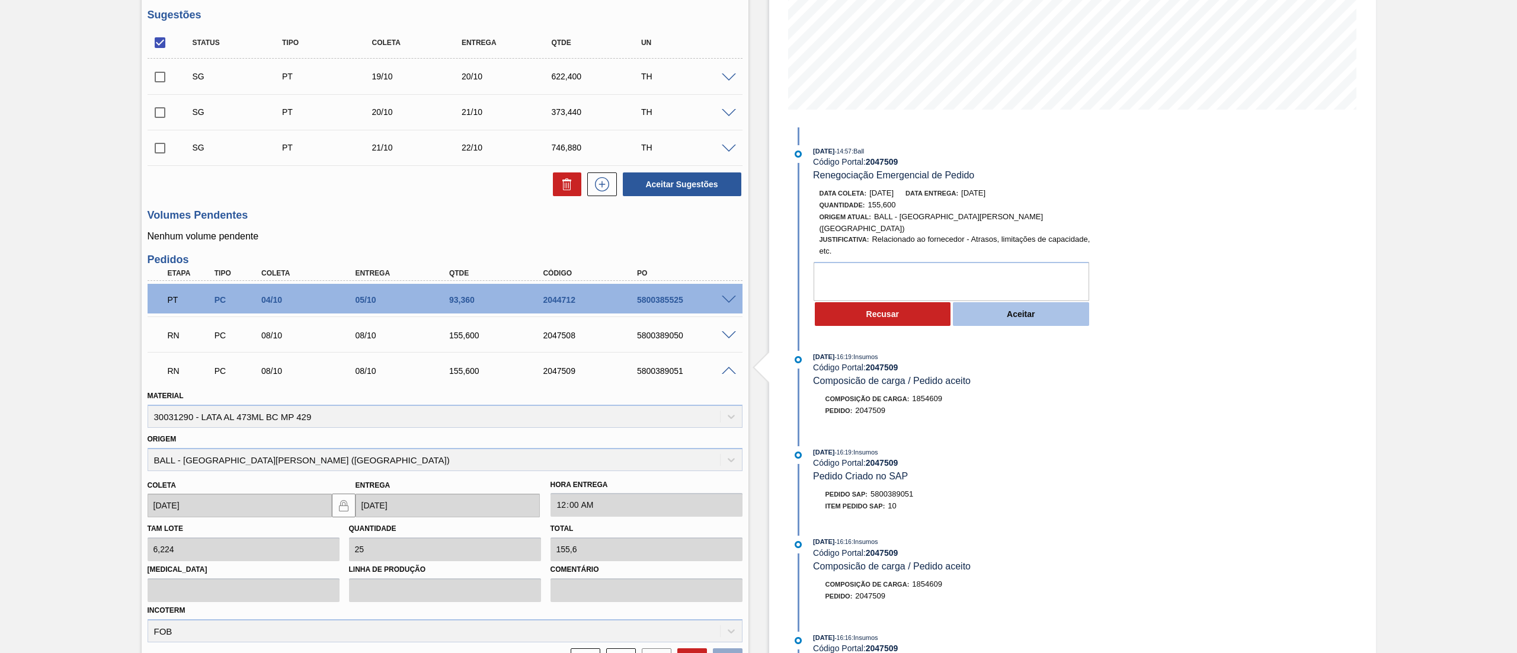
click at [1069, 302] on button "Aceitar" at bounding box center [1021, 314] width 136 height 24
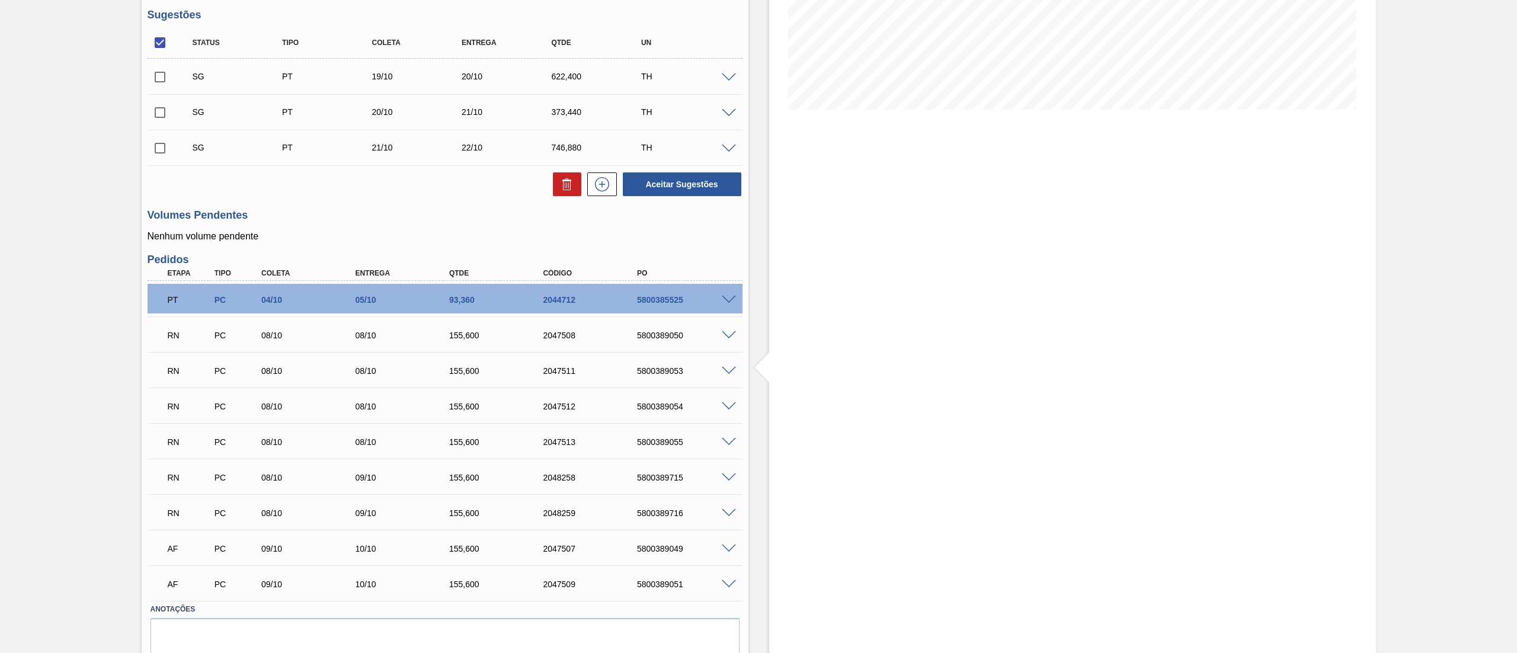
click at [722, 405] on span at bounding box center [729, 406] width 14 height 9
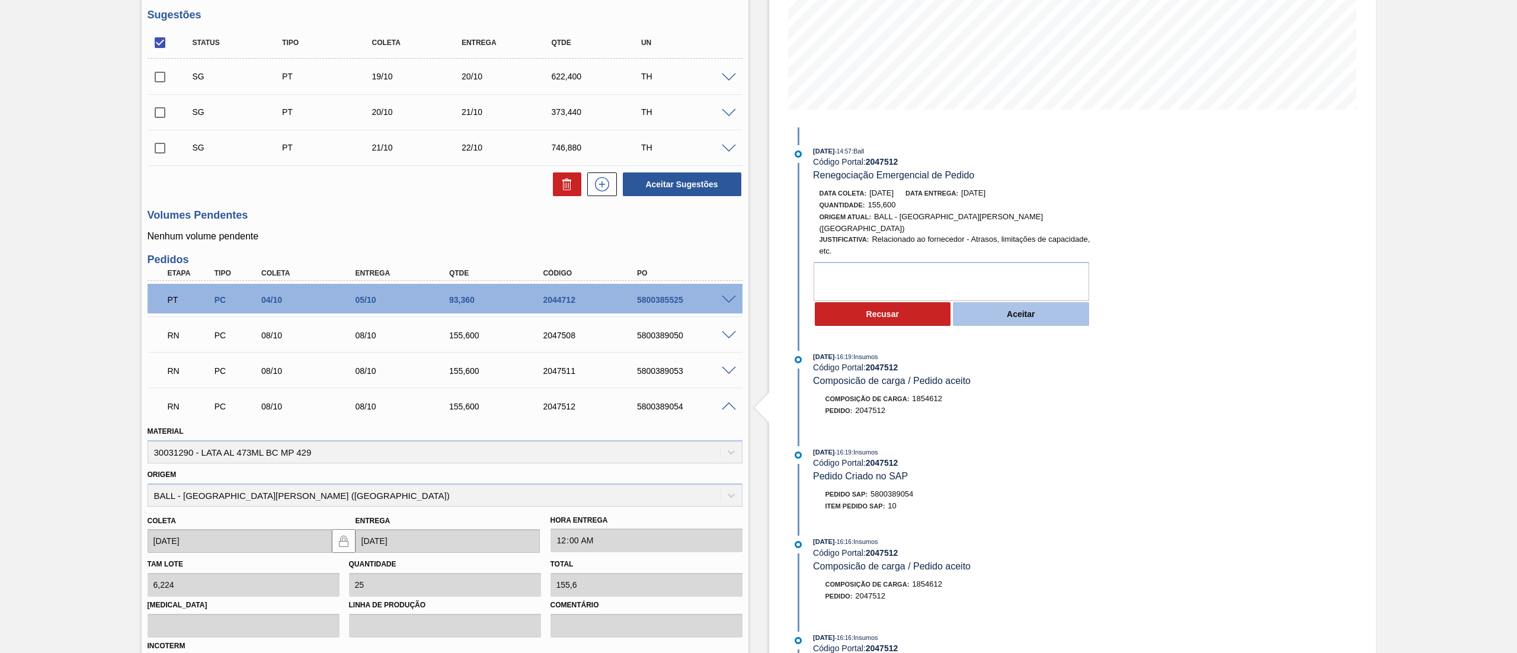
click at [1050, 308] on button "Aceitar" at bounding box center [1021, 314] width 136 height 24
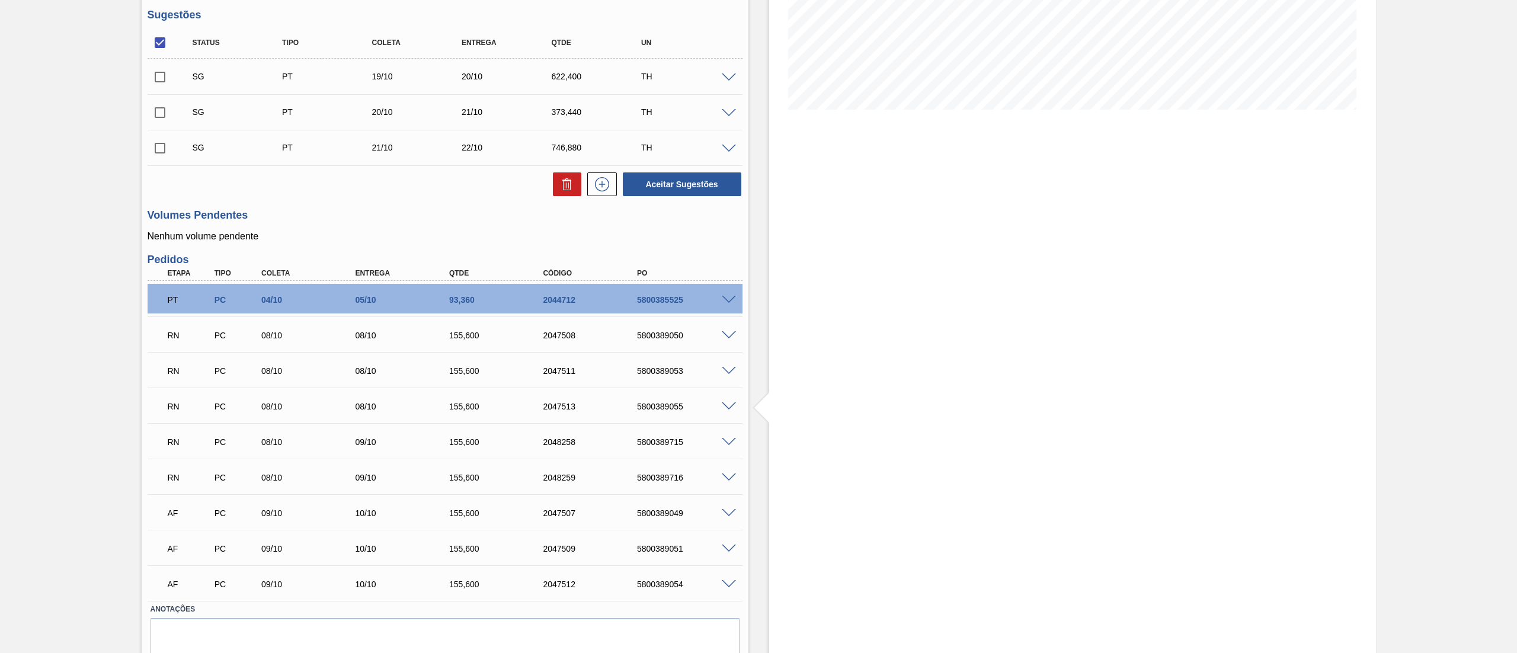
click at [725, 443] on span at bounding box center [729, 442] width 14 height 9
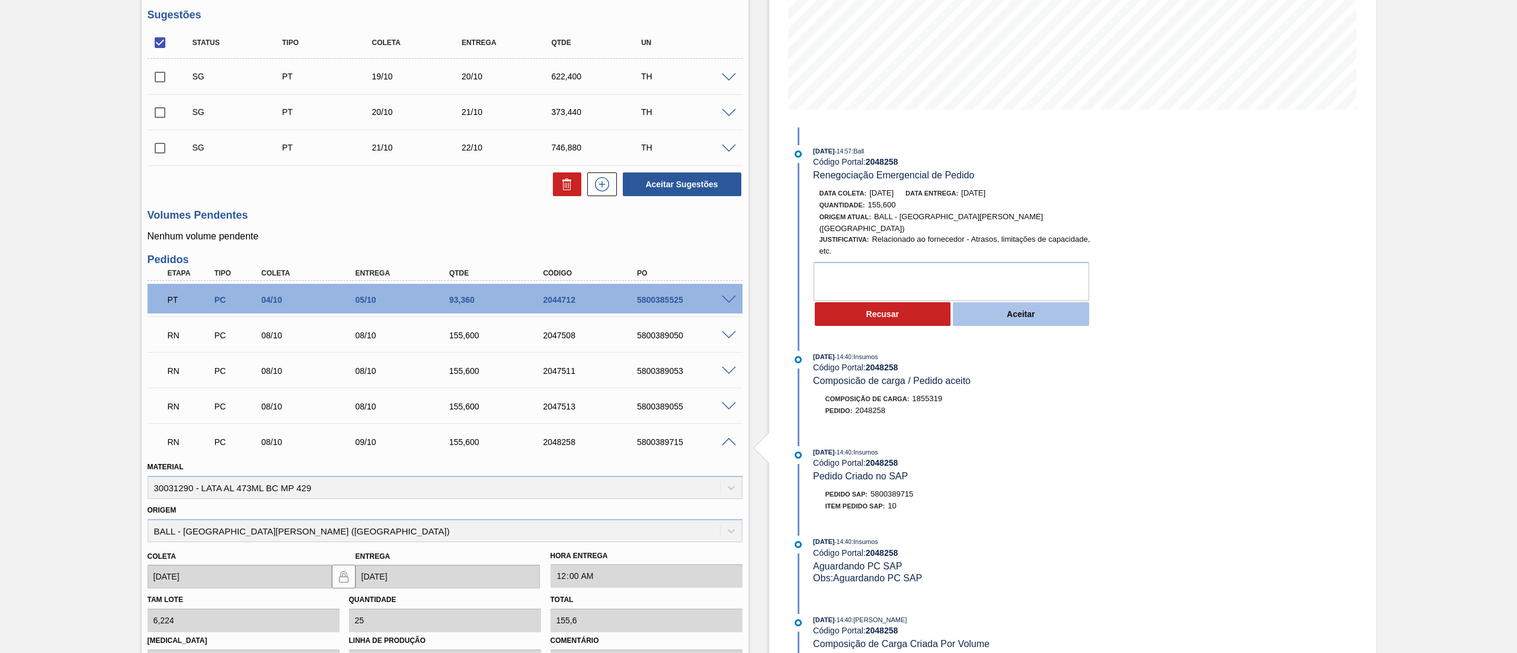
click at [985, 310] on button "Aceitar" at bounding box center [1021, 314] width 136 height 24
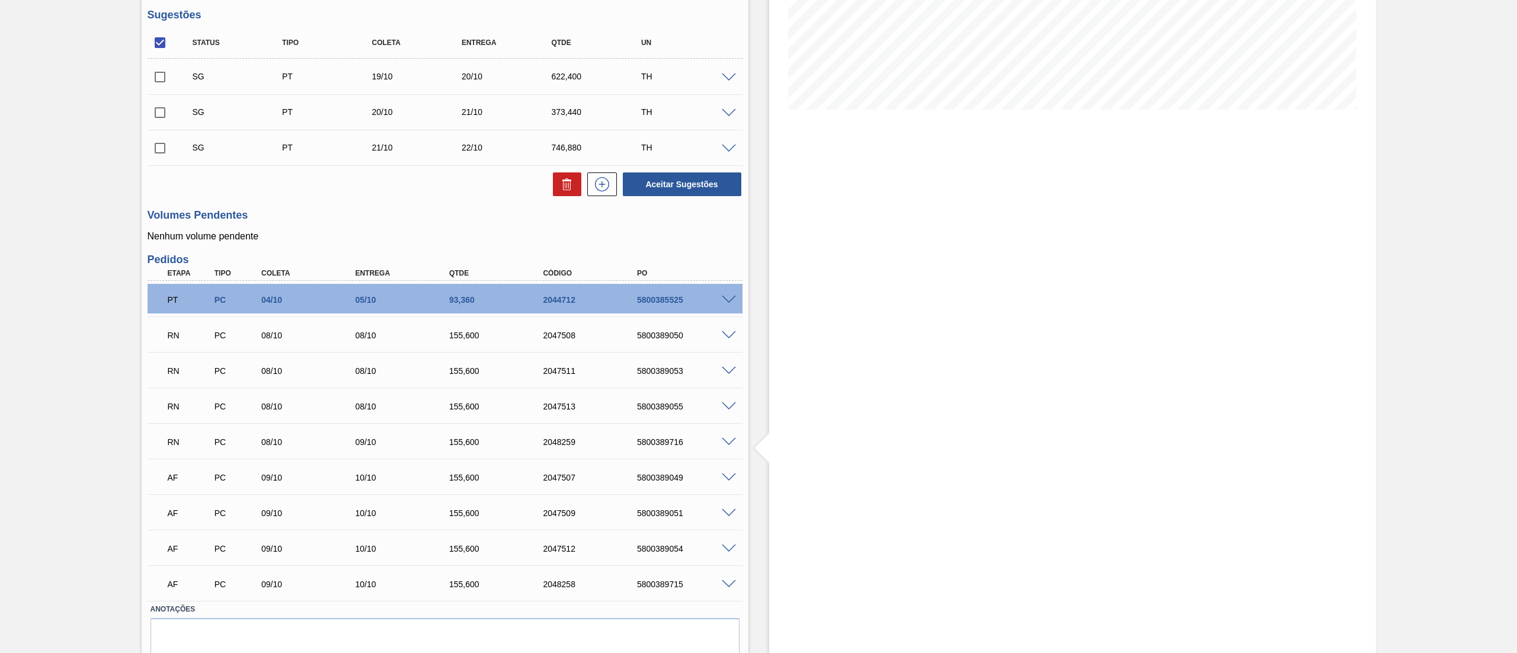
click at [729, 435] on div "RN PC 08/10 09/10 155,600 2048259 5800389716" at bounding box center [445, 441] width 595 height 30
click at [729, 436] on div "RN PC 08/10 09/10 155,600 2048259 5800389716" at bounding box center [445, 441] width 595 height 30
click at [729, 440] on span at bounding box center [729, 442] width 14 height 9
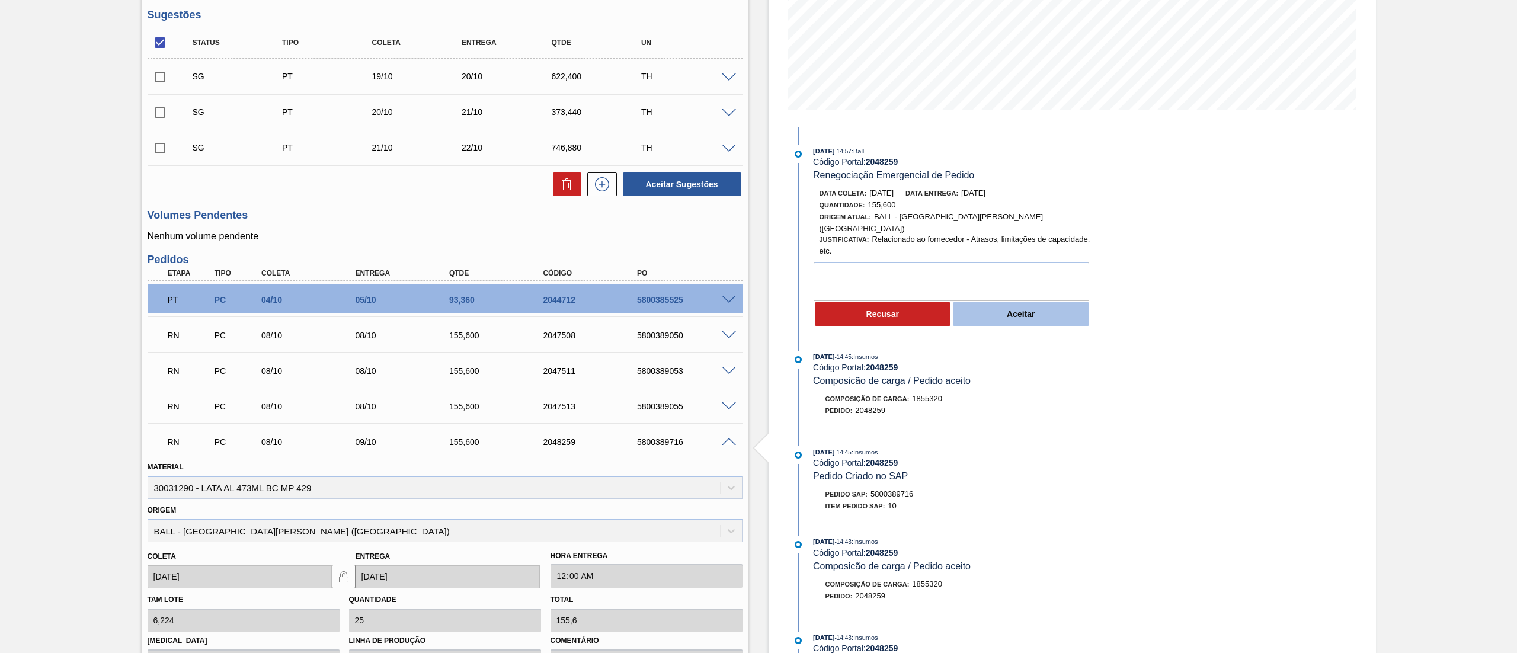
click at [1009, 314] on button "Aceitar" at bounding box center [1021, 314] width 136 height 24
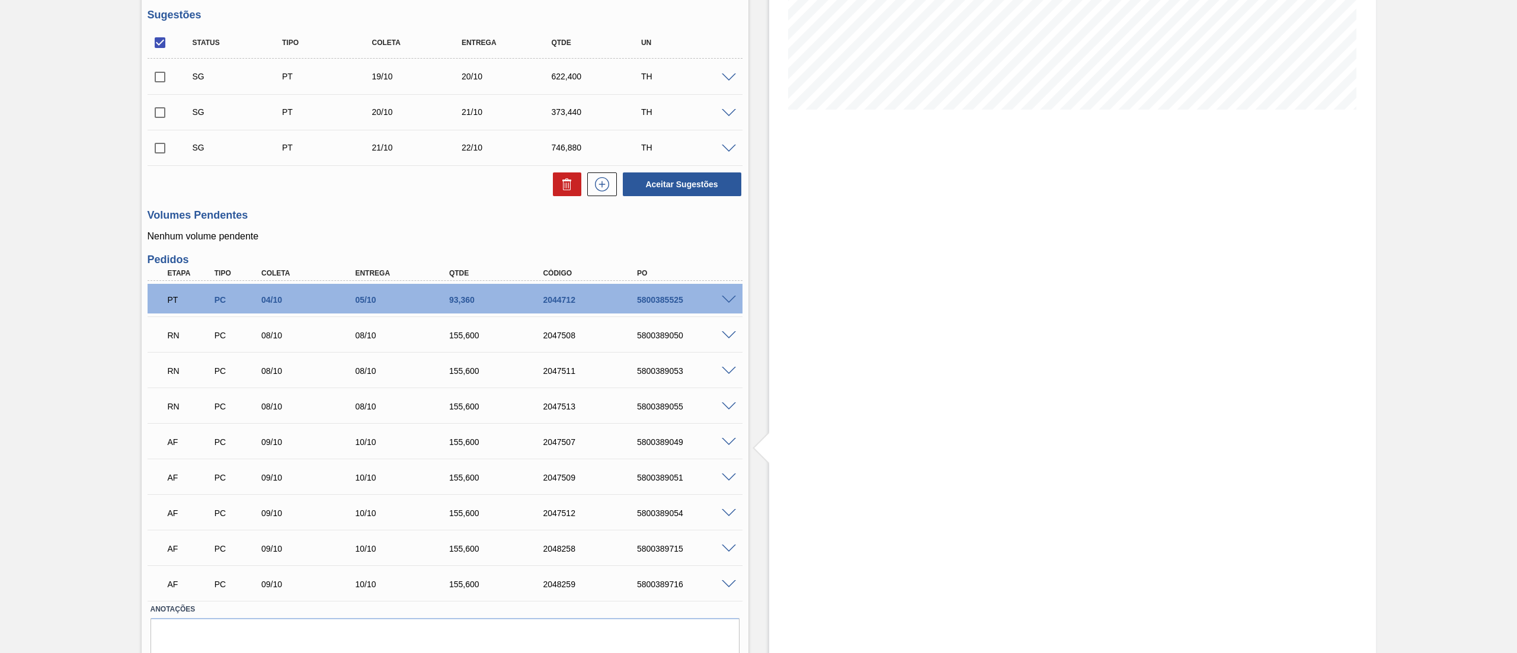
click at [728, 407] on span at bounding box center [729, 406] width 14 height 9
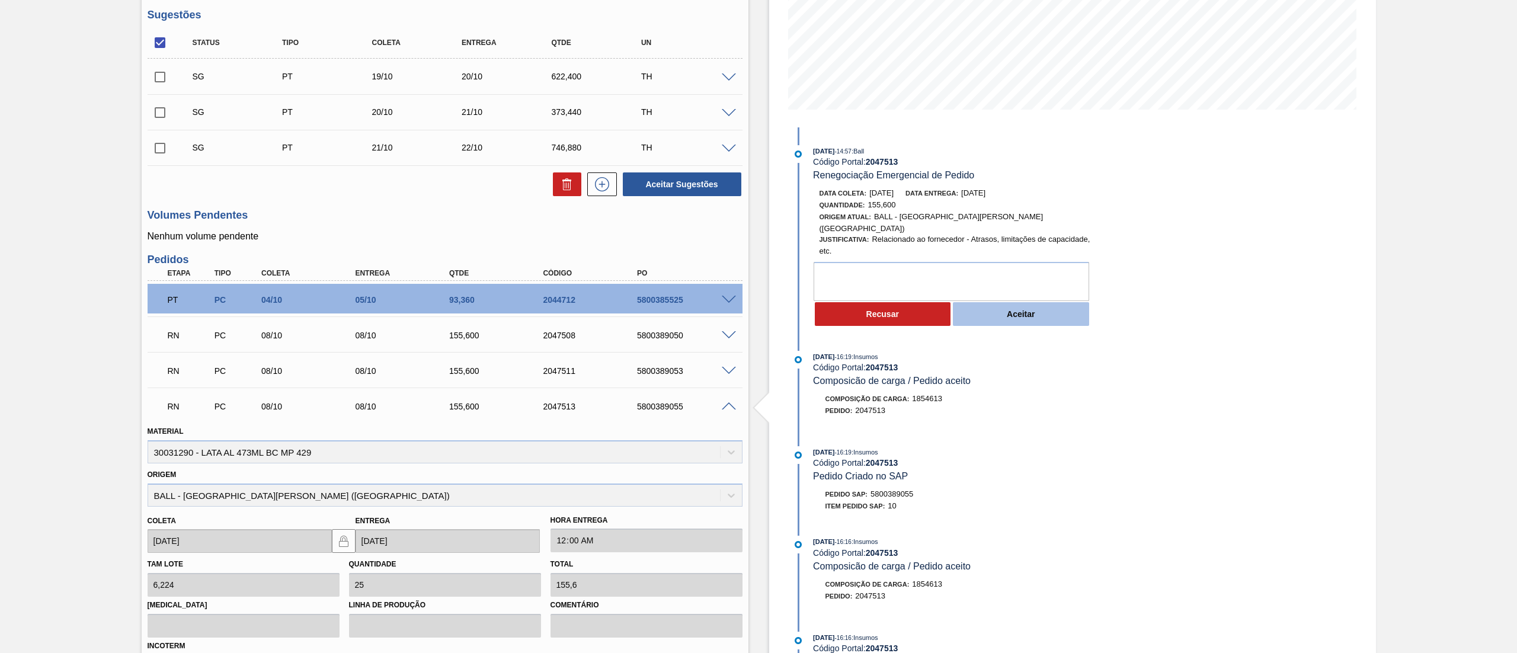
click at [1001, 312] on button "Aceitar" at bounding box center [1021, 314] width 136 height 24
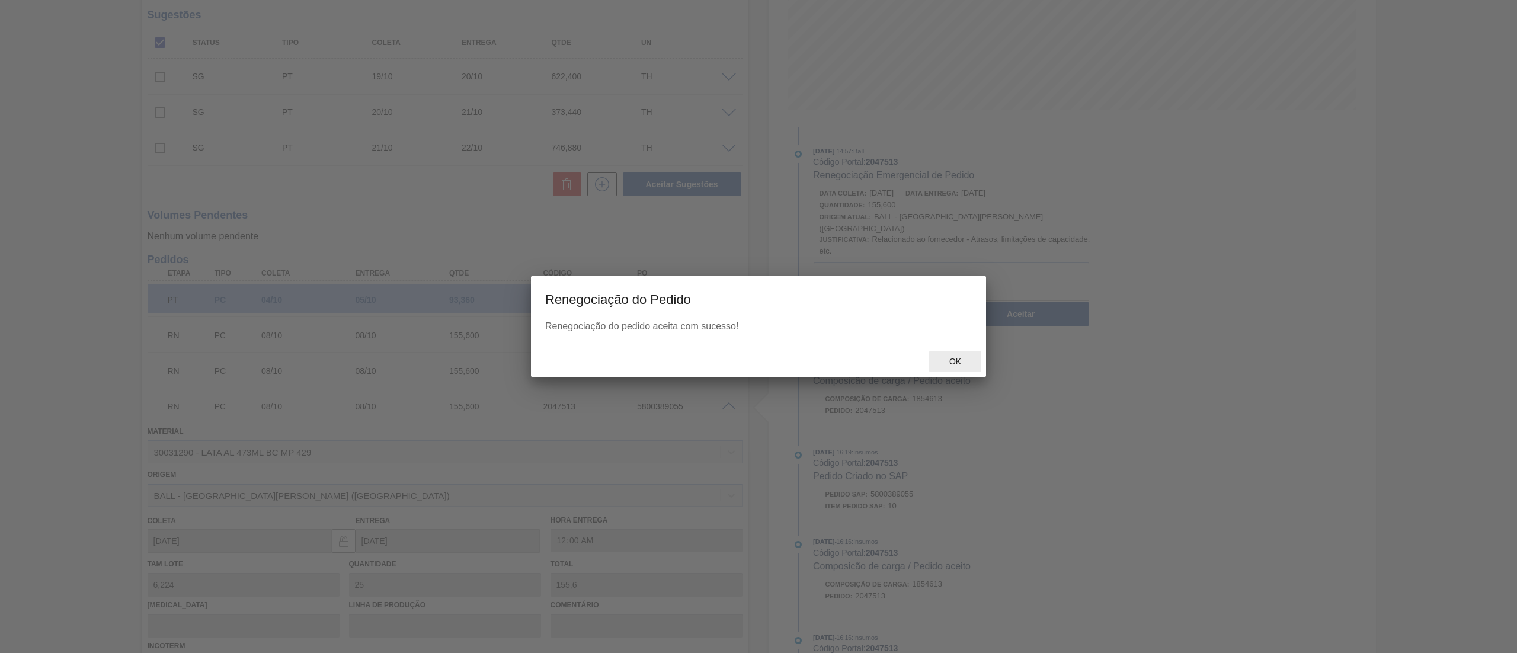
click at [967, 370] on div "Ok" at bounding box center [955, 362] width 52 height 22
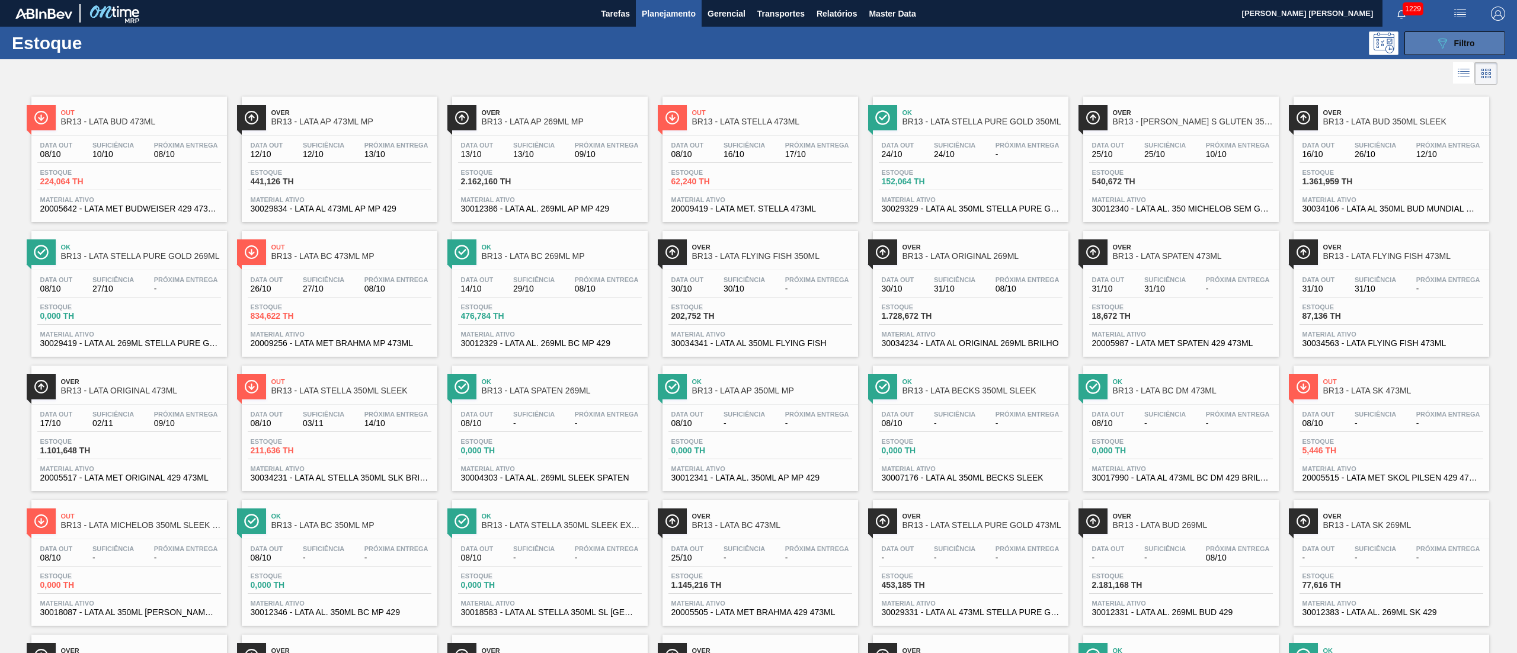
click at [1436, 36] on icon "089F7B8B-B2A5-4AFE-B5C0-19BA573D28AC" at bounding box center [1443, 43] width 14 height 14
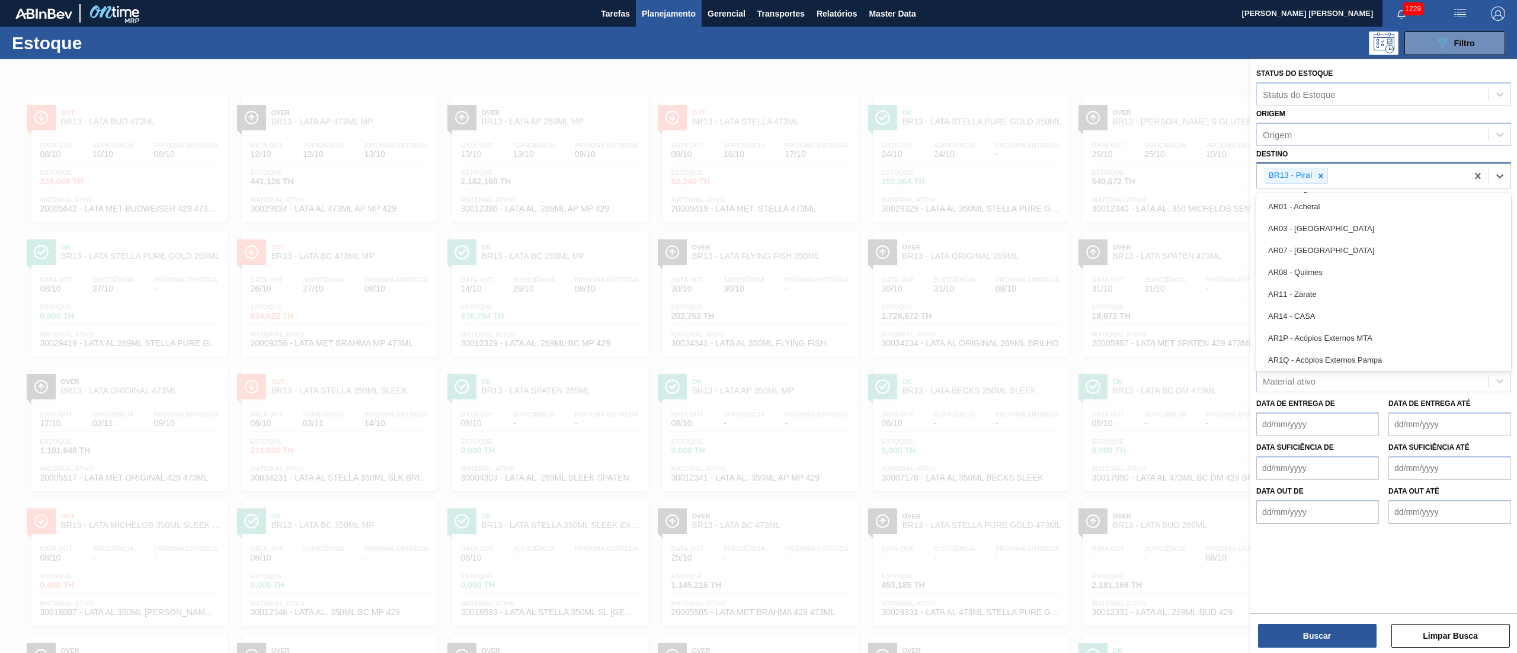
click at [1328, 172] on div "BR13 - Piraí" at bounding box center [1296, 176] width 63 height 16
click at [1323, 182] on div at bounding box center [1321, 175] width 13 height 15
type input "19"
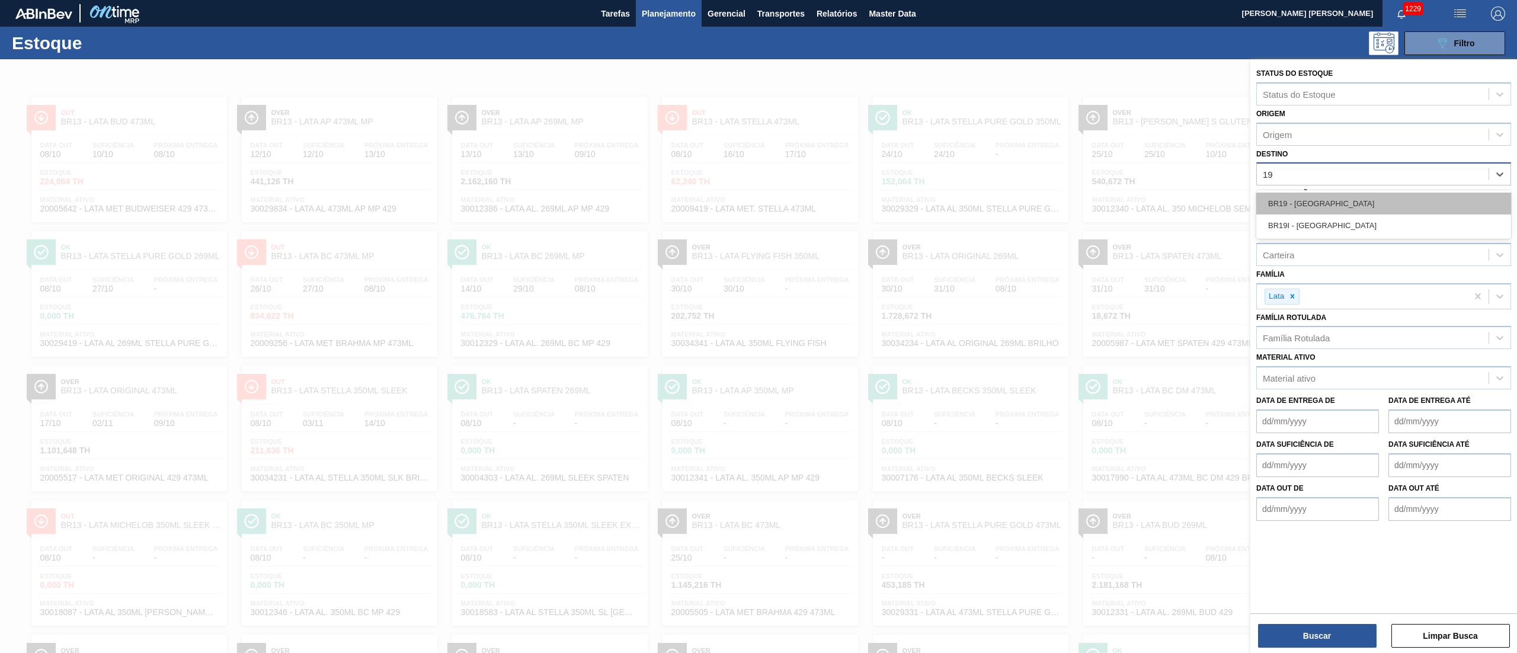
click at [1331, 203] on div "BR19 - [GEOGRAPHIC_DATA]" at bounding box center [1384, 204] width 255 height 22
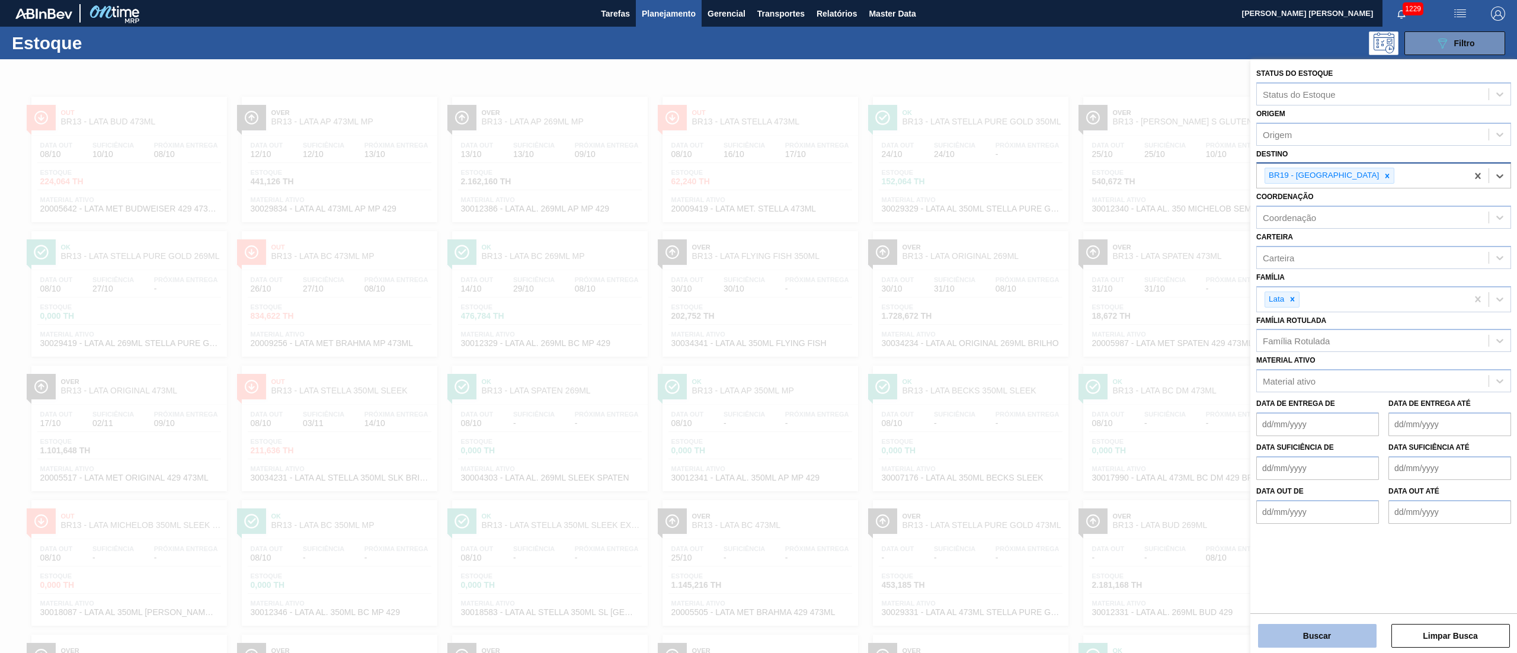
click at [1304, 637] on button "Buscar" at bounding box center [1317, 636] width 119 height 24
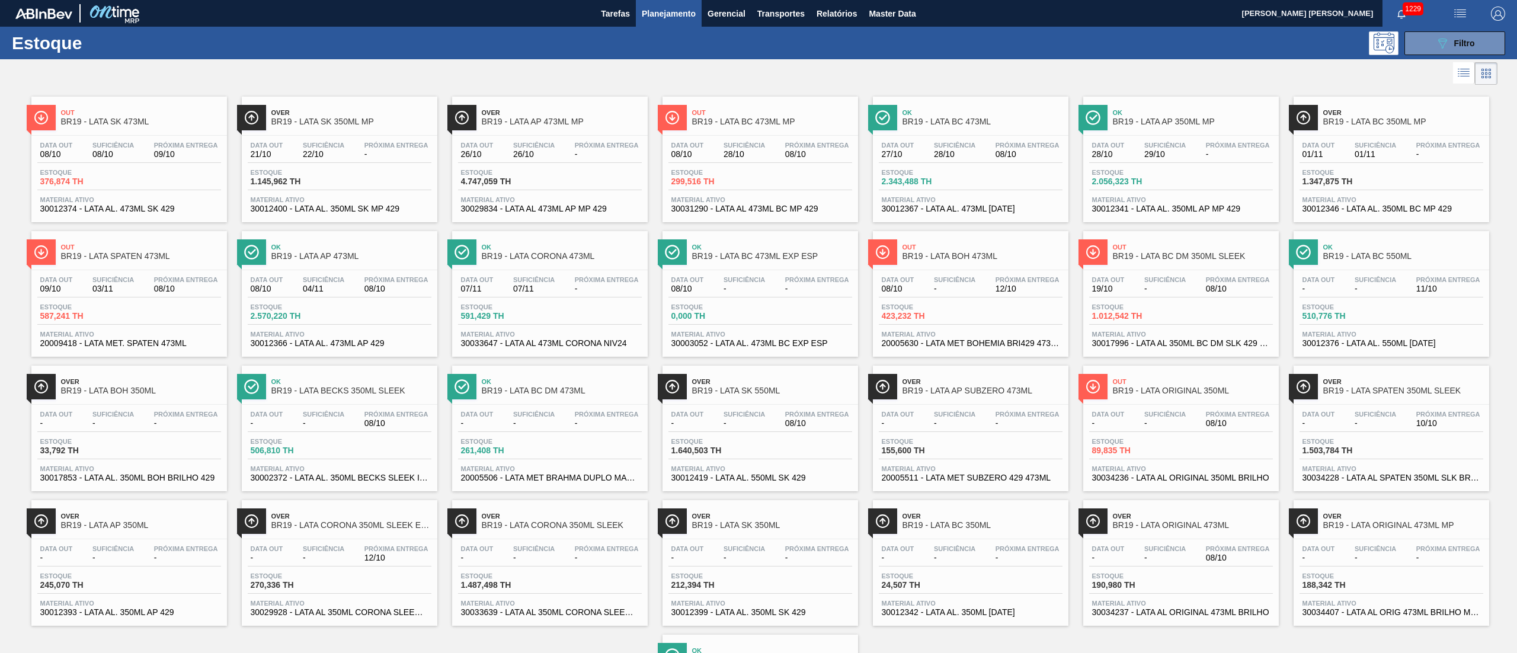
click at [166, 277] on span "Próxima Entrega" at bounding box center [186, 279] width 64 height 7
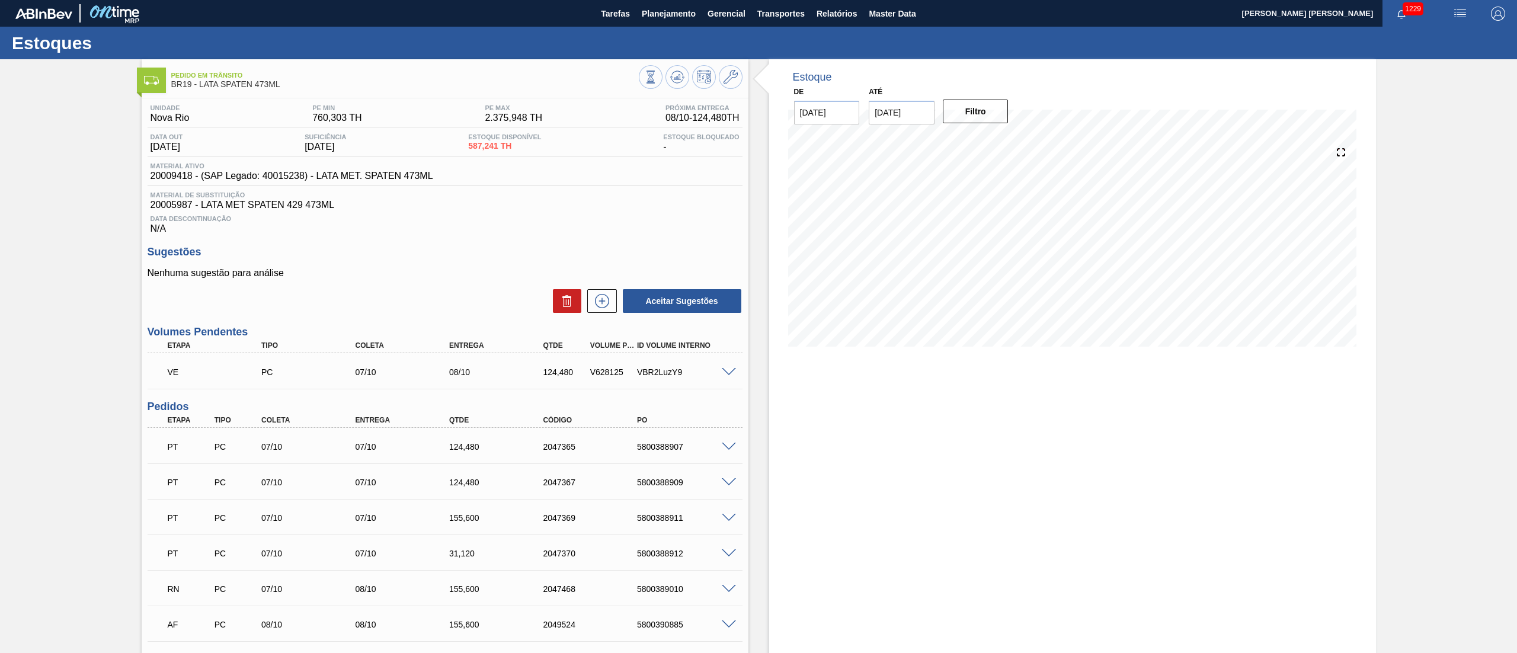
click at [730, 371] on span at bounding box center [729, 372] width 14 height 9
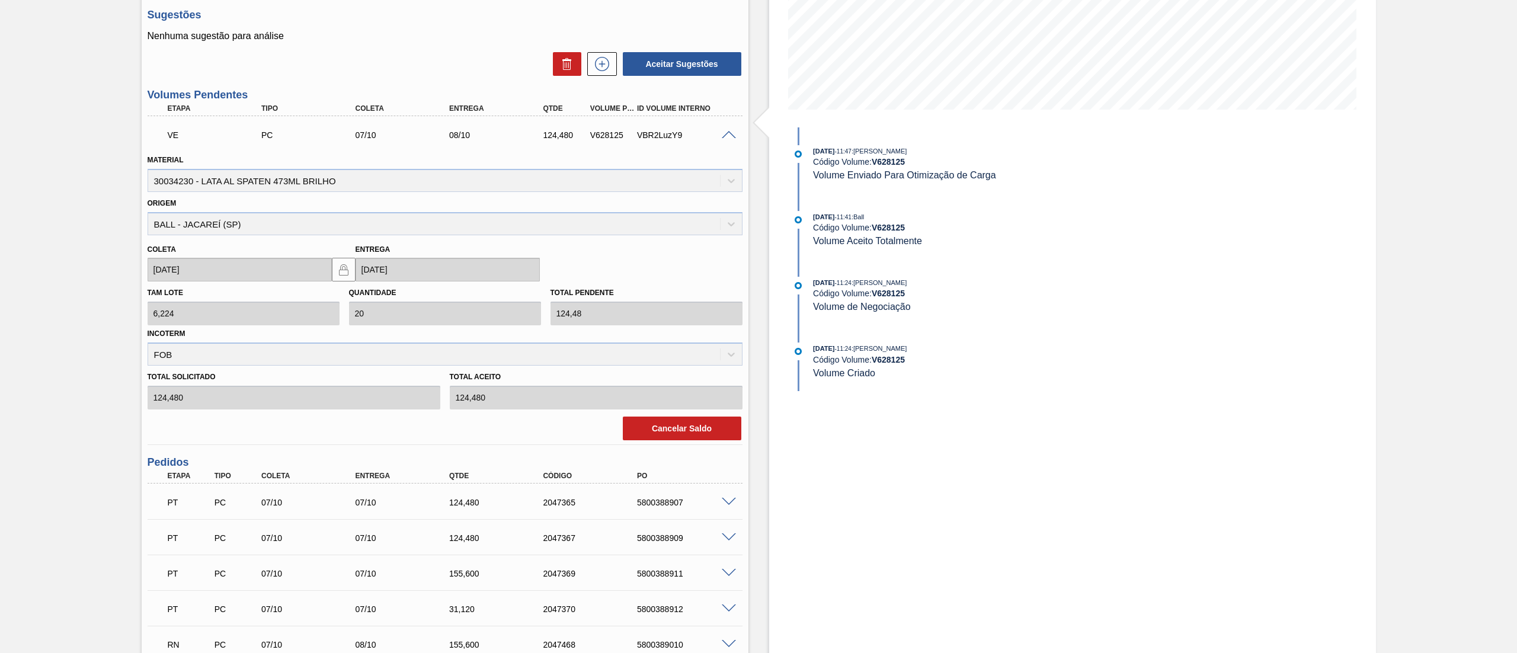
scroll to position [119, 0]
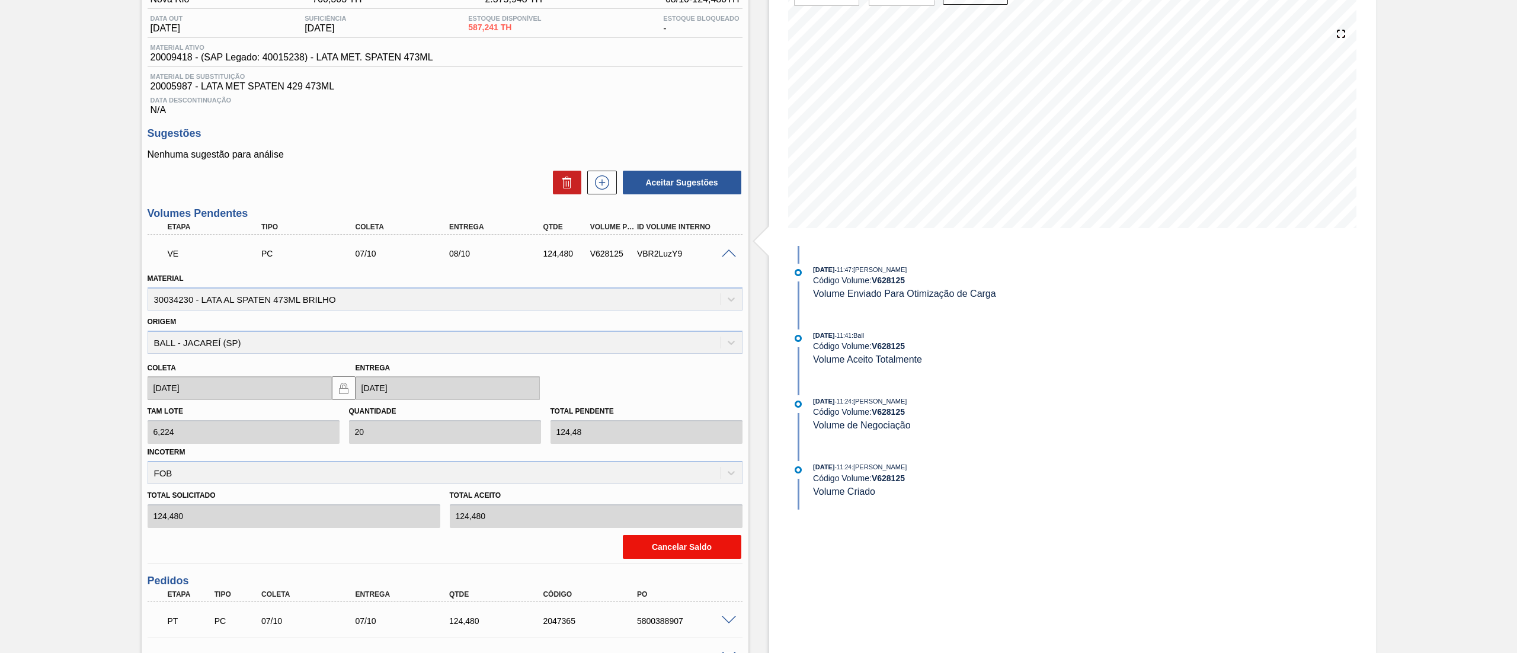
click at [693, 543] on button "Cancelar Saldo" at bounding box center [682, 547] width 119 height 24
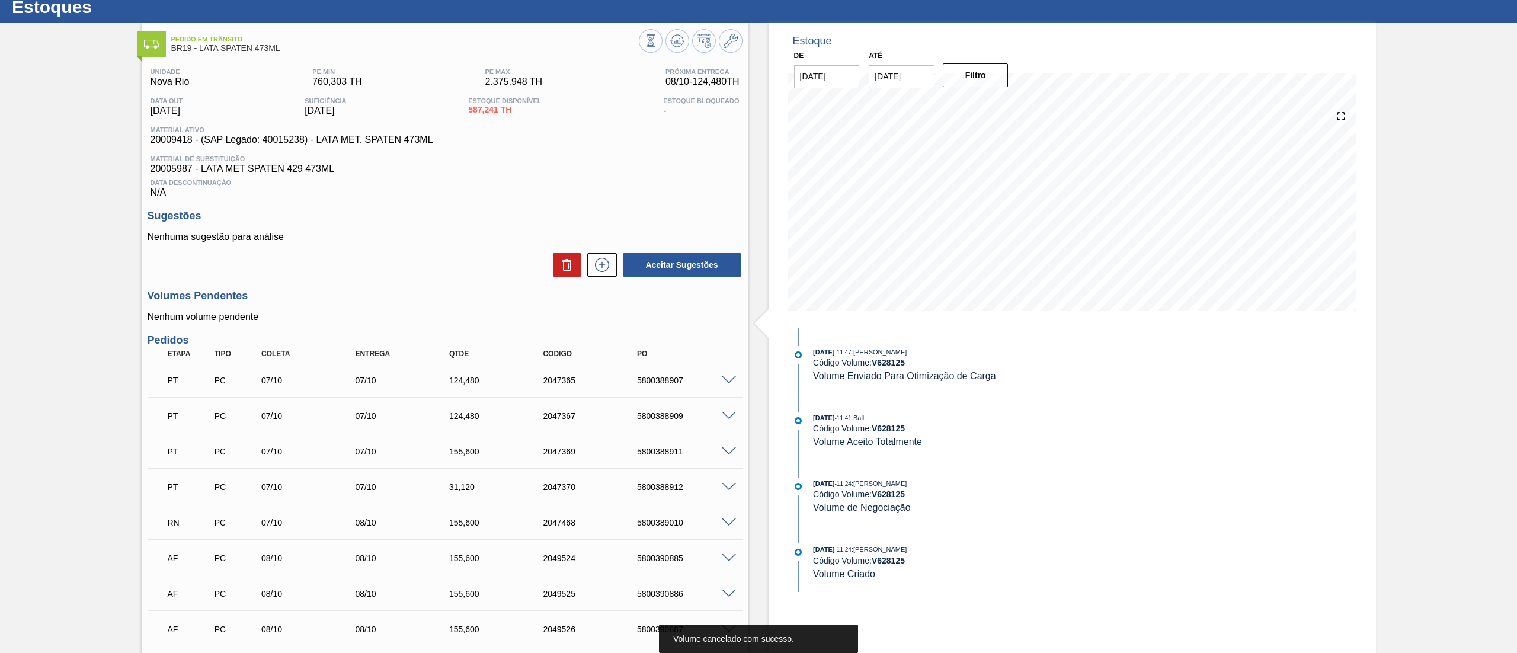
scroll to position [0, 0]
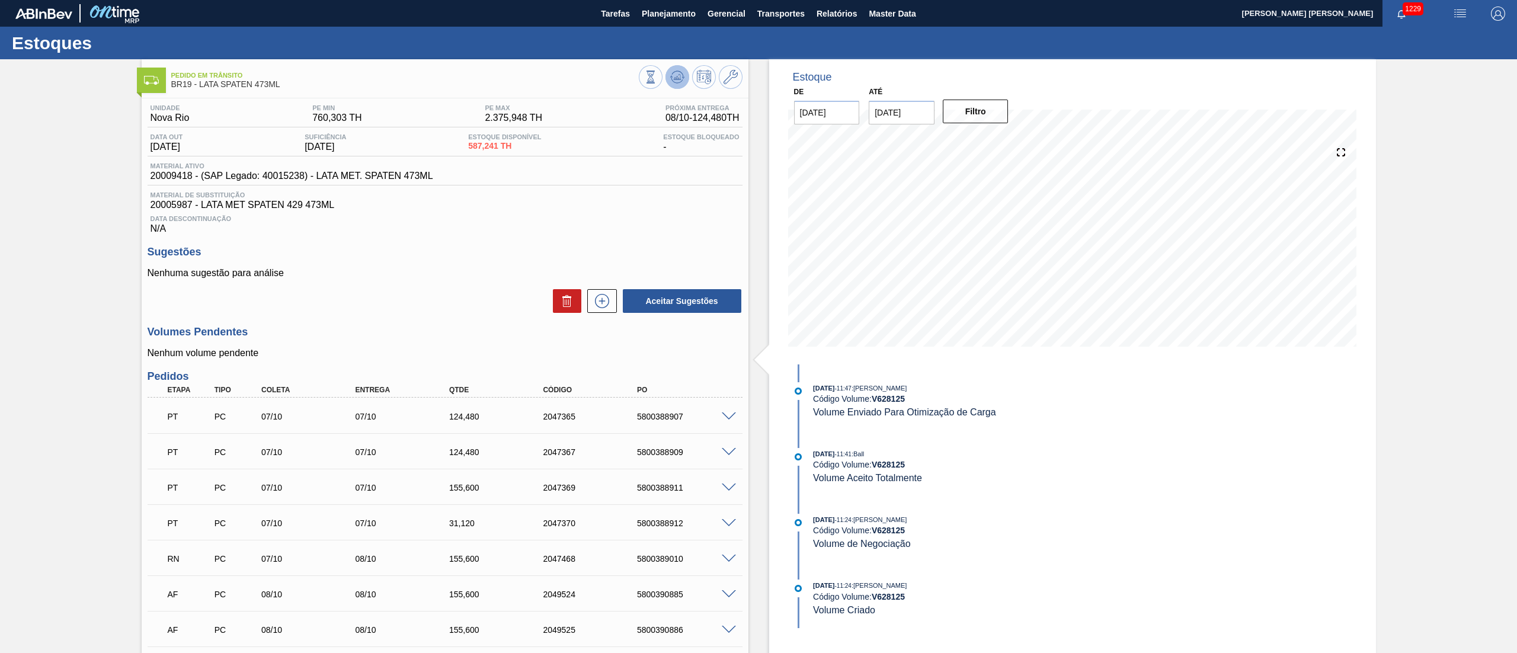
click at [670, 80] on icon at bounding box center [677, 77] width 14 height 14
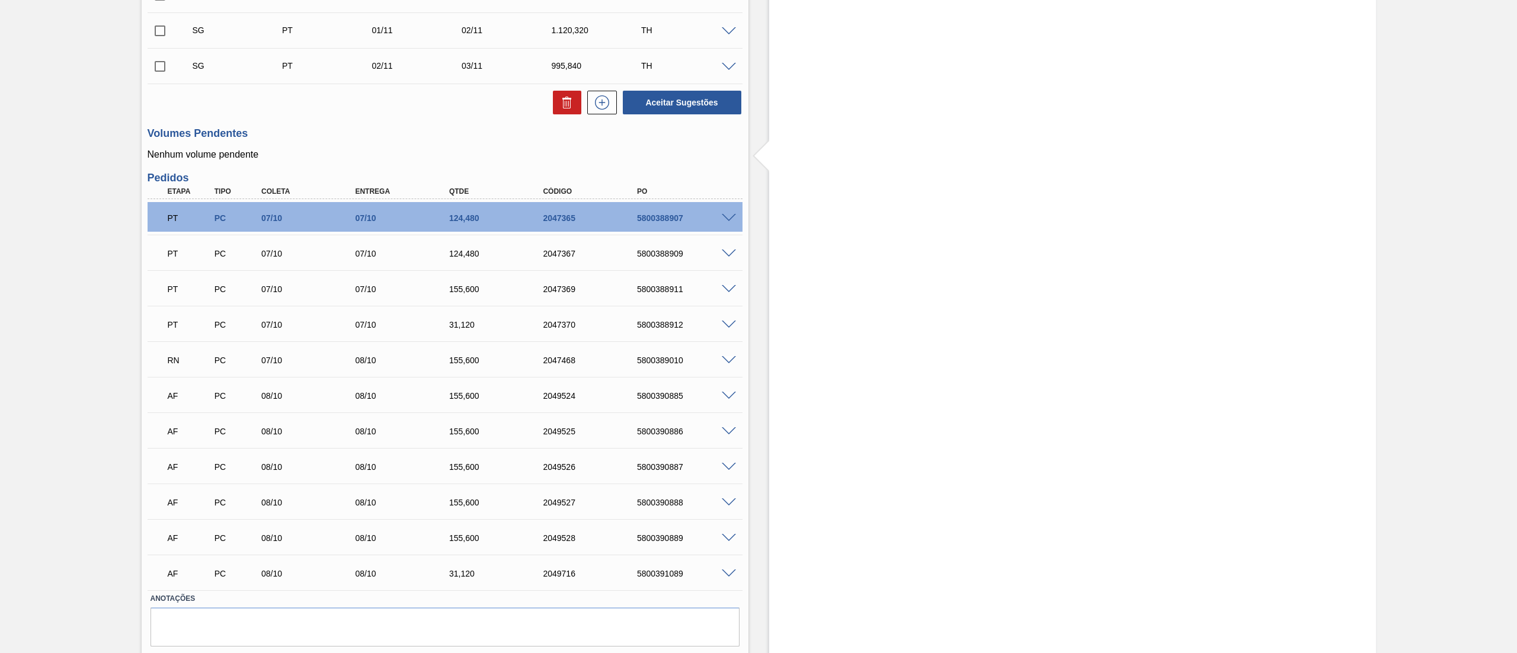
scroll to position [461, 0]
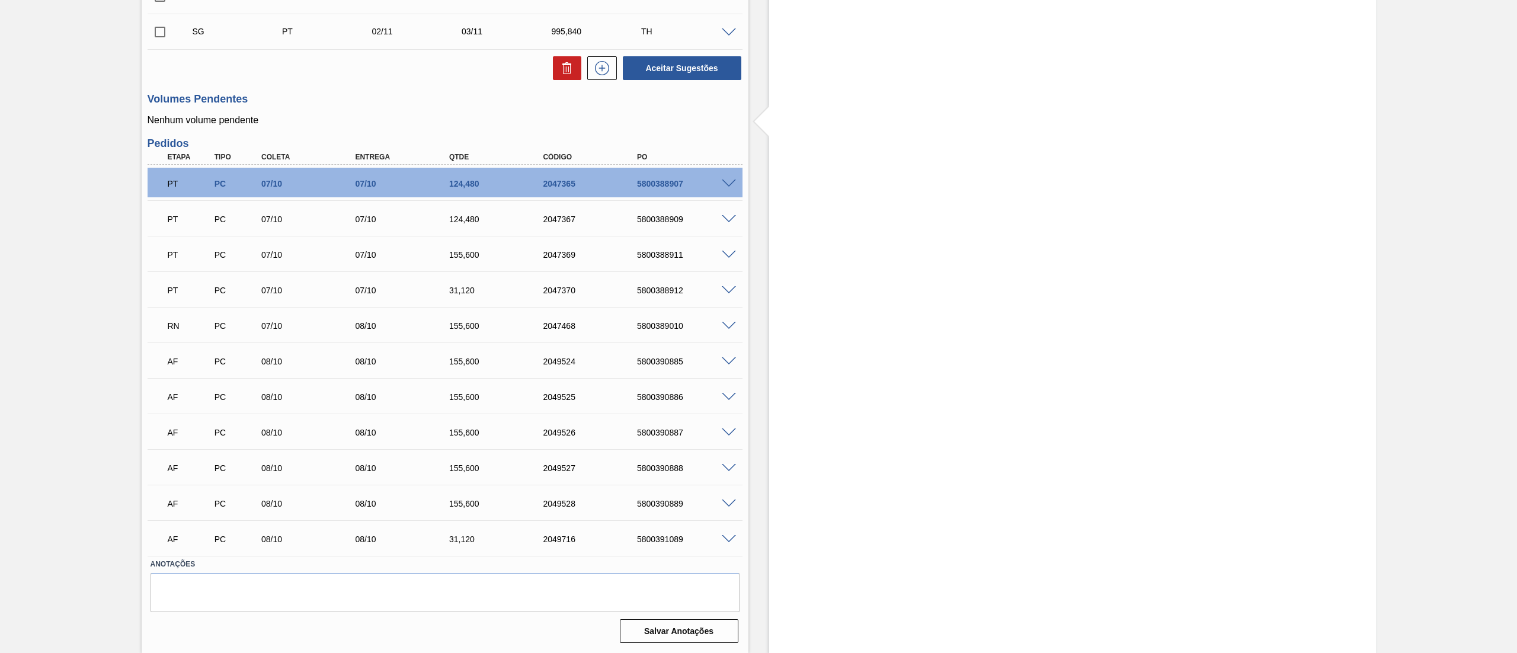
click at [1219, 450] on div "Estoque De 08/10/2025 Até 31/10/2025 Filtro" at bounding box center [1072, 126] width 607 height 1054
click at [725, 539] on span at bounding box center [729, 539] width 14 height 9
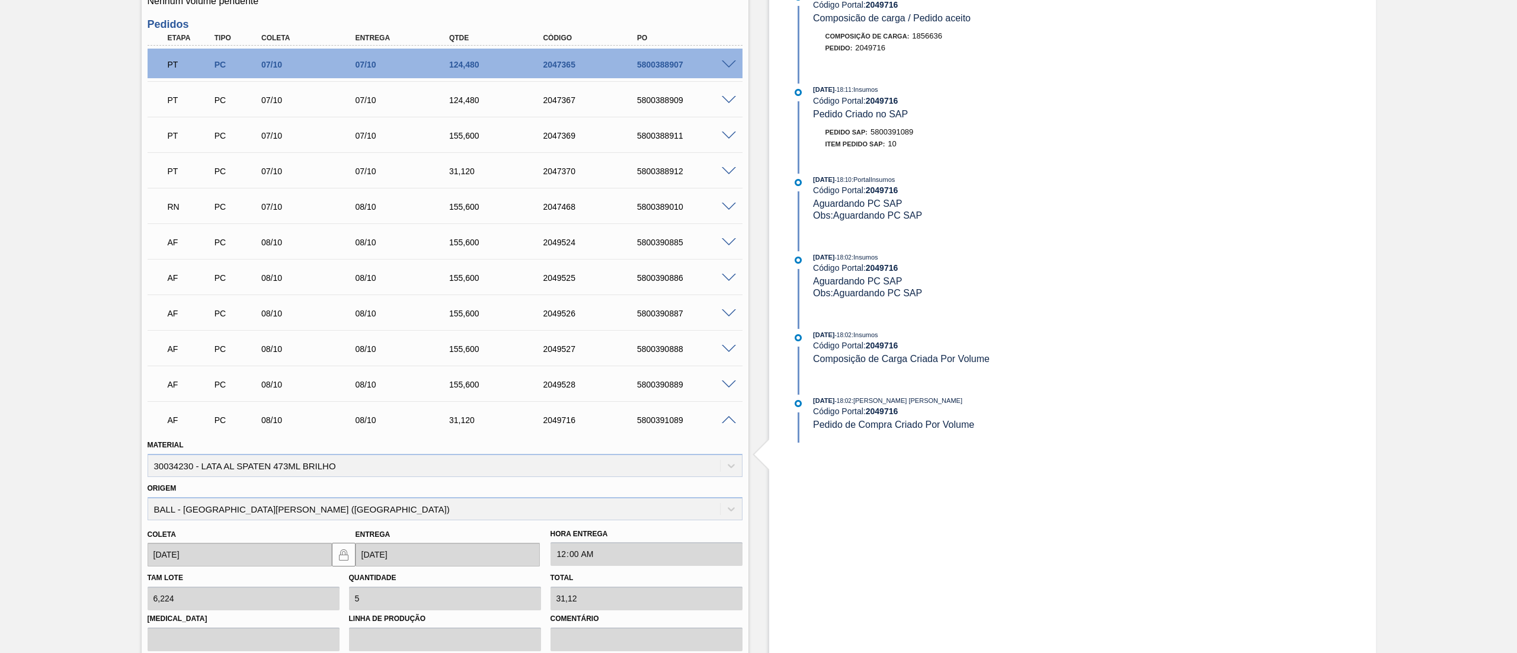
scroll to position [698, 0]
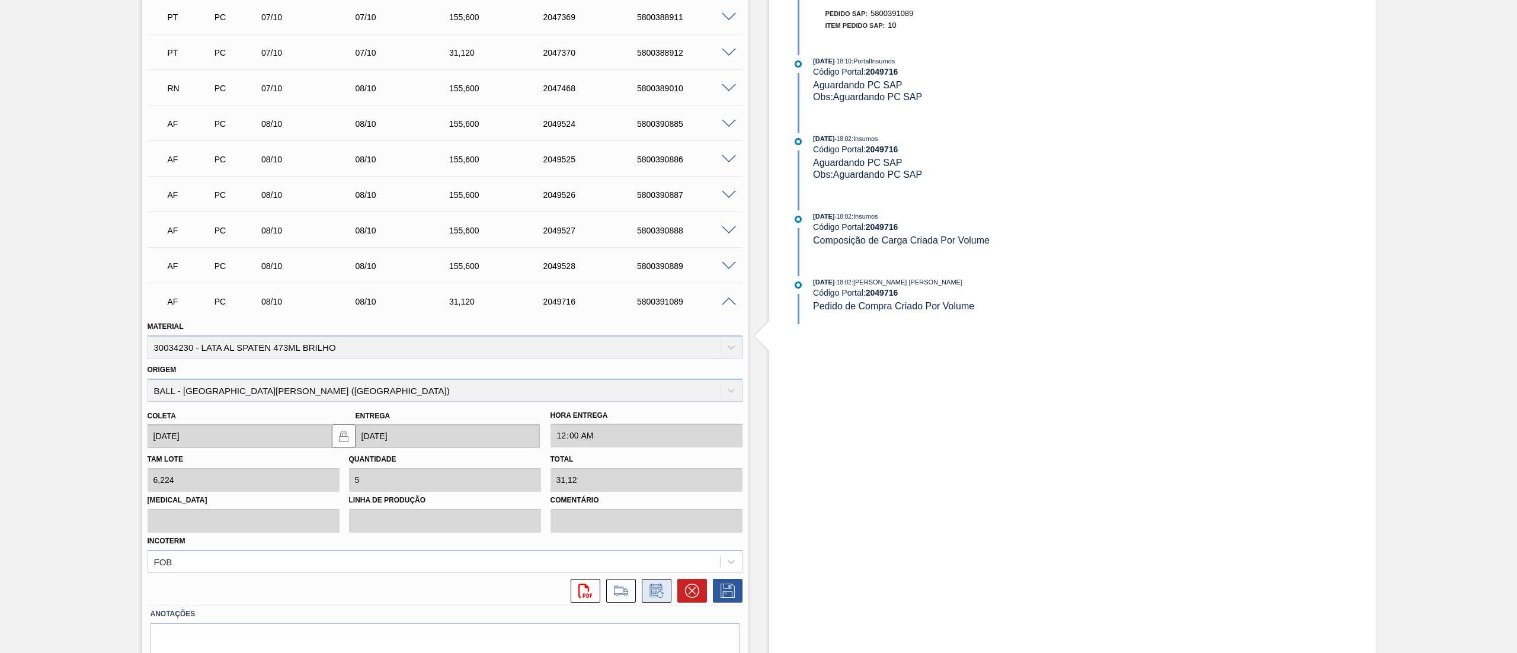
click at [654, 595] on icon at bounding box center [655, 592] width 9 height 7
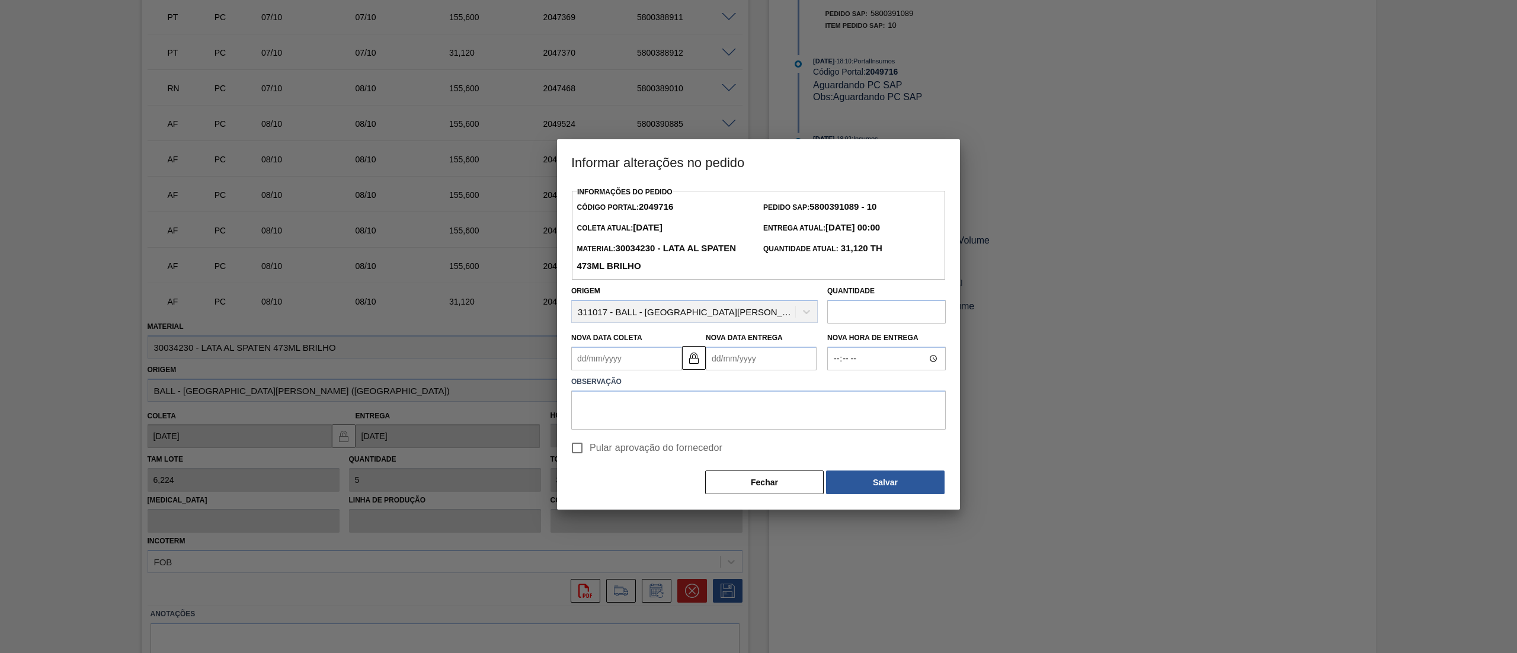
click at [517, 281] on div at bounding box center [758, 326] width 1517 height 653
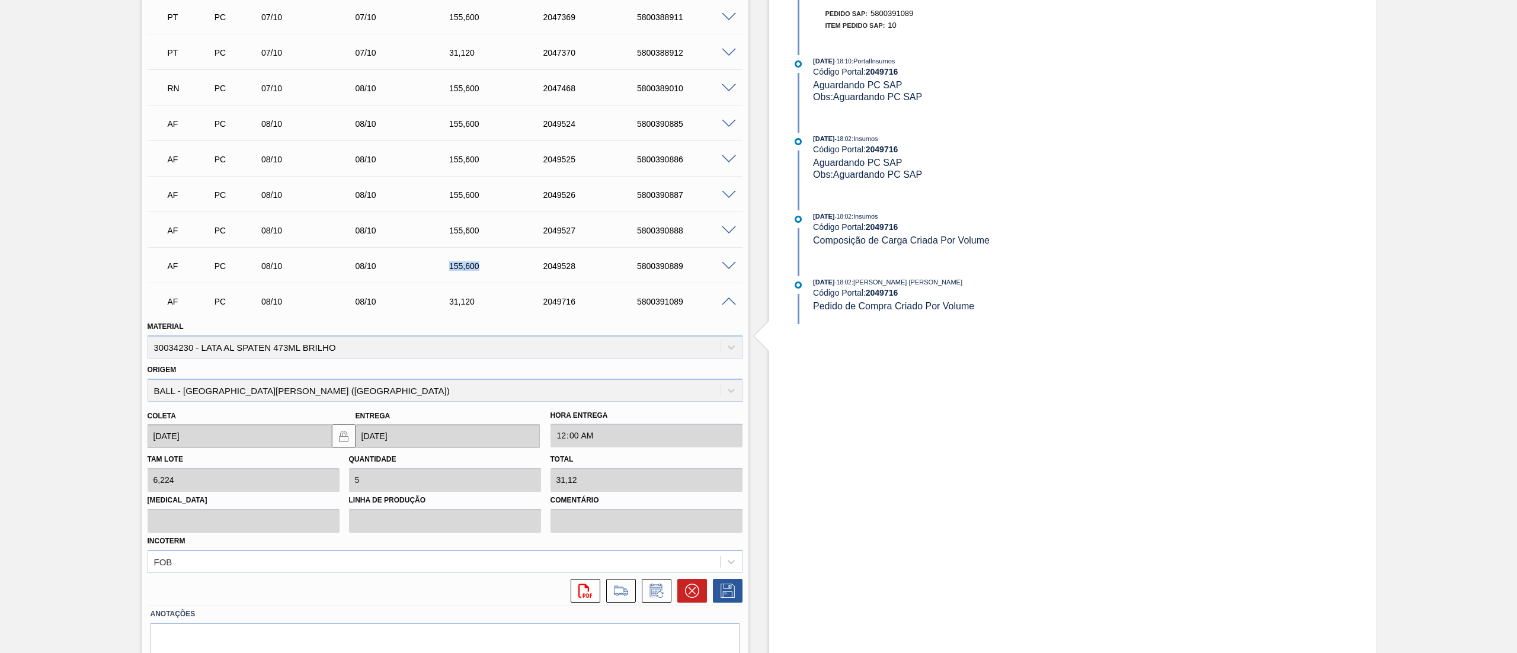
drag, startPoint x: 478, startPoint y: 266, endPoint x: 440, endPoint y: 273, distance: 38.6
click at [440, 273] on div "AF PC 08/10 08/10 155,600 2049528 5800390889" at bounding box center [442, 265] width 564 height 24
copy div "155,600"
click at [664, 592] on icon at bounding box center [656, 591] width 19 height 14
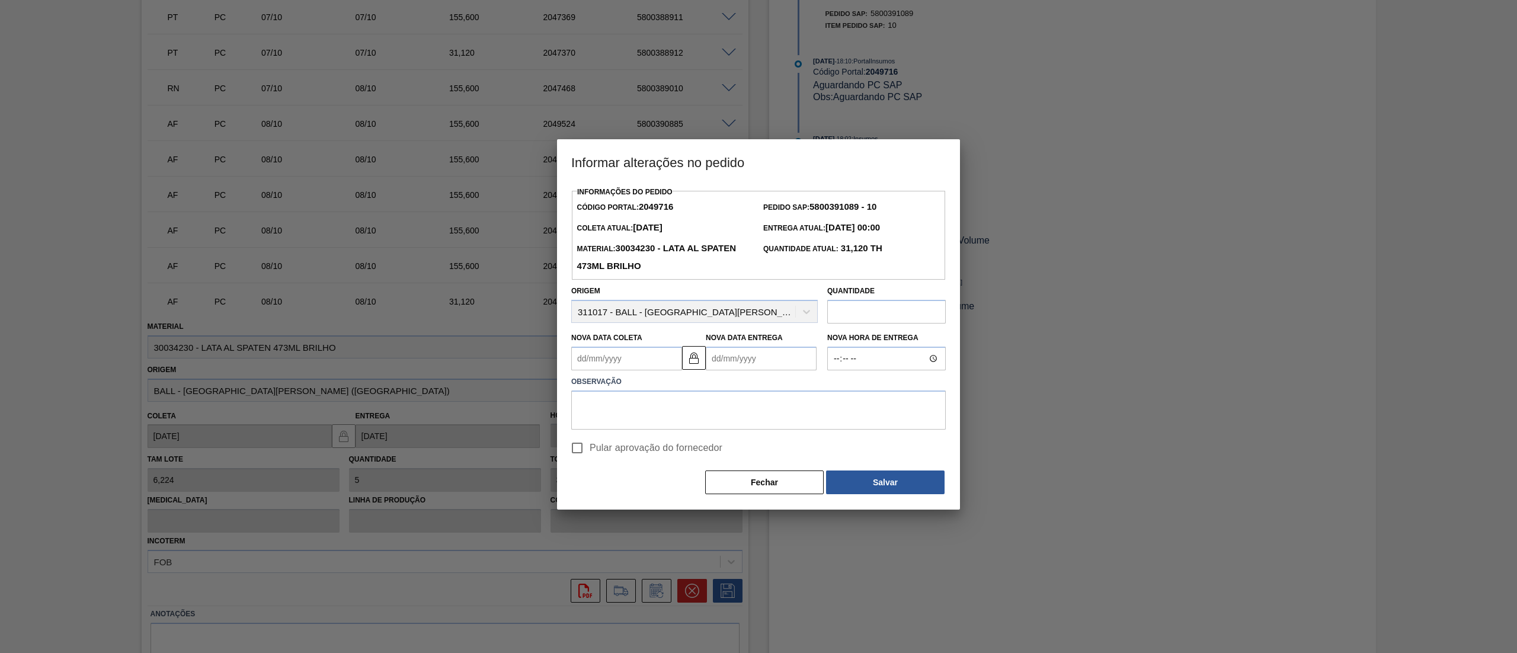
click at [493, 350] on div at bounding box center [758, 326] width 1517 height 653
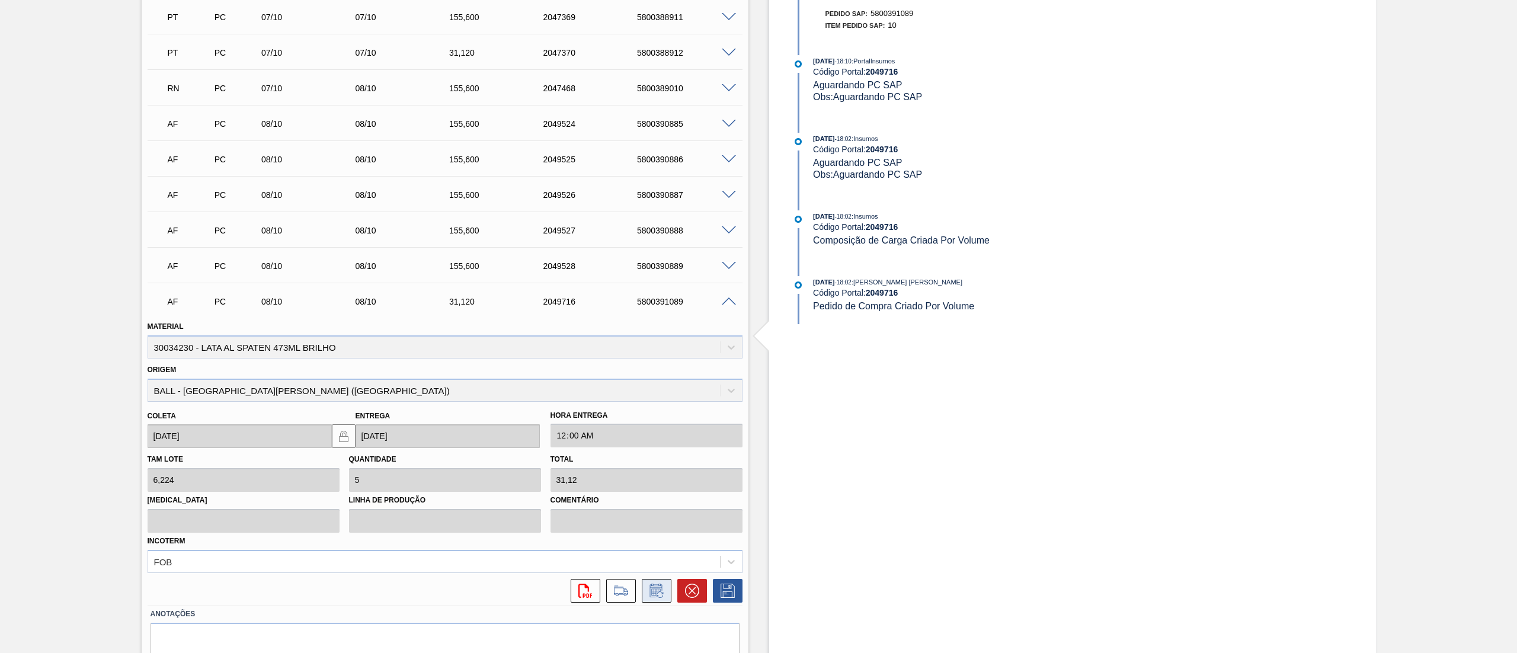
click at [658, 592] on icon at bounding box center [655, 592] width 9 height 7
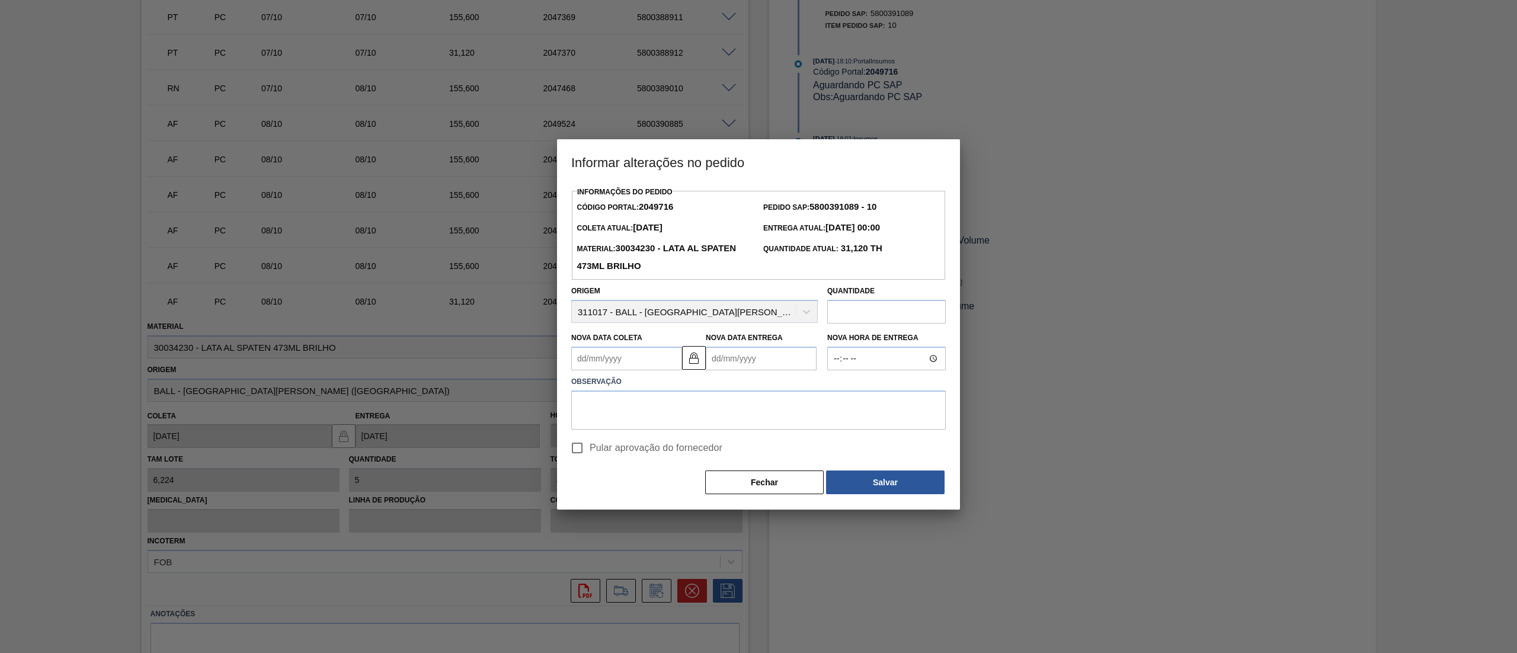
click at [890, 324] on input "text" at bounding box center [886, 312] width 119 height 24
paste input "155,600"
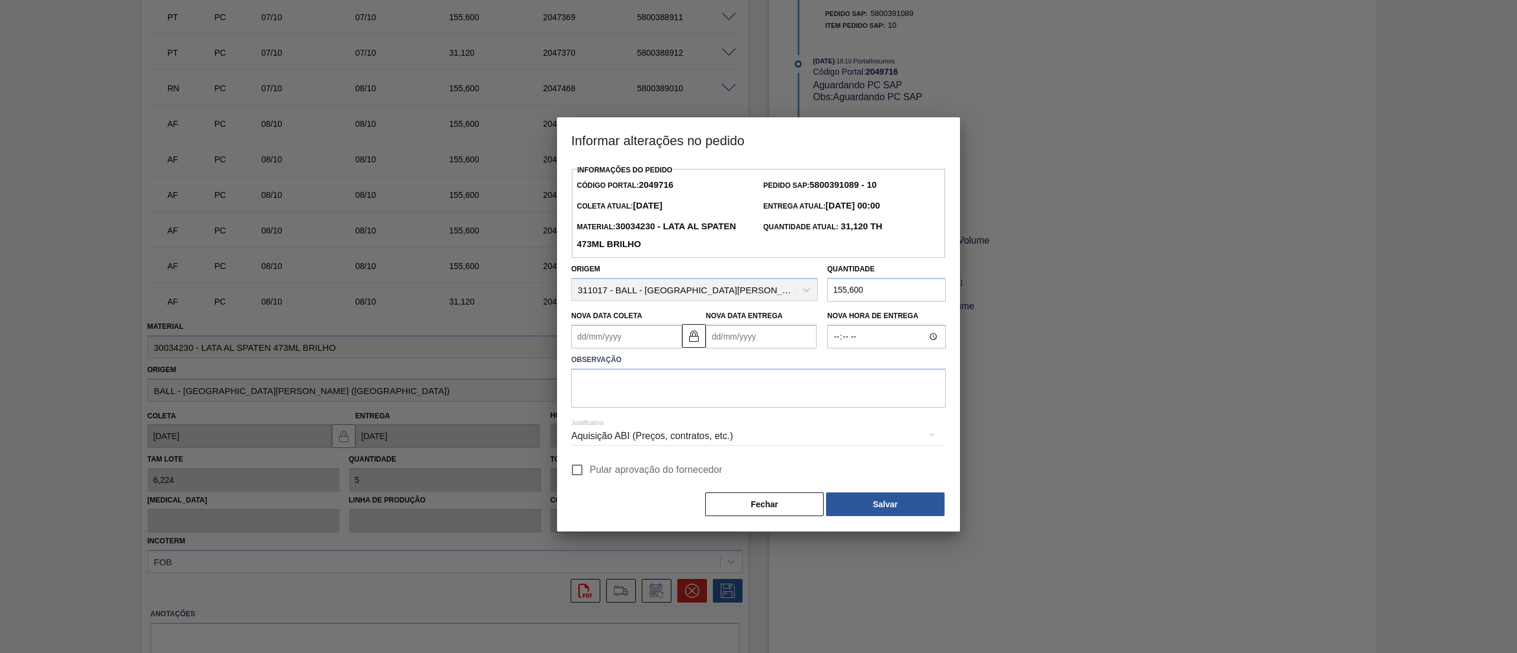
type input "155,600"
click at [1065, 440] on div at bounding box center [758, 326] width 1517 height 653
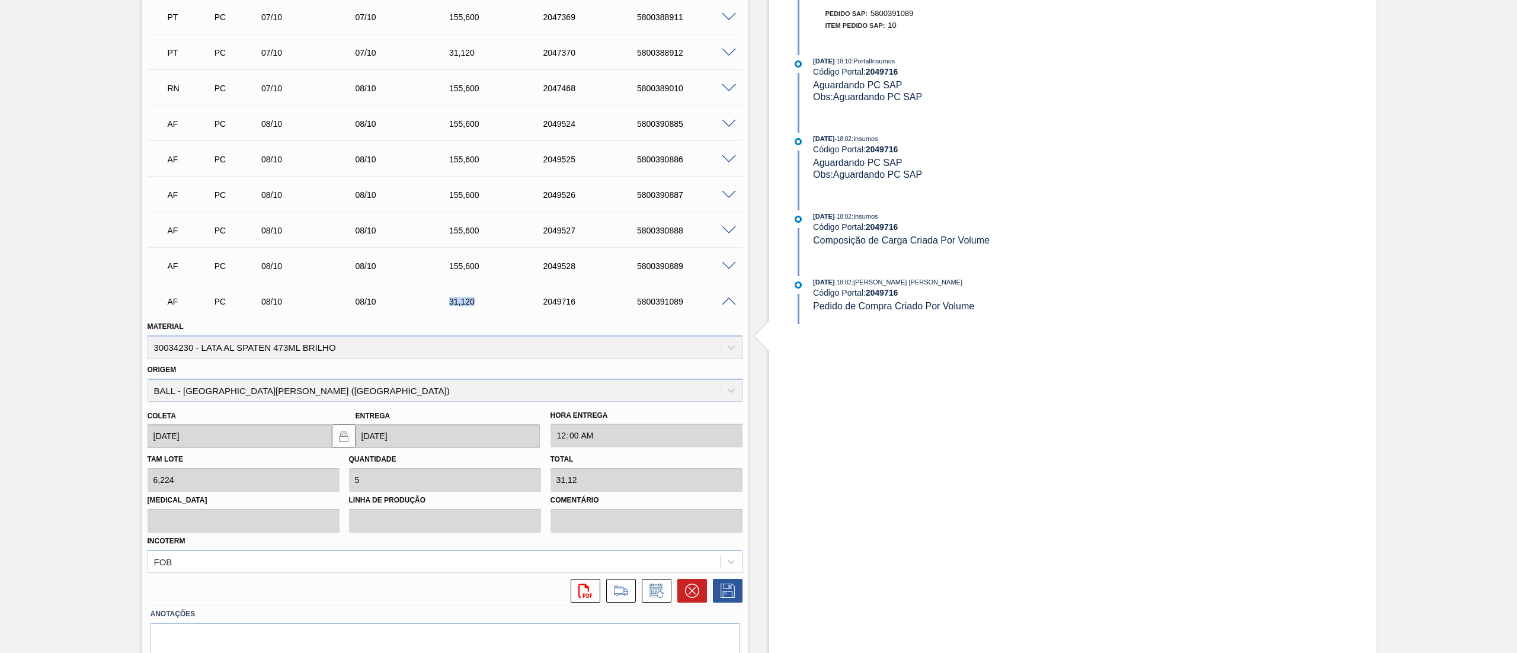
drag, startPoint x: 449, startPoint y: 303, endPoint x: 478, endPoint y: 309, distance: 29.8
click at [478, 309] on div "AF PC 08/10 08/10 31,120 2049716 5800391089" at bounding box center [442, 301] width 564 height 24
click at [648, 602] on button at bounding box center [657, 591] width 30 height 24
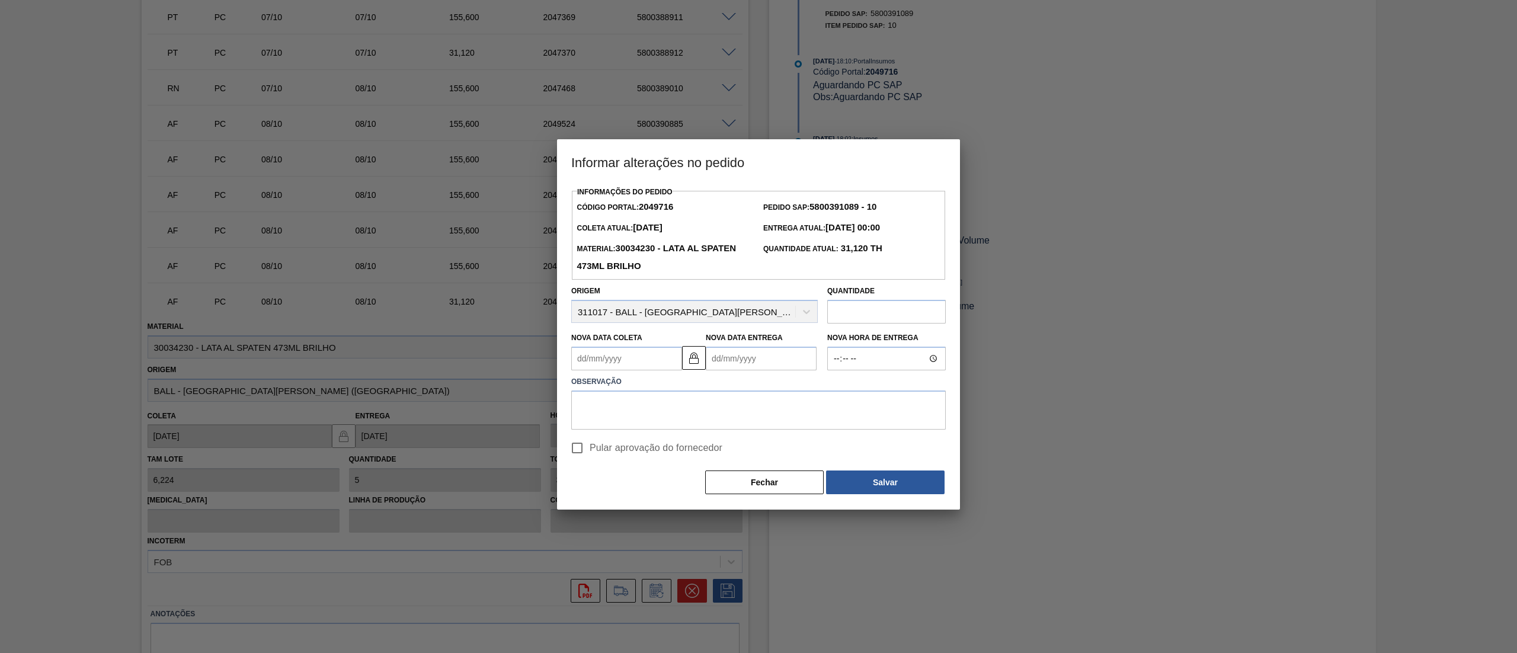
click at [856, 324] on input "text" at bounding box center [886, 312] width 119 height 24
paste input "155,600"
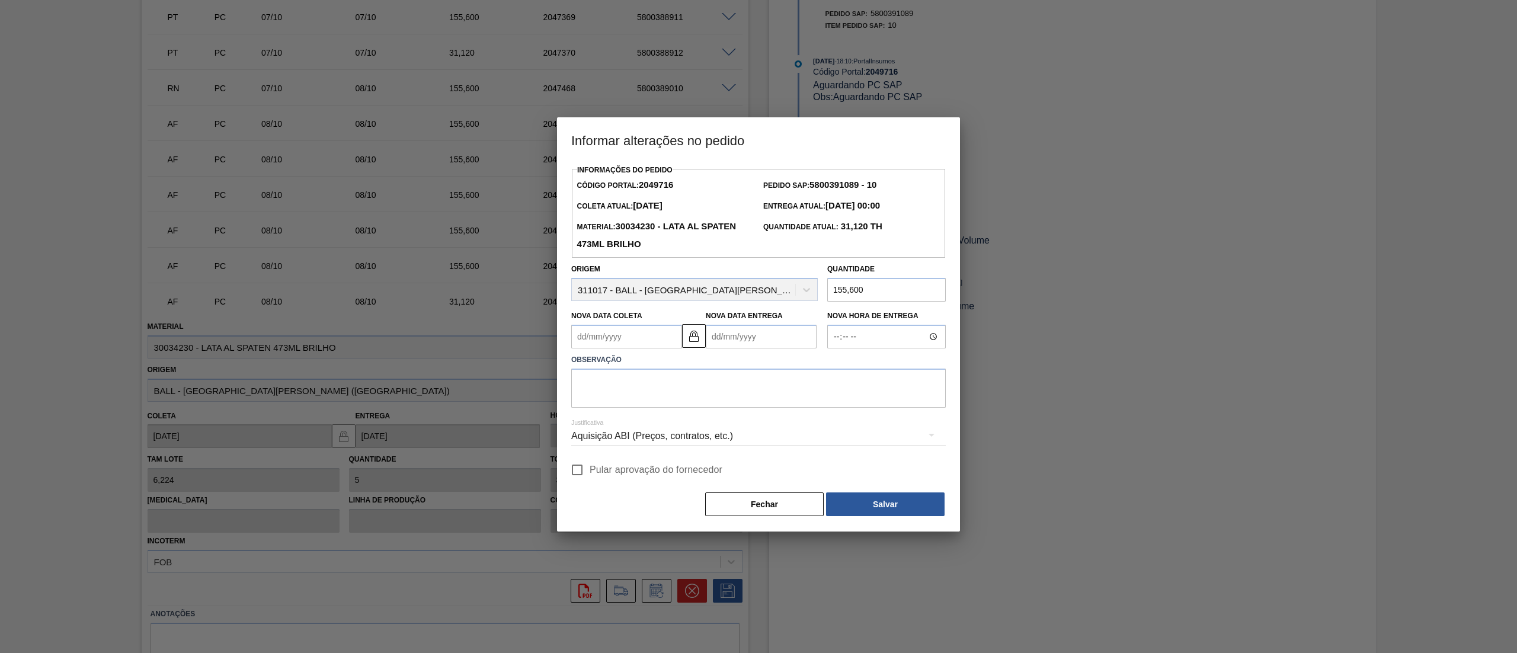
type input "155,600"
click at [671, 385] on textarea at bounding box center [758, 388] width 375 height 39
type textarea "Quebra de carro indevida"
click at [857, 507] on button "Salvar" at bounding box center [885, 505] width 119 height 24
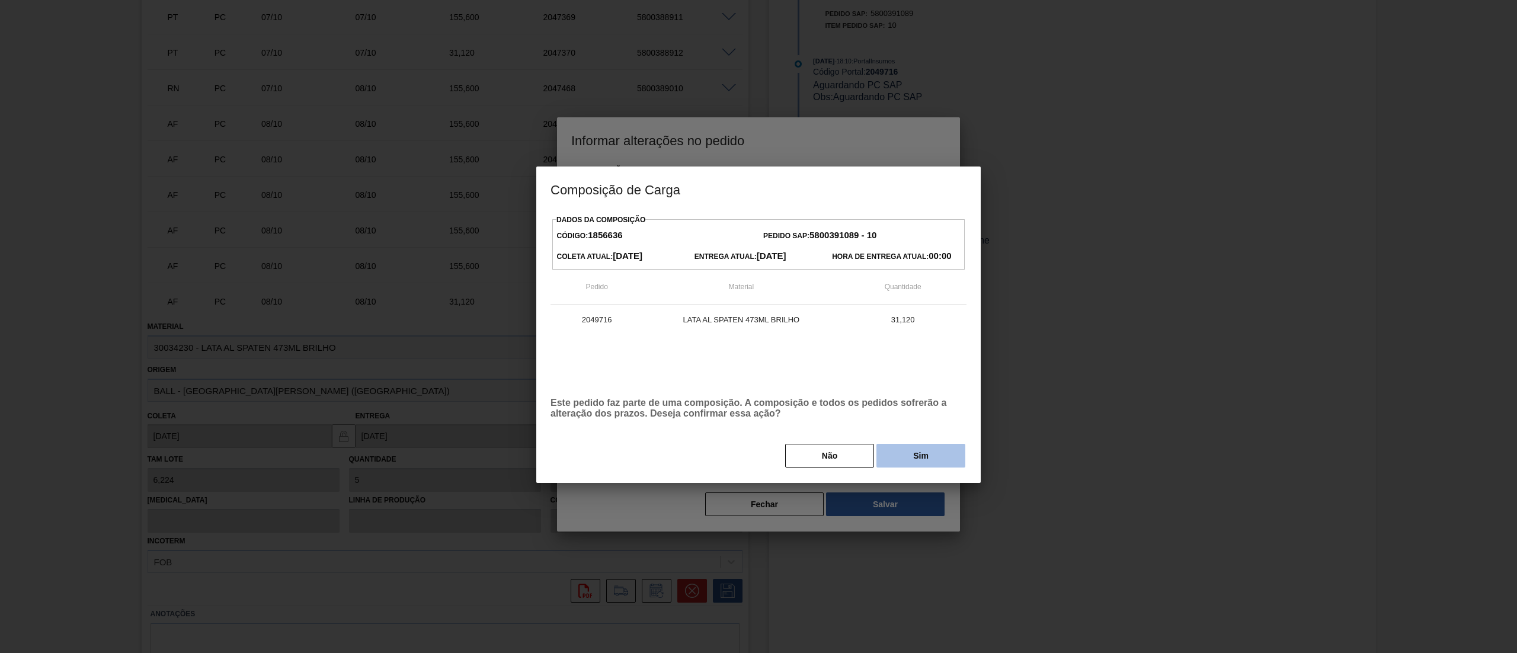
click at [916, 468] on button "Sim" at bounding box center [921, 456] width 89 height 24
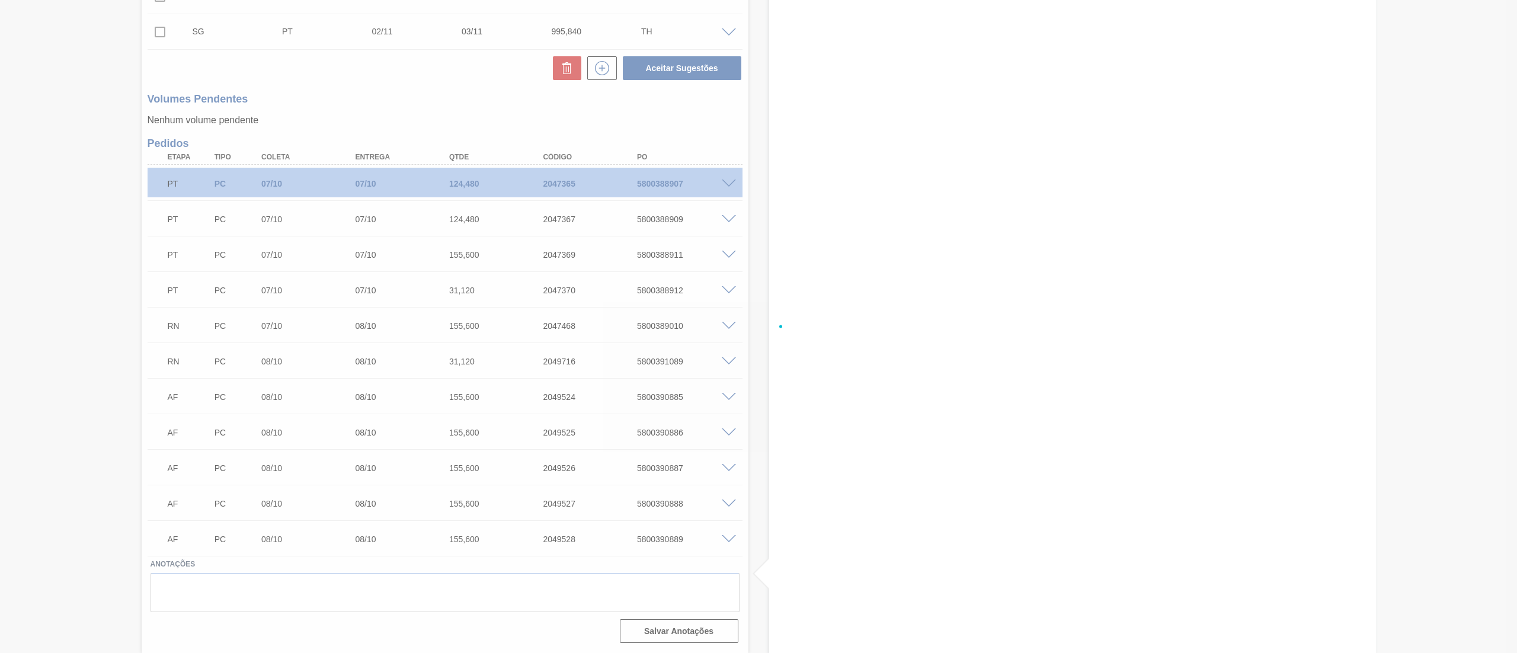
scroll to position [461, 0]
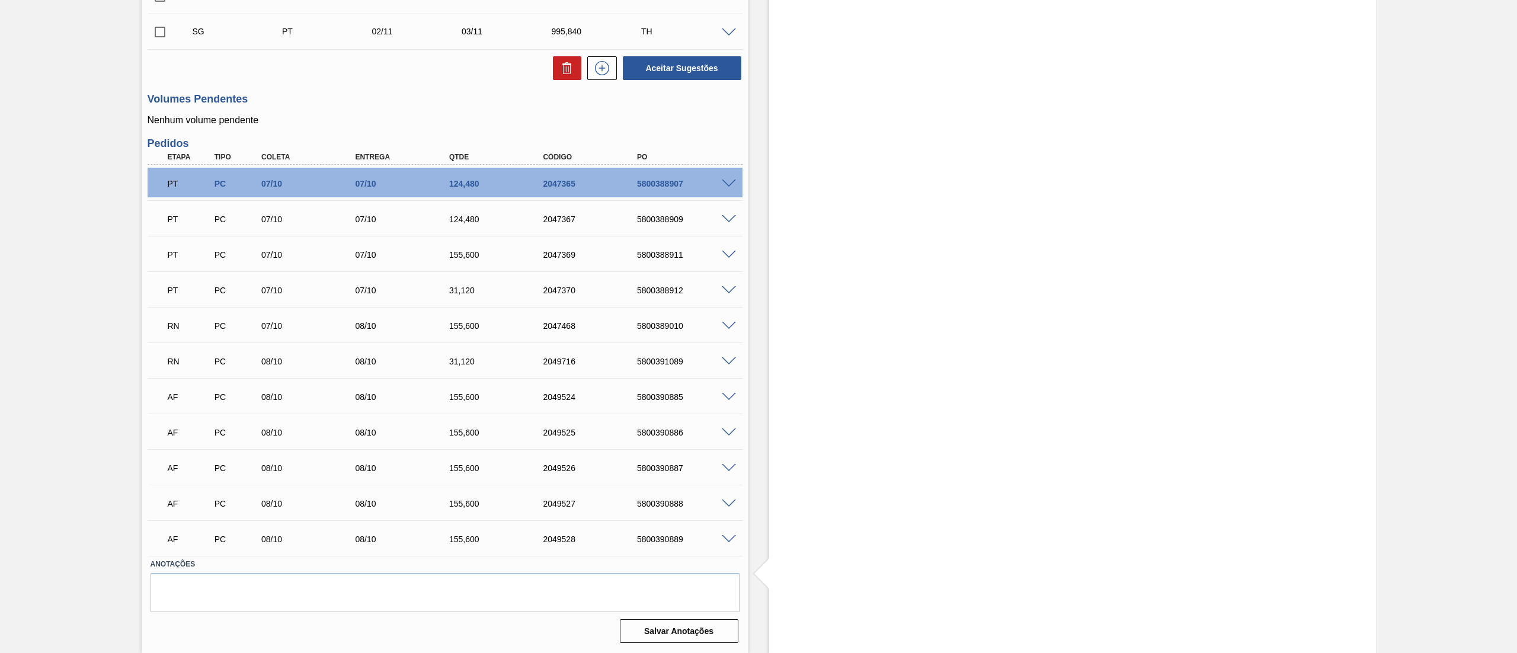
click at [728, 325] on span at bounding box center [729, 326] width 14 height 9
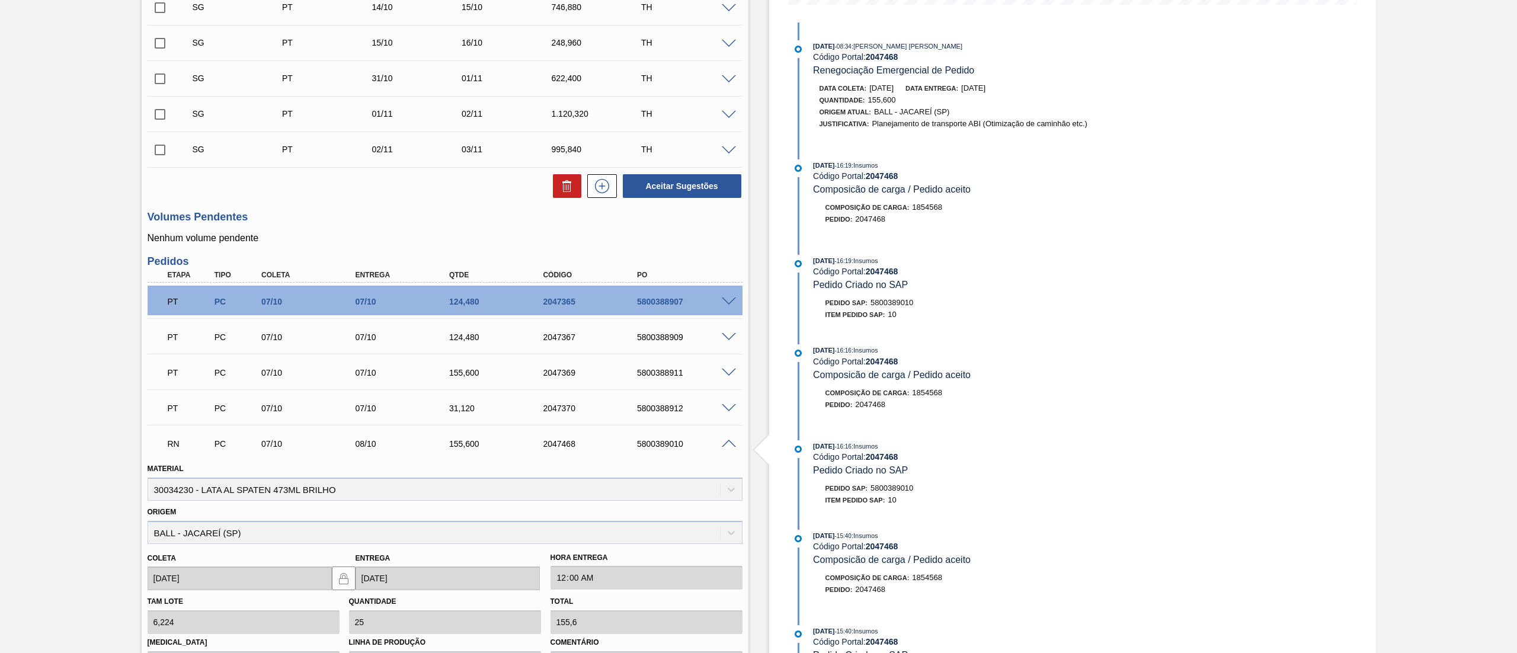
scroll to position [0, 0]
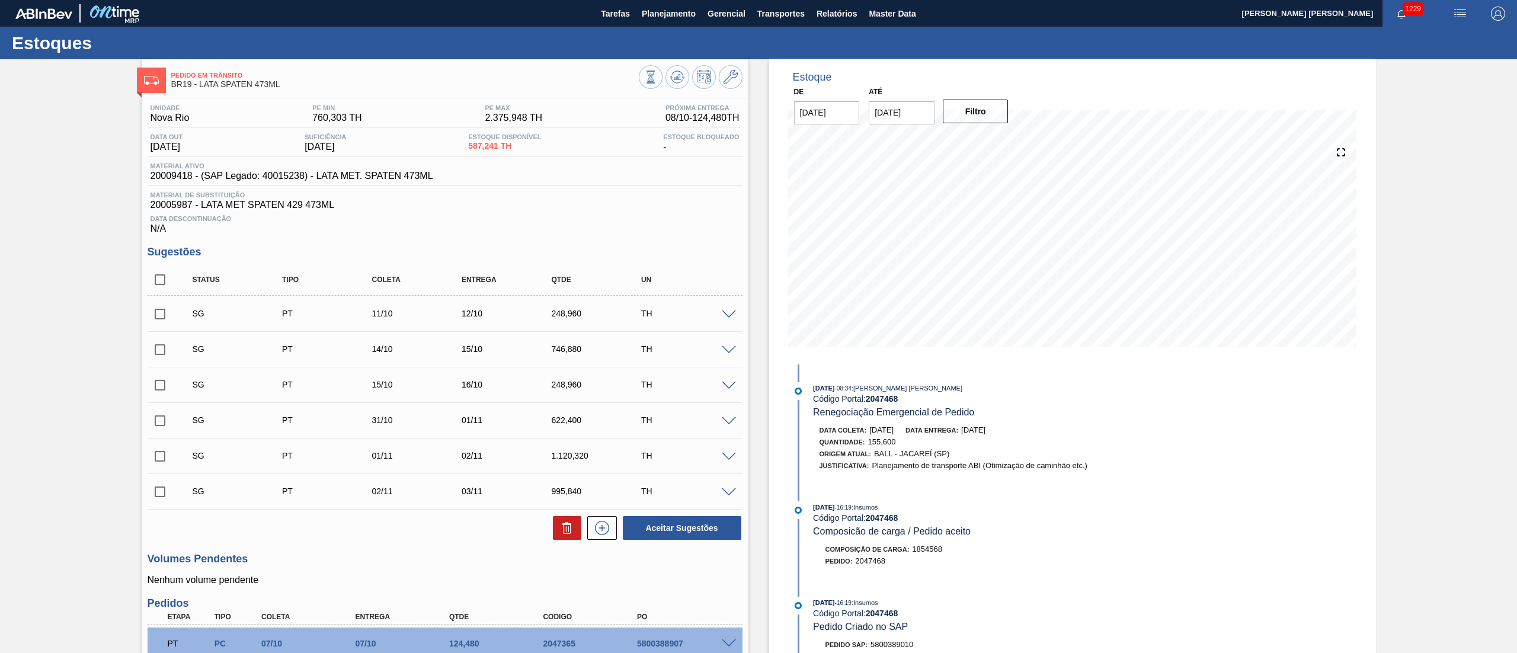
click at [527, 228] on div "Data Descontinuação N/A" at bounding box center [445, 222] width 595 height 24
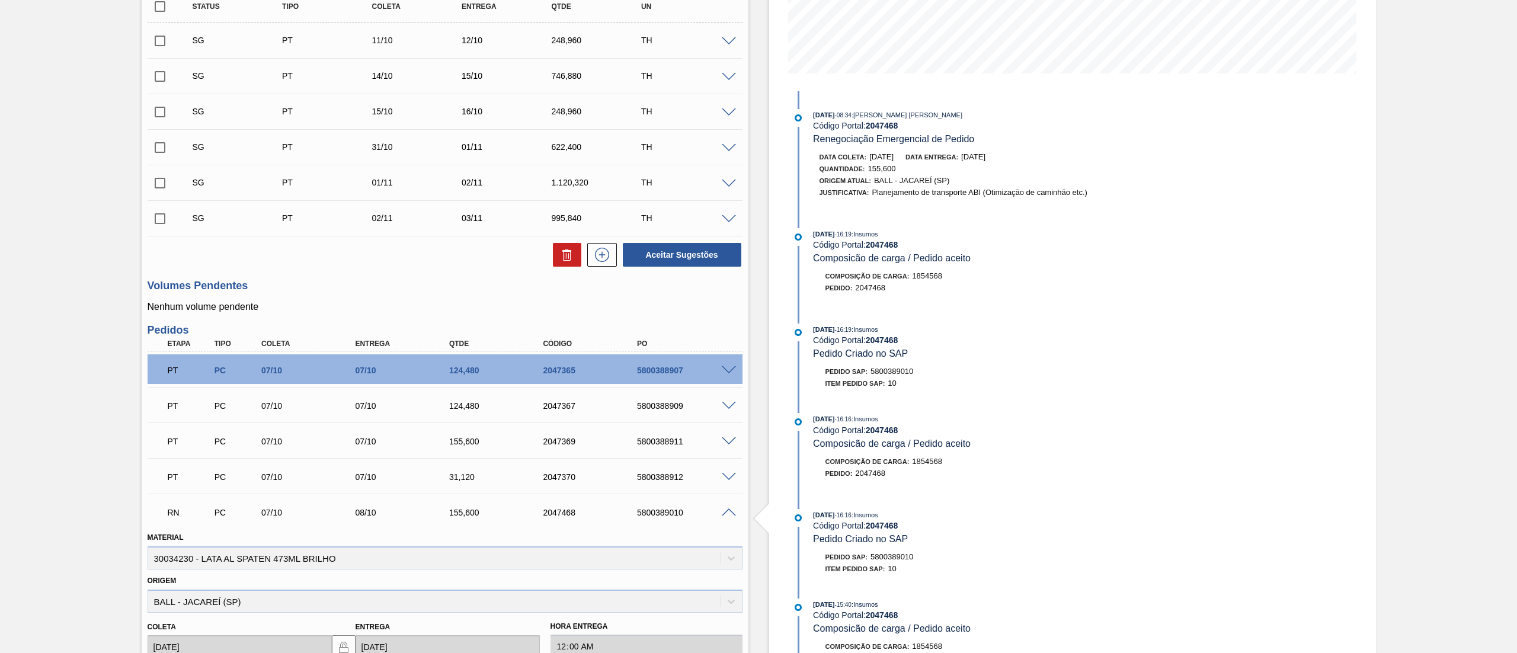
scroll to position [155, 0]
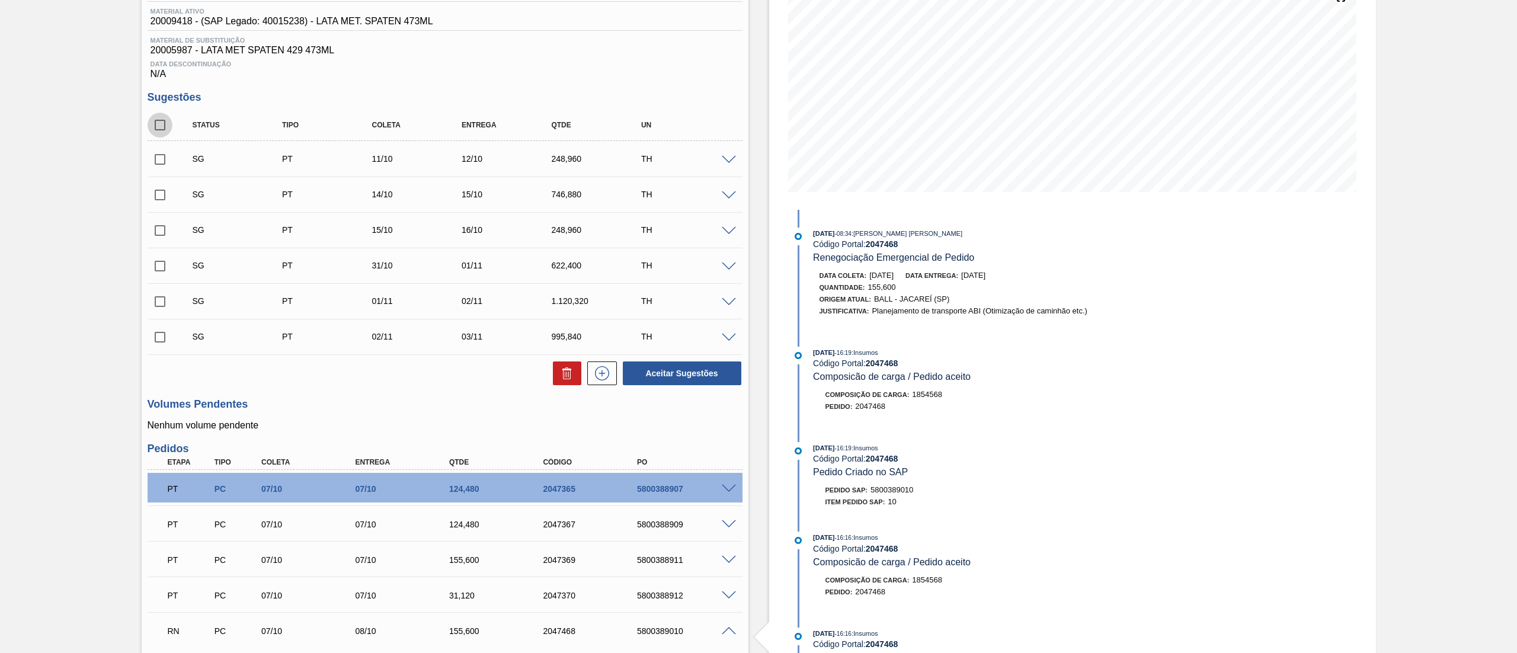
click at [167, 130] on input "checkbox" at bounding box center [160, 125] width 25 height 25
checkbox input "true"
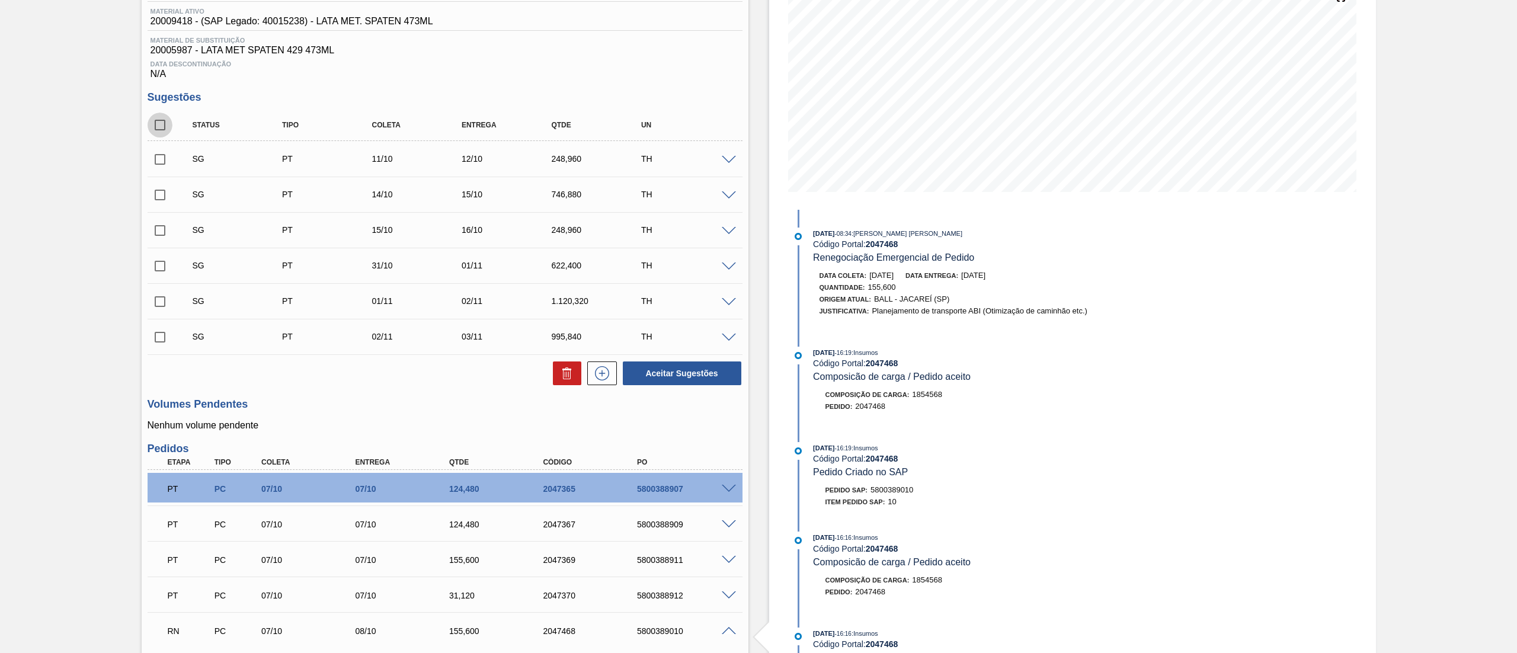
checkbox input "true"
click at [551, 372] on div at bounding box center [564, 374] width 34 height 24
click at [562, 377] on icon at bounding box center [567, 373] width 14 height 14
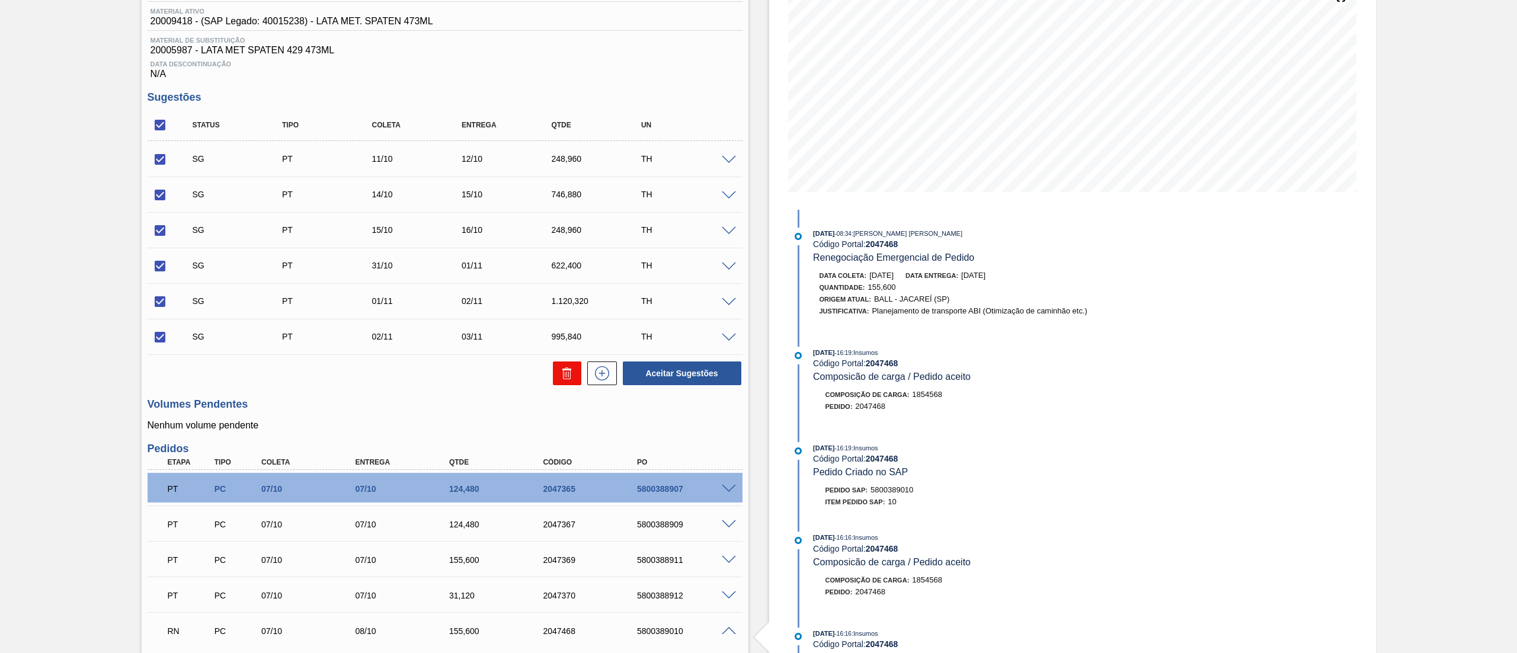
checkbox input "false"
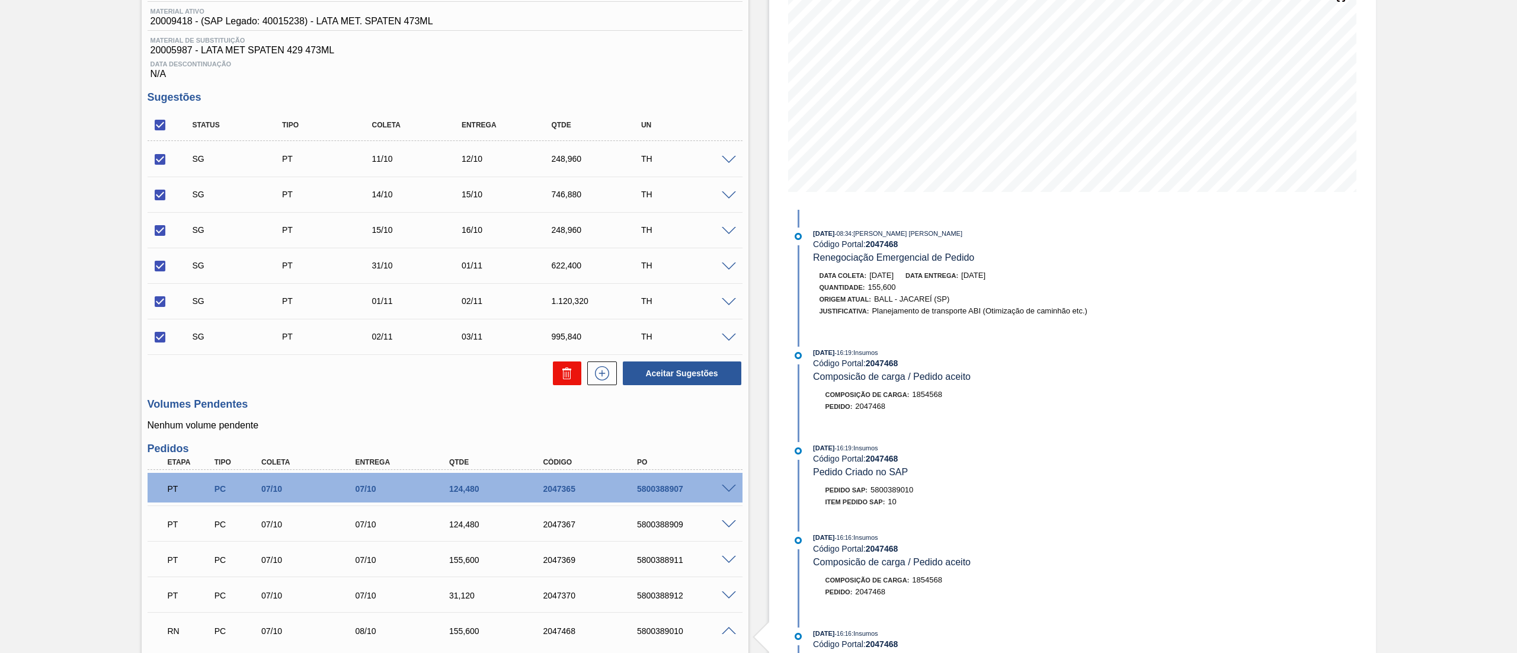
checkbox input "false"
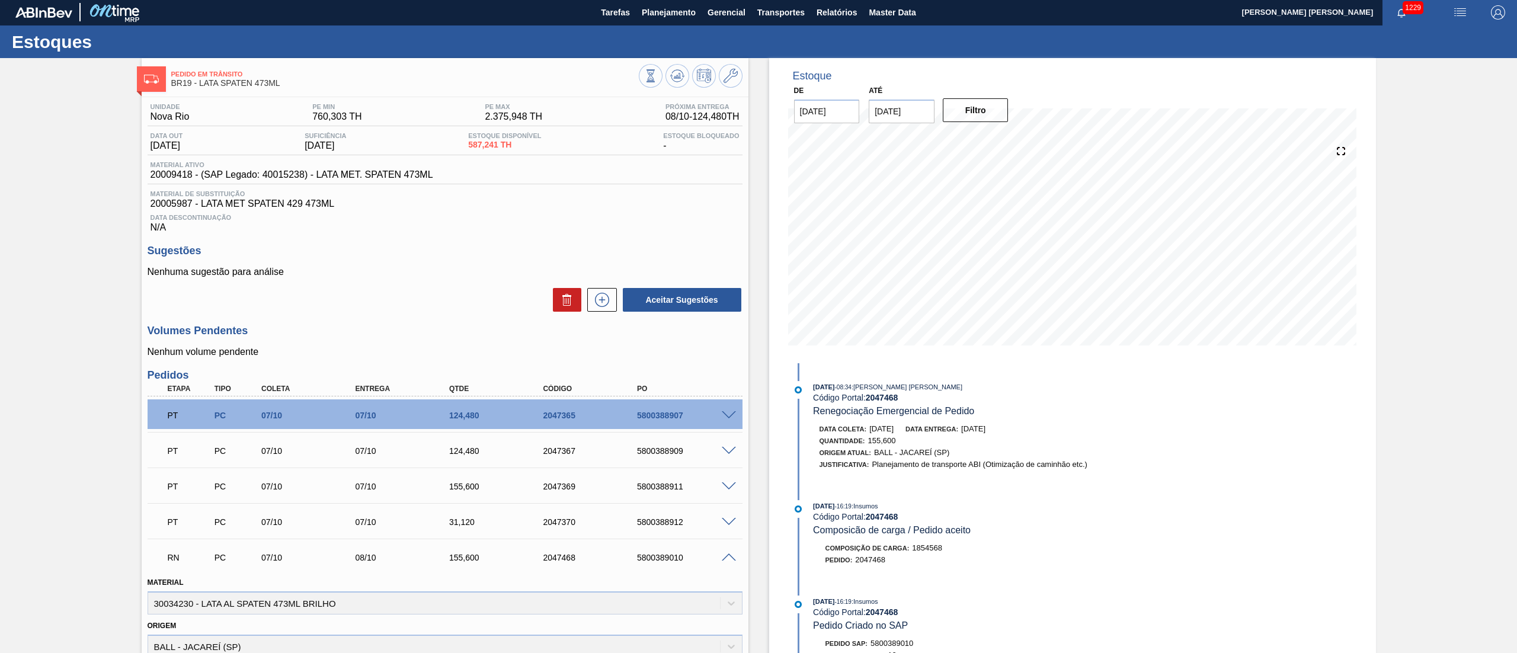
scroll to position [0, 0]
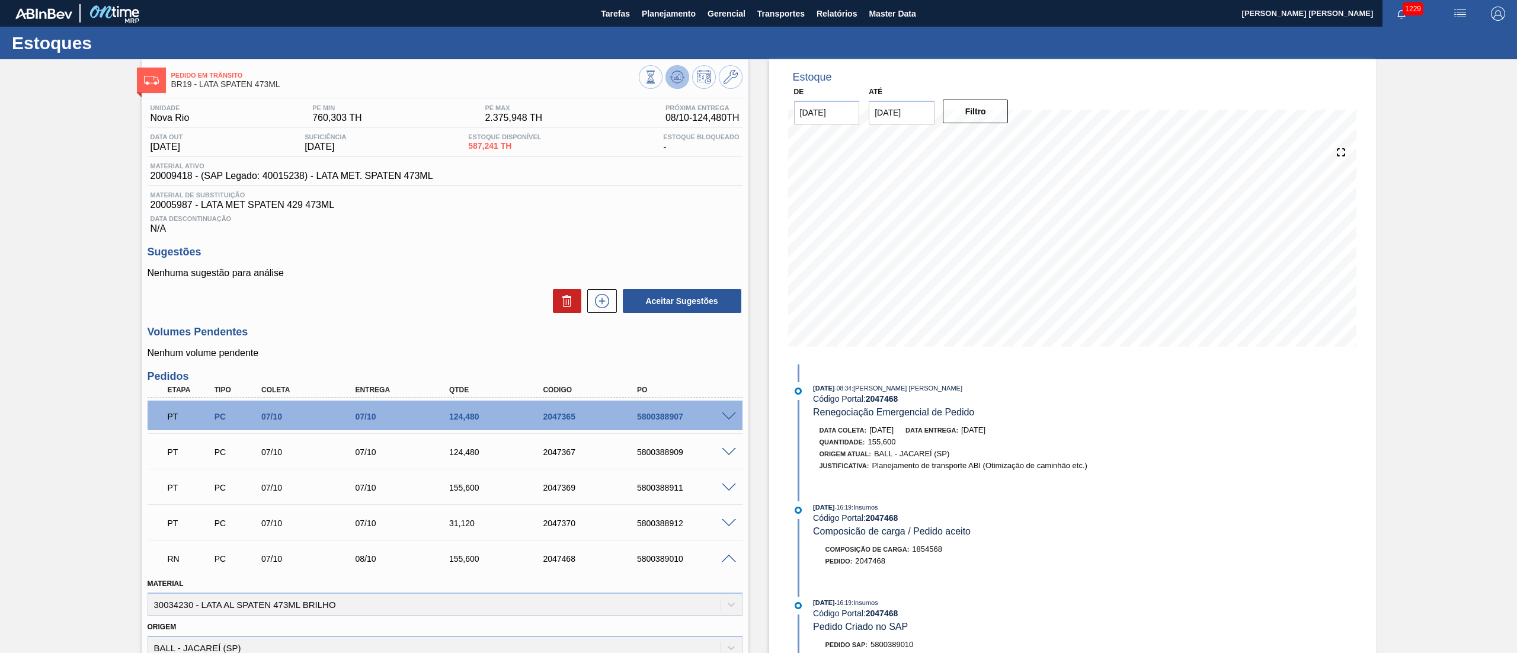
click at [676, 85] on button at bounding box center [678, 77] width 24 height 24
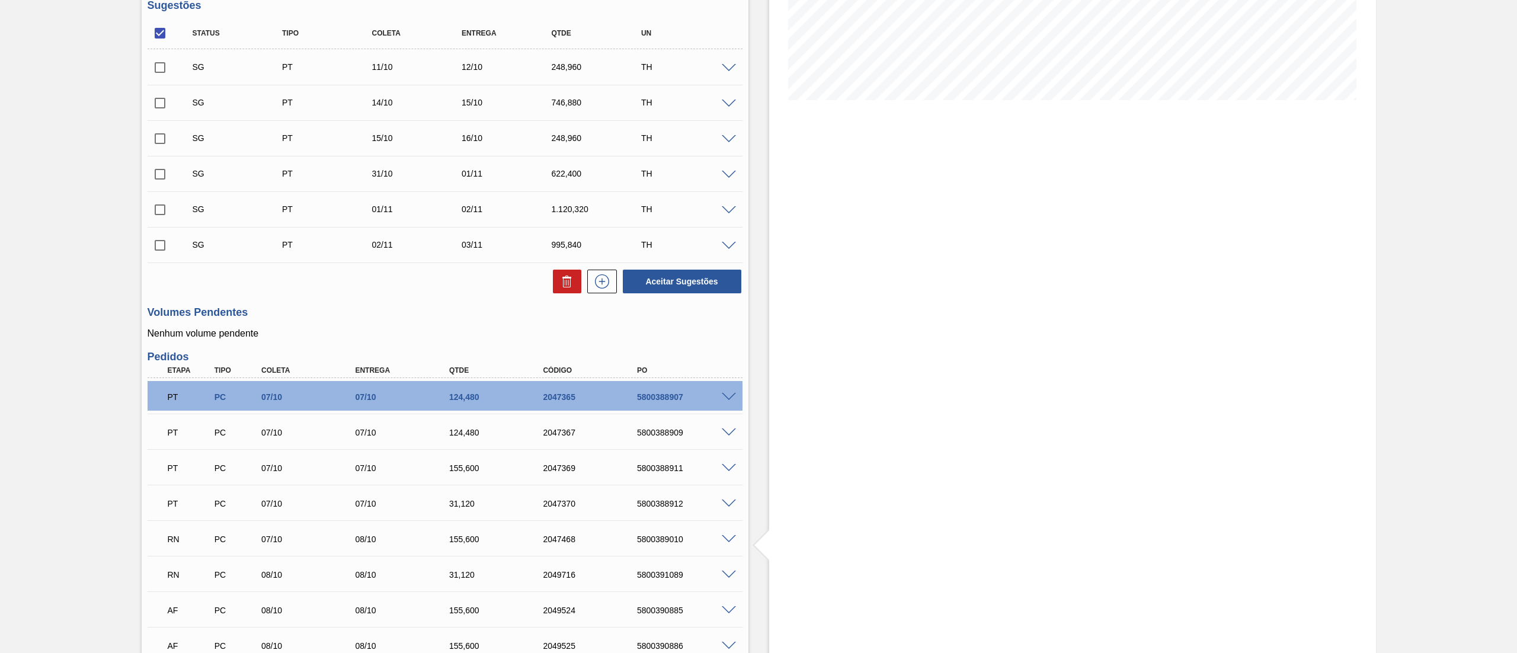
scroll to position [223, 0]
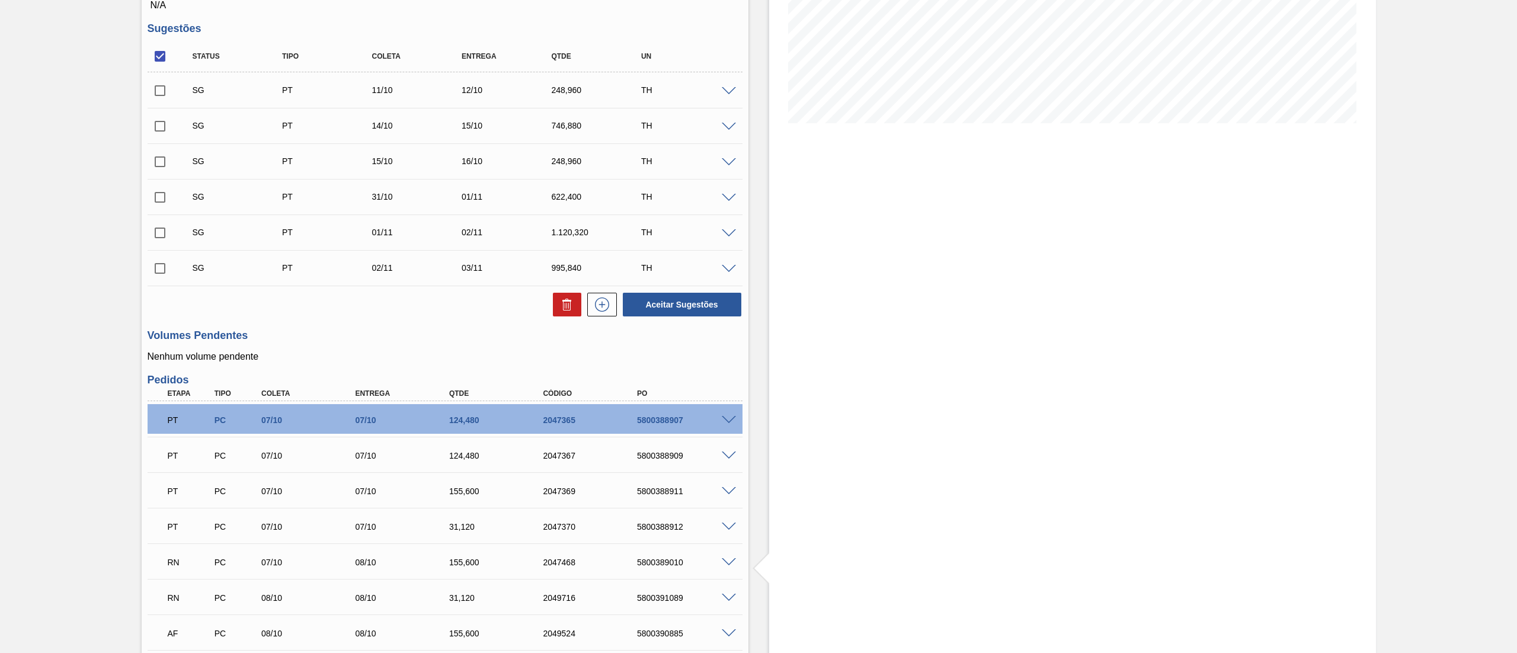
click at [153, 56] on input "checkbox" at bounding box center [160, 56] width 25 height 25
checkbox input "true"
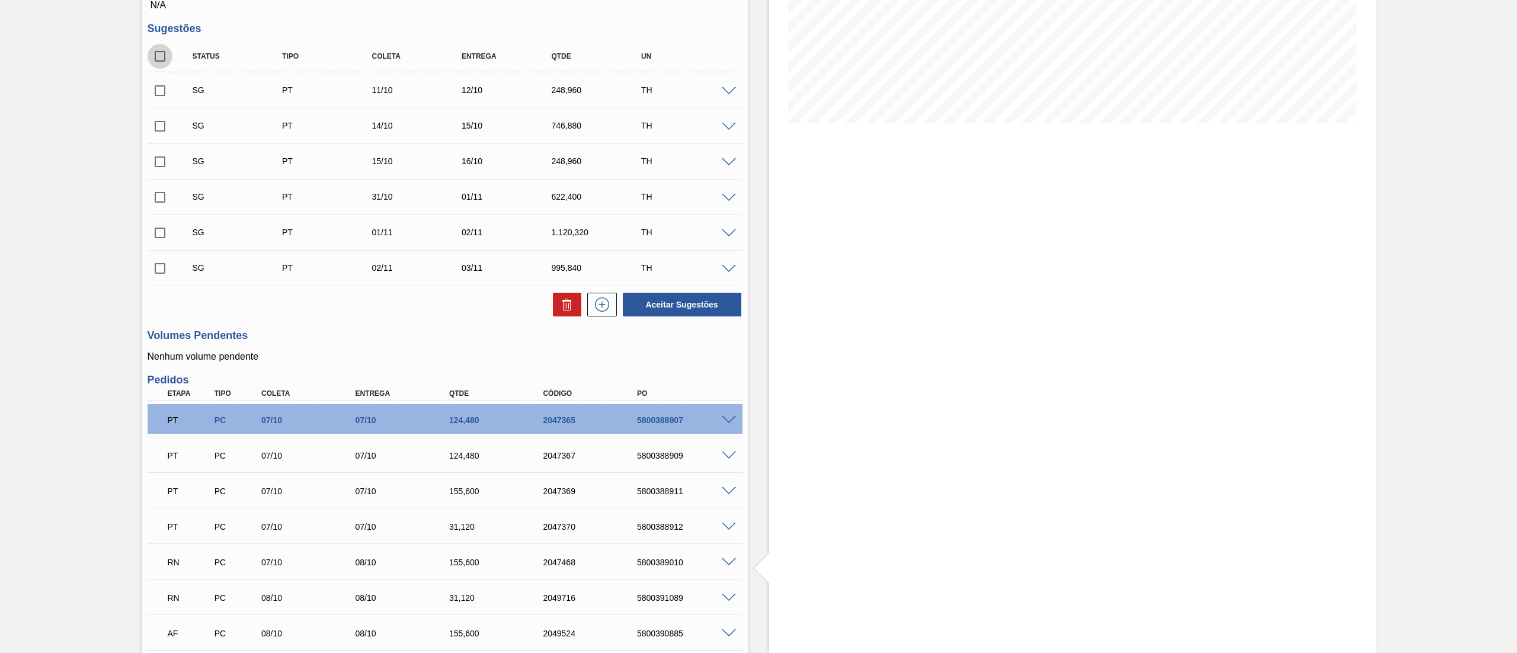
checkbox input "true"
click at [565, 307] on icon at bounding box center [567, 305] width 14 height 14
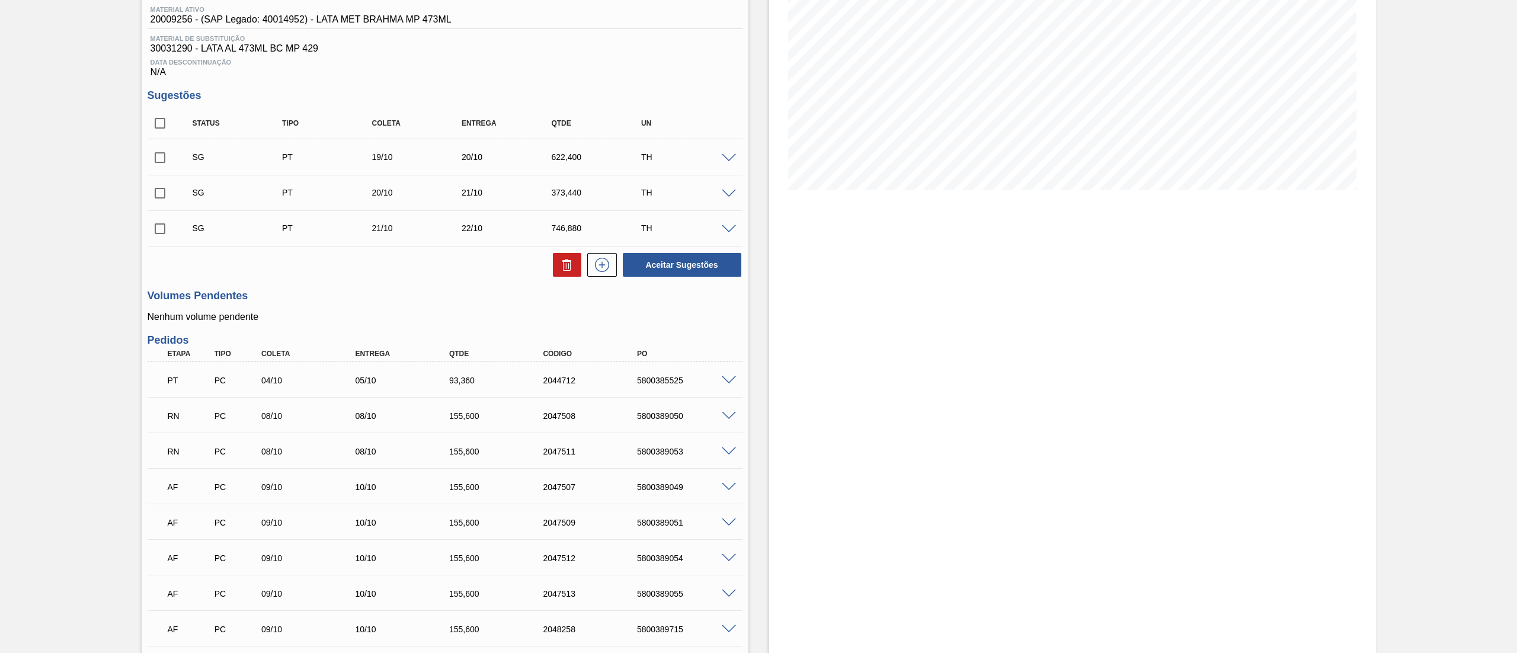
scroll to position [237, 0]
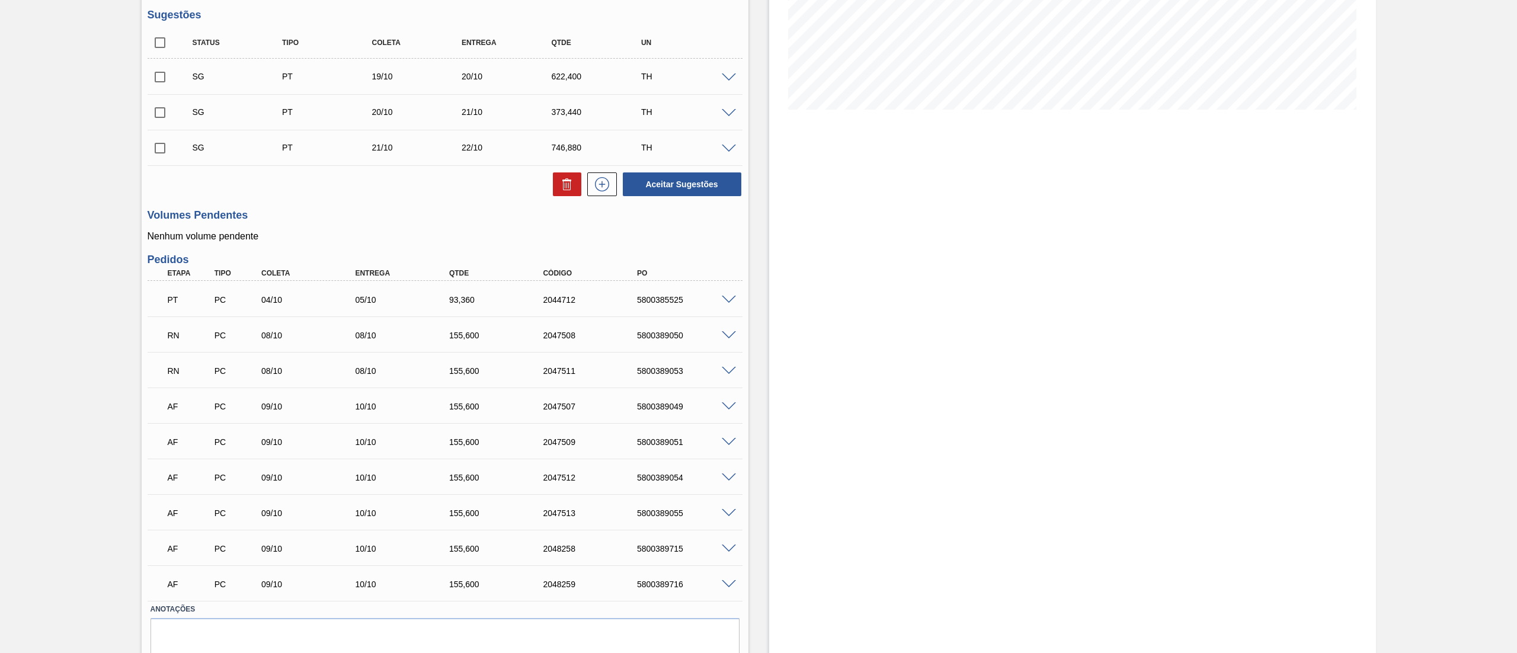
click at [725, 367] on span at bounding box center [729, 371] width 14 height 9
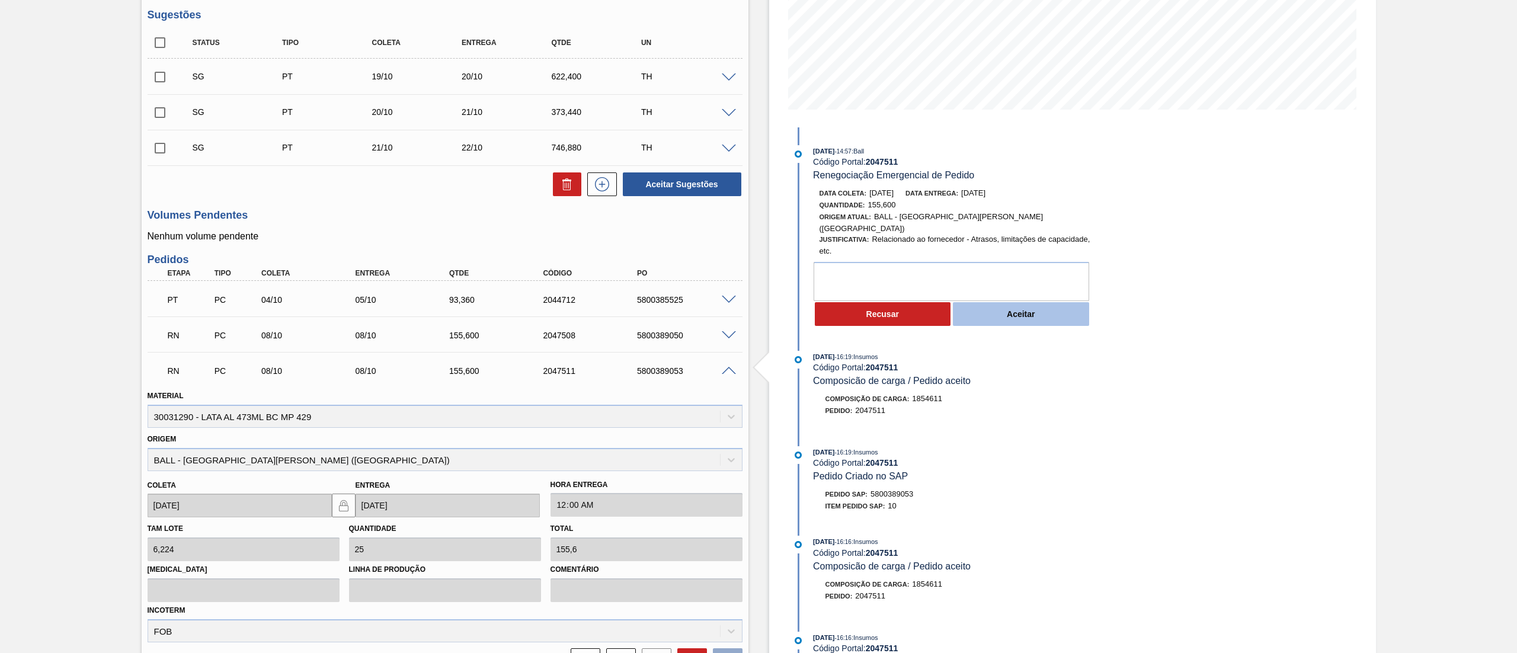
click at [963, 314] on button "Aceitar" at bounding box center [1021, 314] width 136 height 24
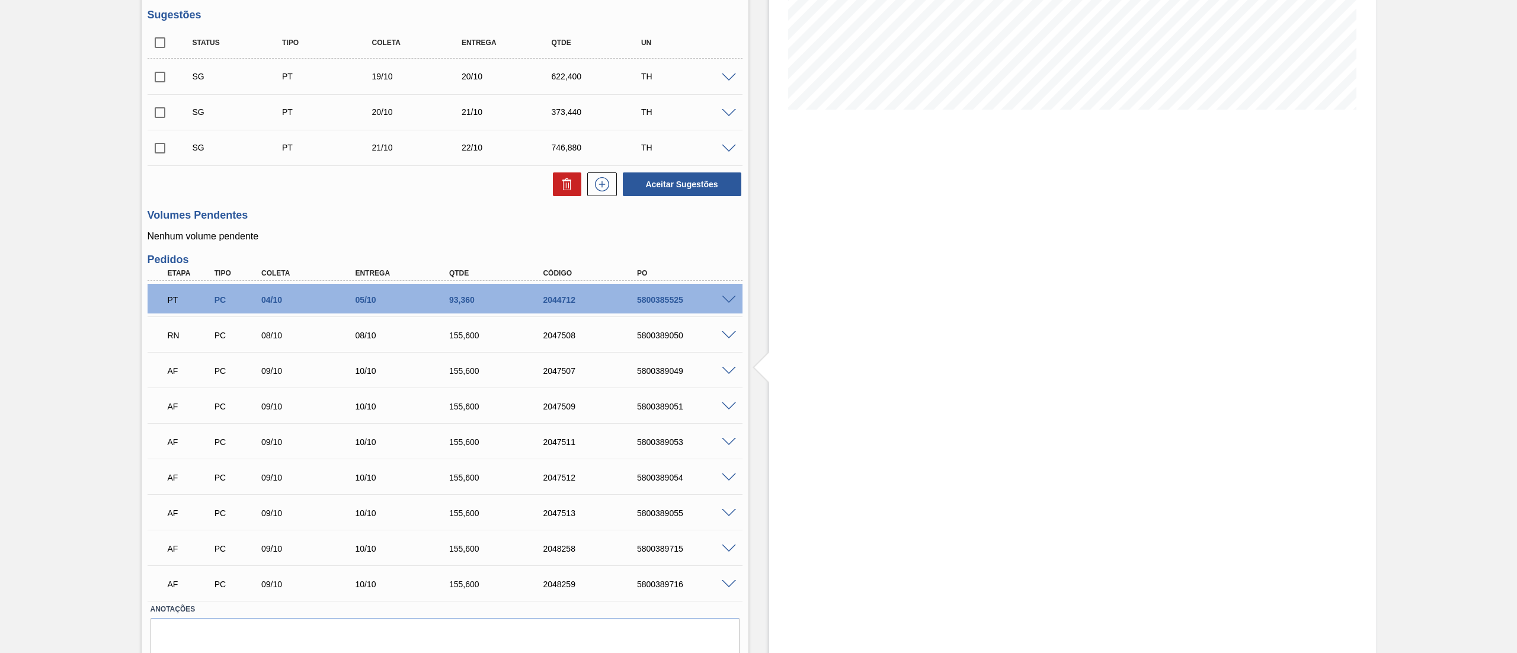
click at [727, 338] on span at bounding box center [729, 335] width 14 height 9
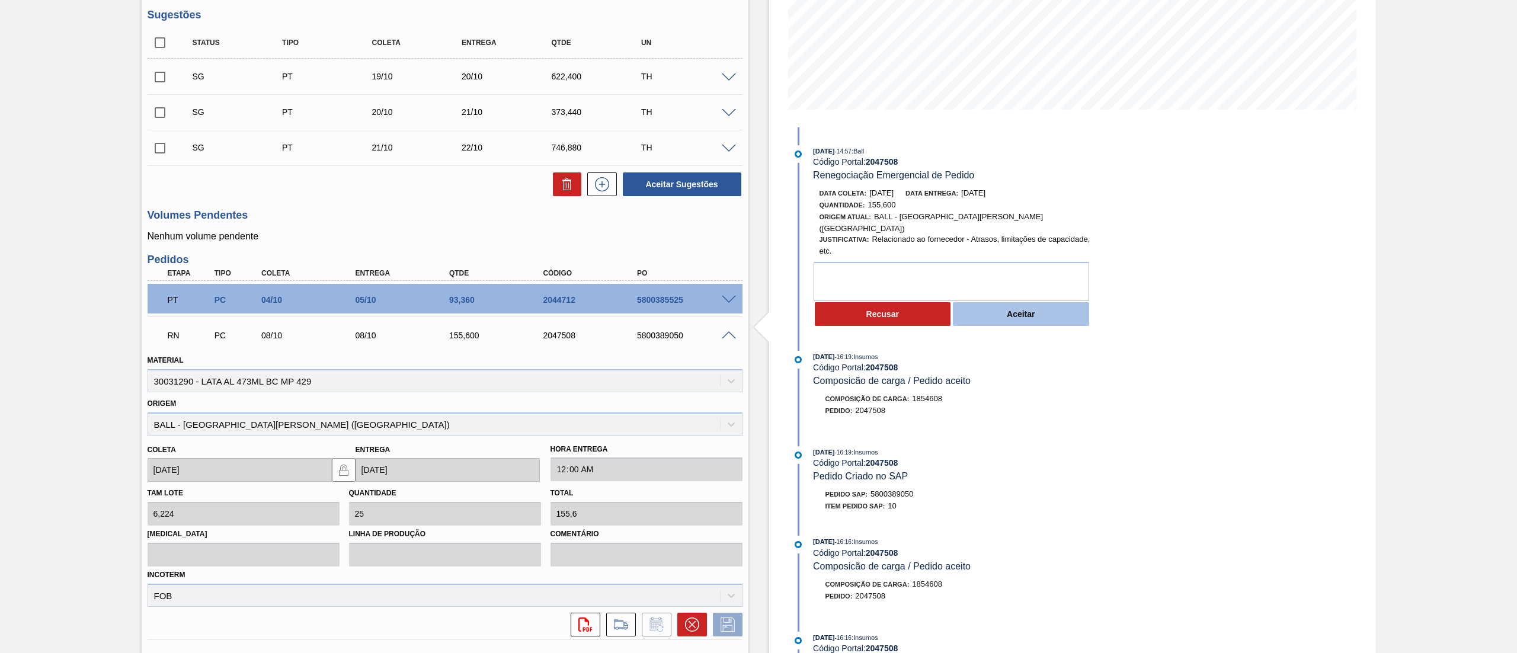
click at [1020, 312] on button "Aceitar" at bounding box center [1021, 314] width 136 height 24
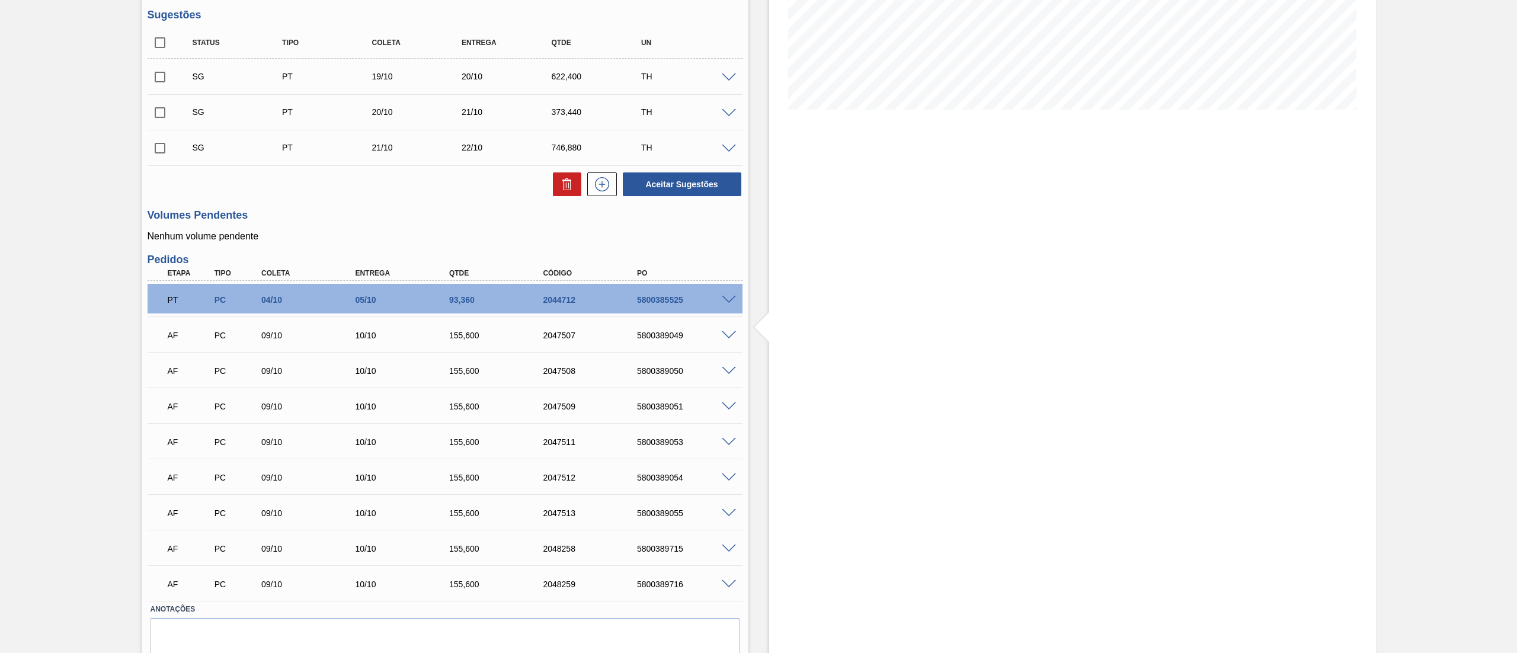
click at [730, 333] on span at bounding box center [729, 335] width 14 height 9
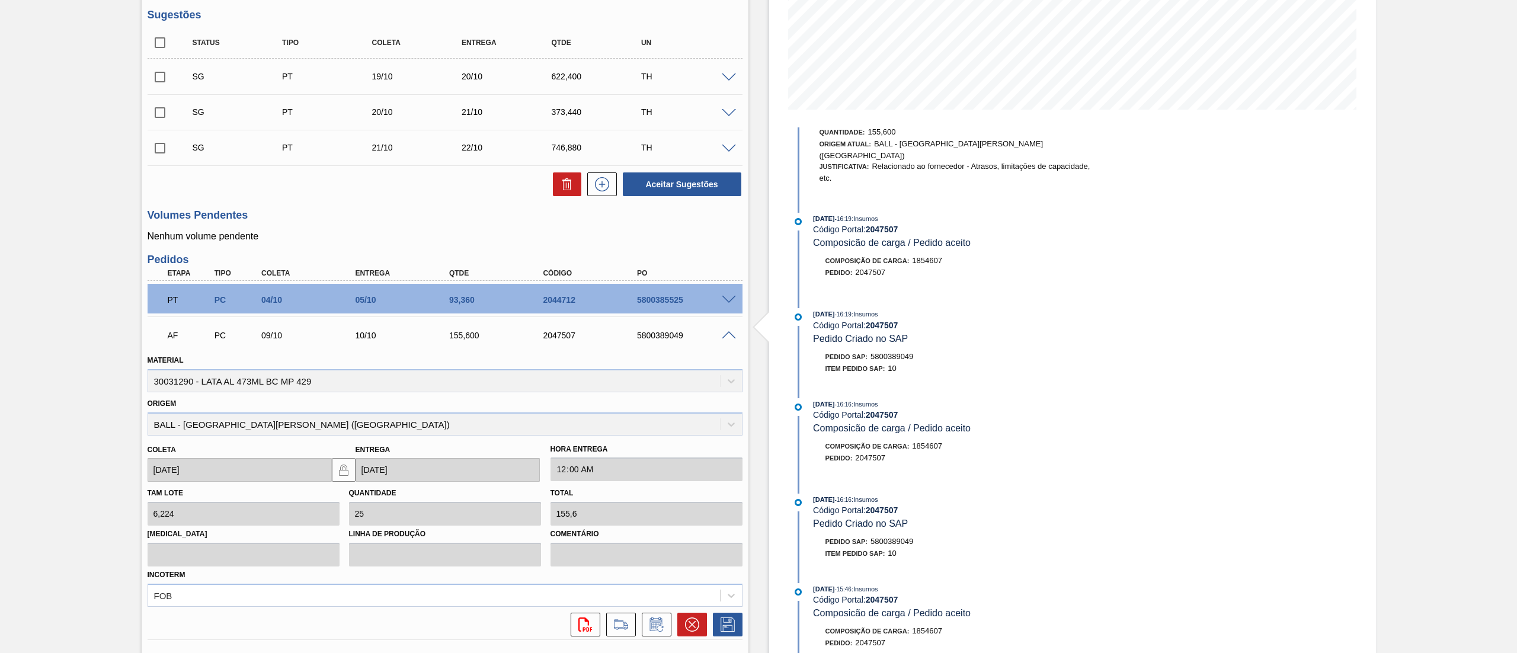
scroll to position [309, 0]
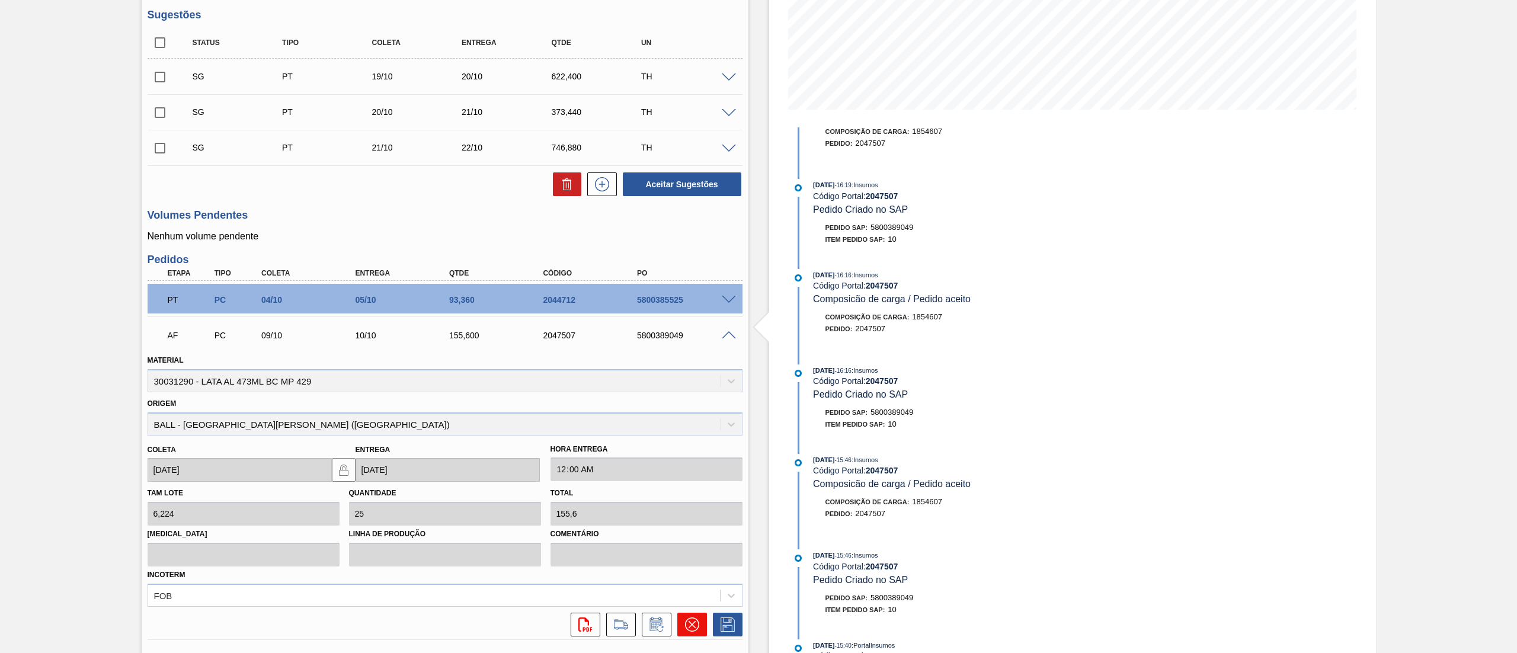
click at [686, 629] on icon at bounding box center [692, 625] width 14 height 14
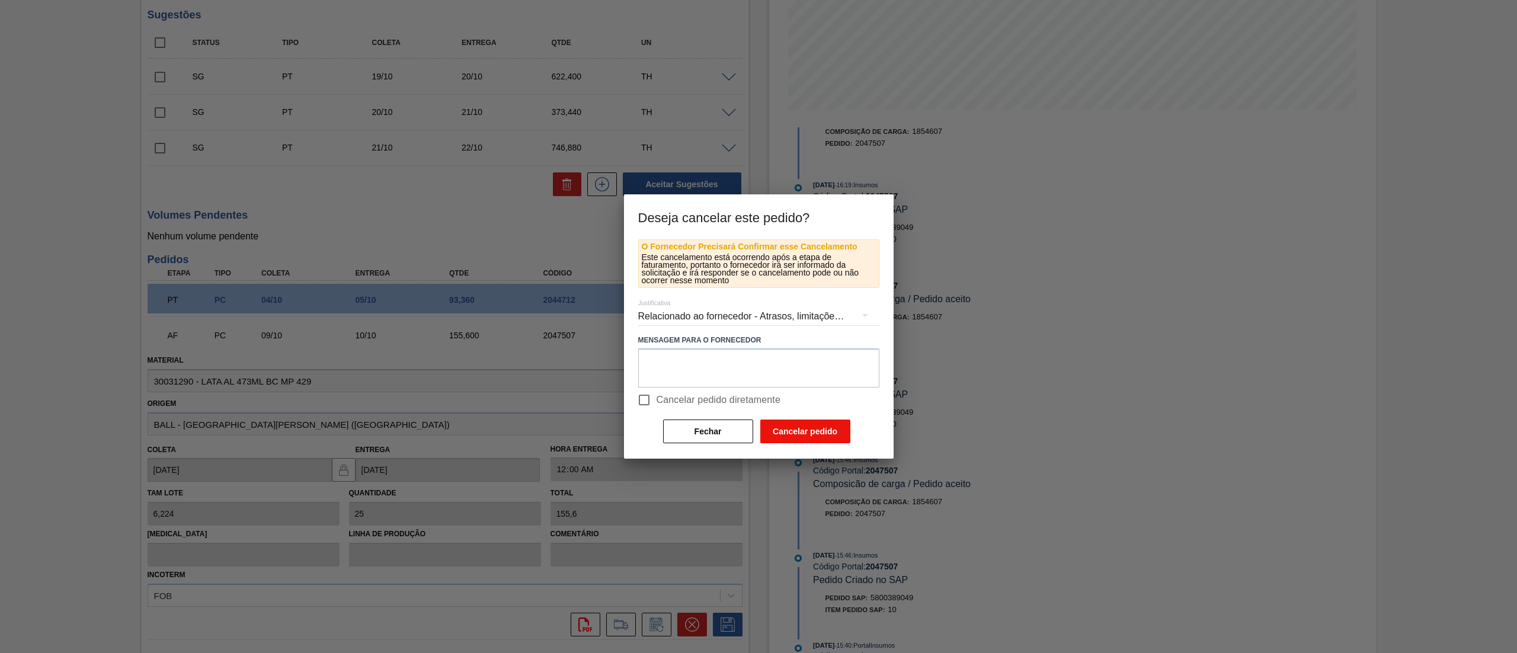
click at [798, 433] on button "Cancelar pedido" at bounding box center [805, 432] width 90 height 24
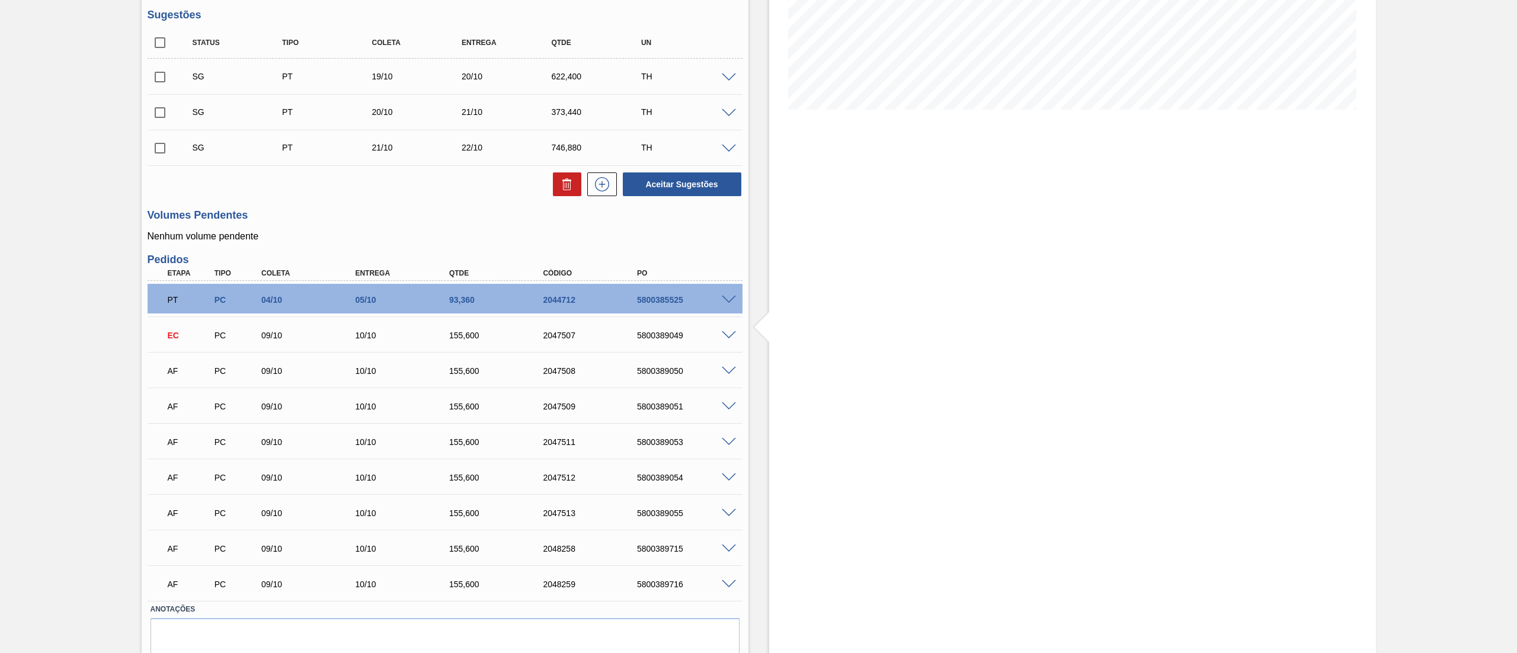
click at [740, 369] on div at bounding box center [731, 370] width 24 height 9
click at [731, 372] on span at bounding box center [729, 371] width 14 height 9
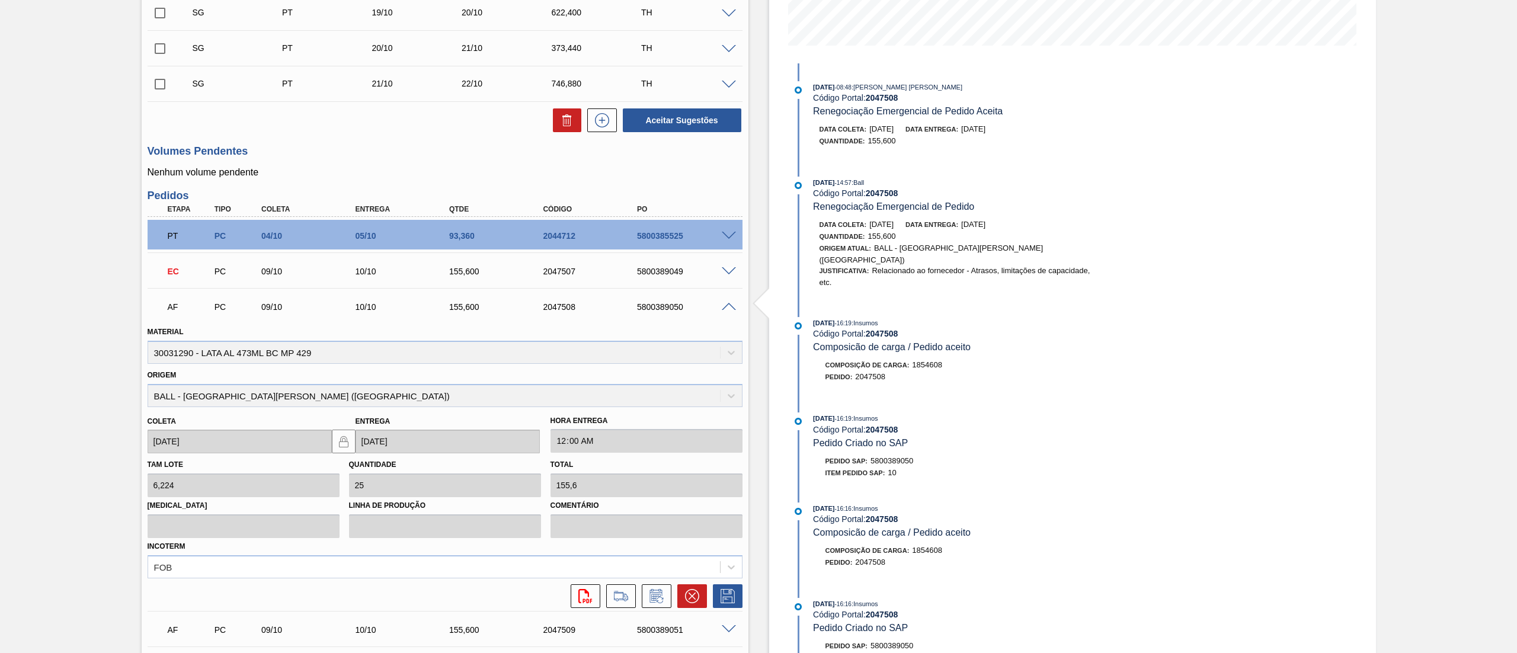
scroll to position [356, 0]
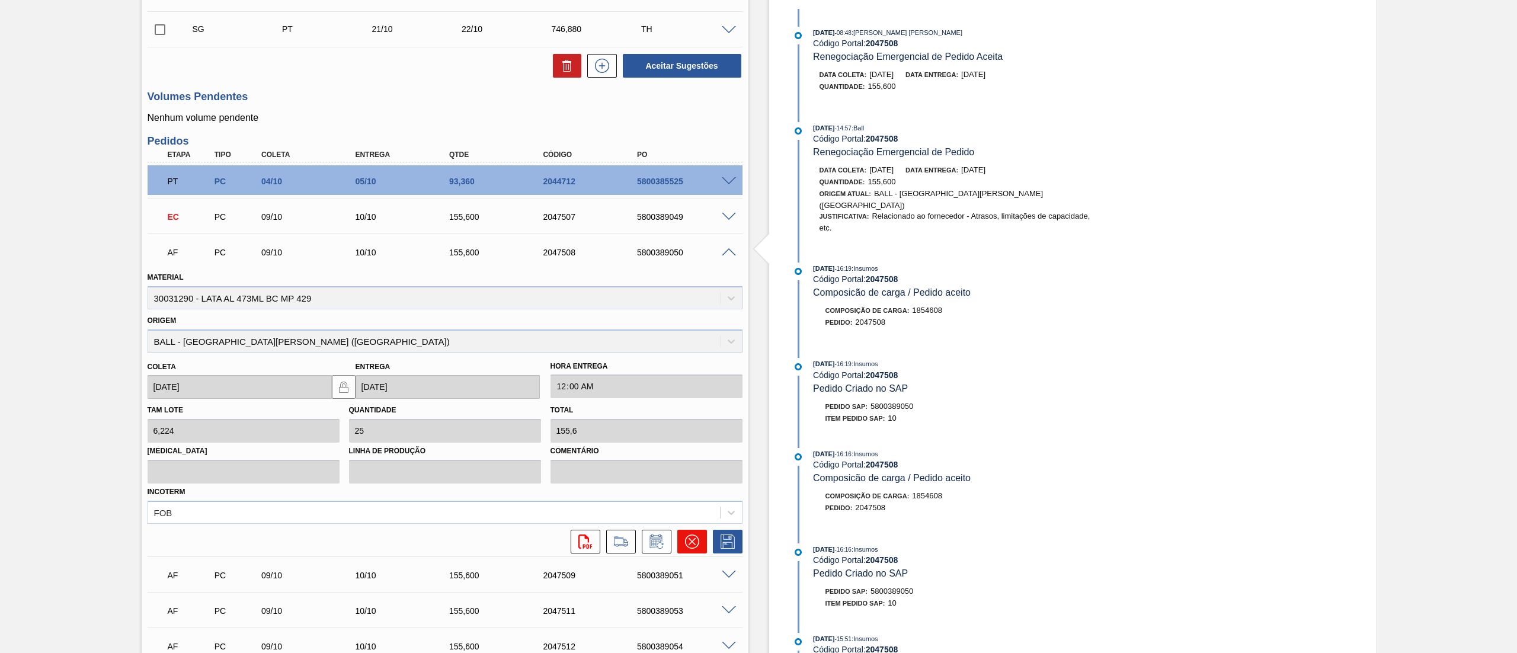
click at [703, 546] on button at bounding box center [692, 542] width 30 height 24
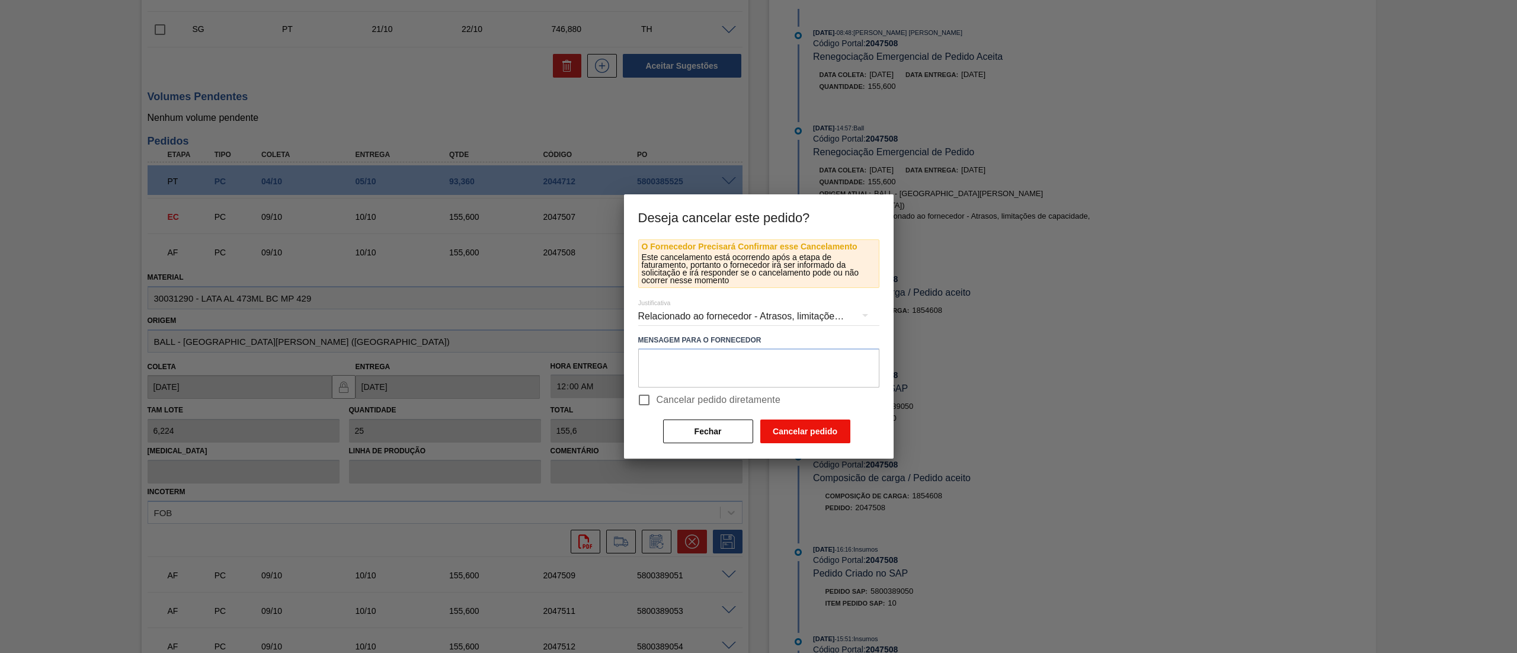
click at [778, 429] on button "Cancelar pedido" at bounding box center [805, 432] width 90 height 24
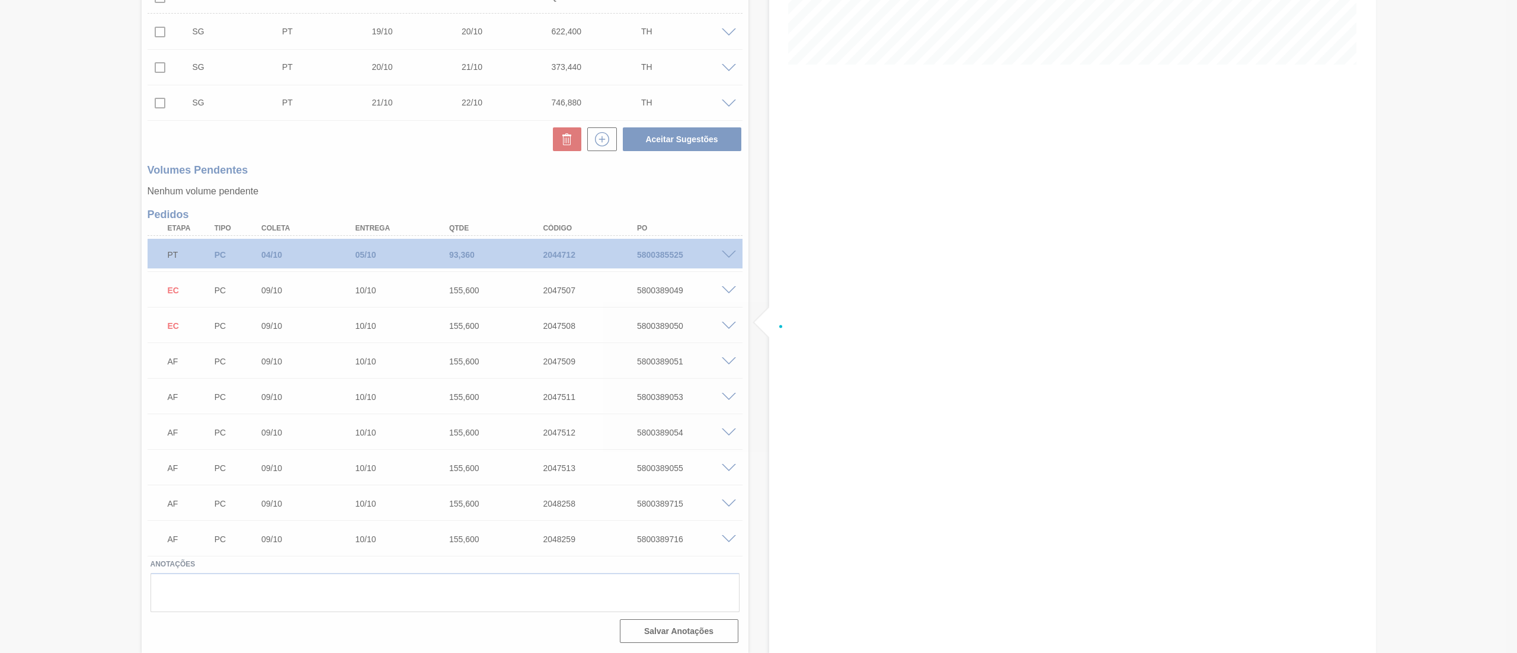
scroll to position [283, 0]
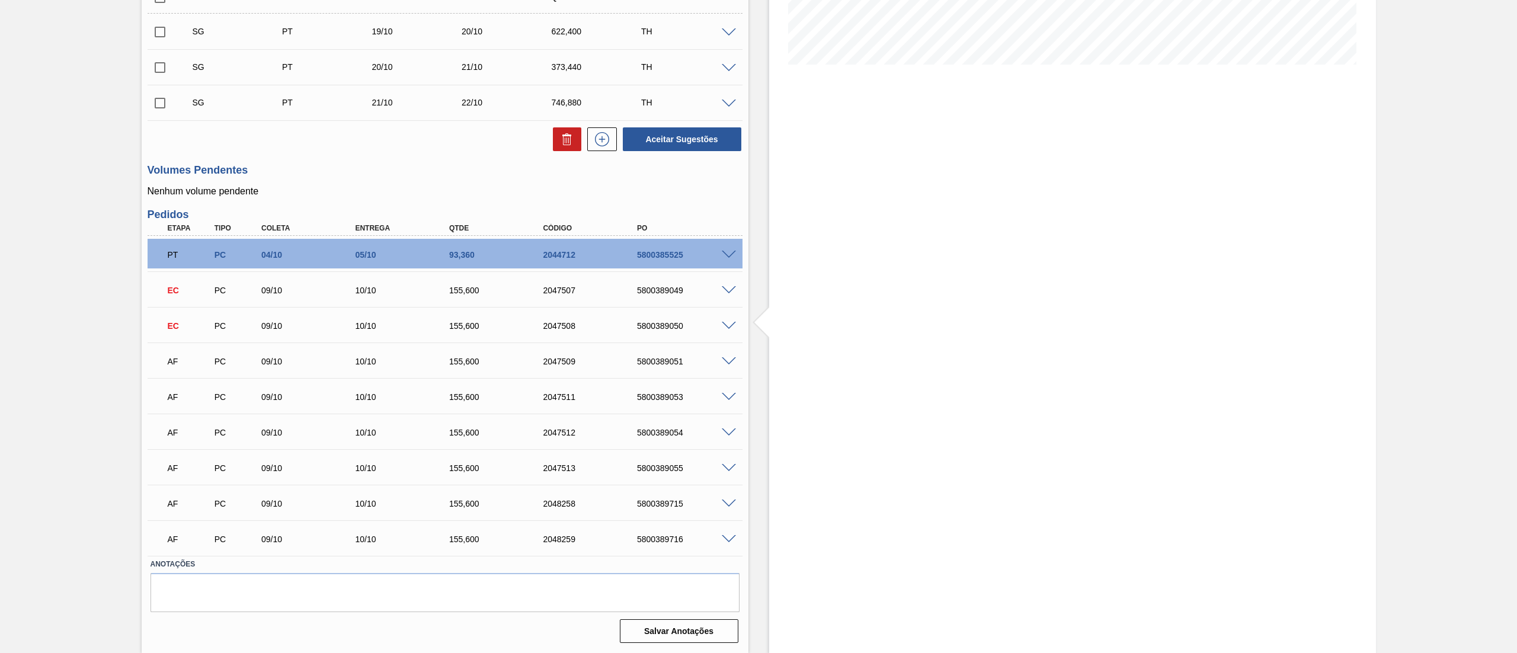
click at [724, 364] on span at bounding box center [729, 361] width 14 height 9
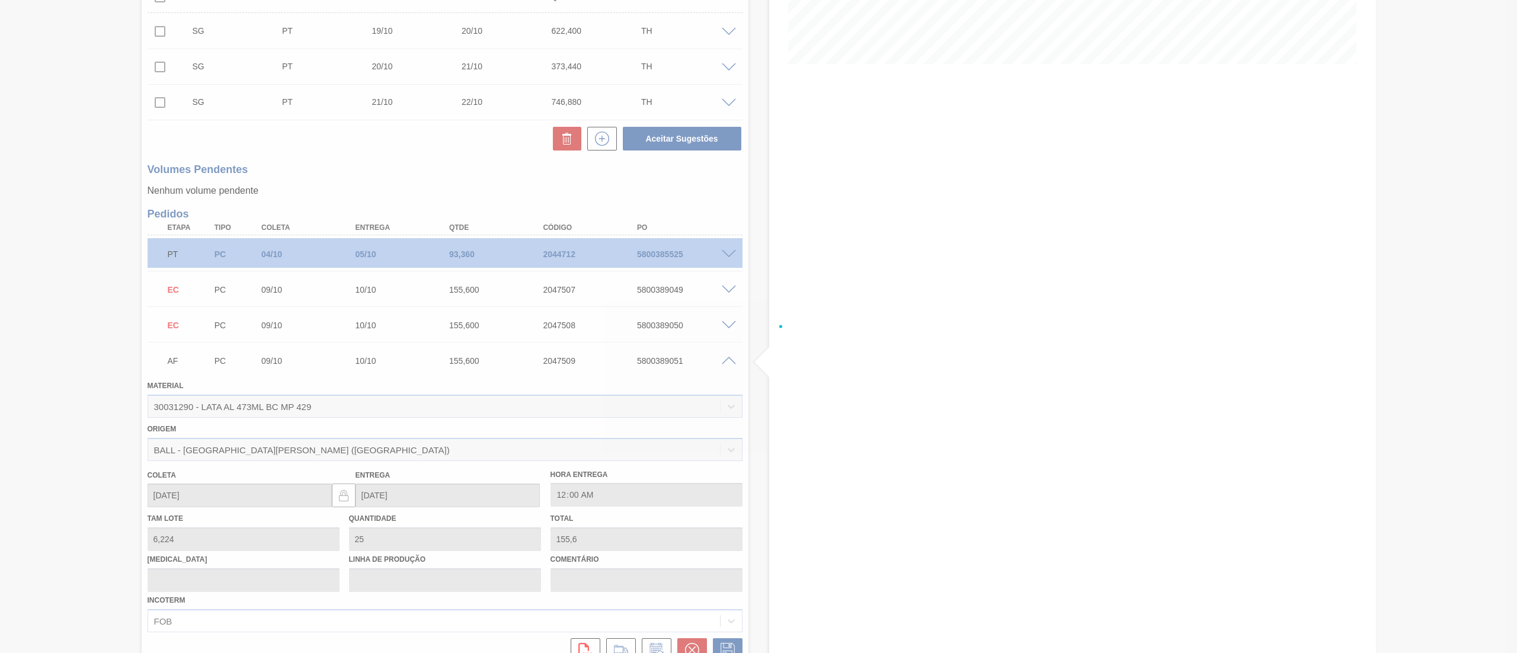
scroll to position [356, 0]
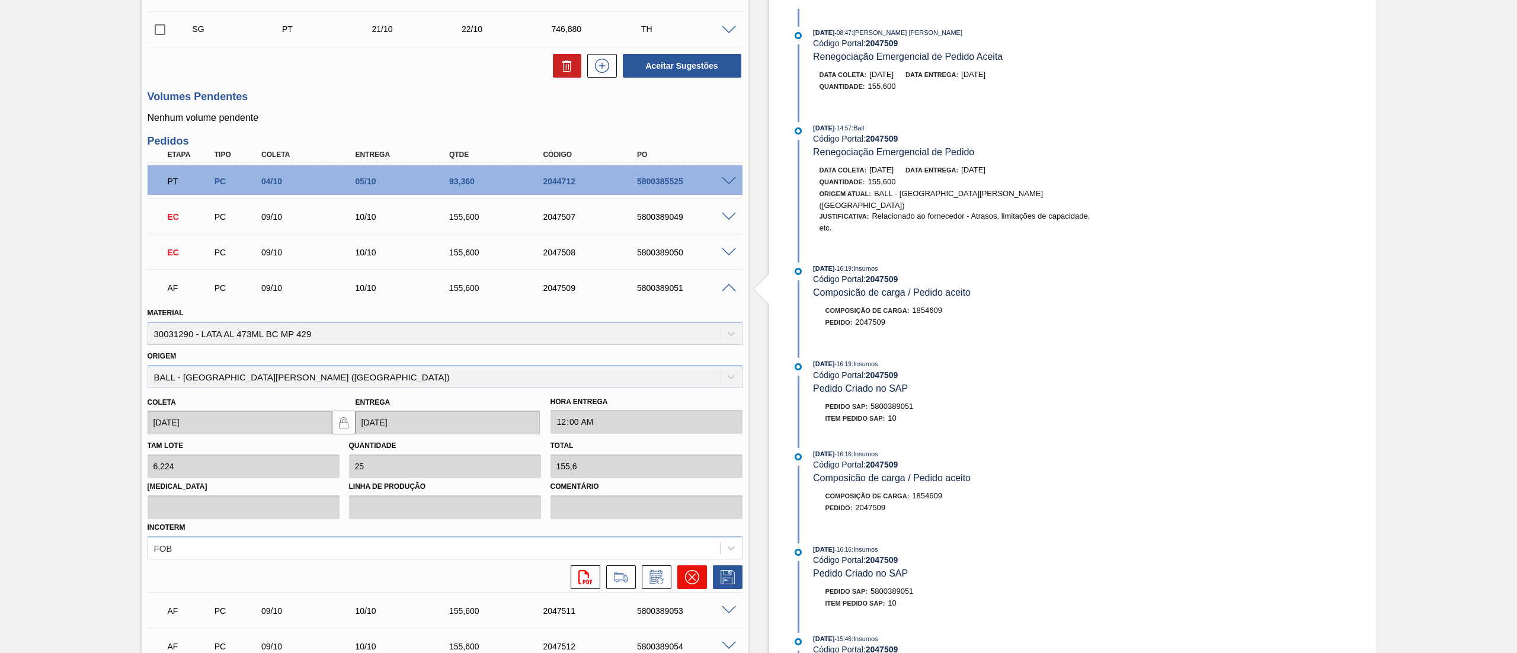
click at [697, 569] on button at bounding box center [692, 577] width 30 height 24
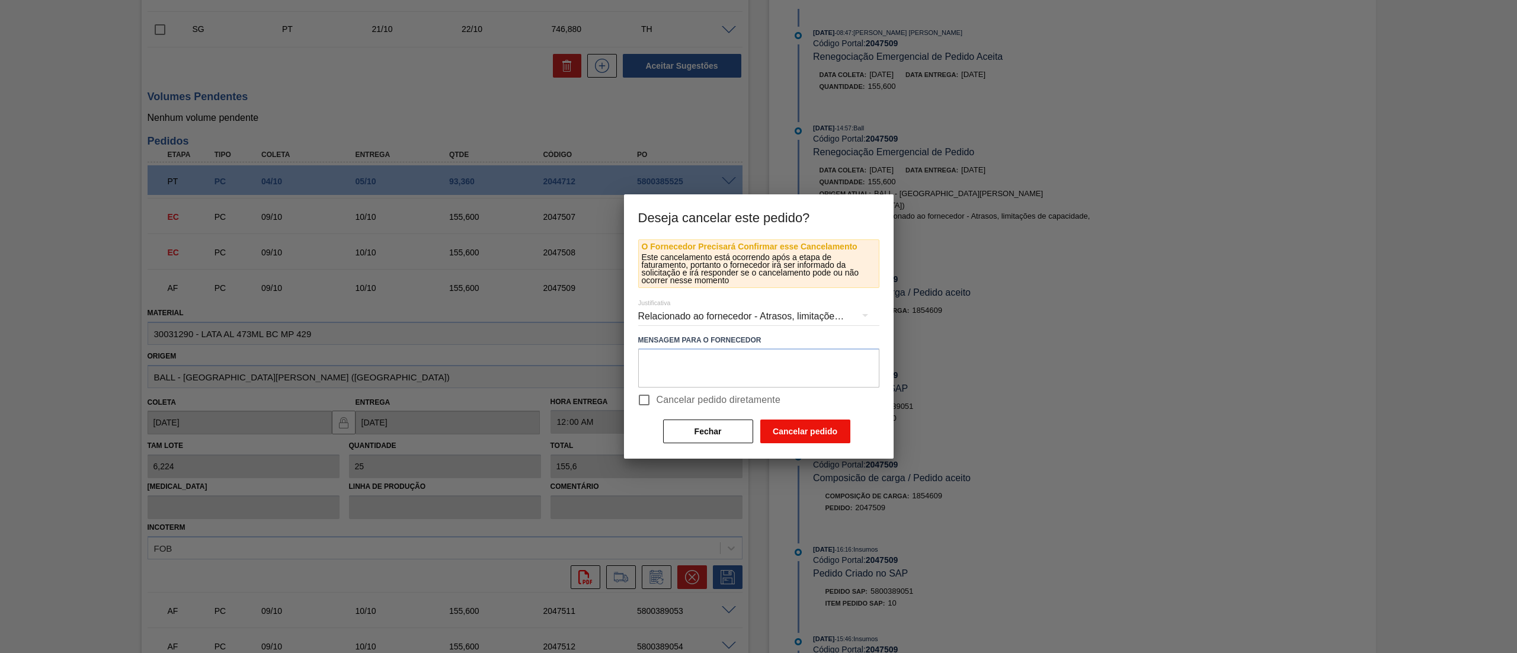
click at [794, 437] on button "Cancelar pedido" at bounding box center [805, 432] width 90 height 24
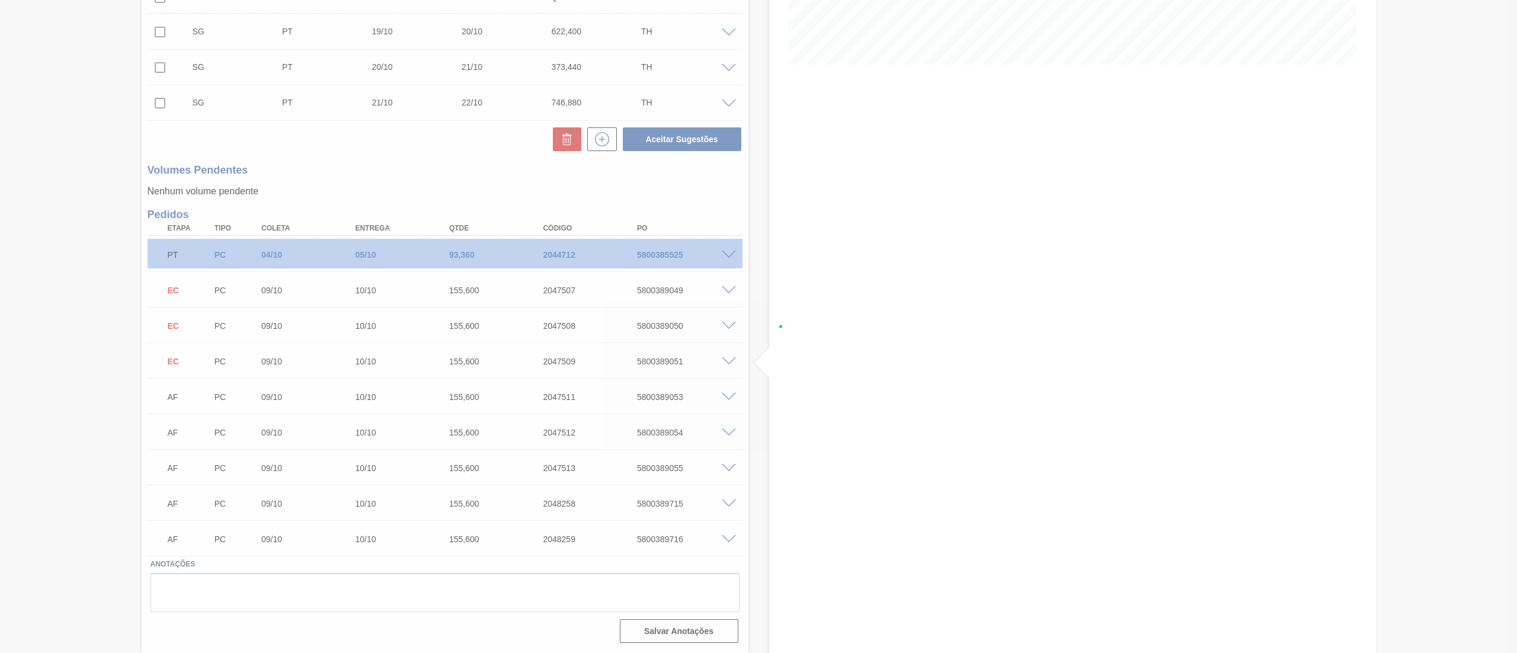
scroll to position [283, 0]
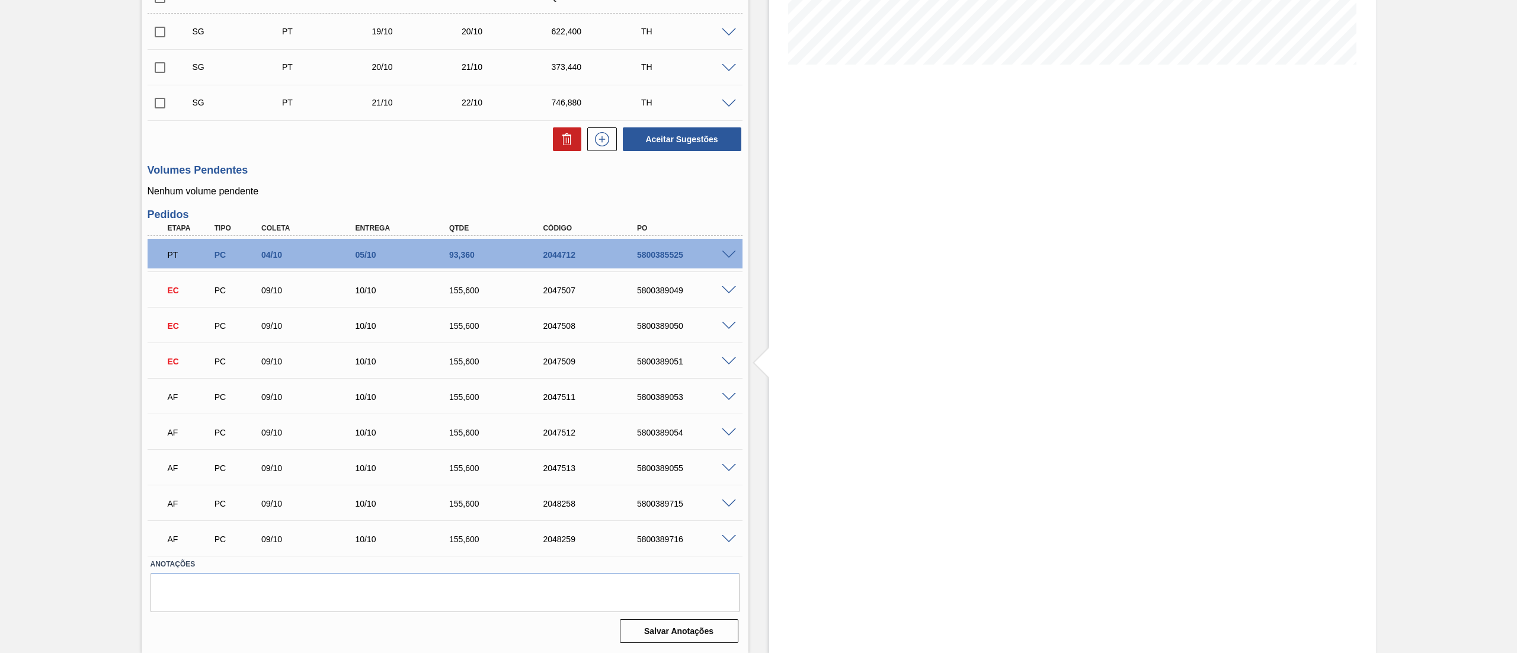
click at [728, 399] on span at bounding box center [729, 397] width 14 height 9
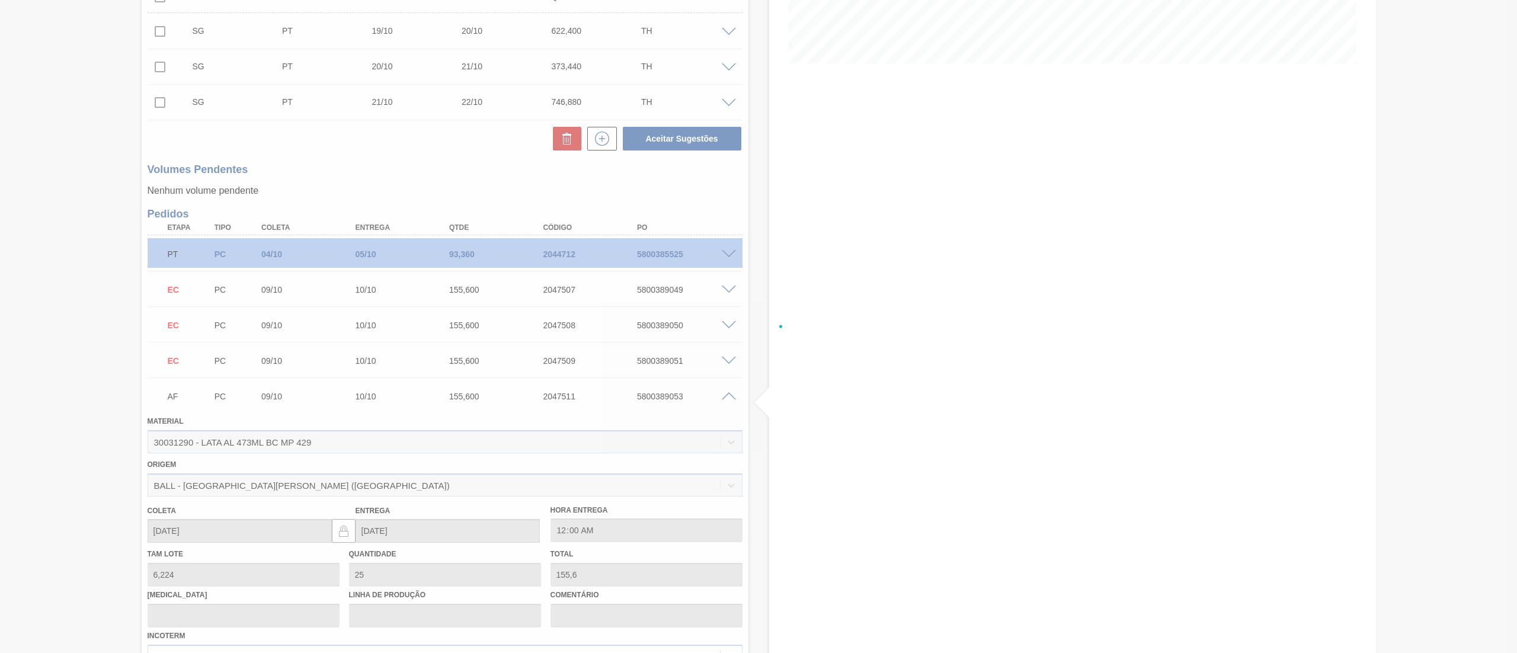
scroll to position [356, 0]
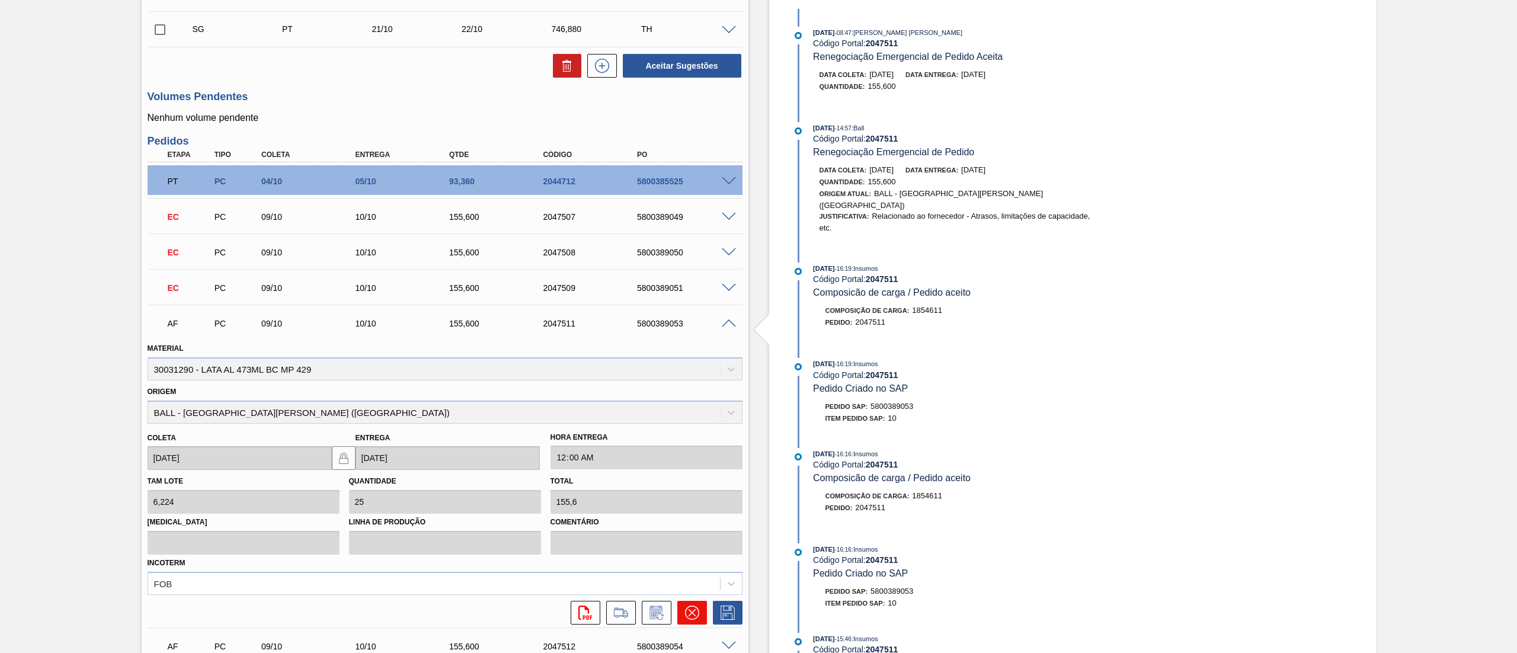
click at [695, 607] on icon at bounding box center [692, 613] width 14 height 14
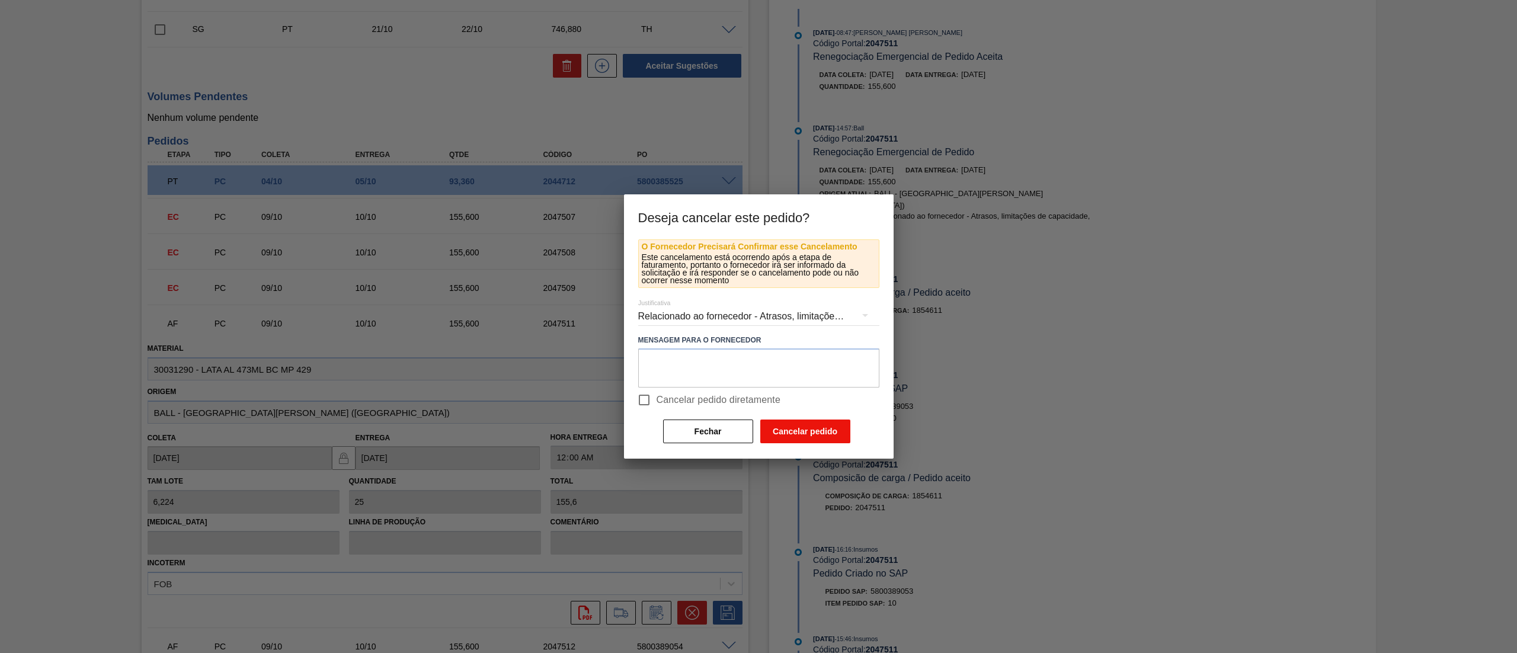
click at [800, 441] on button "Cancelar pedido" at bounding box center [805, 432] width 90 height 24
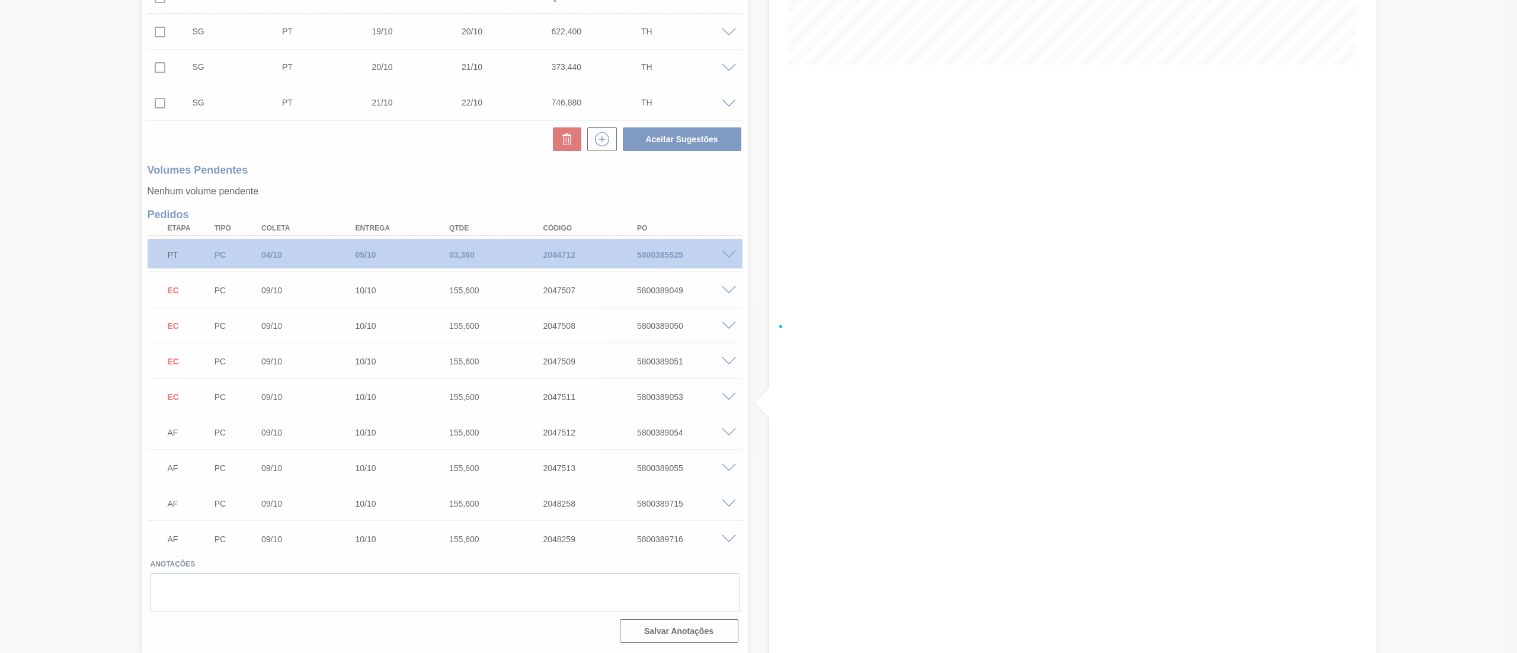
scroll to position [283, 0]
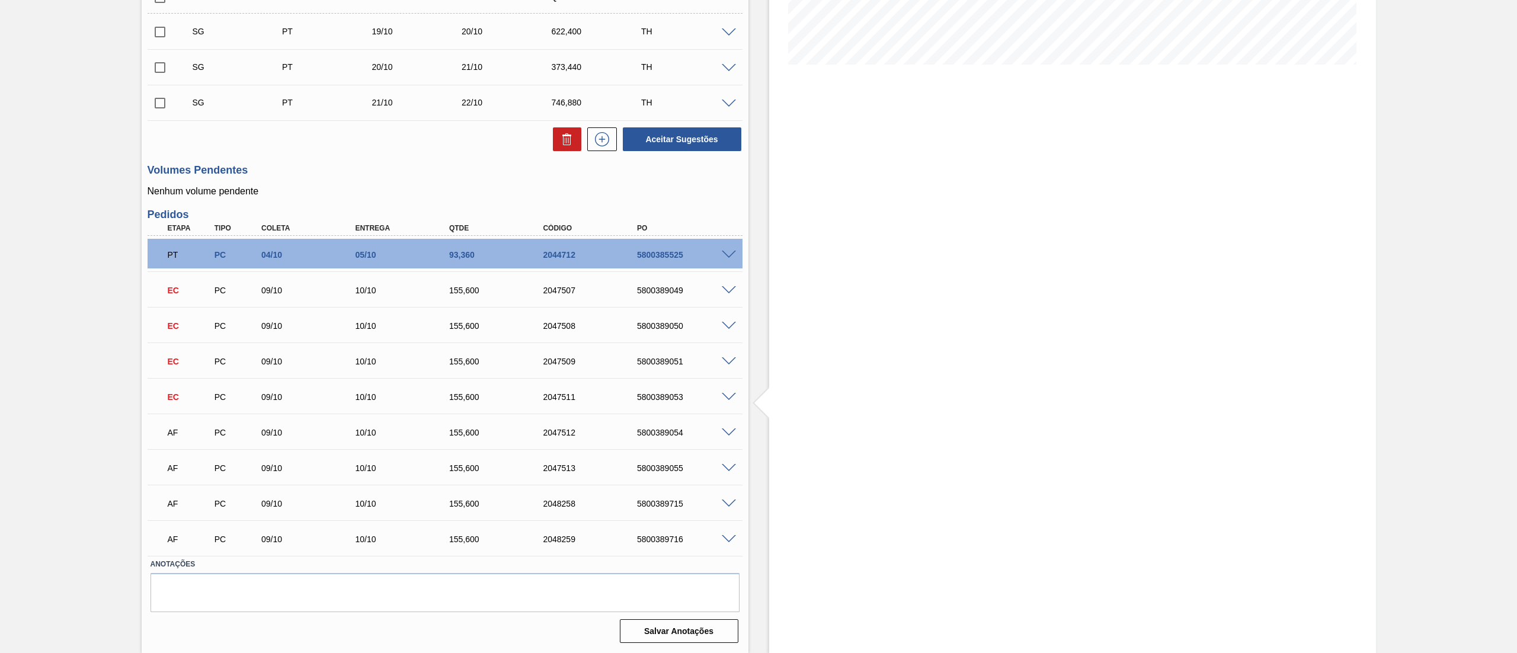
click at [727, 430] on span at bounding box center [729, 433] width 14 height 9
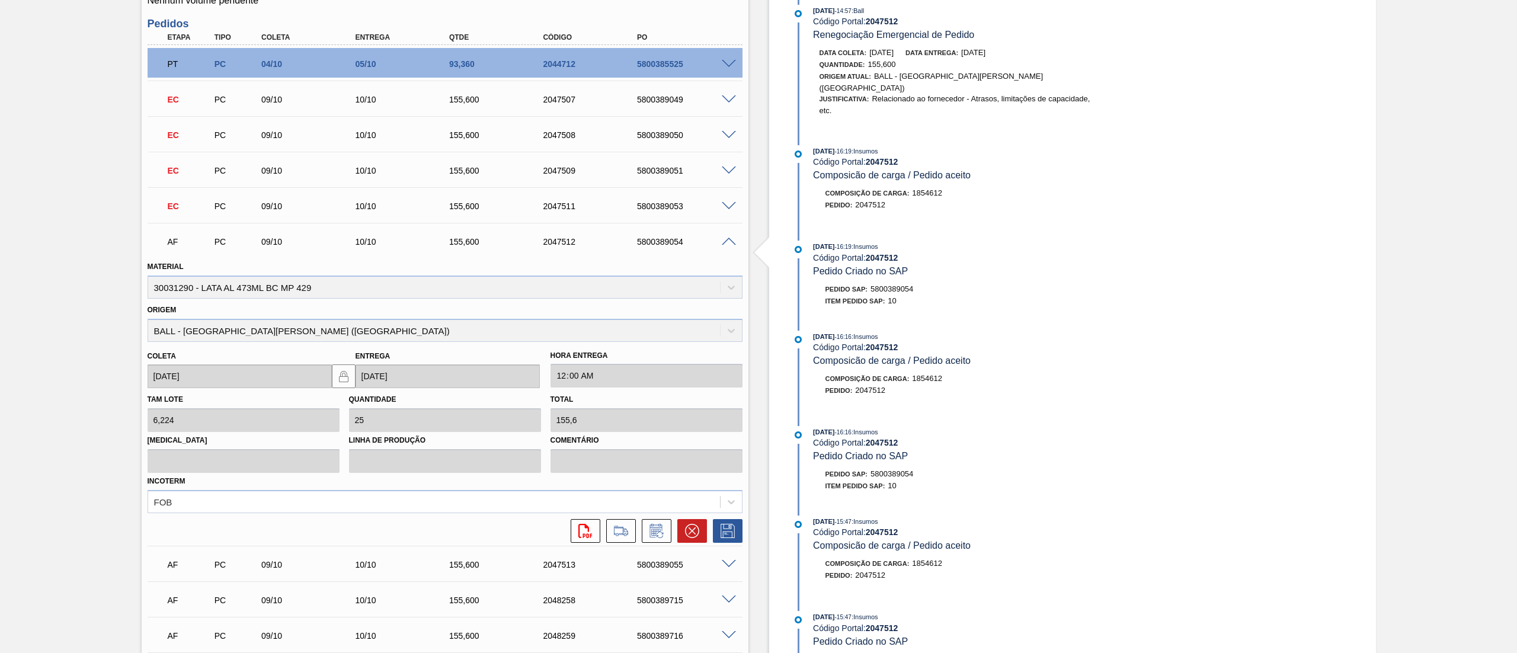
scroll to position [570, 0]
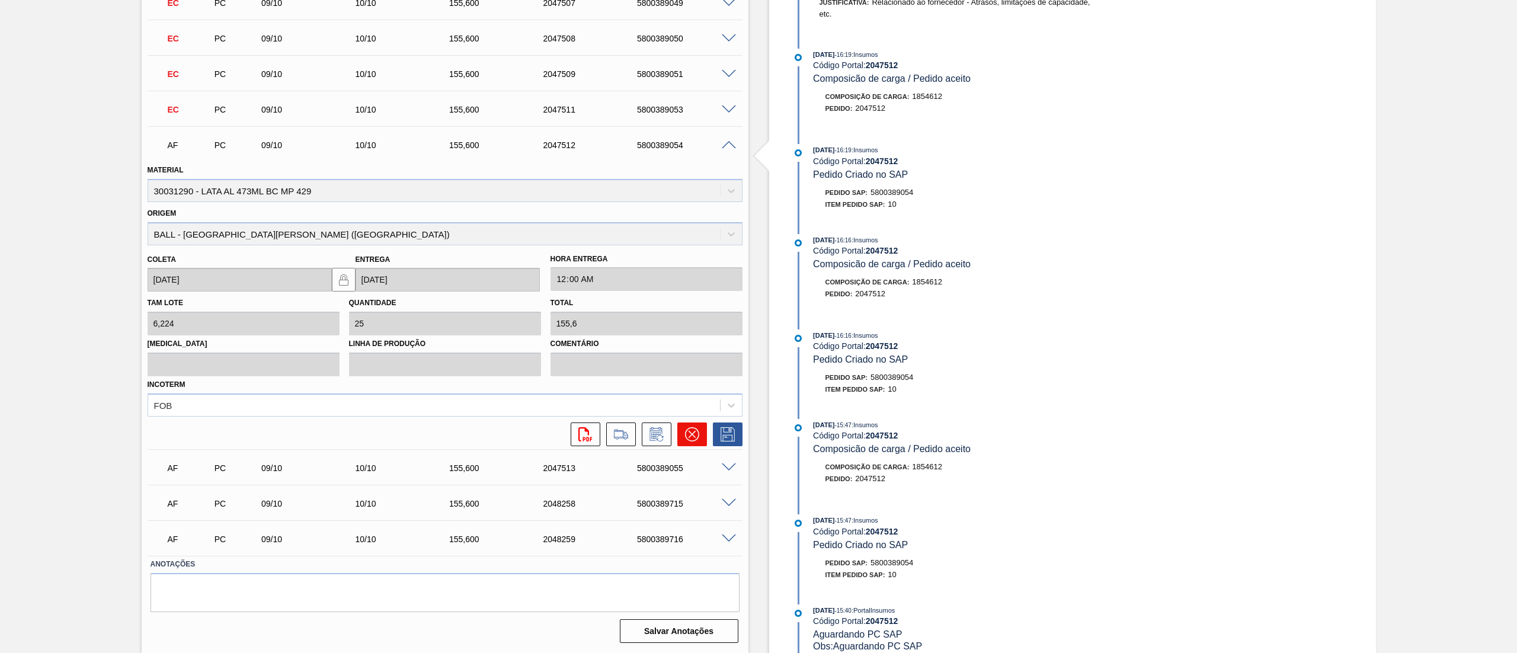
click at [693, 440] on icon at bounding box center [692, 434] width 14 height 14
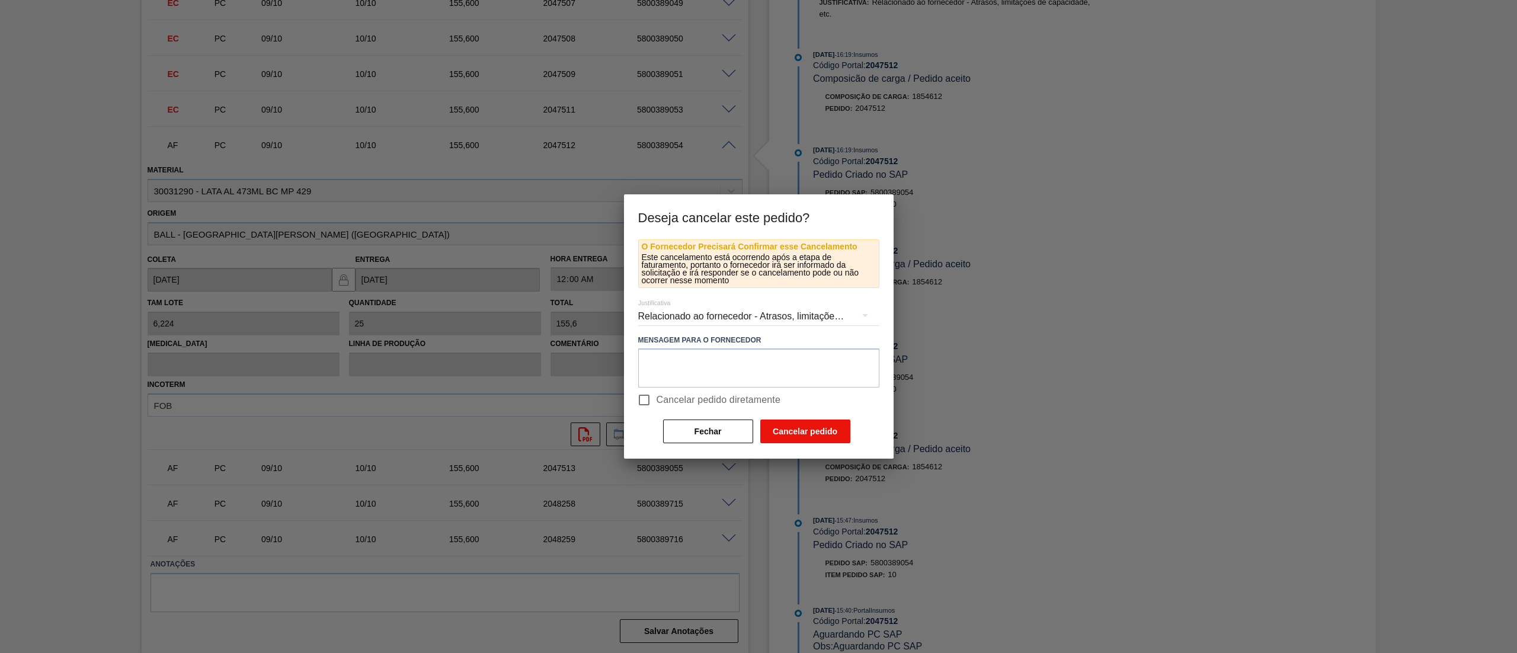
click at [795, 436] on button "Cancelar pedido" at bounding box center [805, 432] width 90 height 24
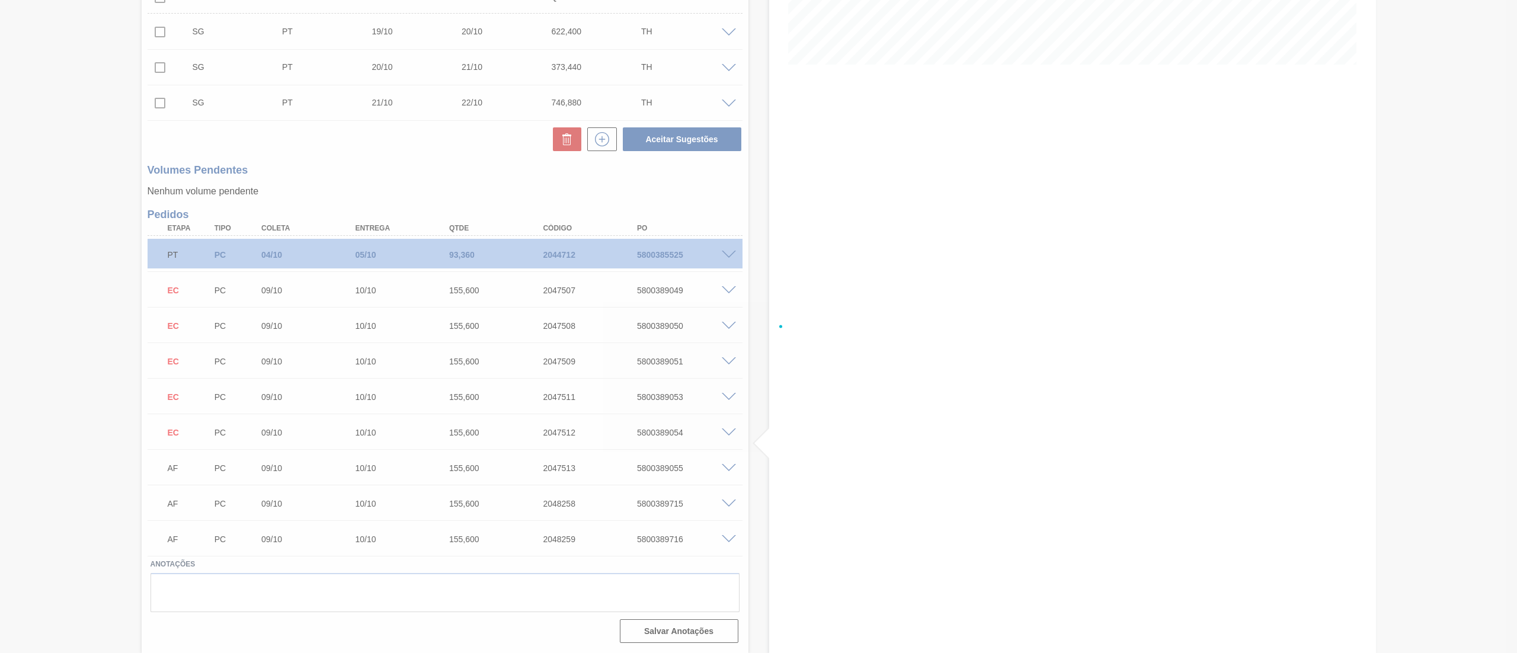
scroll to position [283, 0]
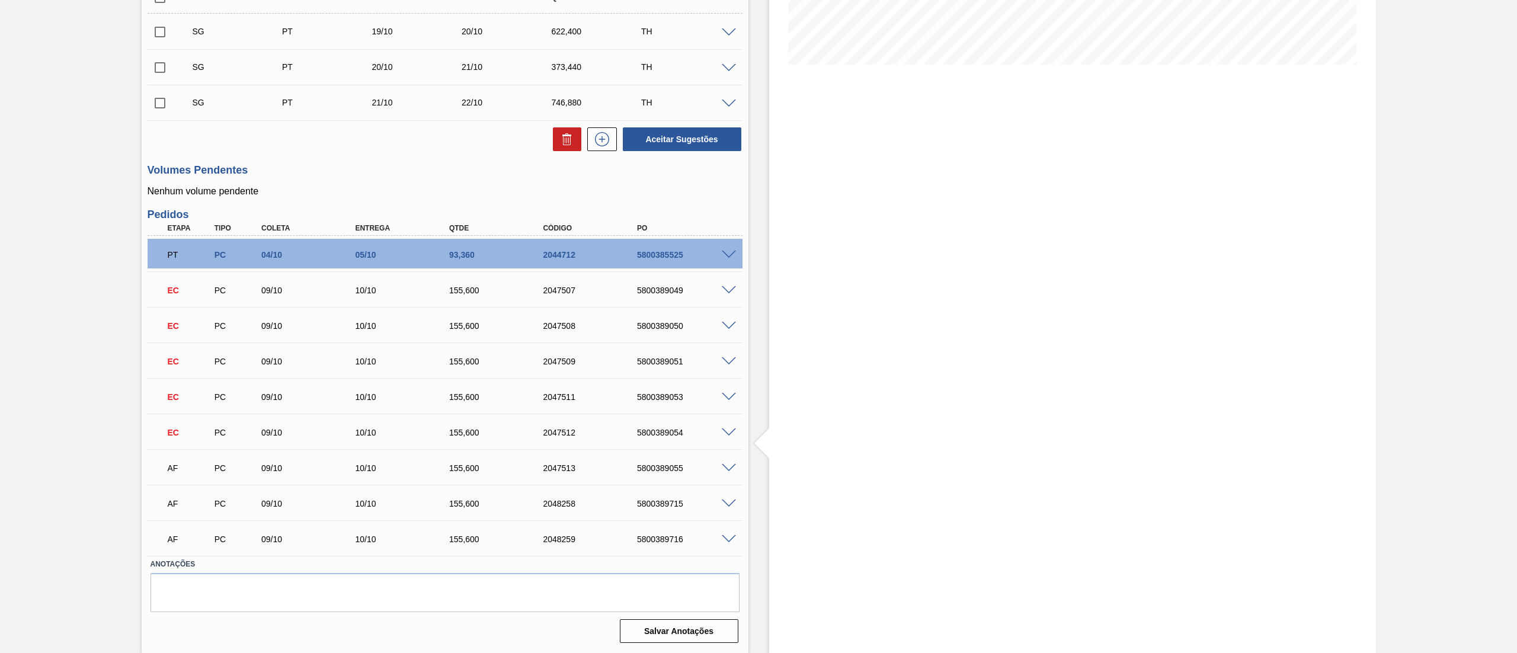
click at [731, 469] on span at bounding box center [729, 468] width 14 height 9
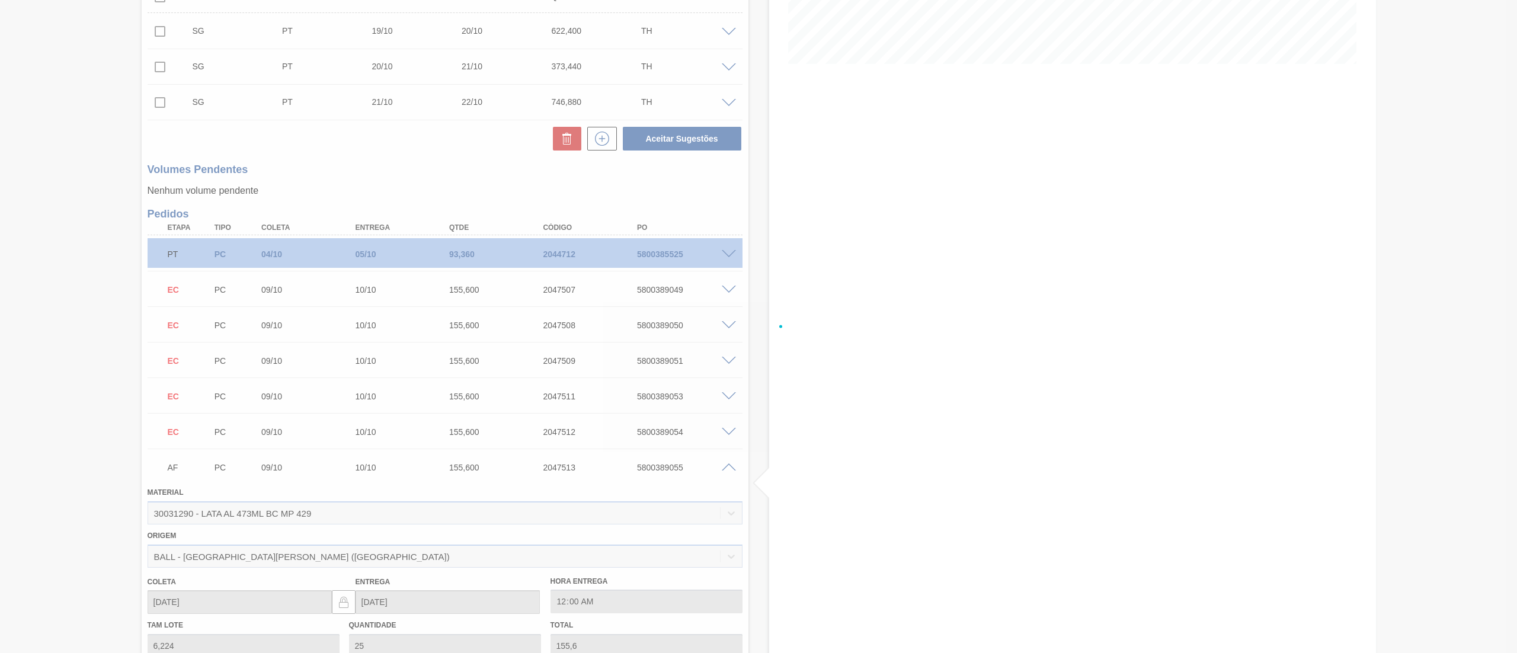
scroll to position [570, 0]
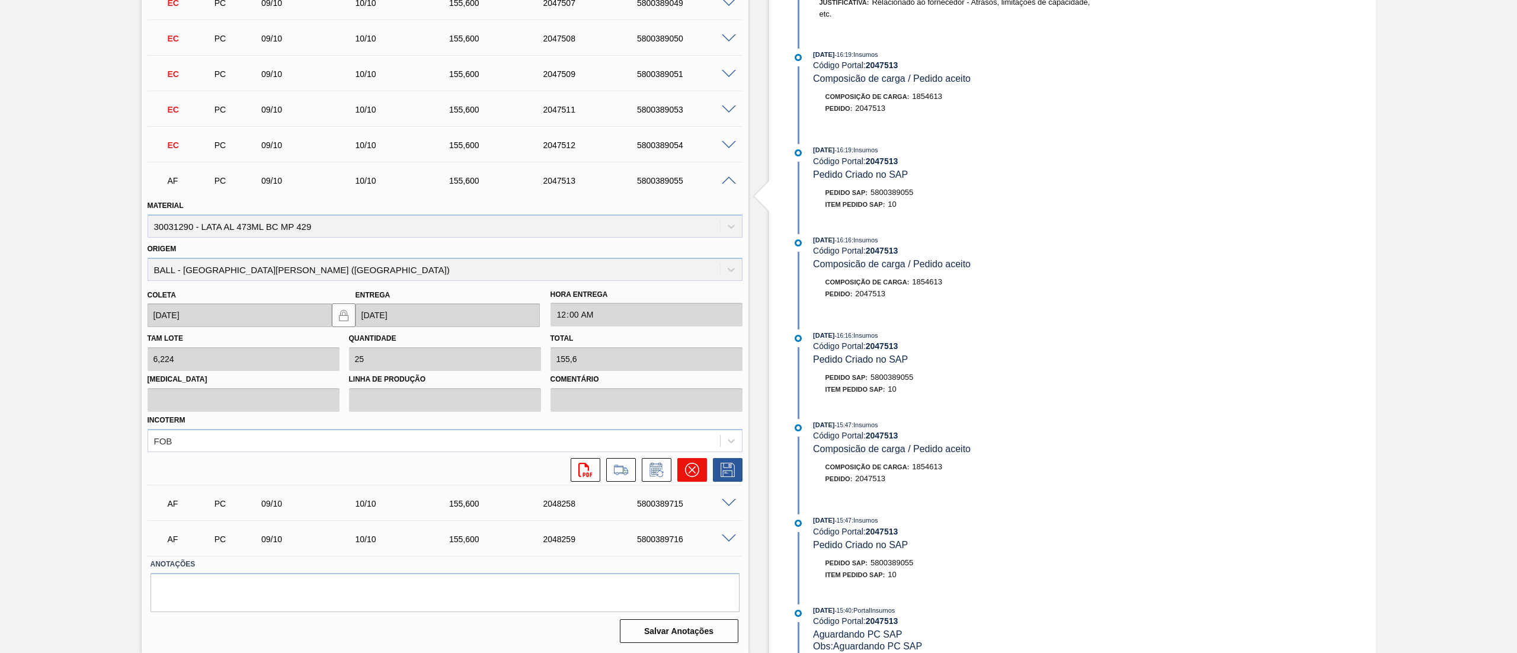
click at [692, 474] on icon at bounding box center [692, 470] width 14 height 14
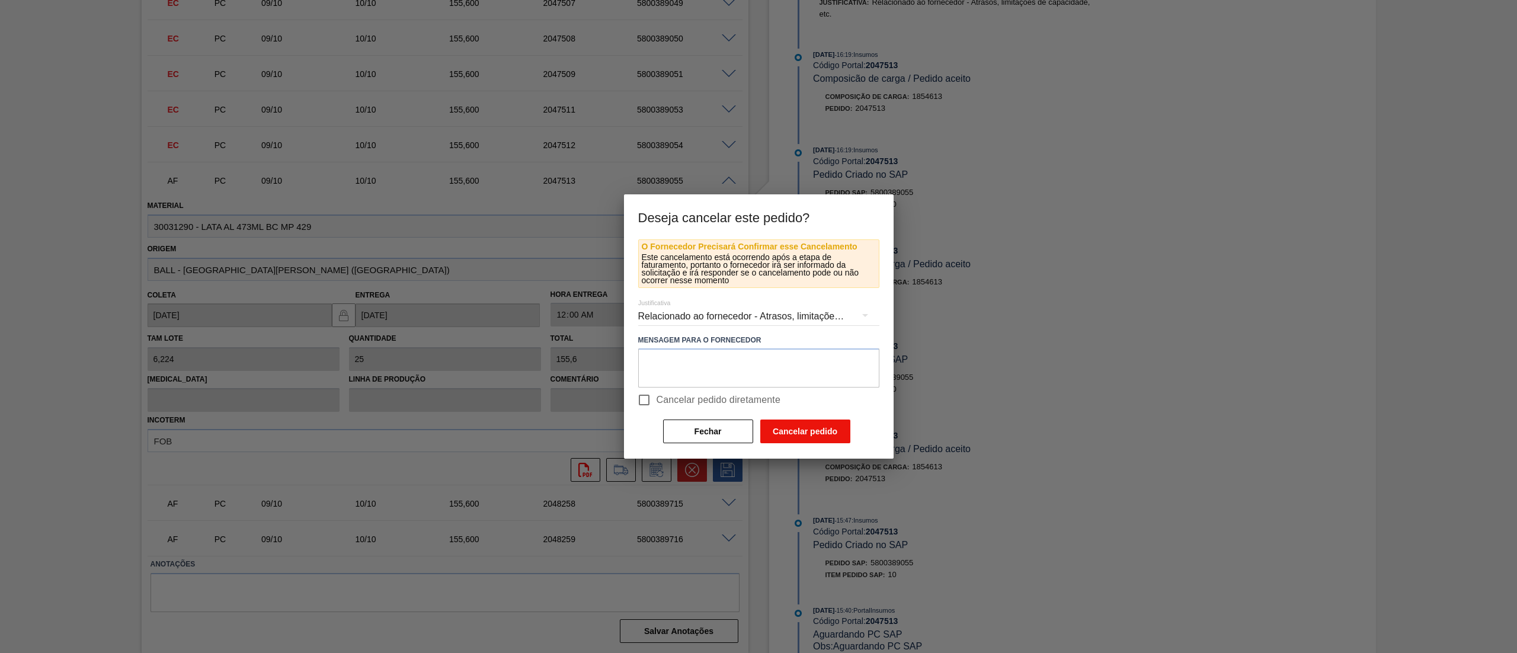
click at [826, 433] on button "Cancelar pedido" at bounding box center [805, 432] width 90 height 24
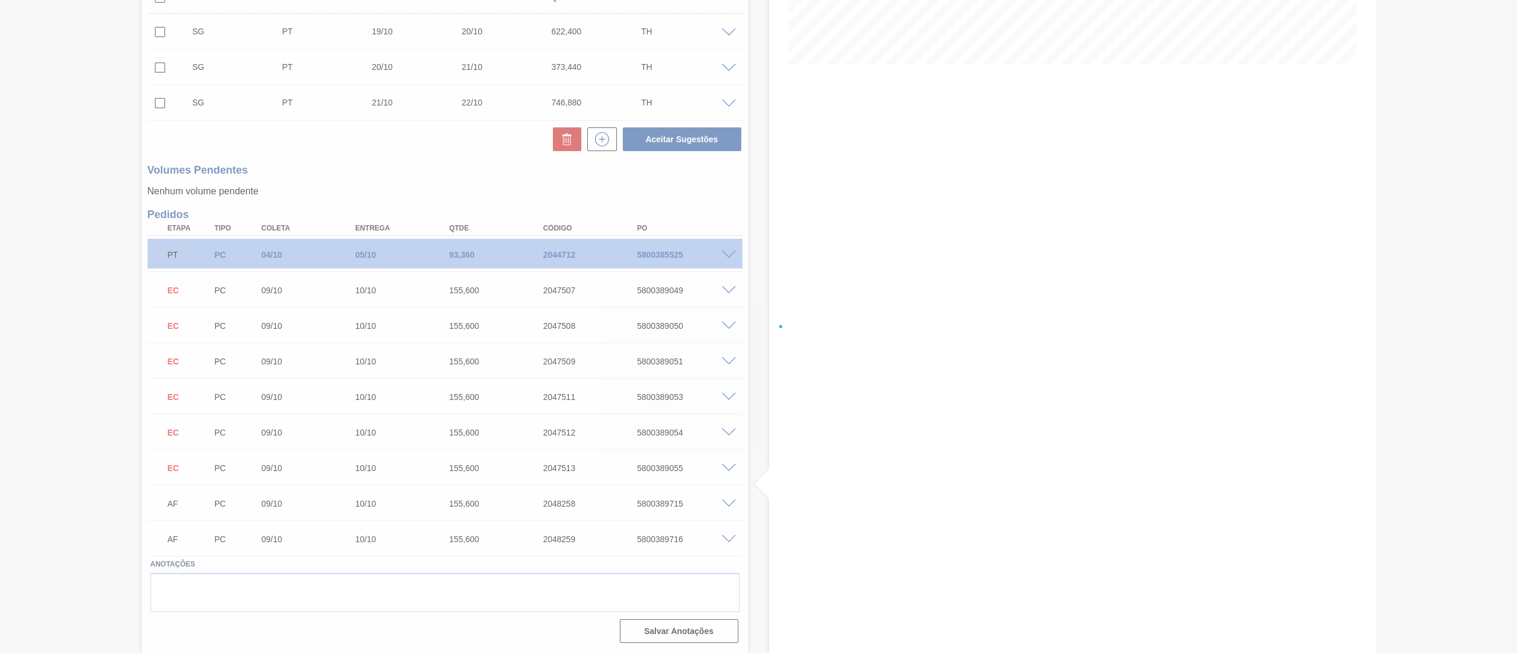
scroll to position [283, 0]
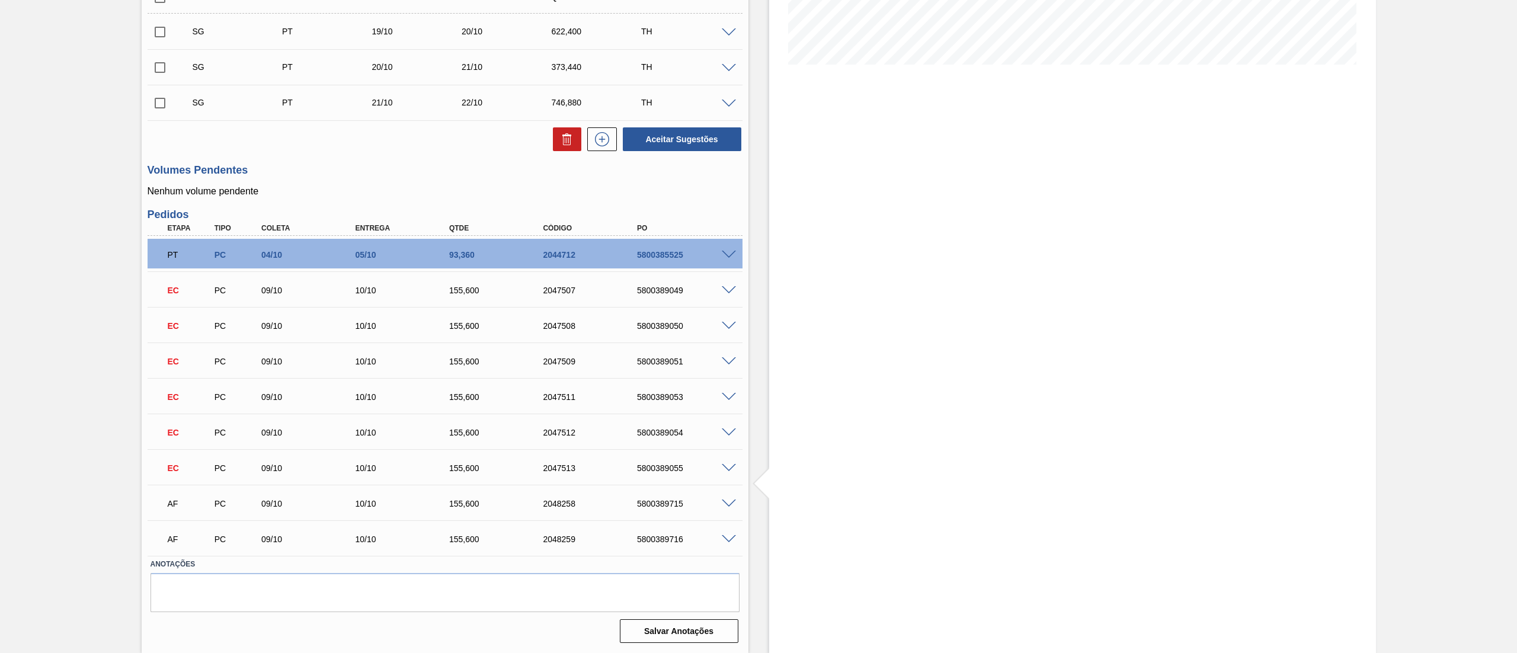
click at [723, 505] on span at bounding box center [729, 504] width 14 height 9
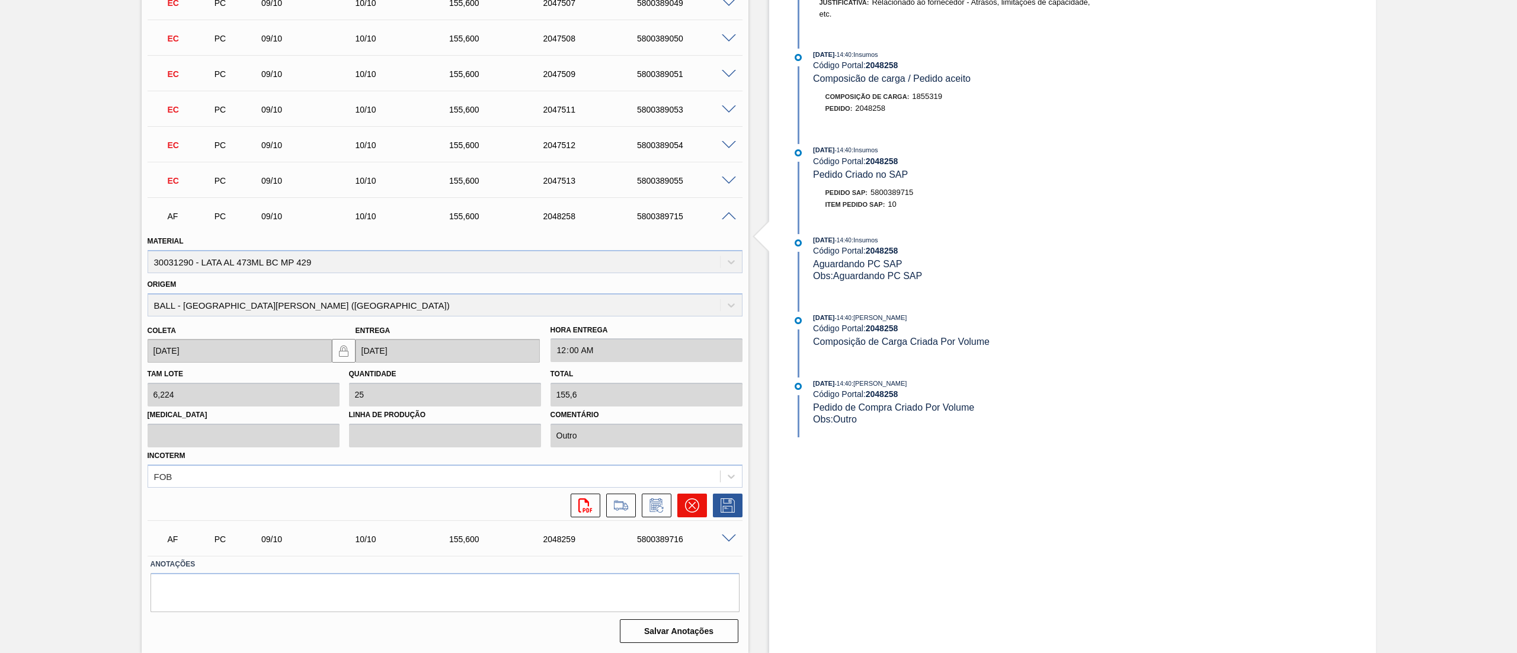
click at [692, 506] on icon at bounding box center [692, 505] width 14 height 14
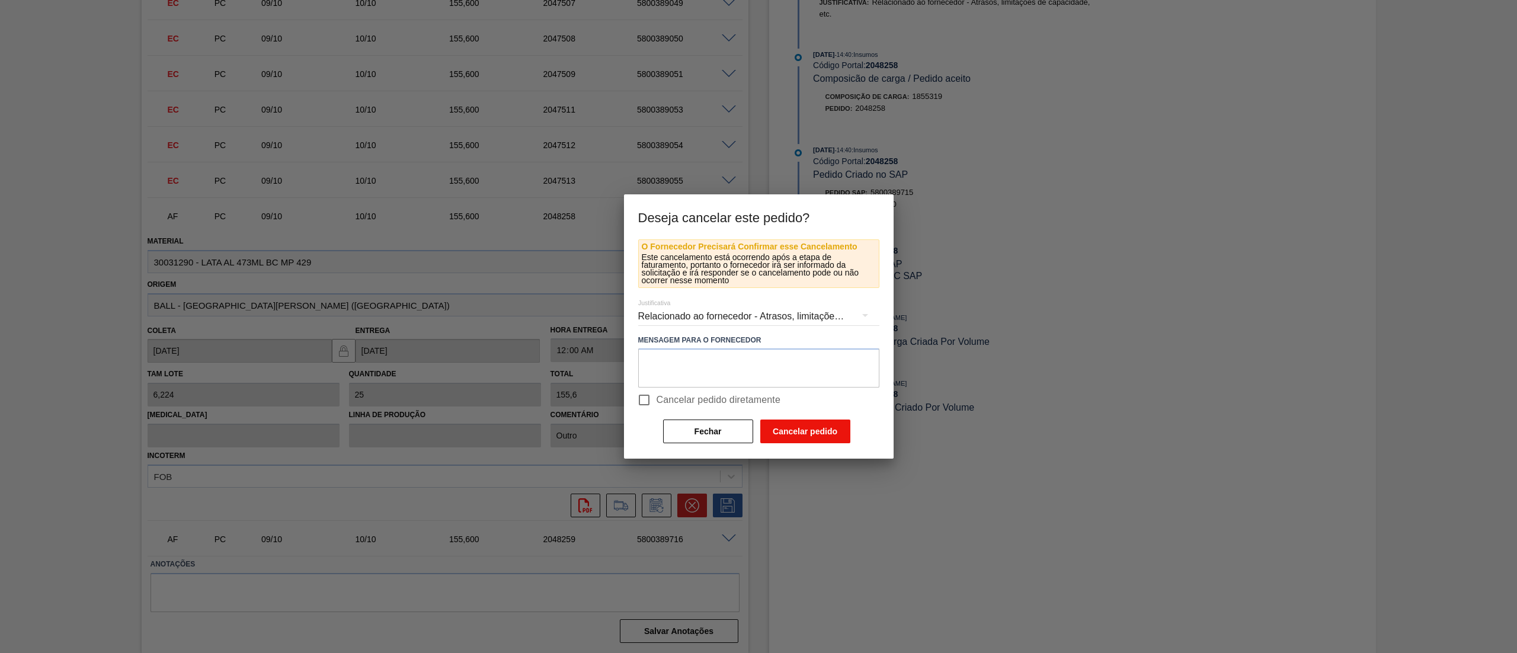
click at [804, 436] on button "Cancelar pedido" at bounding box center [805, 432] width 90 height 24
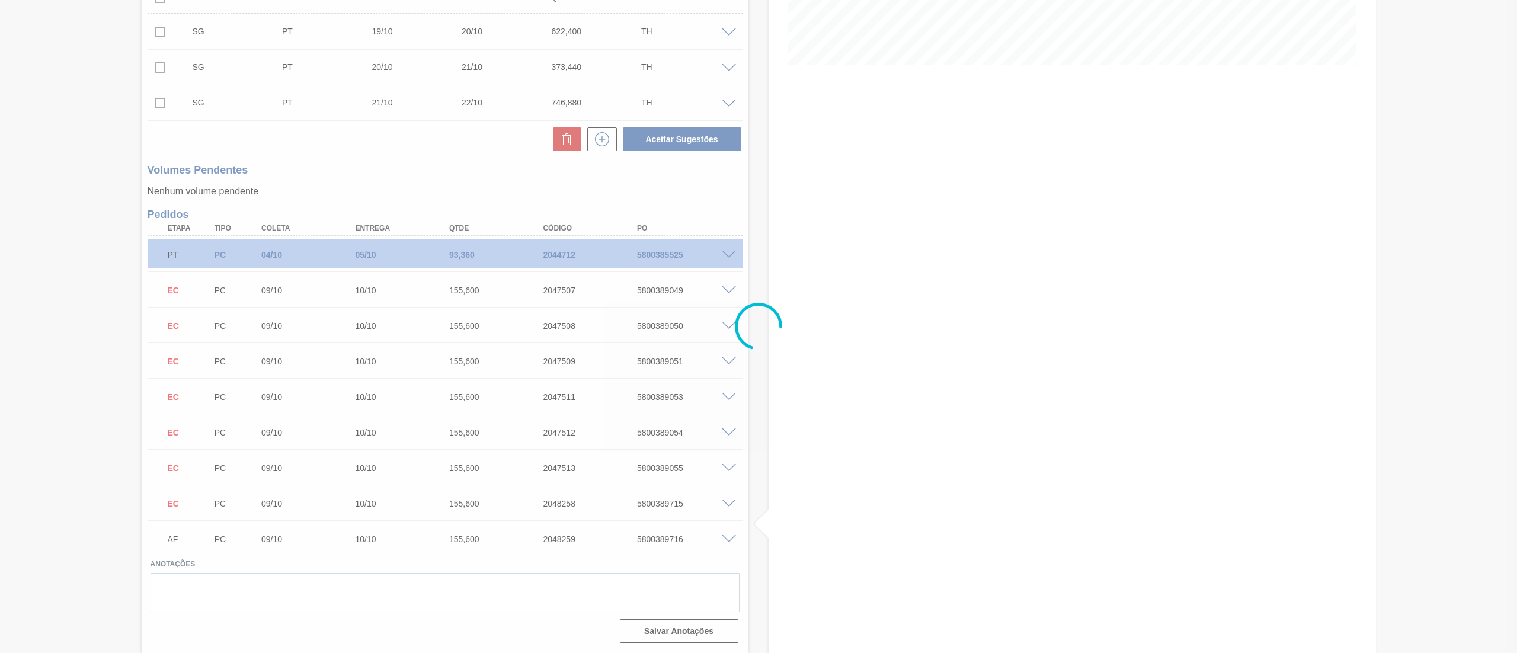
scroll to position [283, 0]
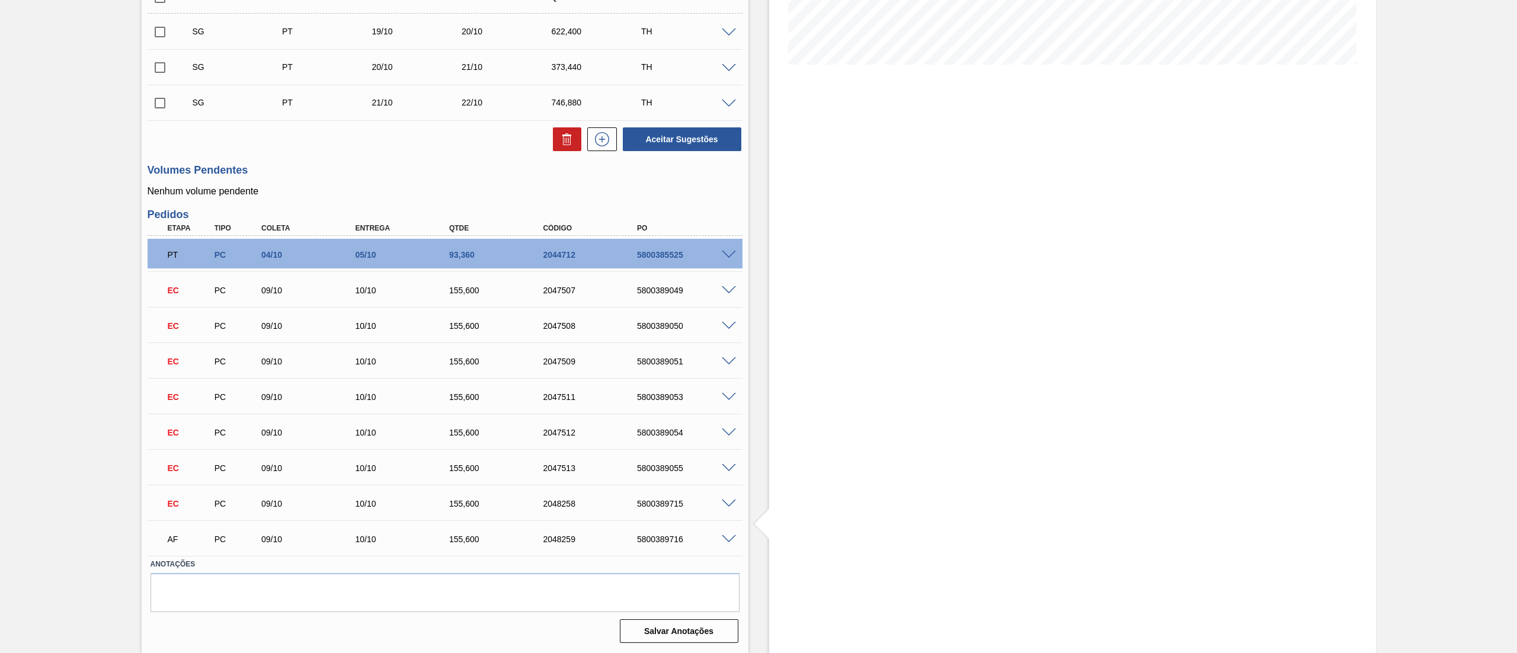
click at [727, 537] on span at bounding box center [729, 539] width 14 height 9
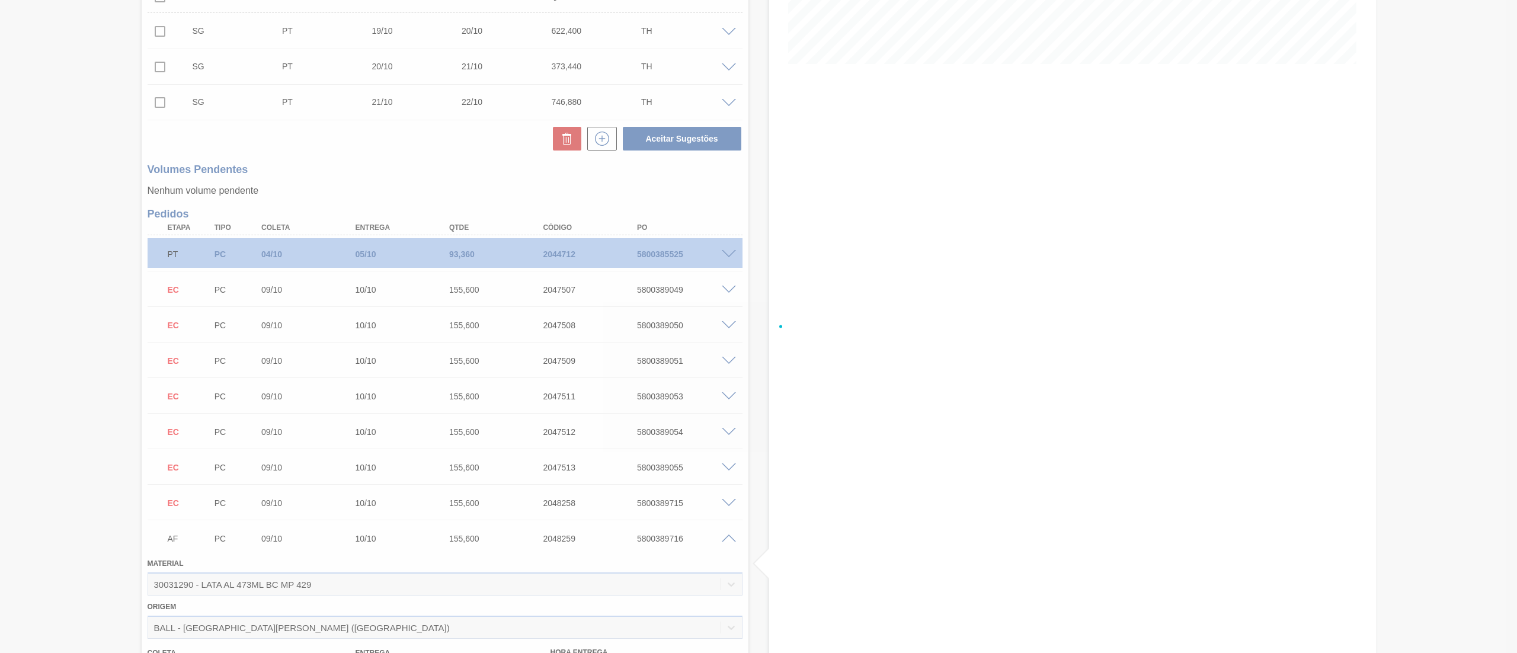
scroll to position [570, 0]
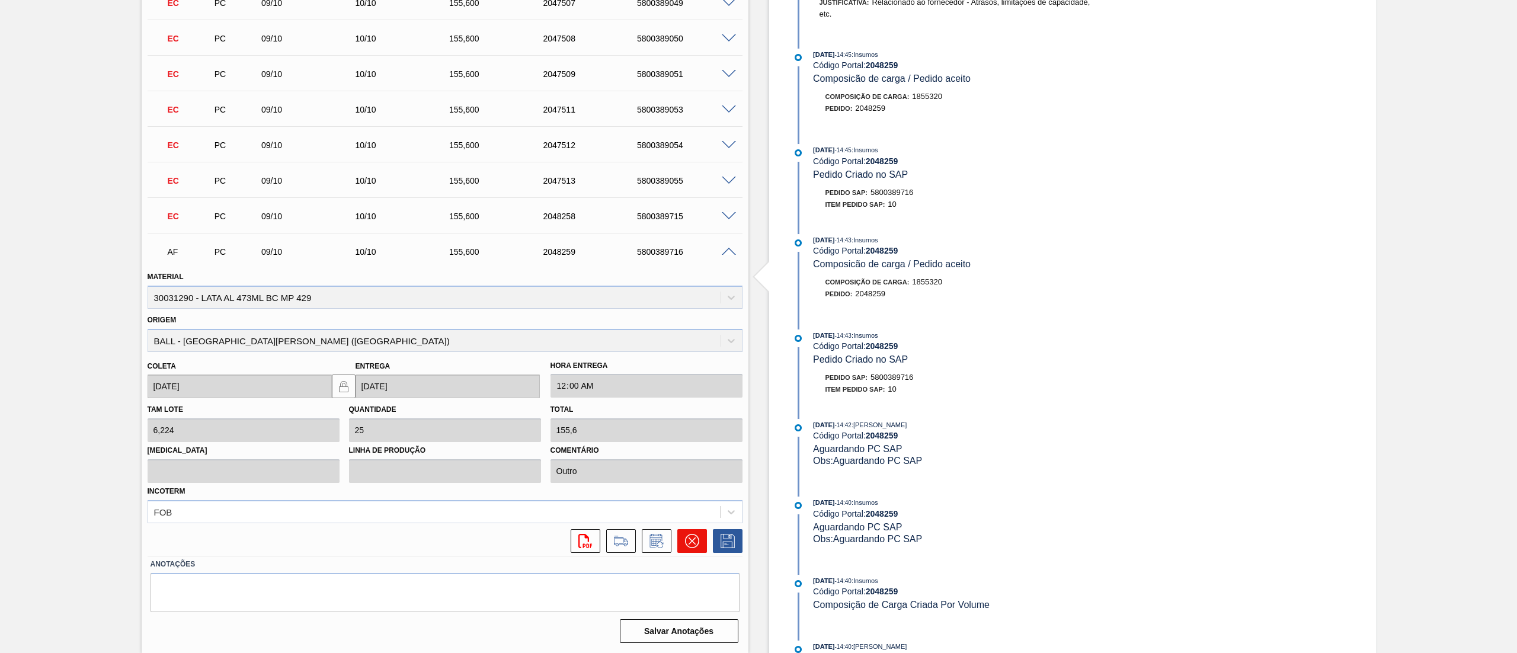
click at [693, 549] on button at bounding box center [692, 541] width 30 height 24
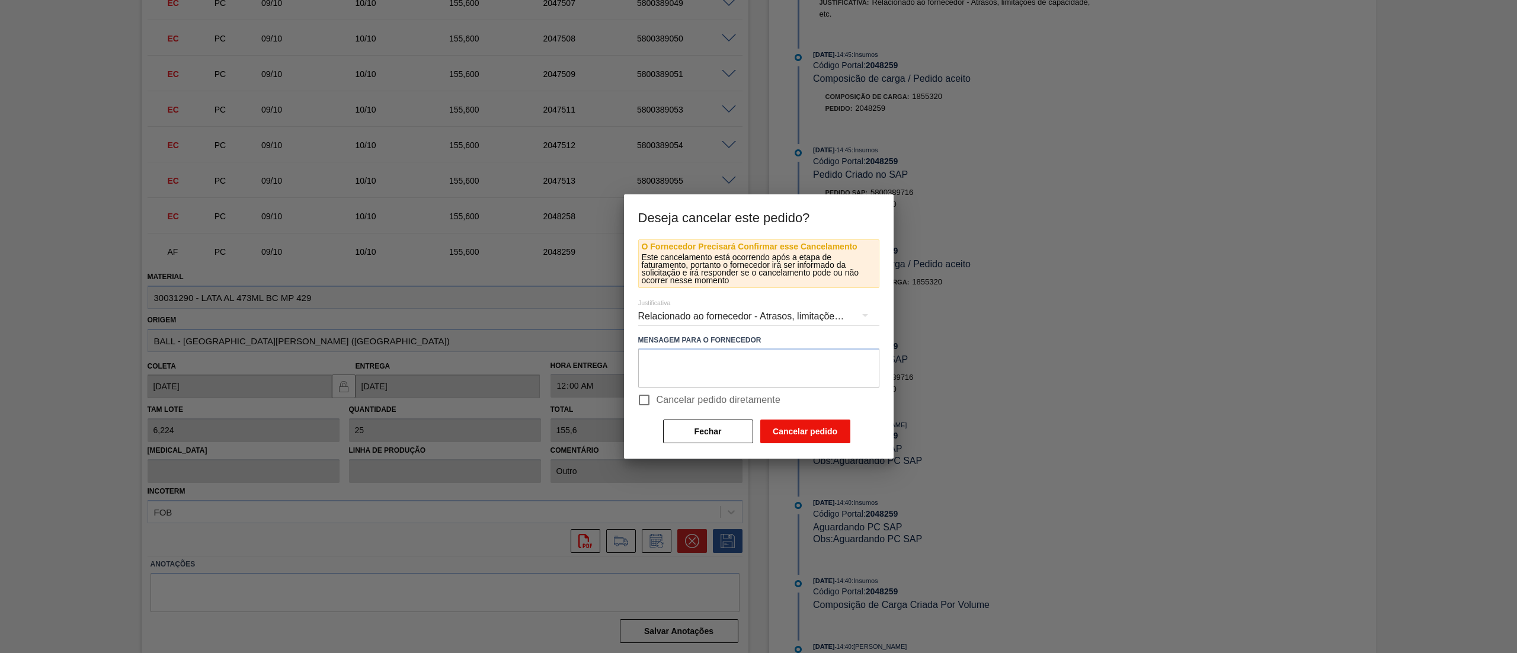
click at [786, 435] on button "Cancelar pedido" at bounding box center [805, 432] width 90 height 24
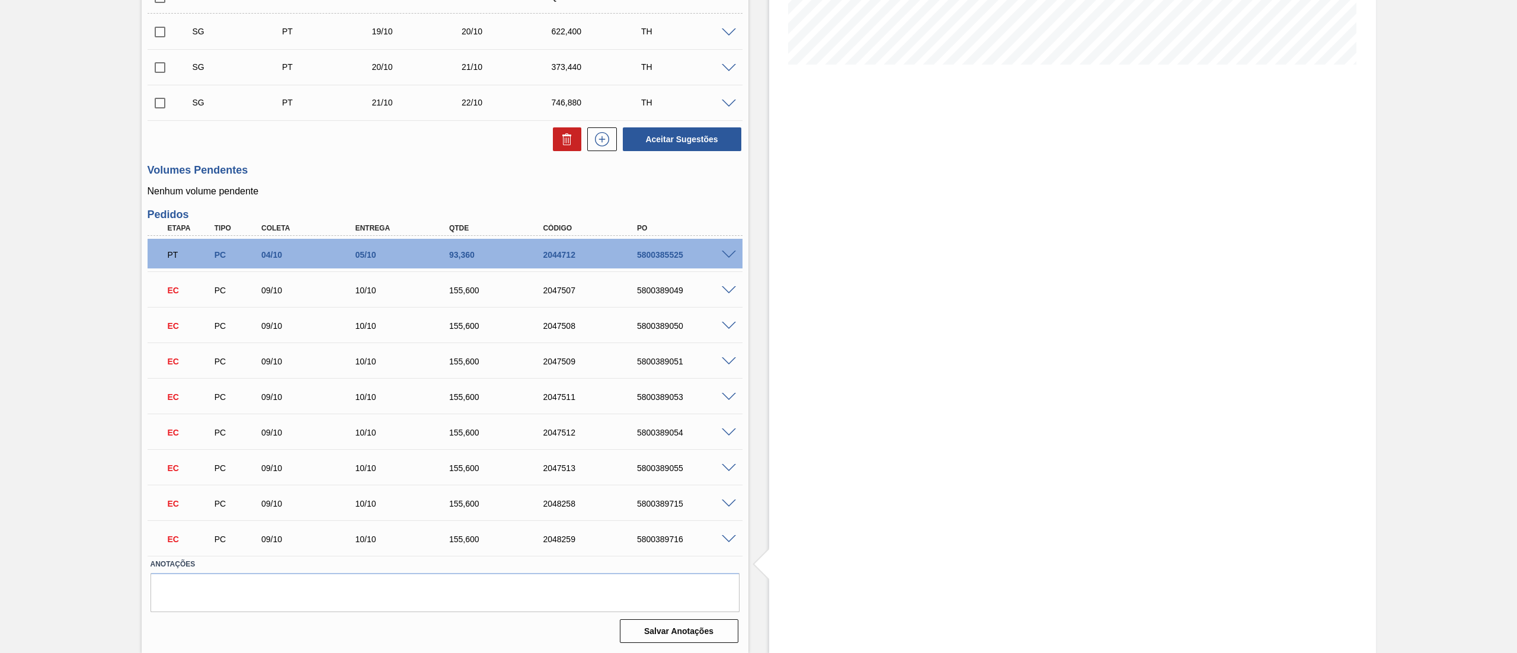
scroll to position [46, 0]
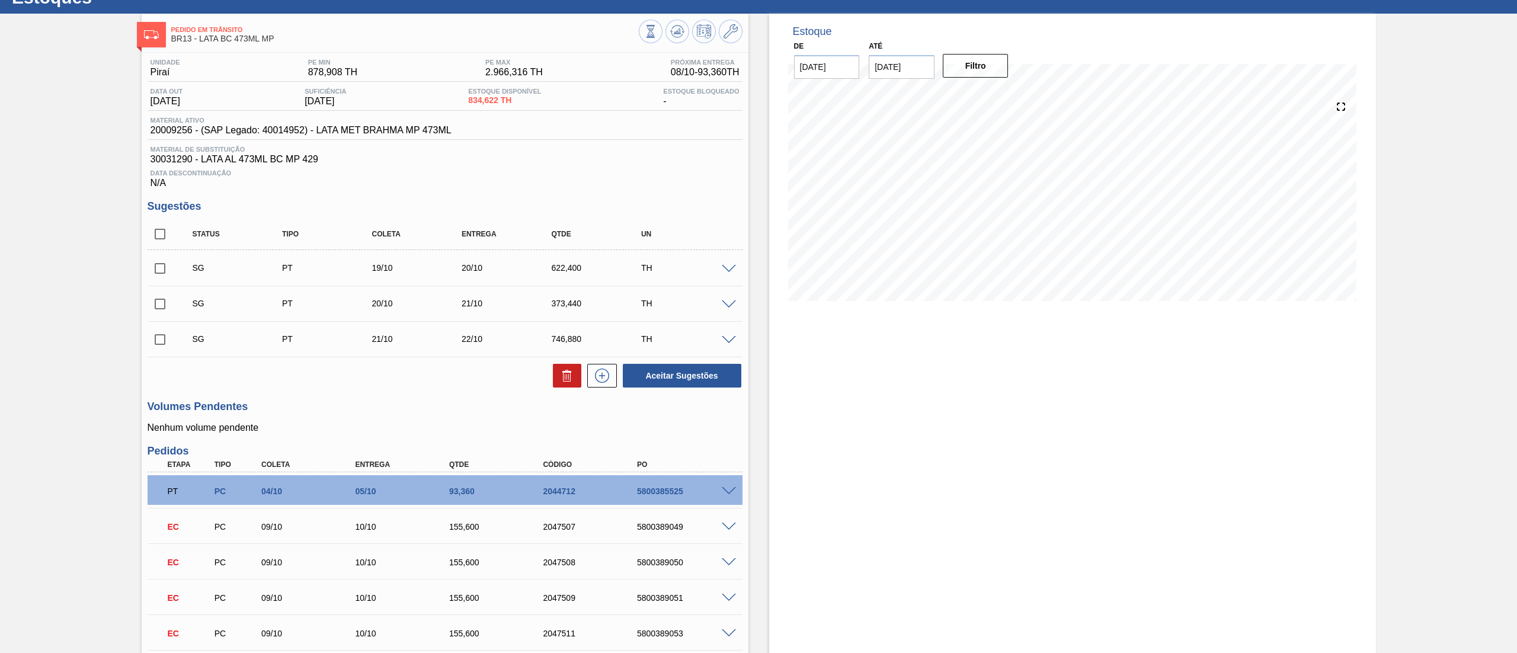
click at [162, 235] on input "checkbox" at bounding box center [160, 234] width 25 height 25
checkbox input "true"
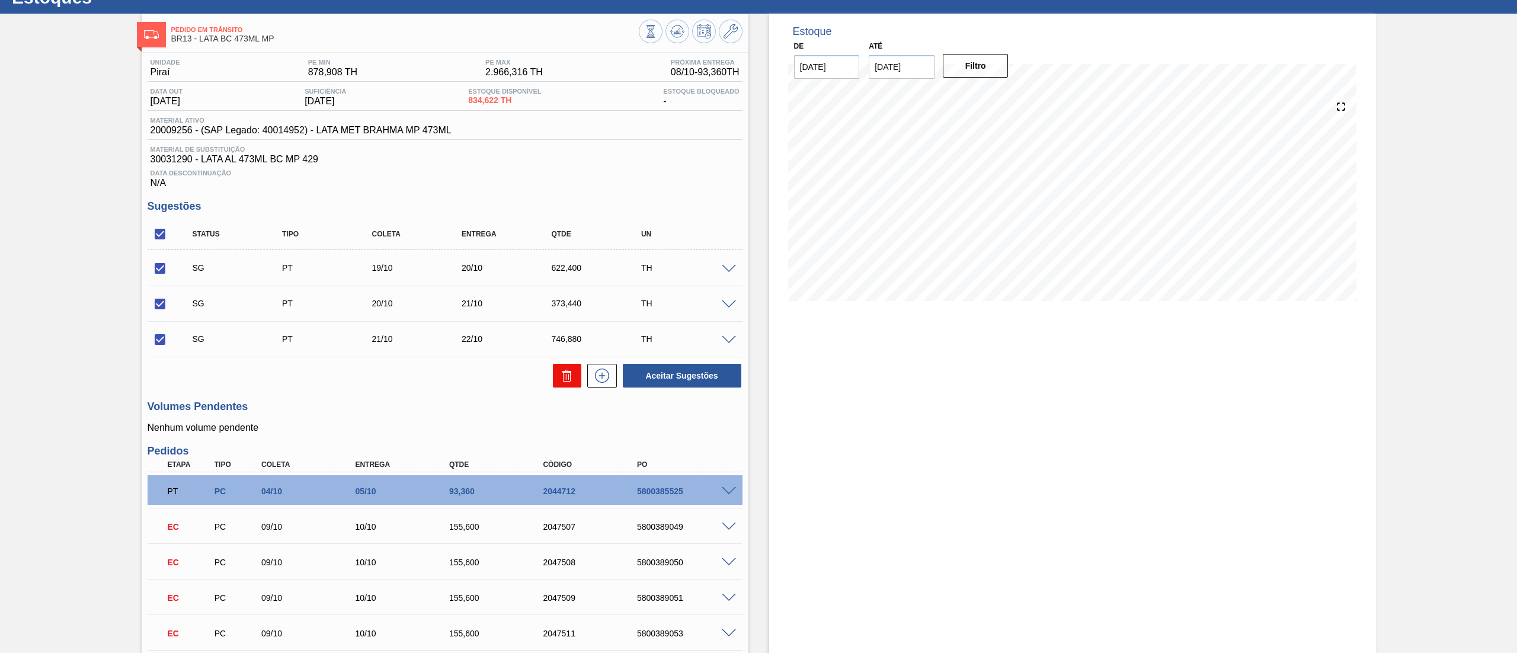
click at [570, 375] on icon at bounding box center [567, 376] width 14 height 14
checkbox input "false"
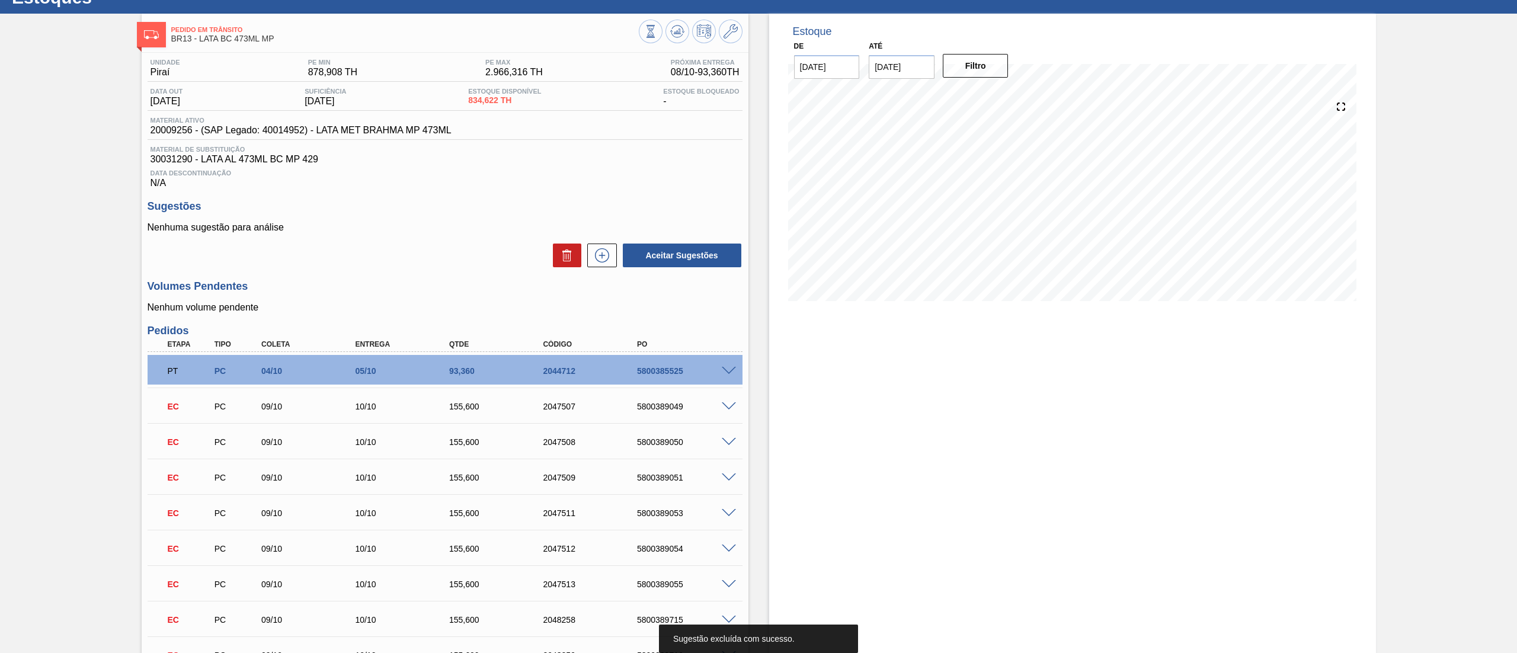
click at [929, 75] on input "22/10/2025" at bounding box center [902, 67] width 66 height 24
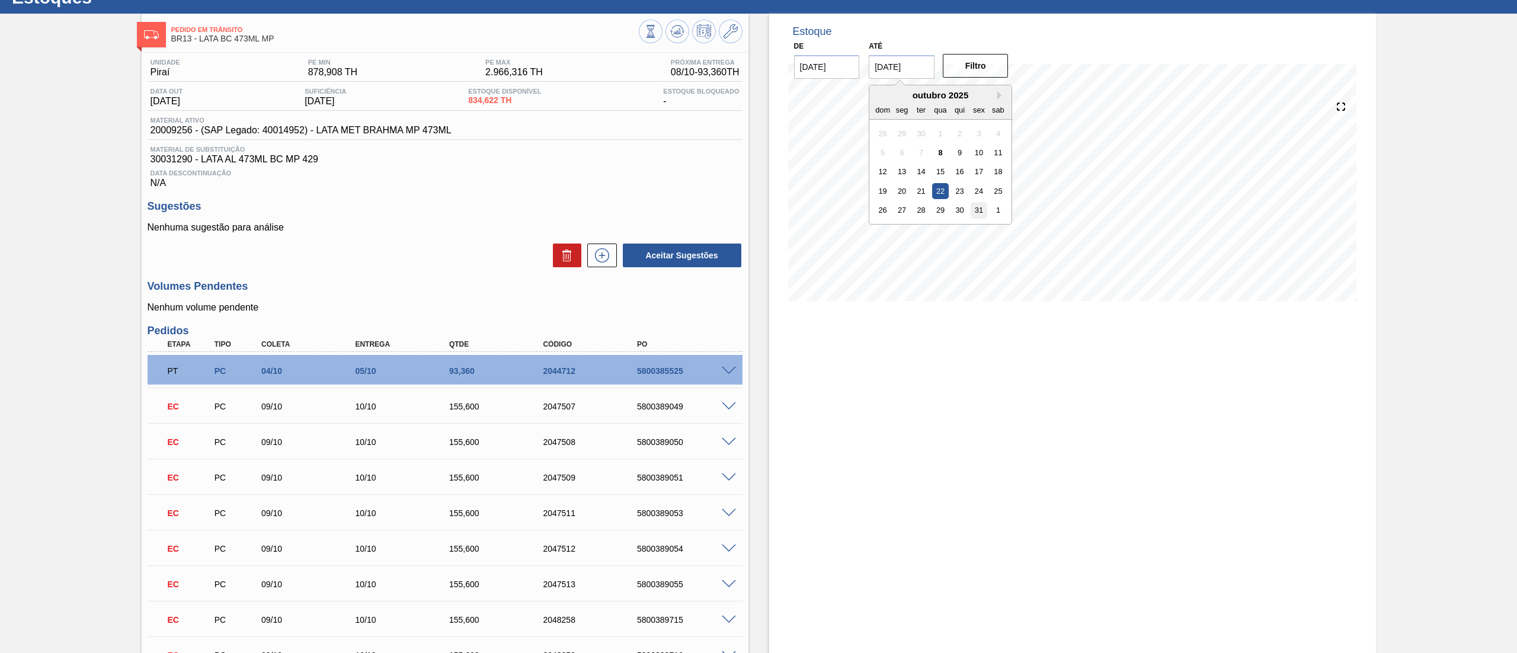
click at [982, 209] on div "31" at bounding box center [979, 210] width 16 height 16
type input "31/10/2025"
click at [987, 73] on button "Filtro" at bounding box center [976, 66] width 66 height 24
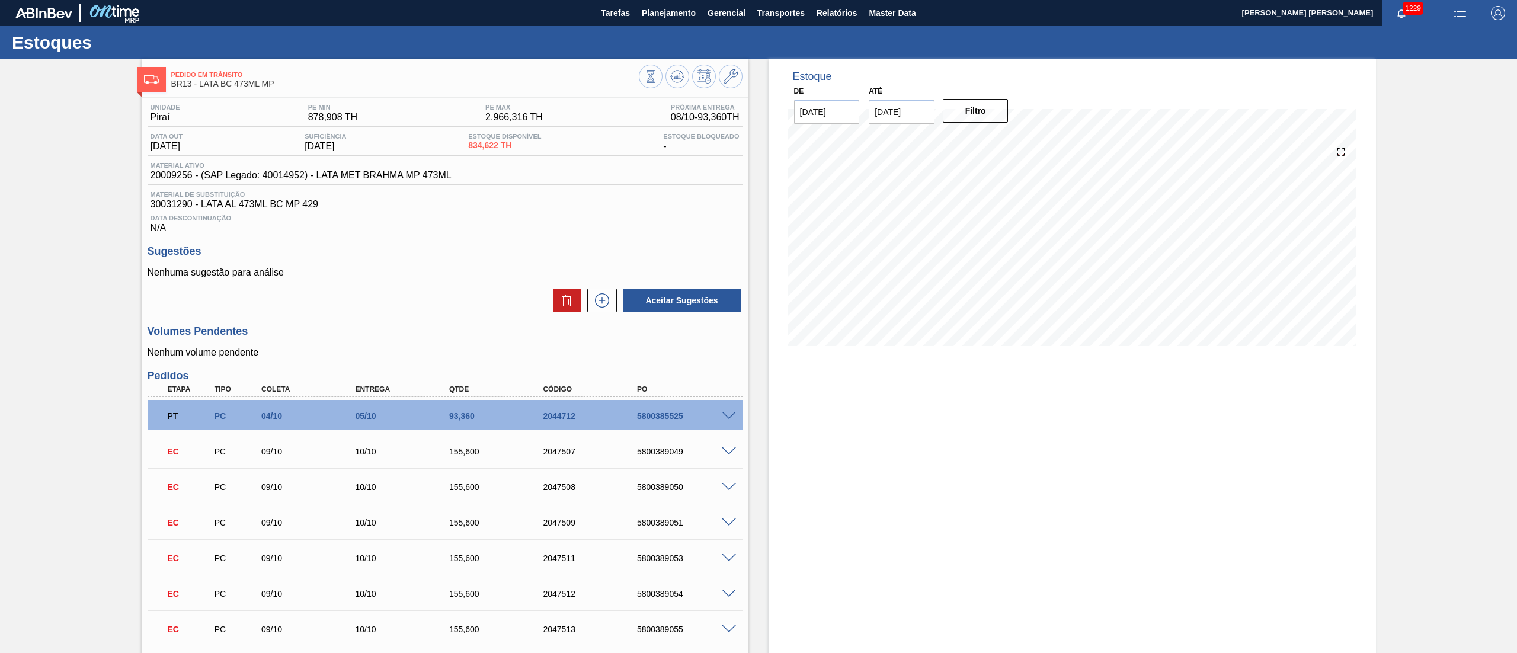
scroll to position [0, 0]
click at [776, 14] on span "Transportes" at bounding box center [780, 14] width 47 height 14
click at [837, 12] on div at bounding box center [758, 326] width 1517 height 653
click at [837, 17] on span "Relatórios" at bounding box center [837, 14] width 40 height 14
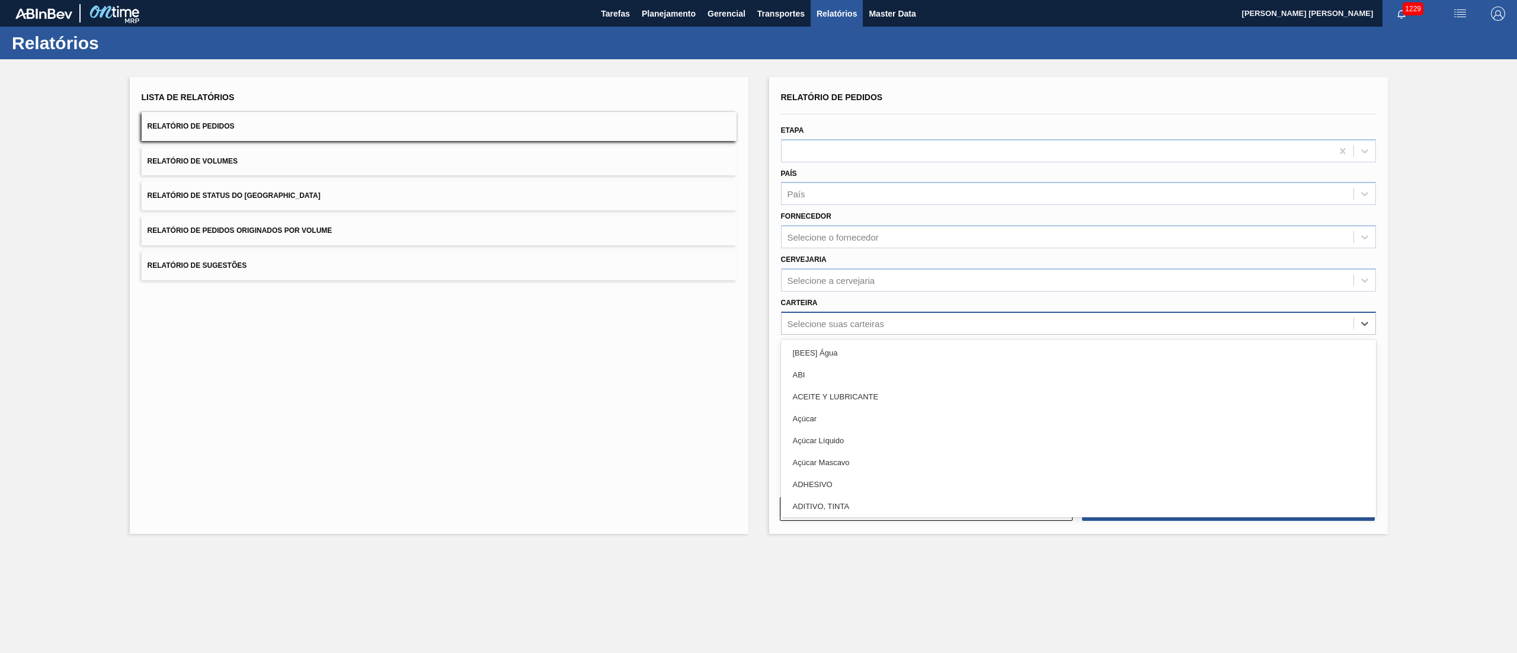
click at [820, 322] on div "Selecione suas carteiras" at bounding box center [836, 323] width 97 height 10
click at [573, 413] on div "Lista de Relatórios Relatório de Pedidos Relatório de Volumes Relatório de Stat…" at bounding box center [439, 305] width 619 height 457
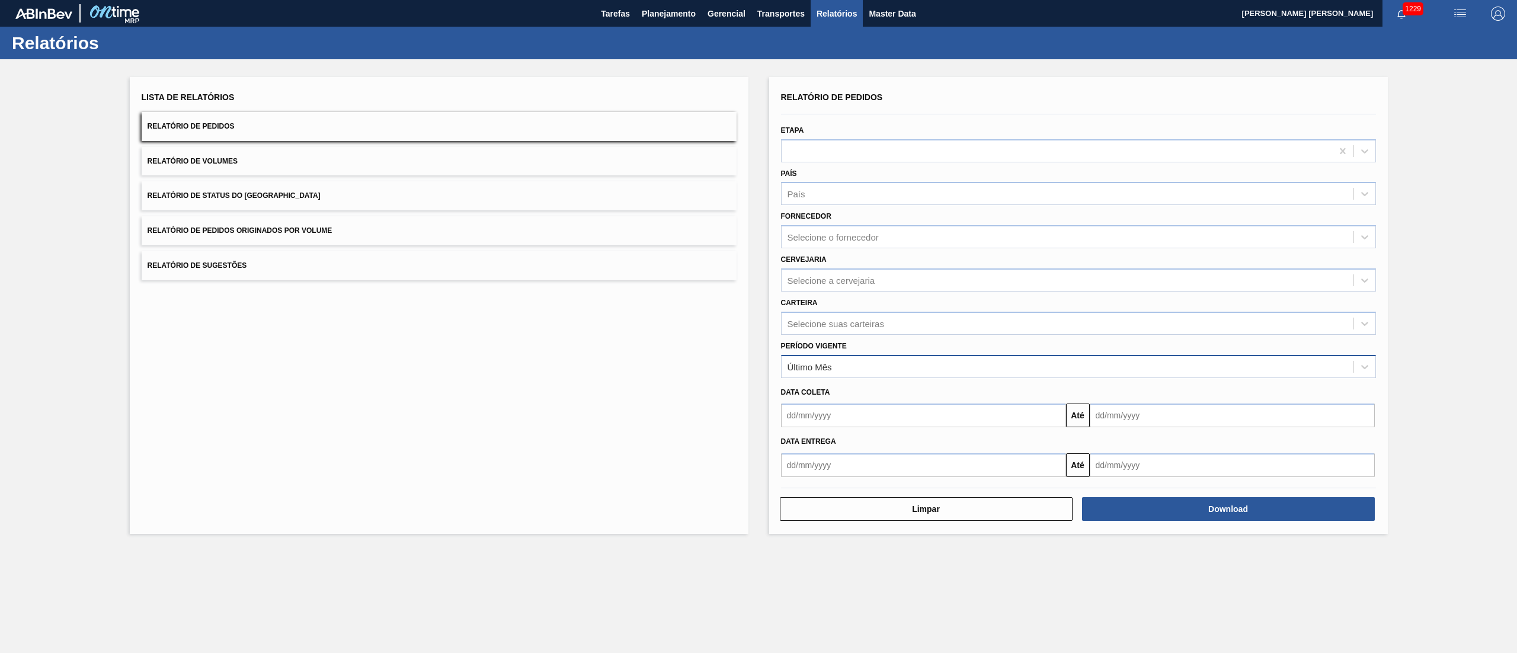
click at [840, 374] on div "Último Mês" at bounding box center [1078, 366] width 595 height 23
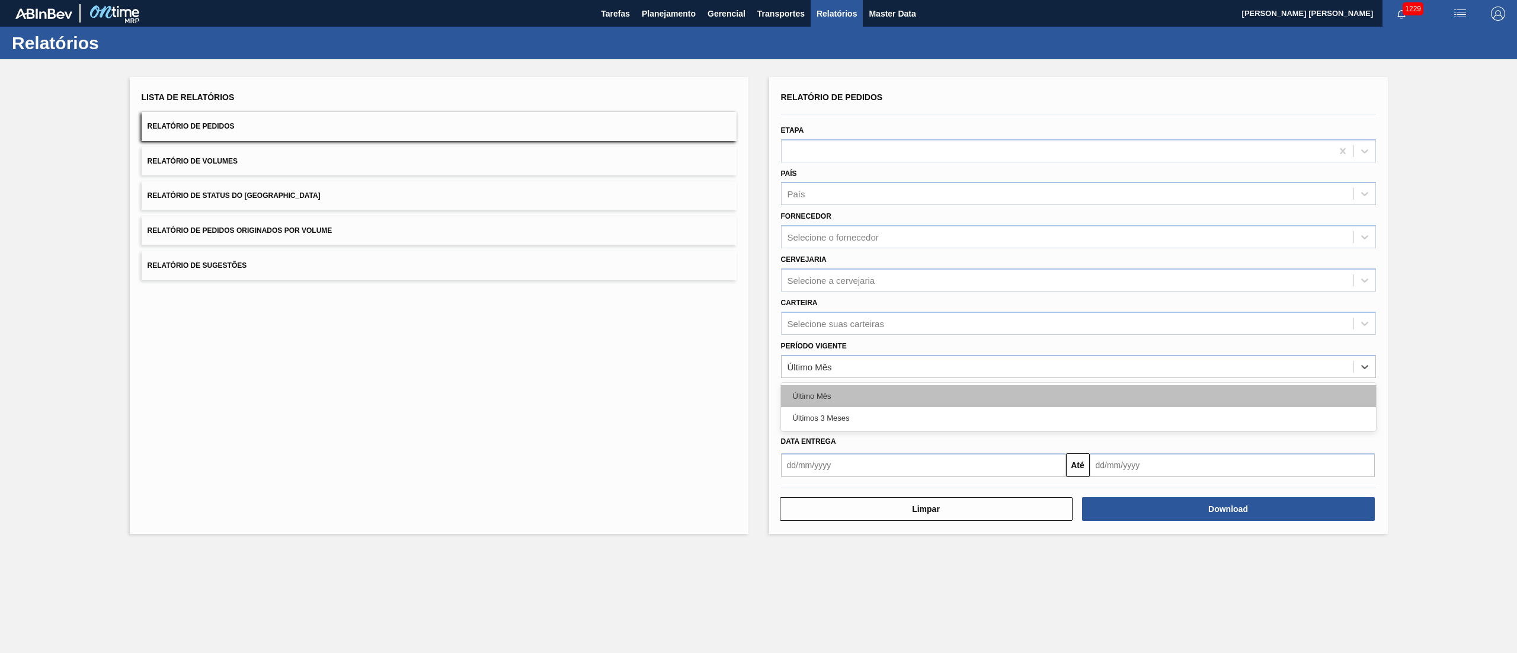
click at [809, 393] on div "Último Mês" at bounding box center [1078, 396] width 595 height 22
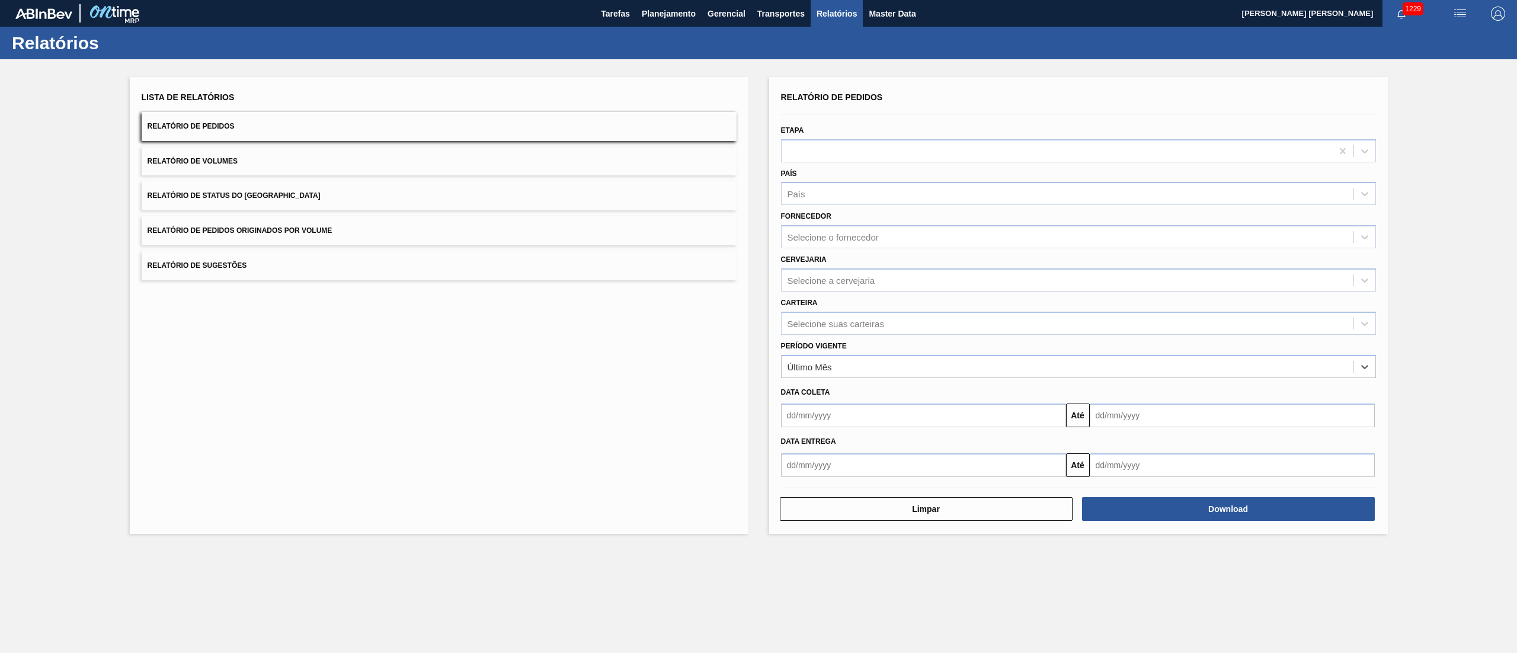
click at [826, 416] on input "text" at bounding box center [923, 416] width 285 height 24
click at [799, 476] on div "28" at bounding box center [795, 482] width 16 height 16
type input "[DATE]"
click at [1138, 417] on input "text" at bounding box center [1232, 416] width 285 height 24
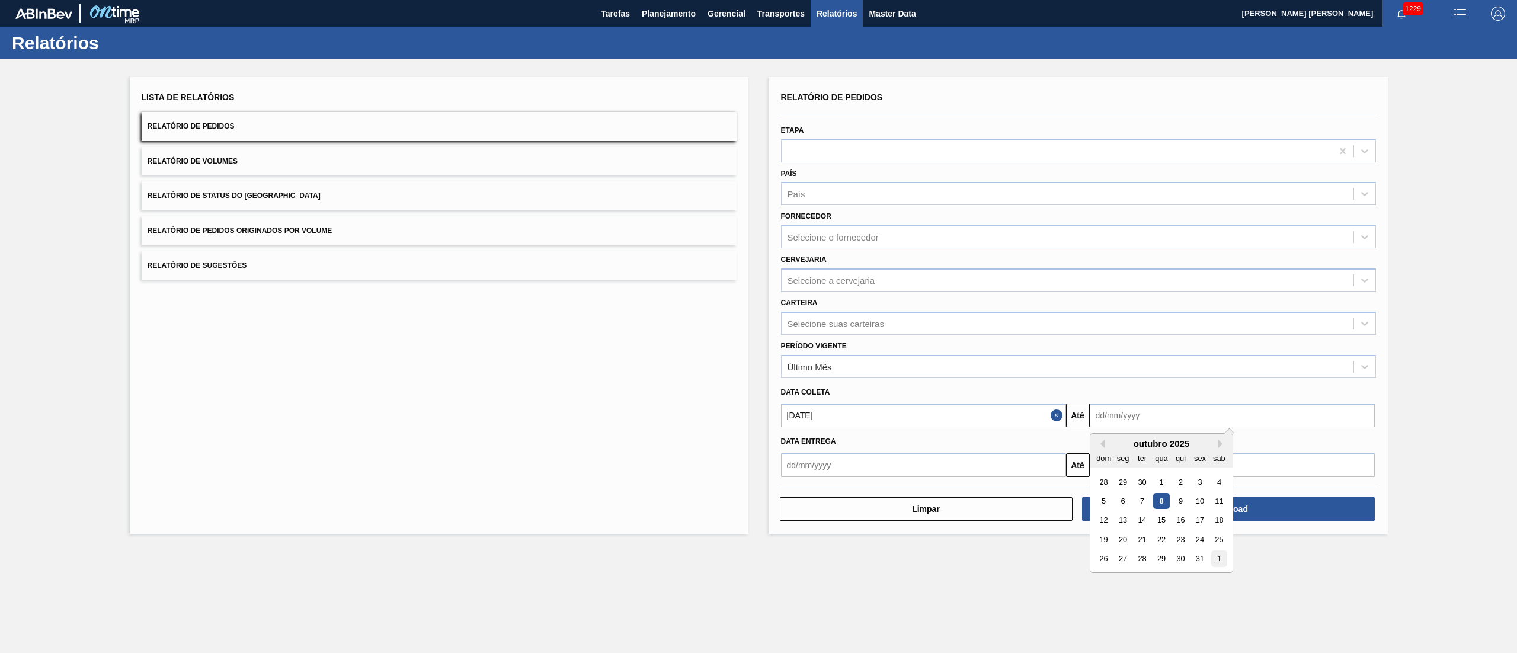
click at [1216, 556] on div "1" at bounding box center [1219, 559] width 16 height 16
type input "[DATE]"
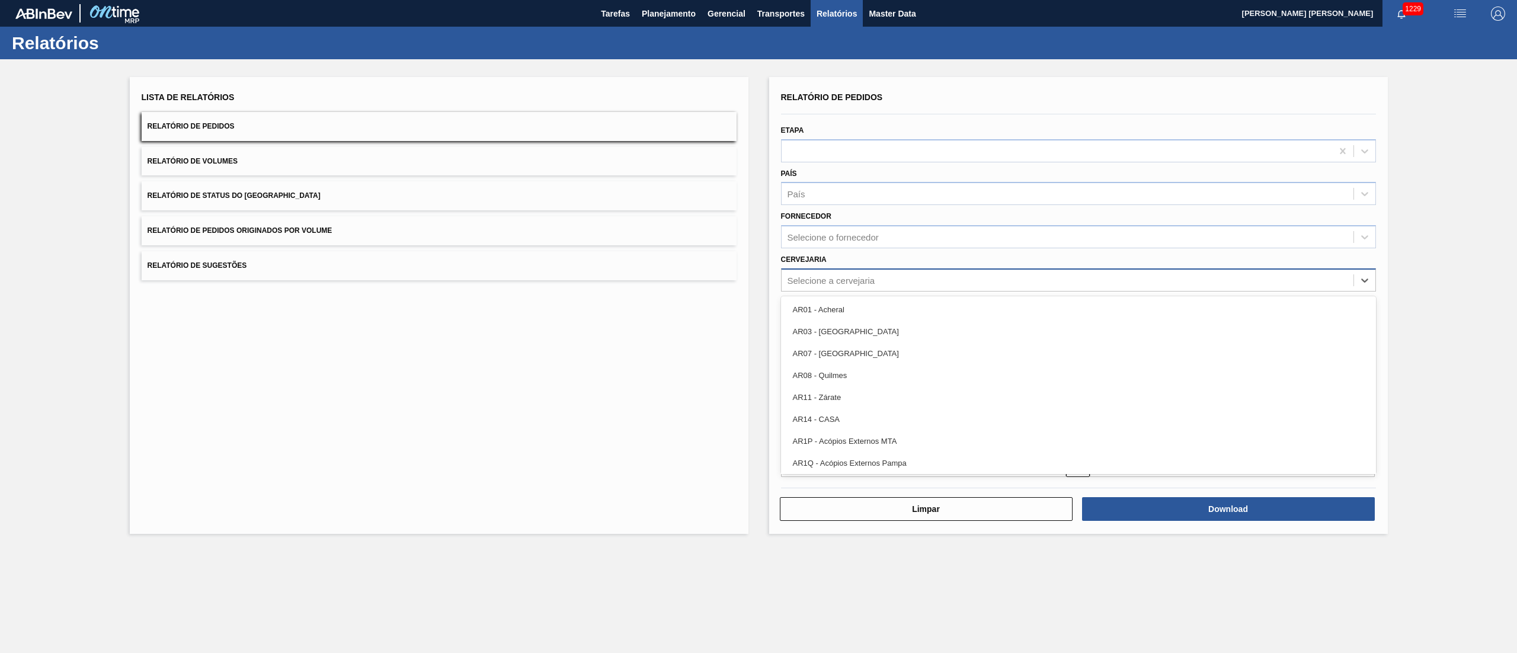
click at [844, 279] on div "Selecione a cervejaria" at bounding box center [832, 280] width 88 height 10
type input "13"
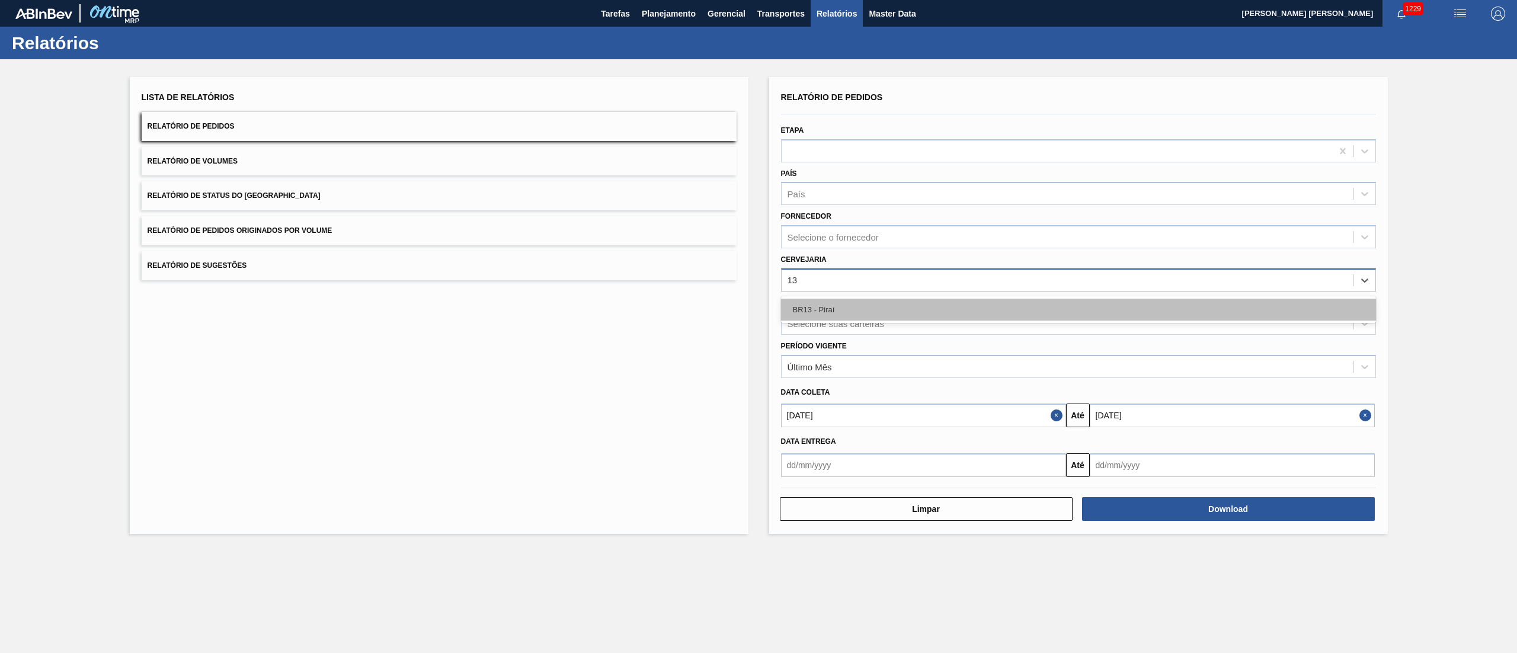
click at [816, 301] on div "BR13 - Piraí" at bounding box center [1078, 310] width 595 height 22
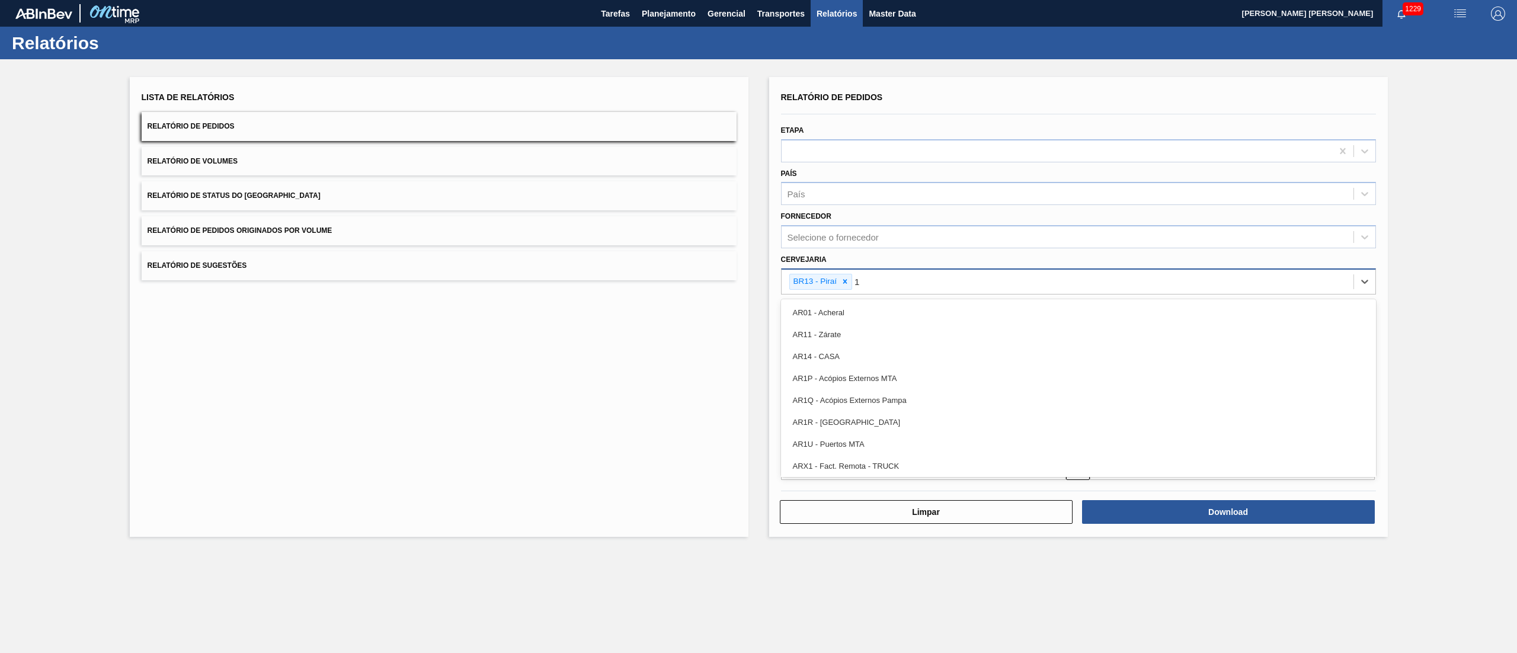
type input "10"
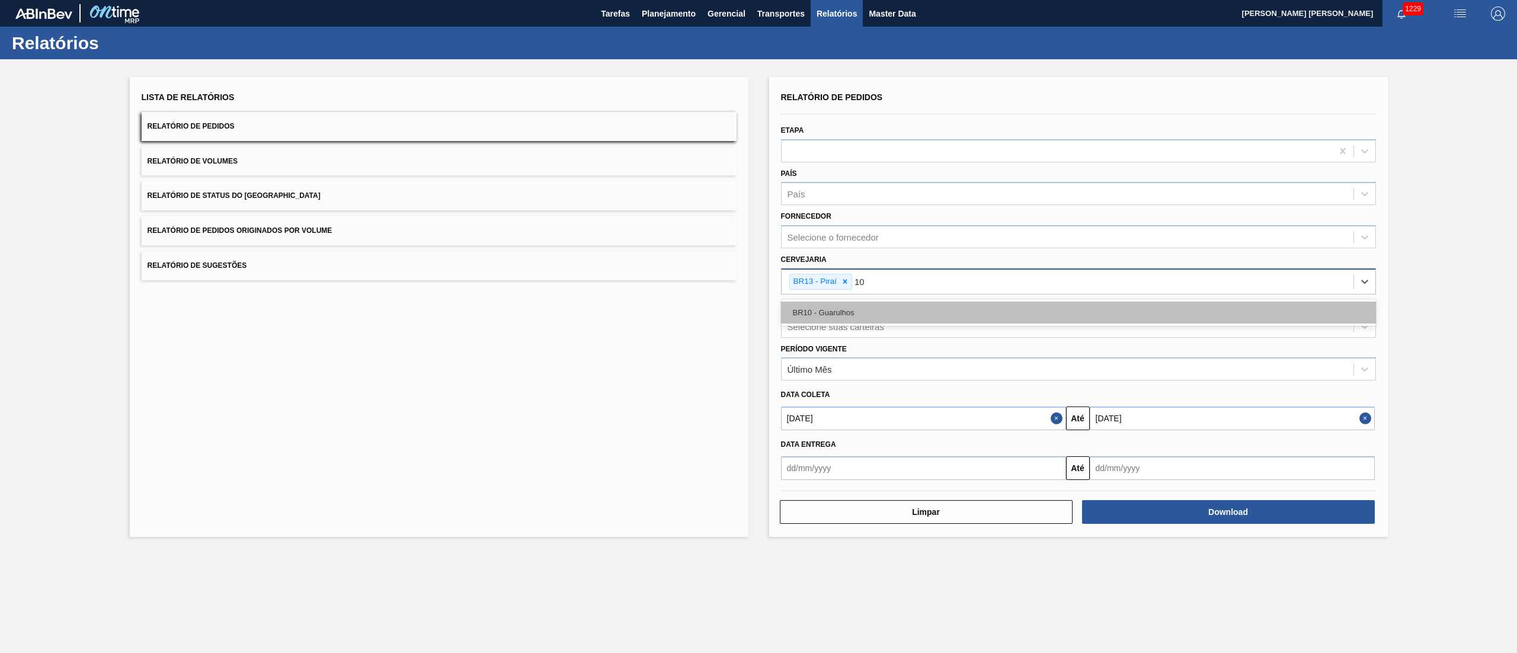
click at [827, 310] on div "BR10 - Guarulhos" at bounding box center [1078, 313] width 595 height 22
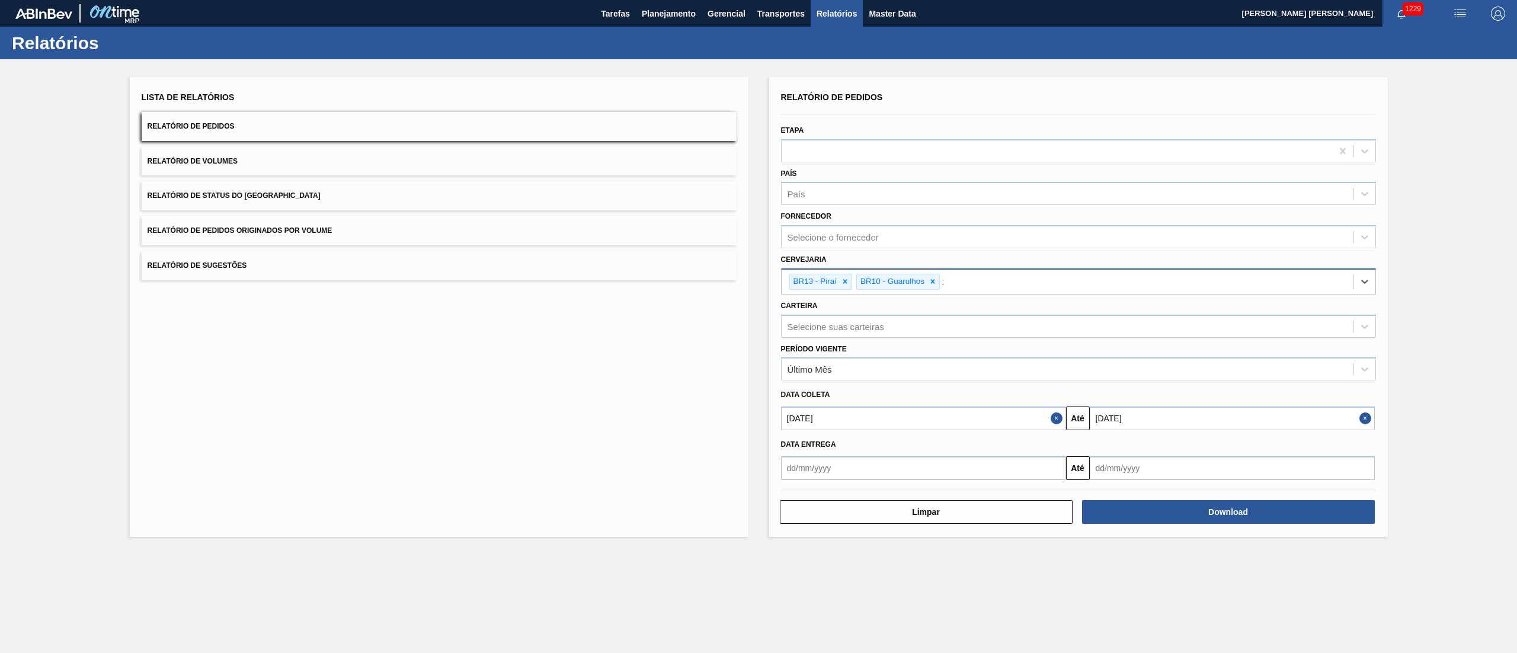
type input "23"
click at [827, 310] on div "BR23 - Jaguariúna" at bounding box center [1078, 313] width 595 height 22
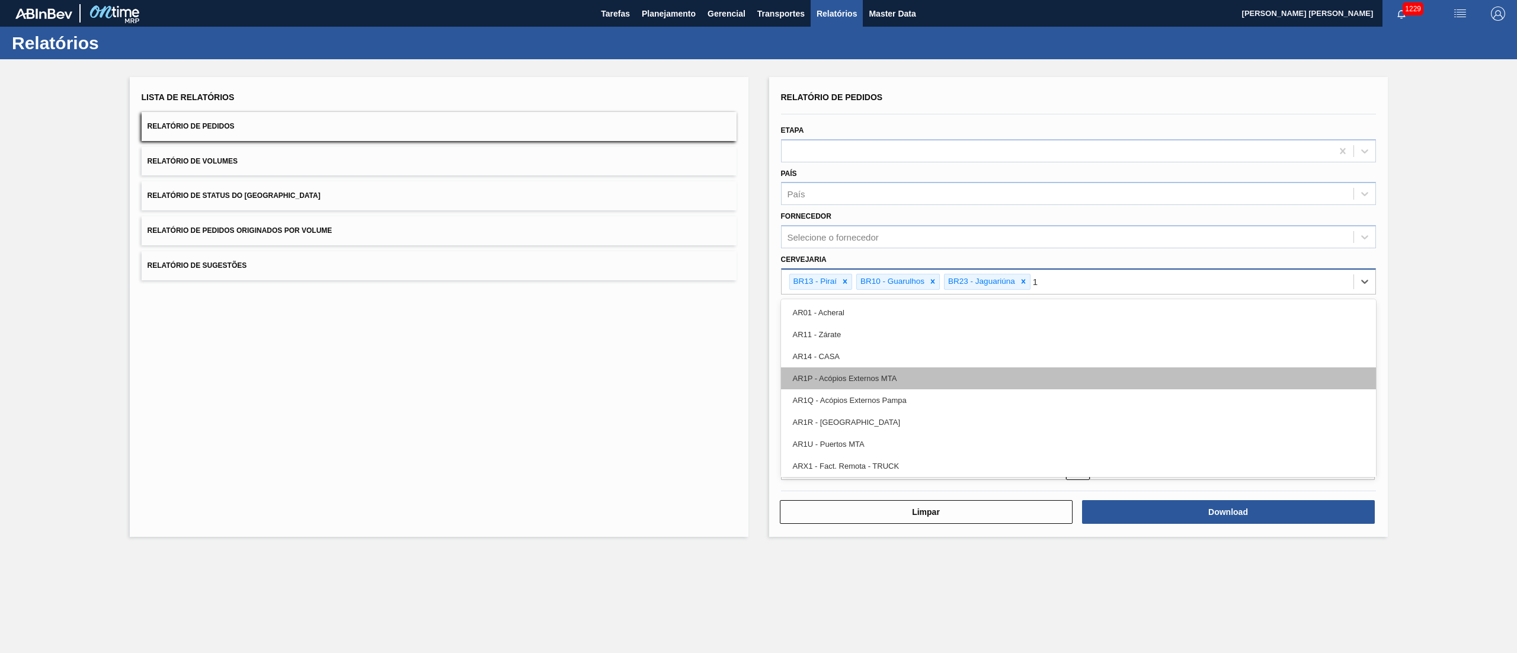
type input "19"
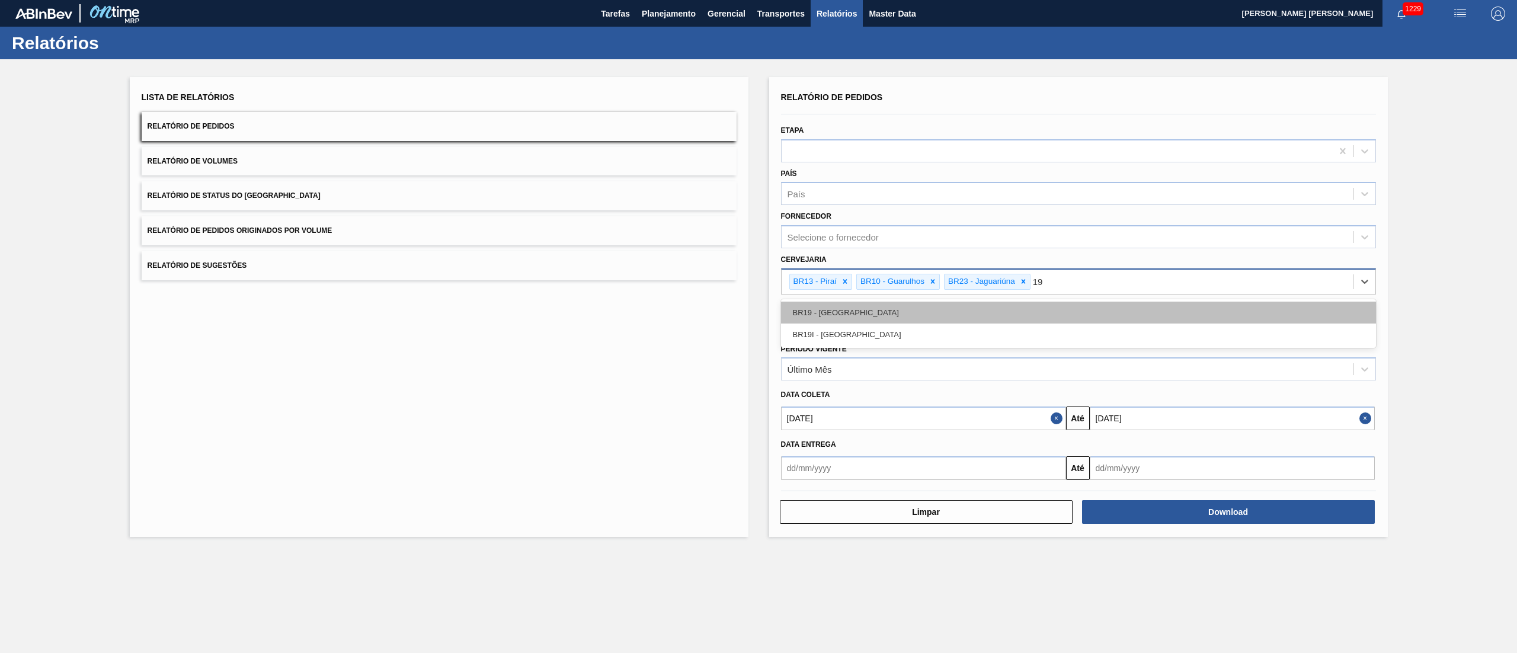
click at [832, 314] on div "BR19 - [GEOGRAPHIC_DATA]" at bounding box center [1078, 313] width 595 height 22
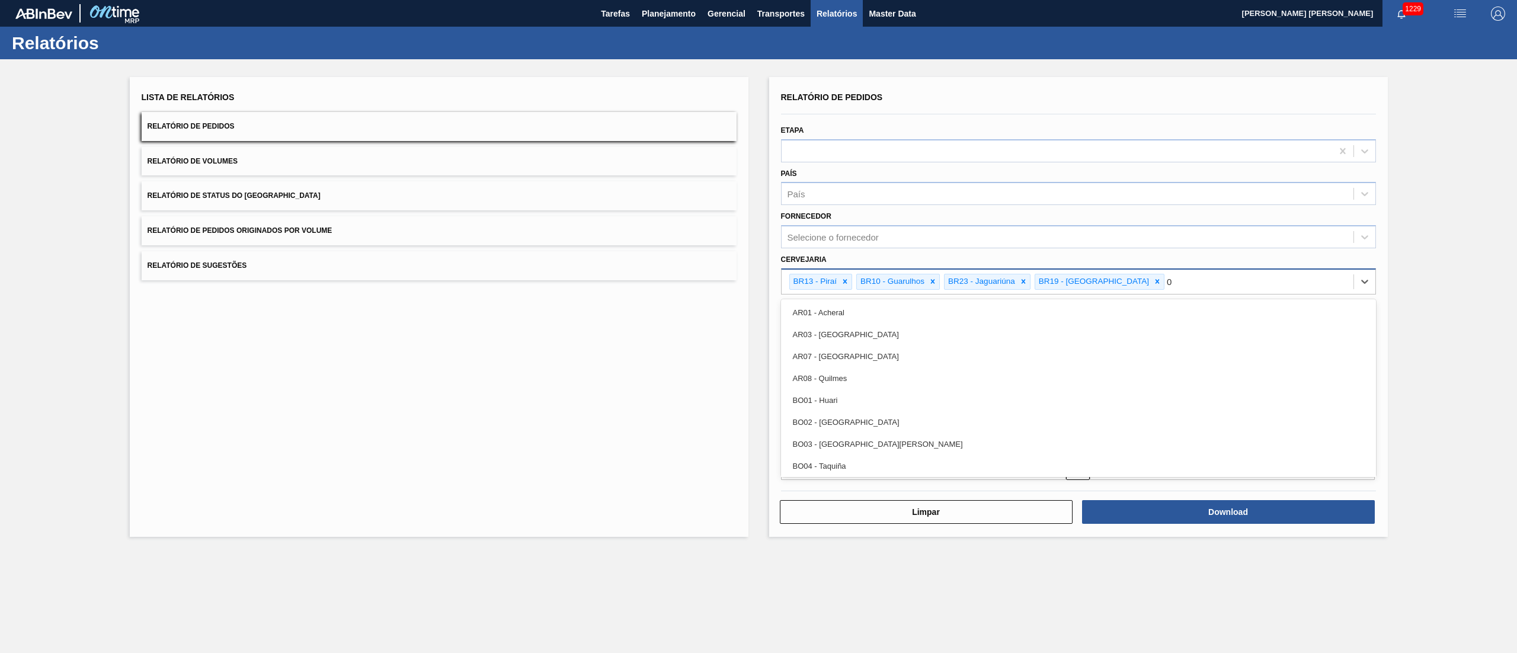
type input "07"
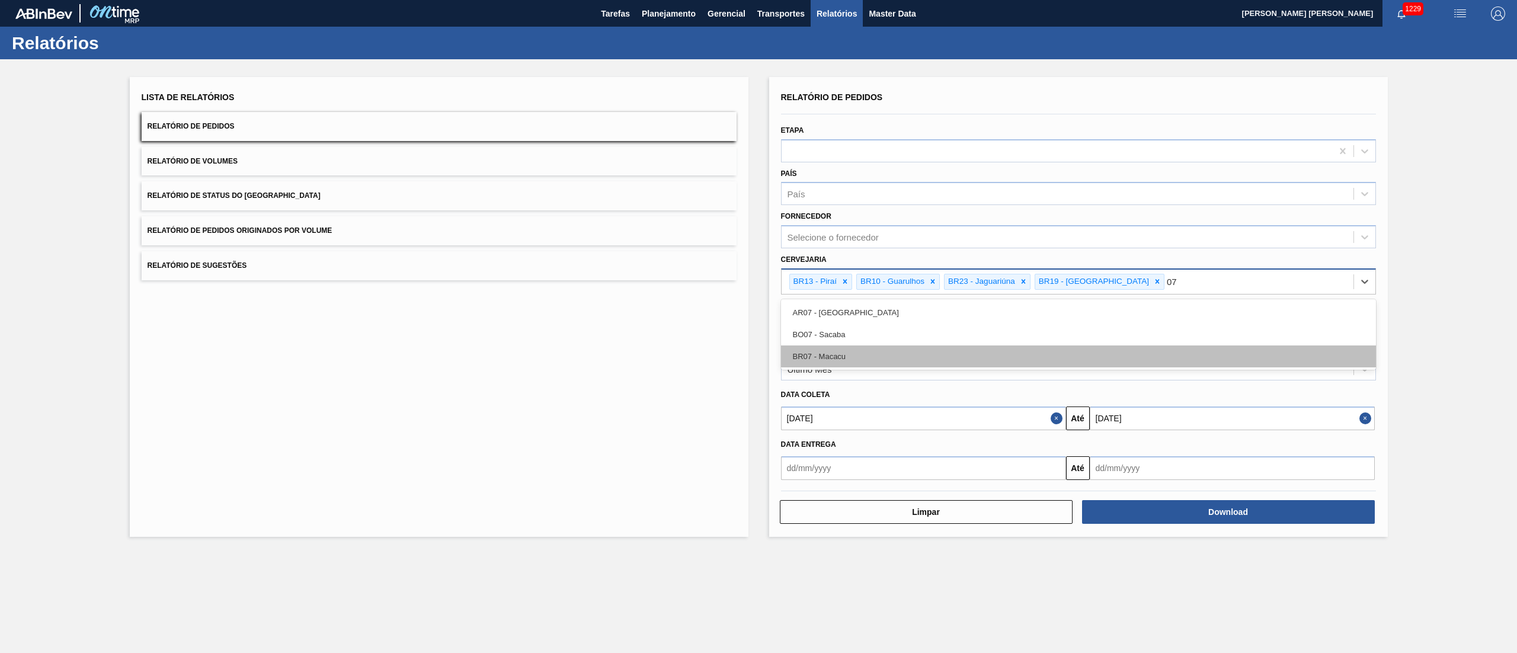
click at [836, 355] on div "BR07 - Macacu" at bounding box center [1078, 357] width 595 height 22
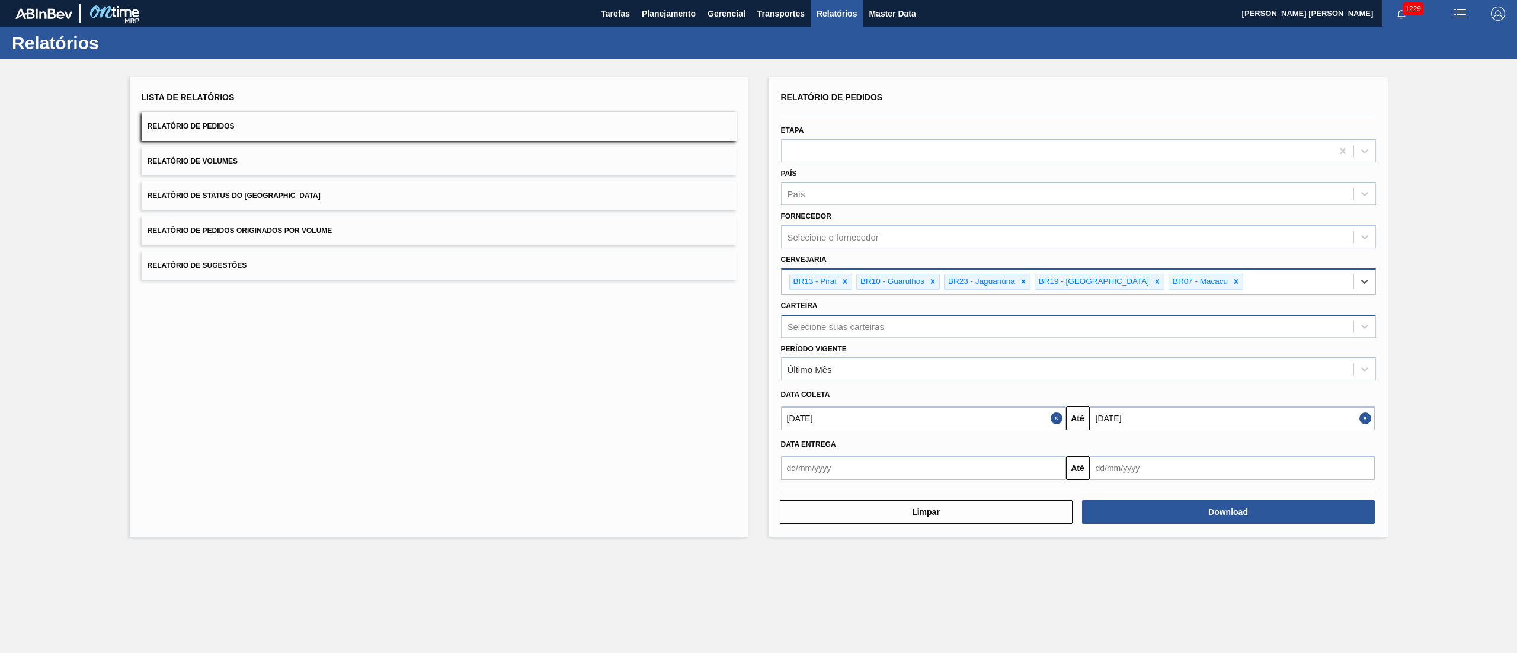
click at [867, 334] on div "Selecione suas carteiras" at bounding box center [1078, 326] width 595 height 23
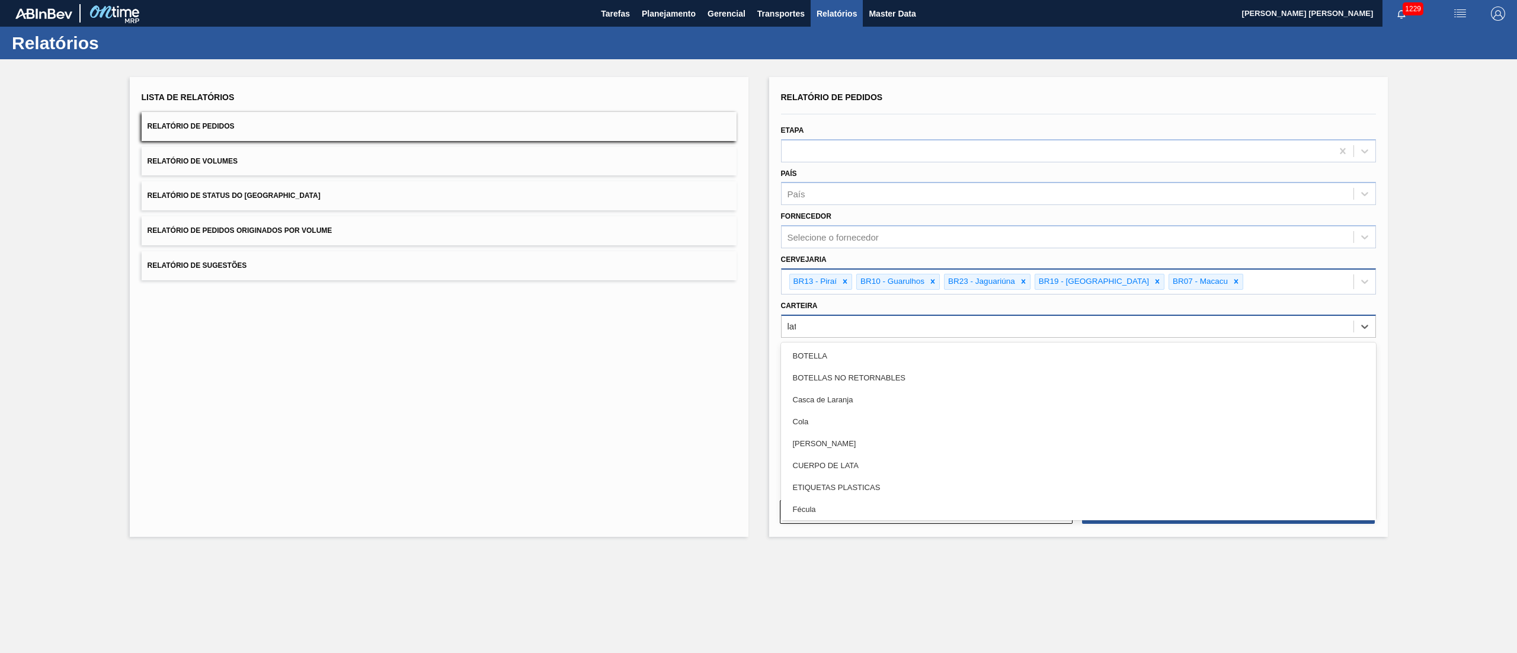
type input "lata"
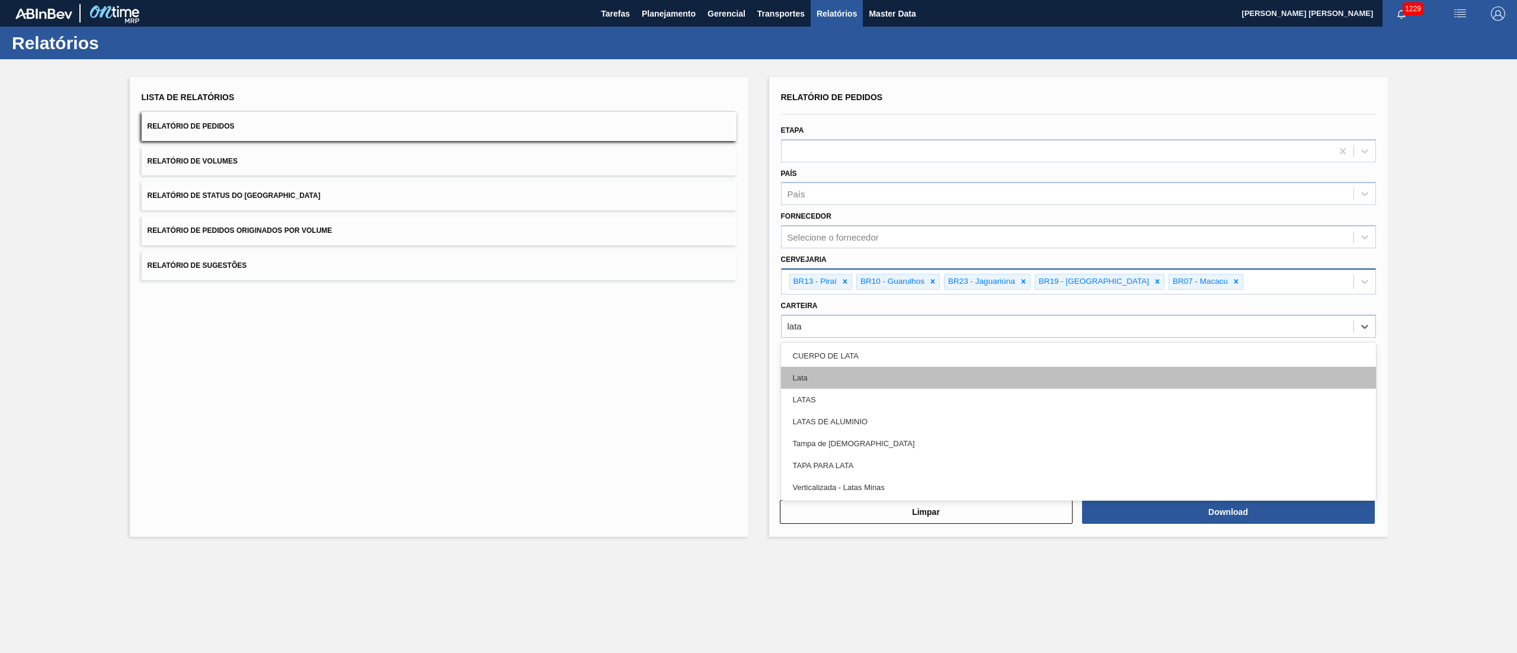
click at [811, 377] on div "Lata" at bounding box center [1078, 378] width 595 height 22
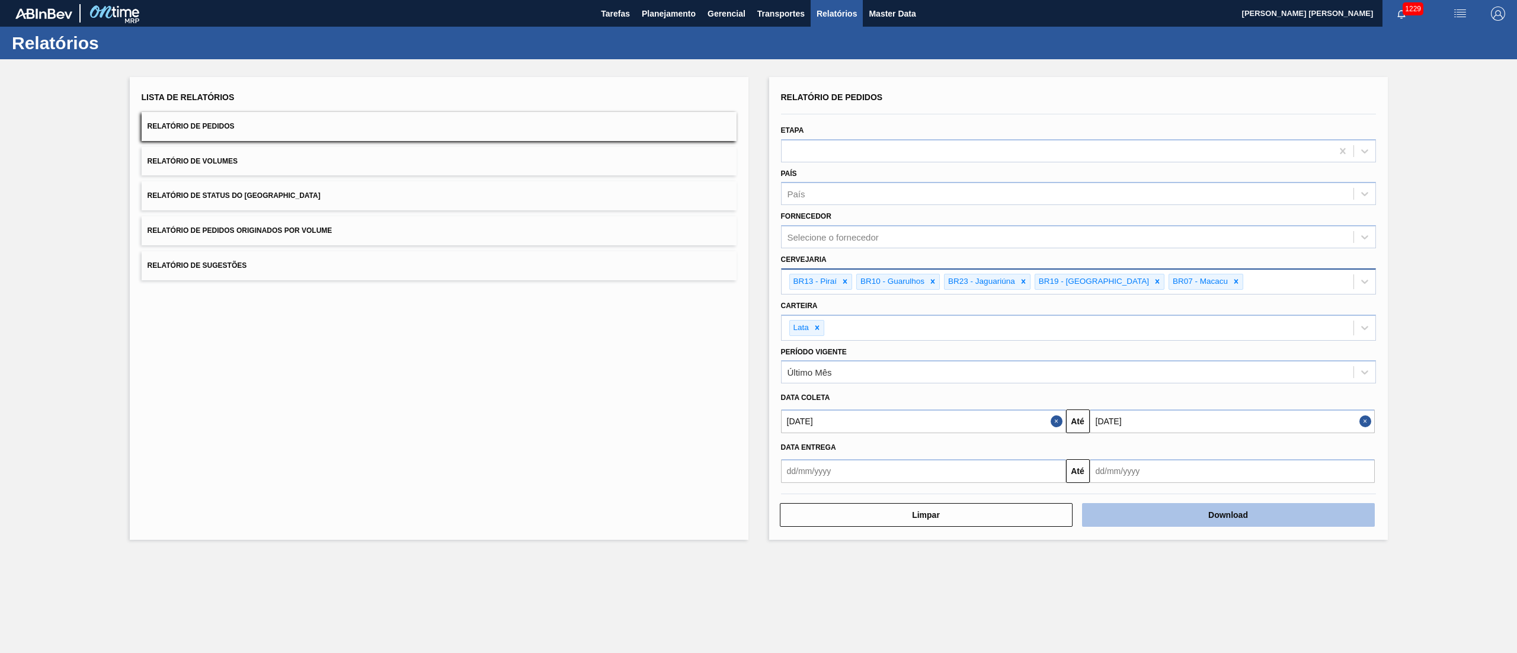
click at [1132, 519] on button "Download" at bounding box center [1228, 515] width 293 height 24
click at [335, 165] on button "Relatório de Volumes" at bounding box center [439, 161] width 595 height 29
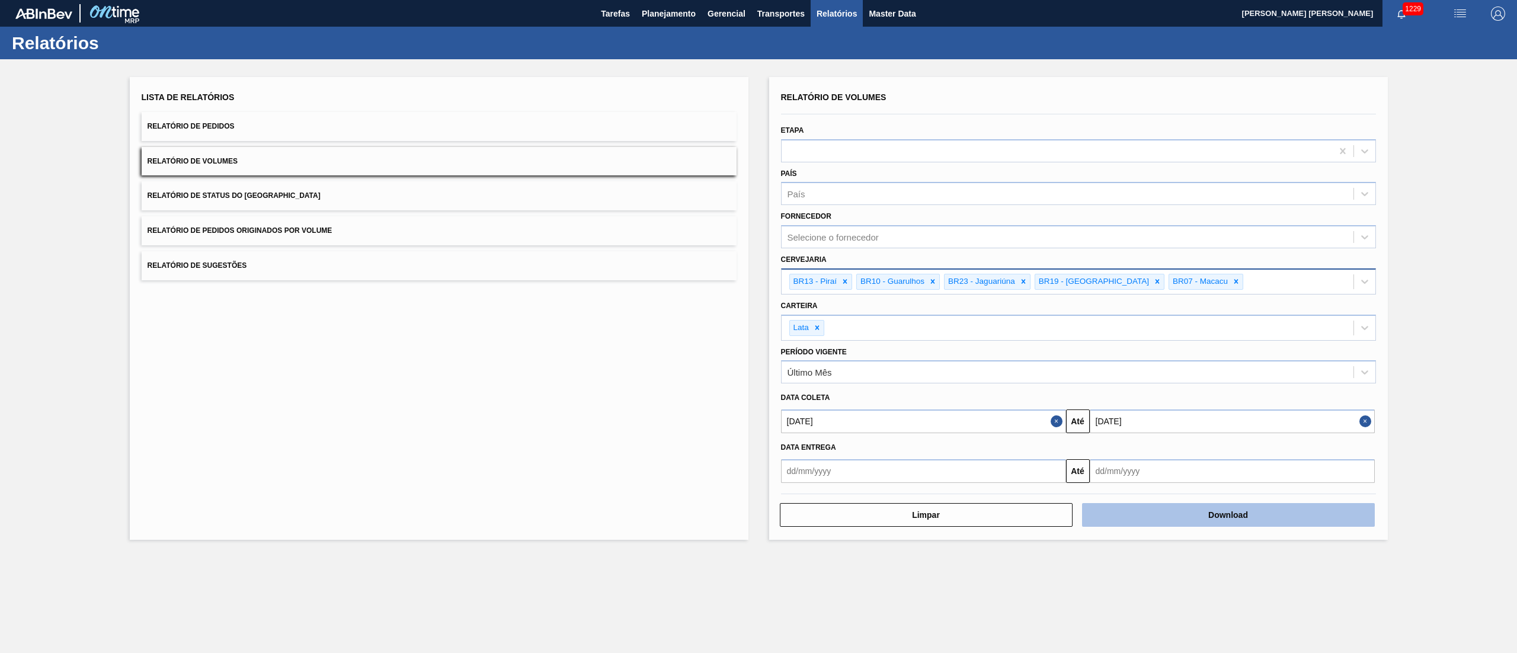
click at [1180, 519] on button "Download" at bounding box center [1228, 515] width 293 height 24
click at [416, 255] on button "Relatório de Sugestões" at bounding box center [439, 265] width 595 height 29
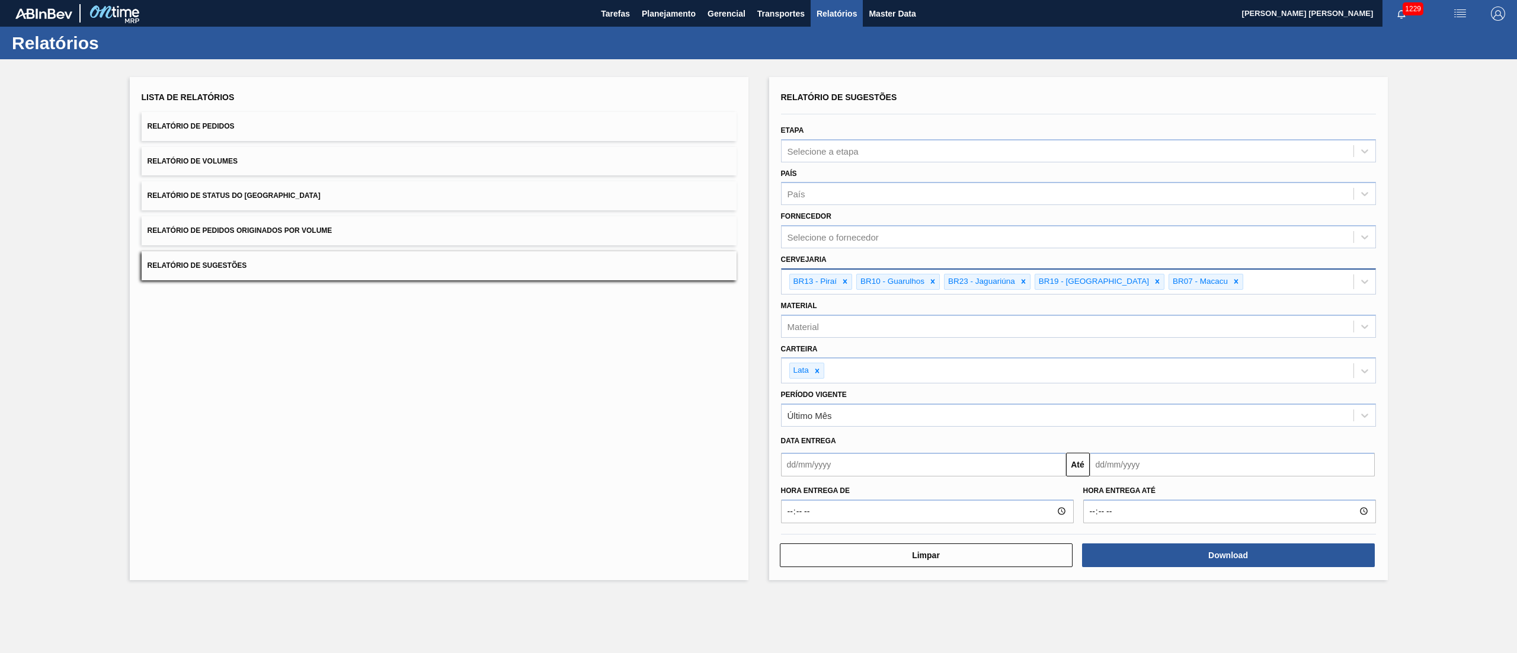
click at [887, 466] on input "text" at bounding box center [923, 465] width 285 height 24
click at [851, 552] on div "8" at bounding box center [853, 550] width 16 height 16
type input "[DATE]"
click at [1139, 460] on input "text" at bounding box center [1232, 465] width 285 height 24
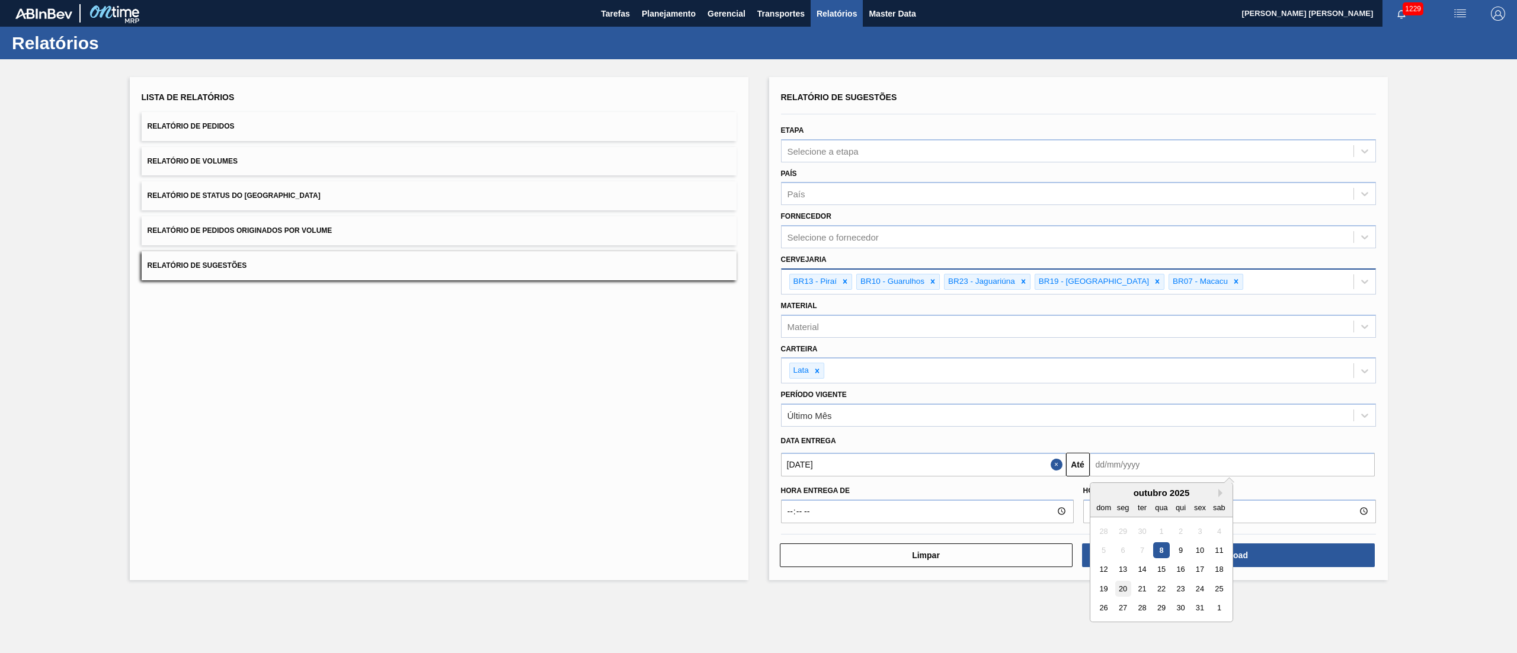
click at [1124, 589] on div "20" at bounding box center [1123, 589] width 16 height 16
click at [1140, 469] on input "[DATE]" at bounding box center [1232, 465] width 285 height 24
click at [1141, 588] on div "21" at bounding box center [1142, 589] width 16 height 16
type input "[DATE]"
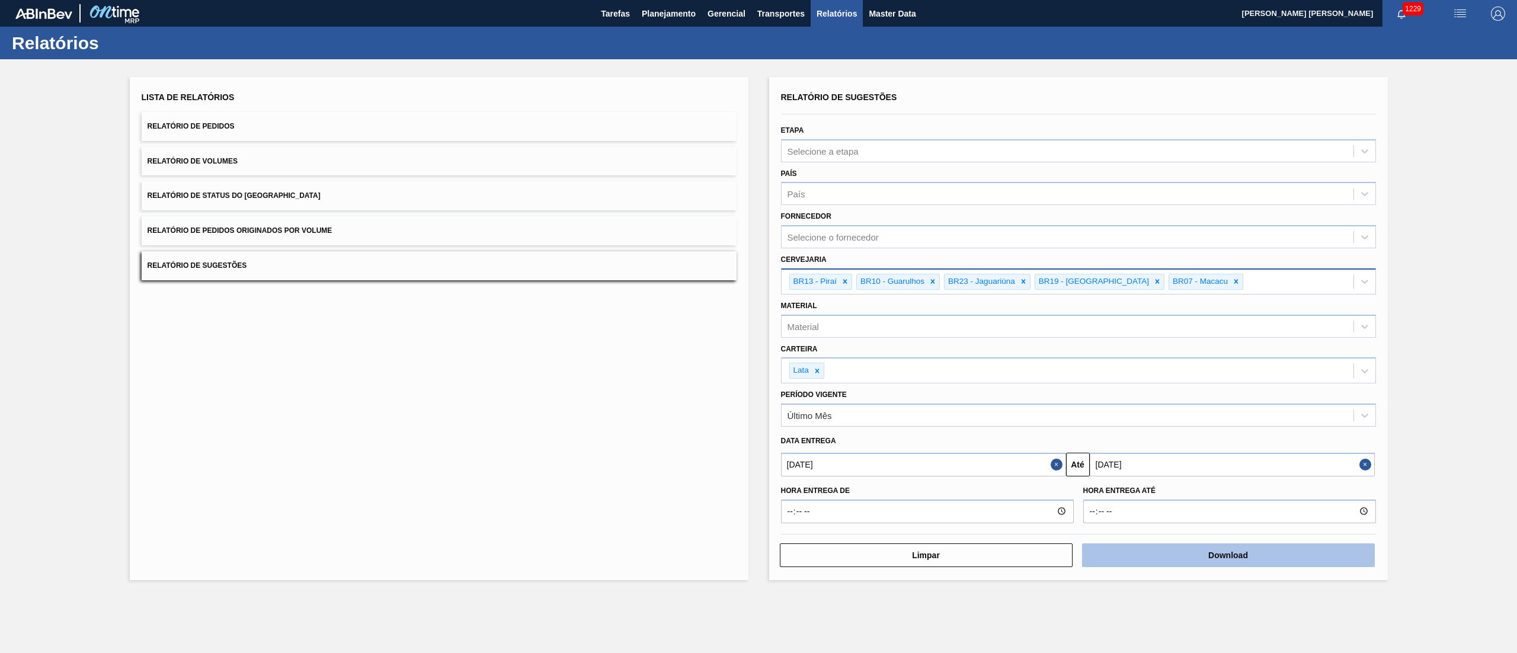
click at [1182, 564] on button "Download" at bounding box center [1228, 556] width 293 height 24
